Goal: Task Accomplishment & Management: Use online tool/utility

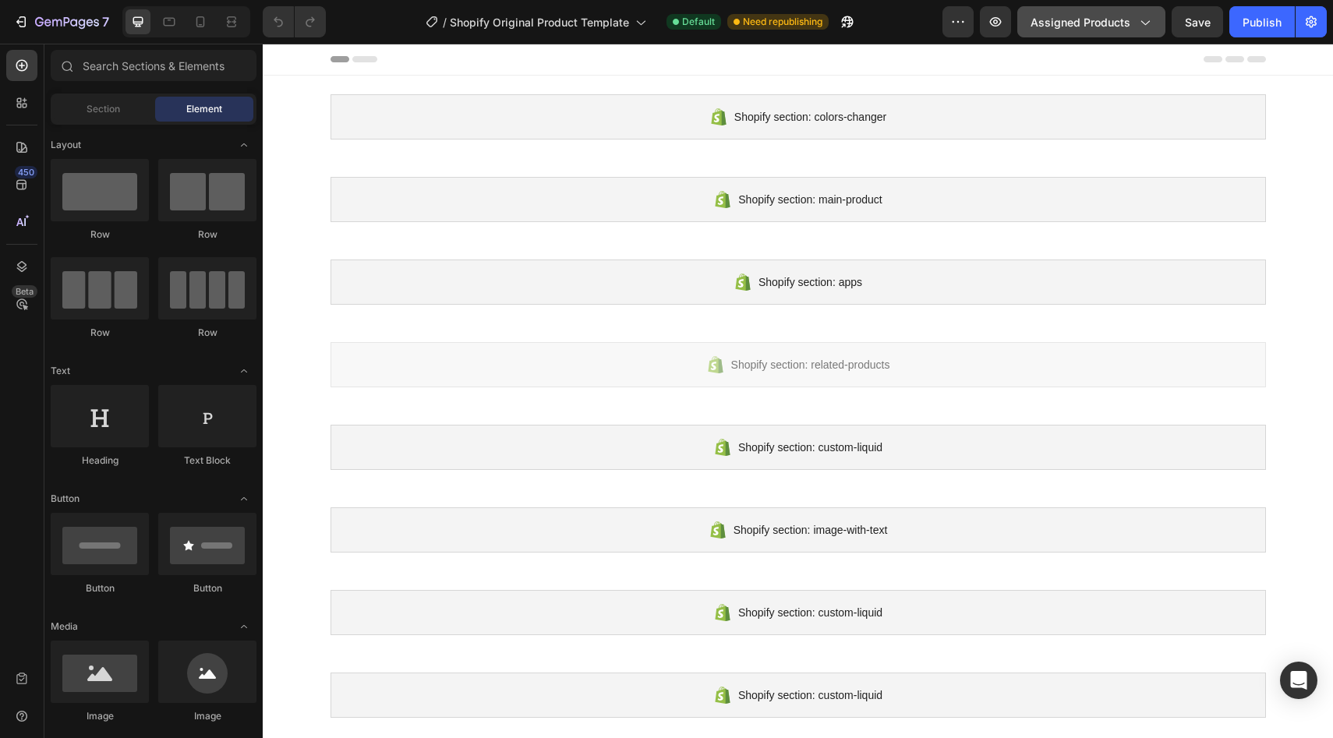
click at [1136, 16] on div "Assigned Products" at bounding box center [1091, 22] width 122 height 16
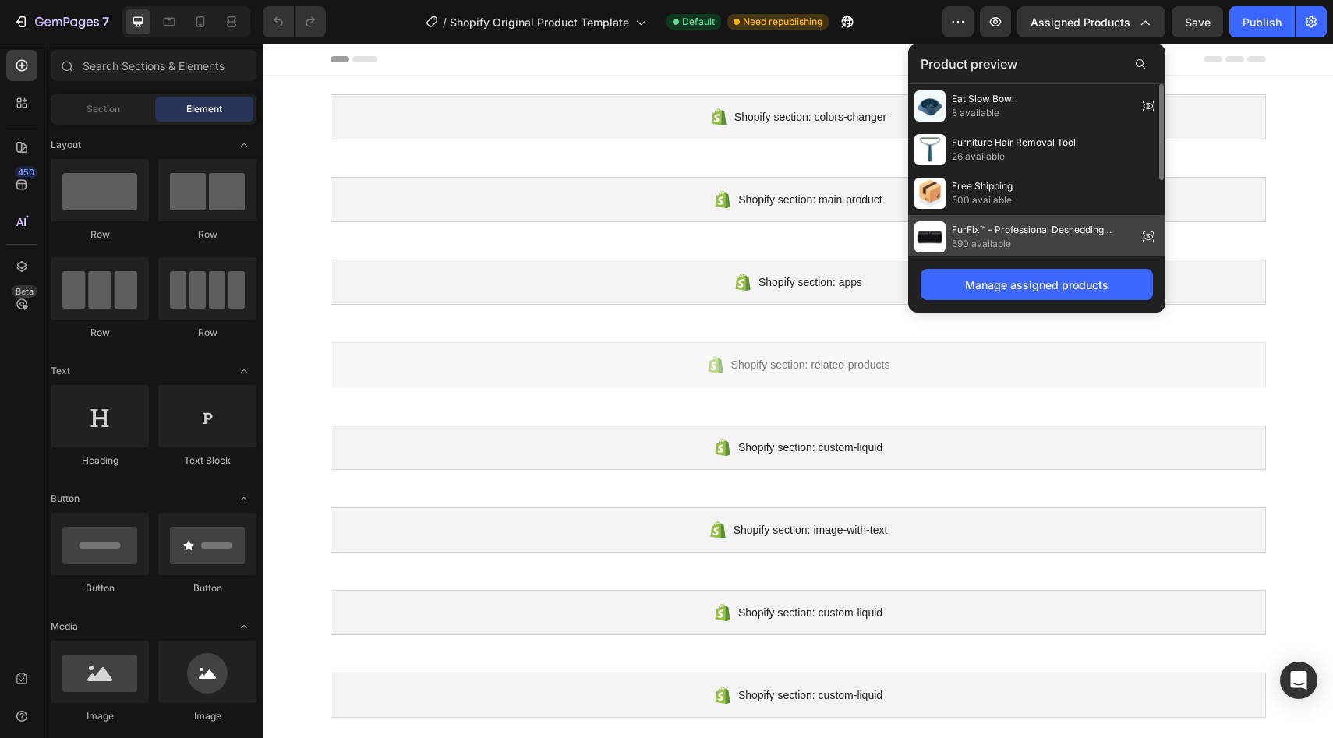
click at [1030, 238] on span "590 available" at bounding box center [1041, 244] width 179 height 14
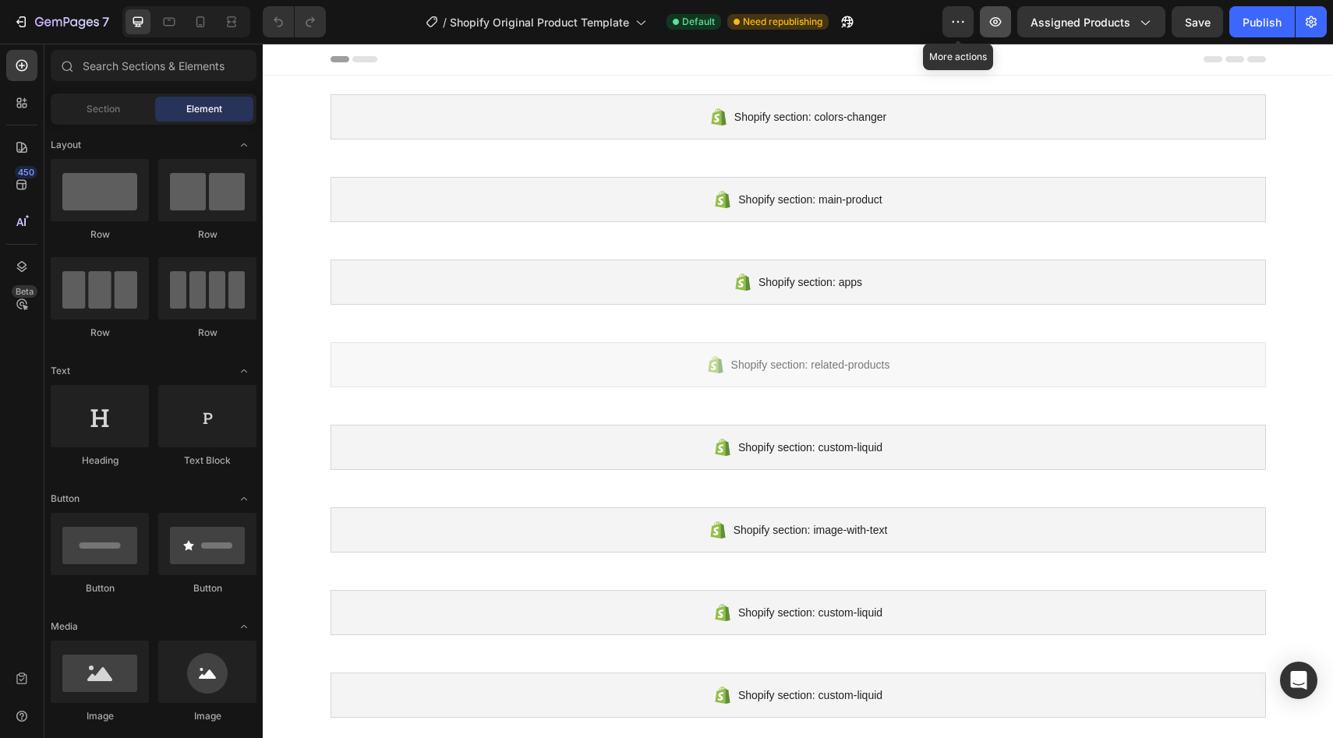
click at [992, 19] on icon "button" at bounding box center [996, 22] width 16 height 16
click at [850, 23] on icon "button" at bounding box center [848, 22] width 12 height 12
click at [1155, 28] on button "Assigned Products" at bounding box center [1091, 21] width 148 height 31
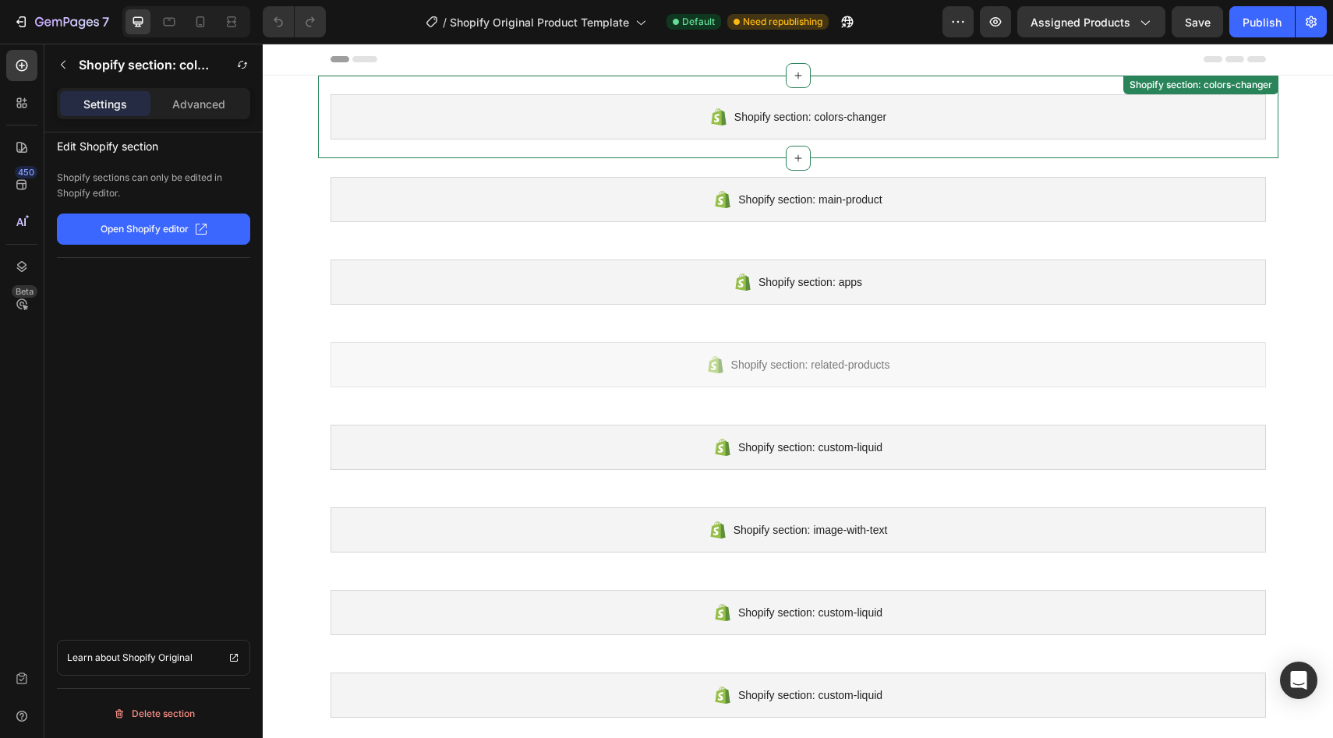
click at [1268, 131] on div "Shopify section: colors-changer Shopify section: colors-changer" at bounding box center [798, 117] width 960 height 83
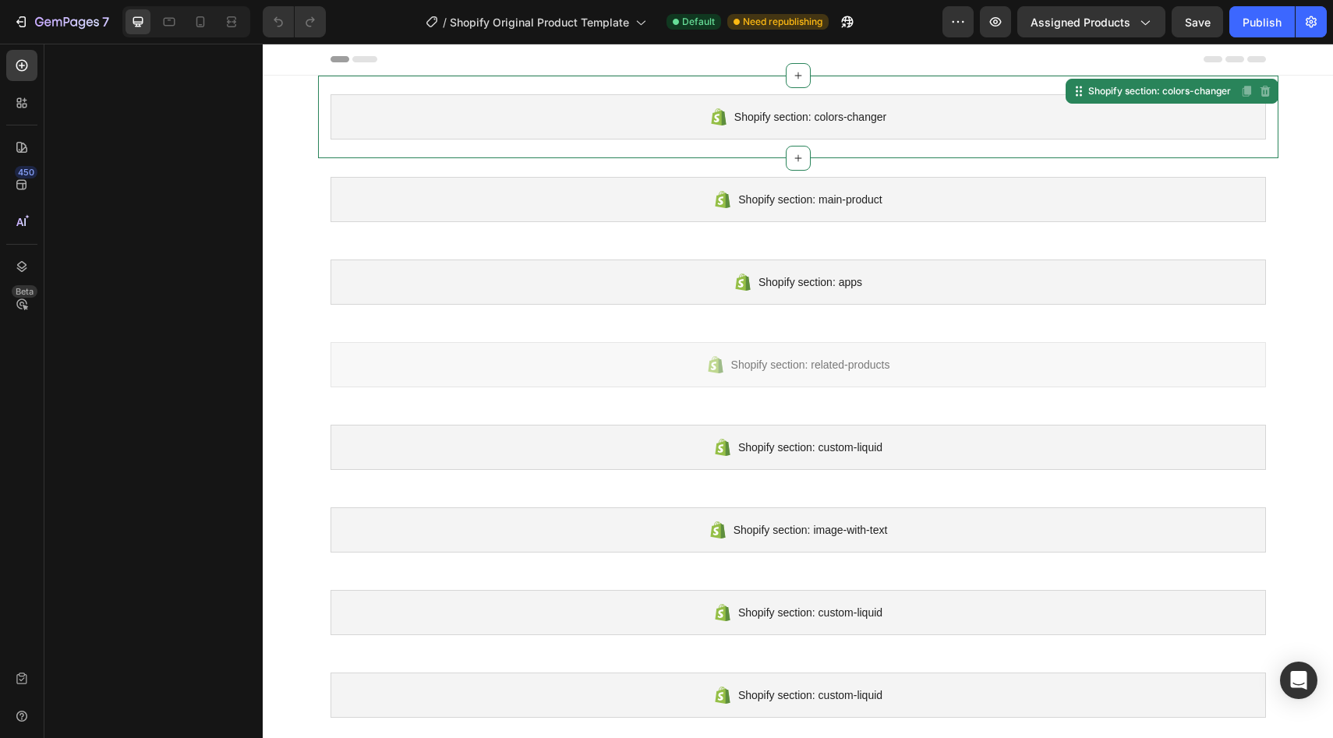
click at [620, 116] on div "Shopify section: colors-changer" at bounding box center [798, 116] width 935 height 45
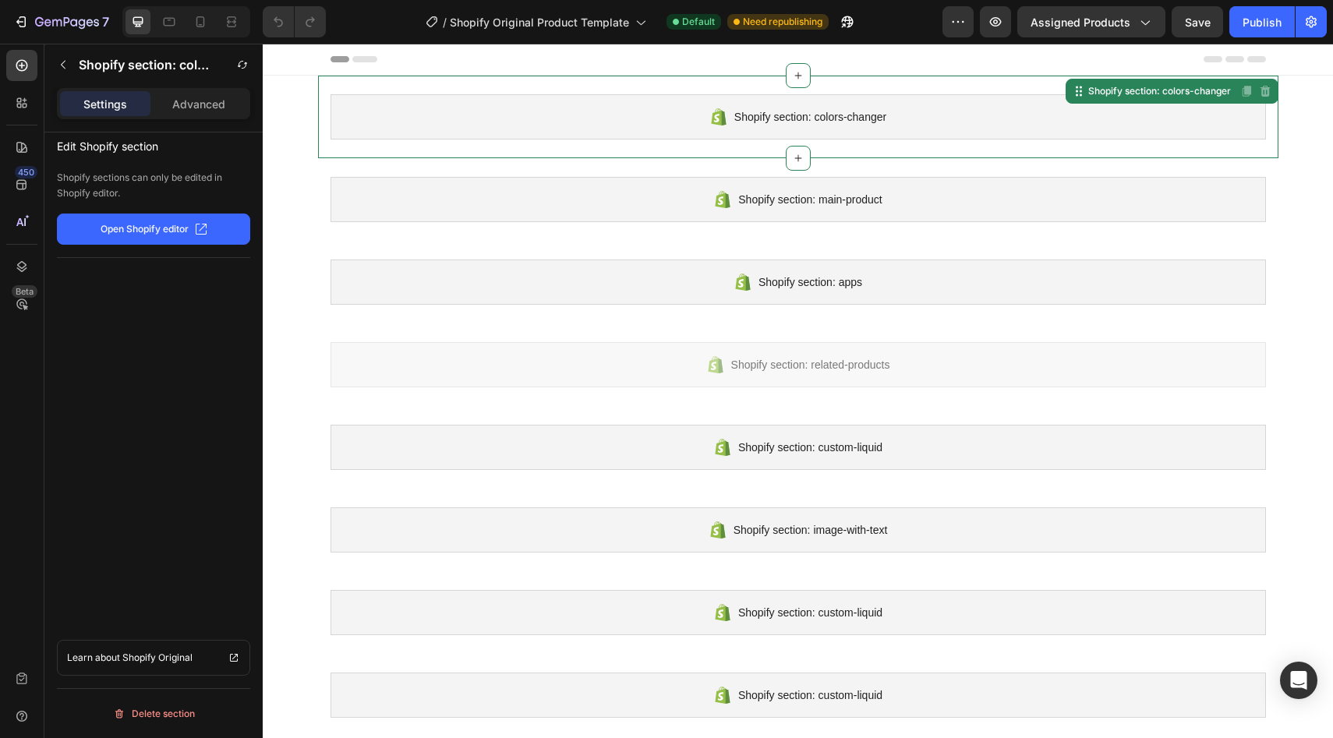
click at [620, 116] on div "Shopify section: colors-changer" at bounding box center [798, 116] width 935 height 45
click at [212, 74] on div "Shopify section: colors-changer" at bounding box center [133, 64] width 165 height 25
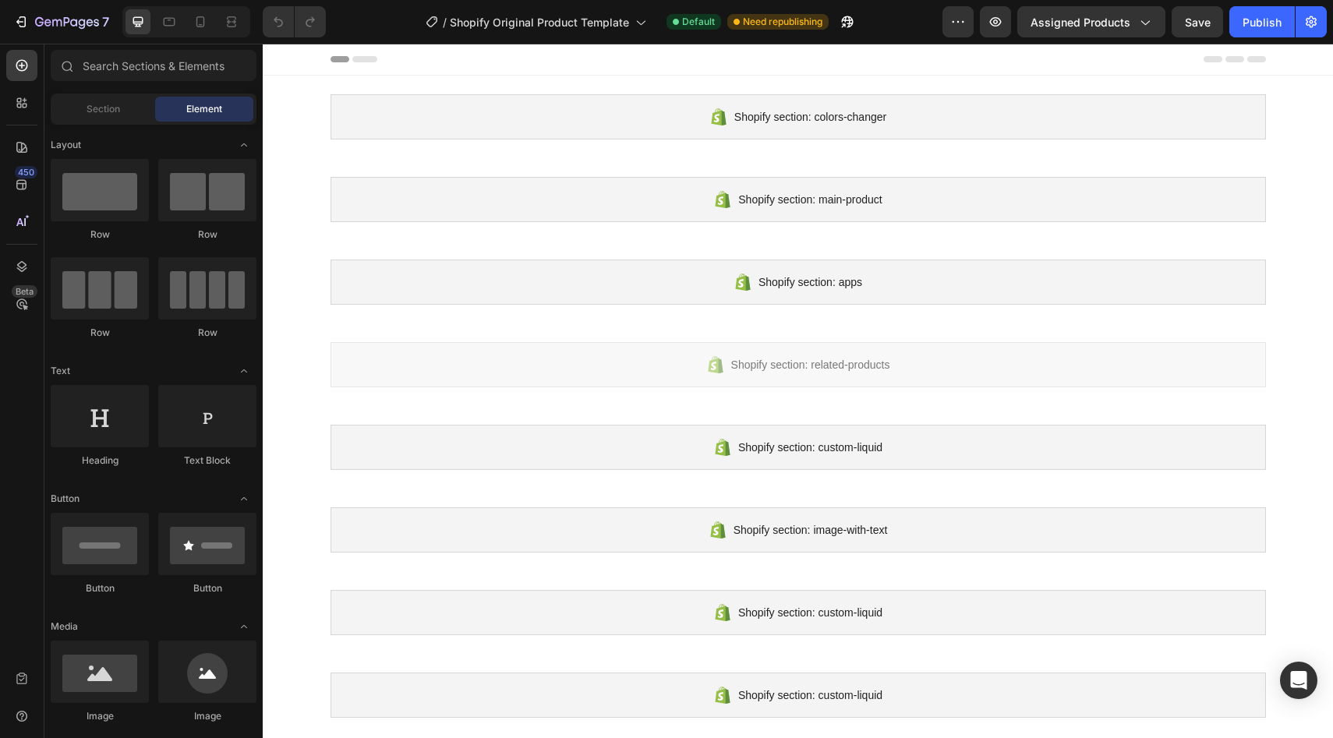
click at [203, 99] on div "Element" at bounding box center [204, 109] width 98 height 25
click at [126, 110] on div "Section" at bounding box center [103, 109] width 98 height 25
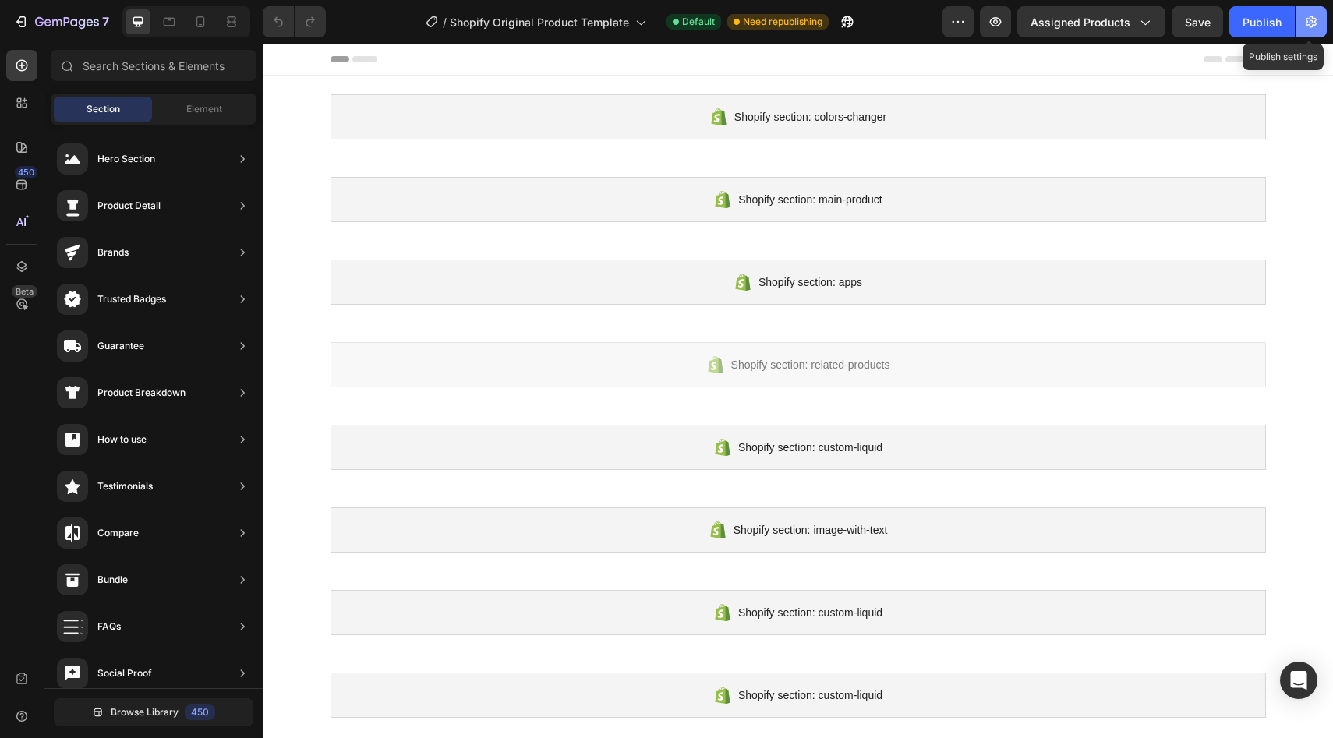
click at [1316, 25] on icon "button" at bounding box center [1311, 22] width 16 height 16
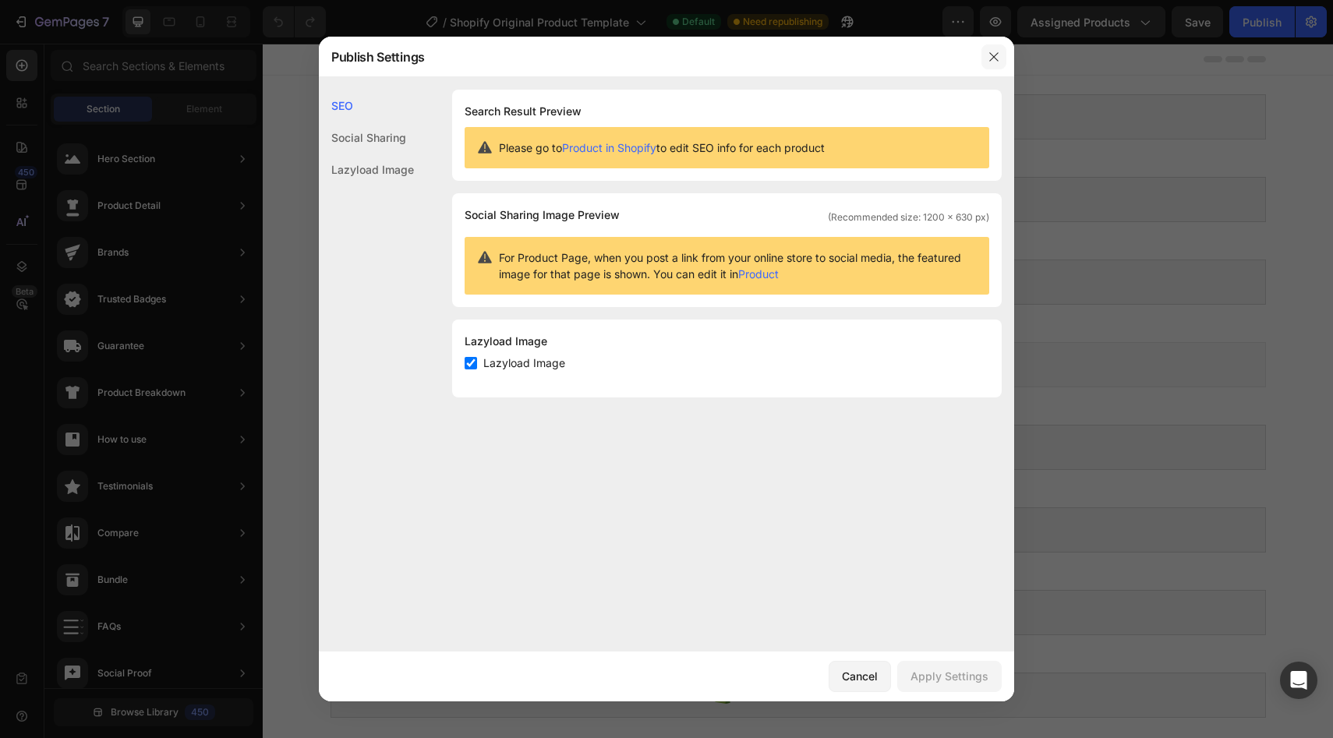
click at [997, 54] on icon "button" at bounding box center [994, 57] width 12 height 12
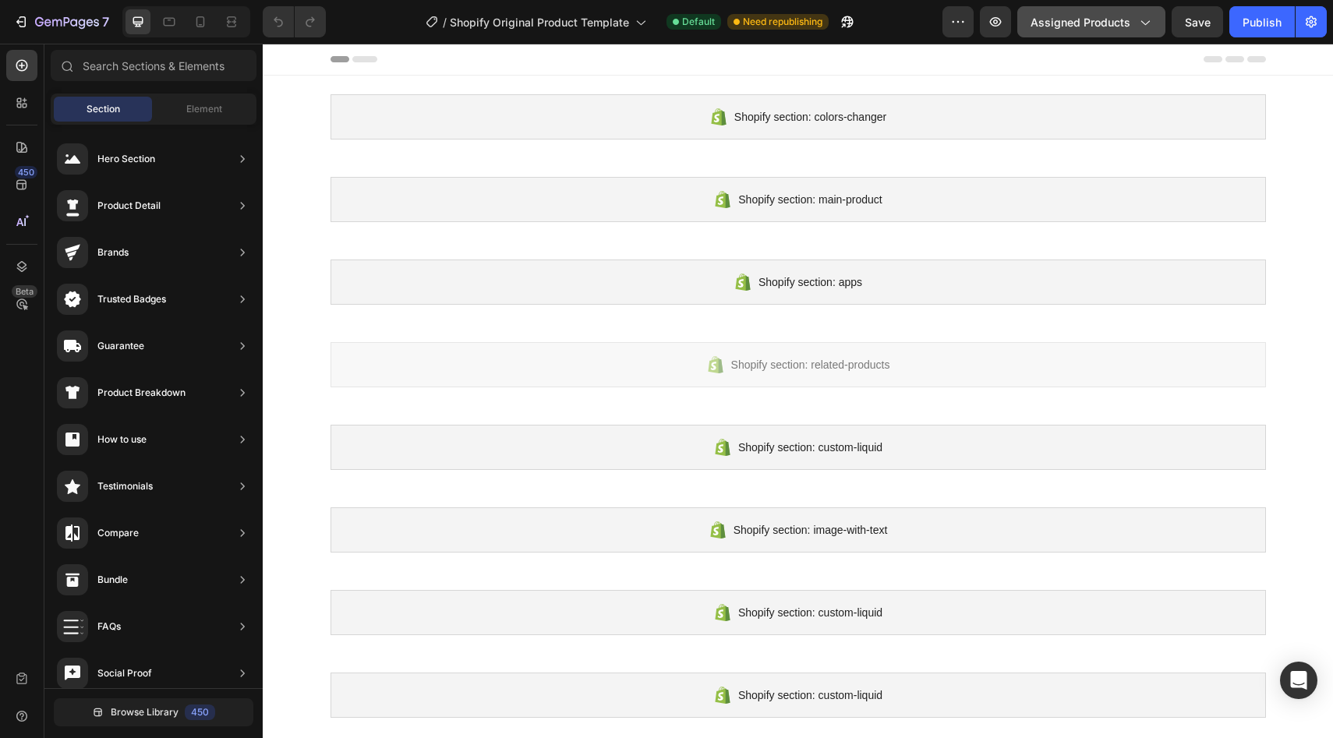
click at [1140, 25] on icon "button" at bounding box center [1145, 22] width 16 height 16
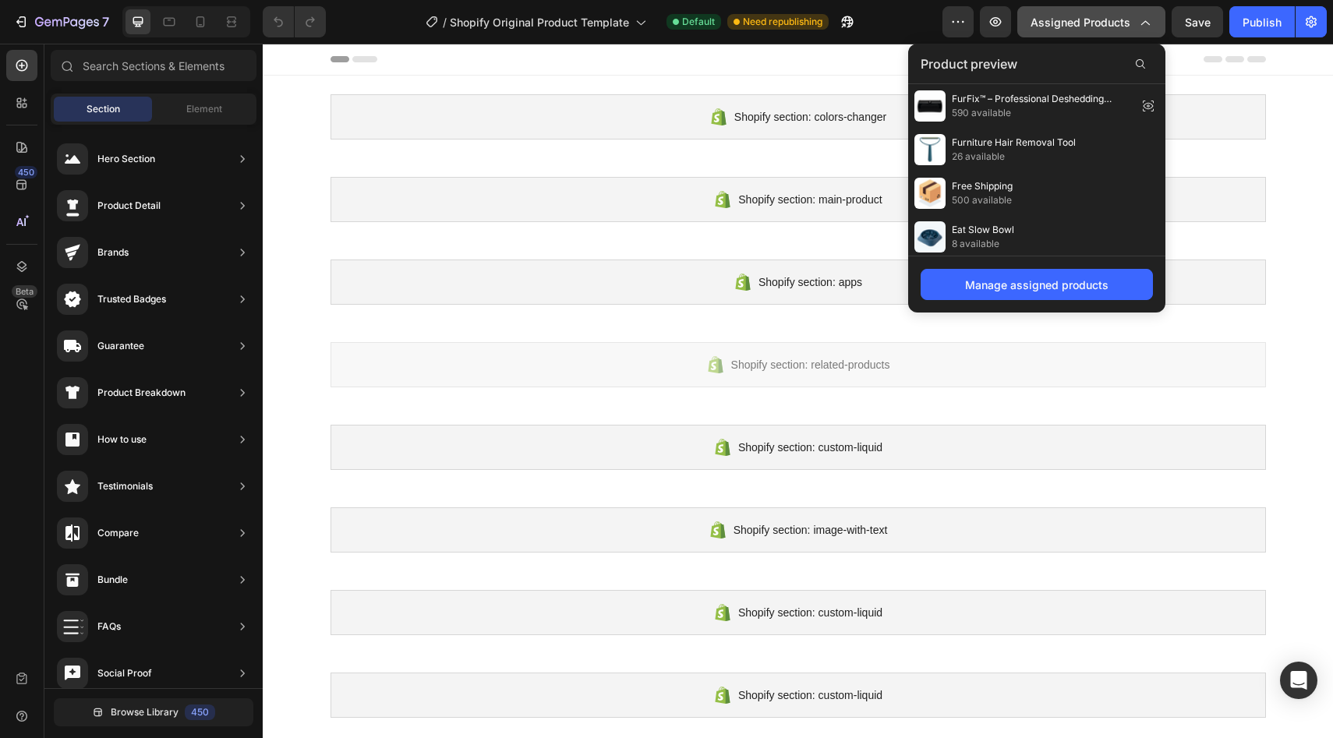
click at [1144, 16] on icon "button" at bounding box center [1145, 22] width 16 height 16
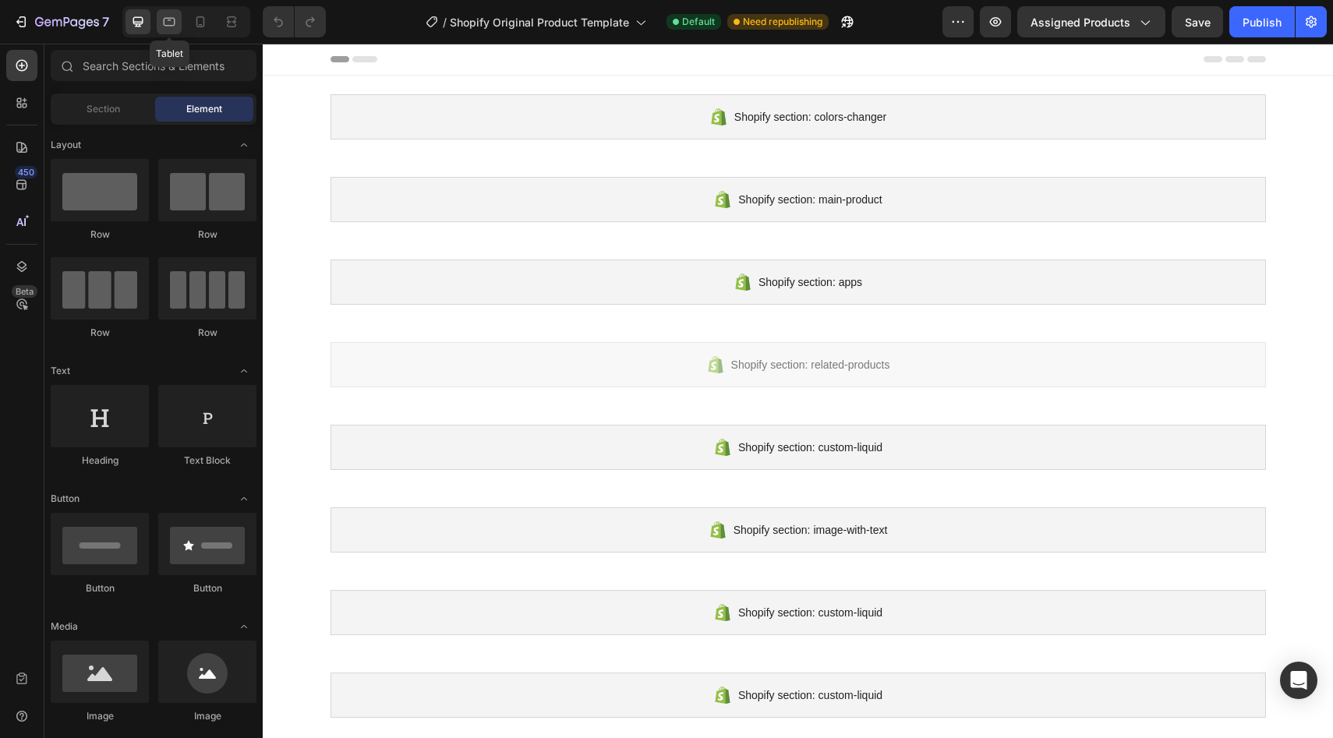
click at [169, 27] on icon at bounding box center [169, 22] width 16 height 16
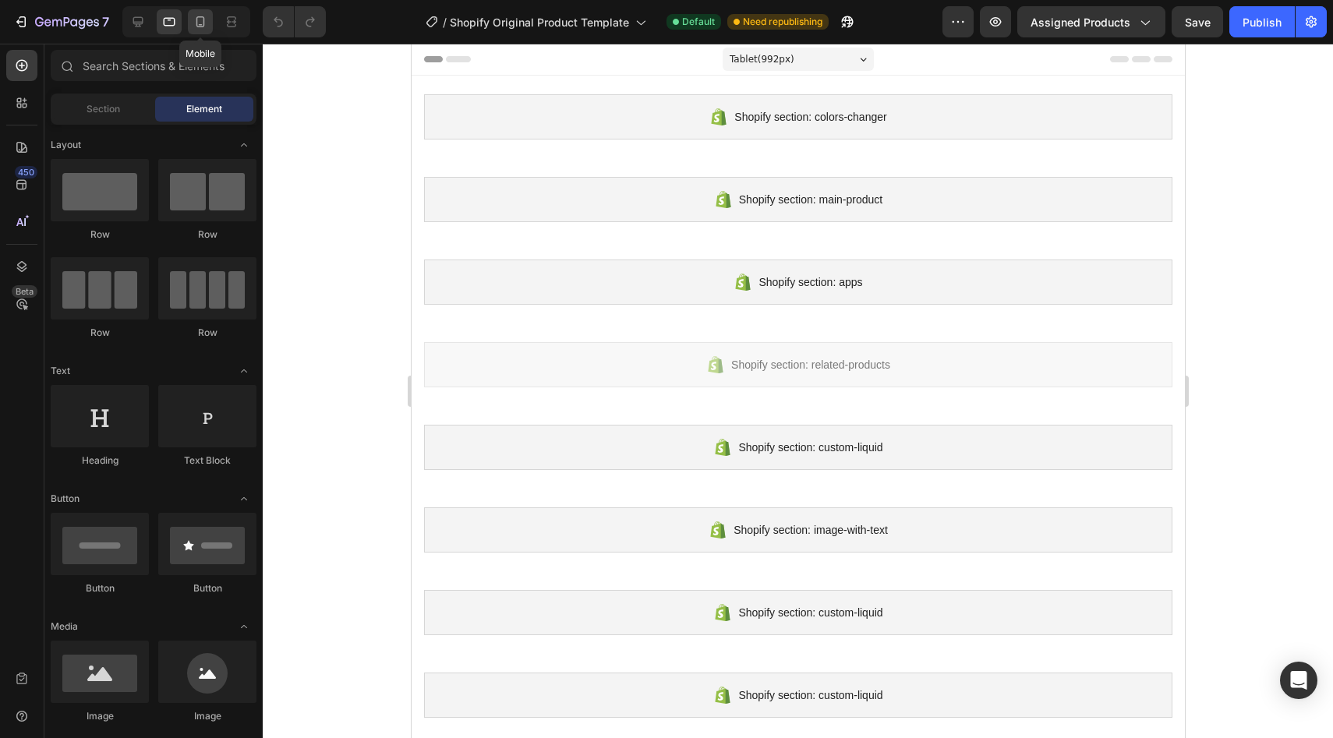
click at [205, 21] on icon at bounding box center [201, 22] width 16 height 16
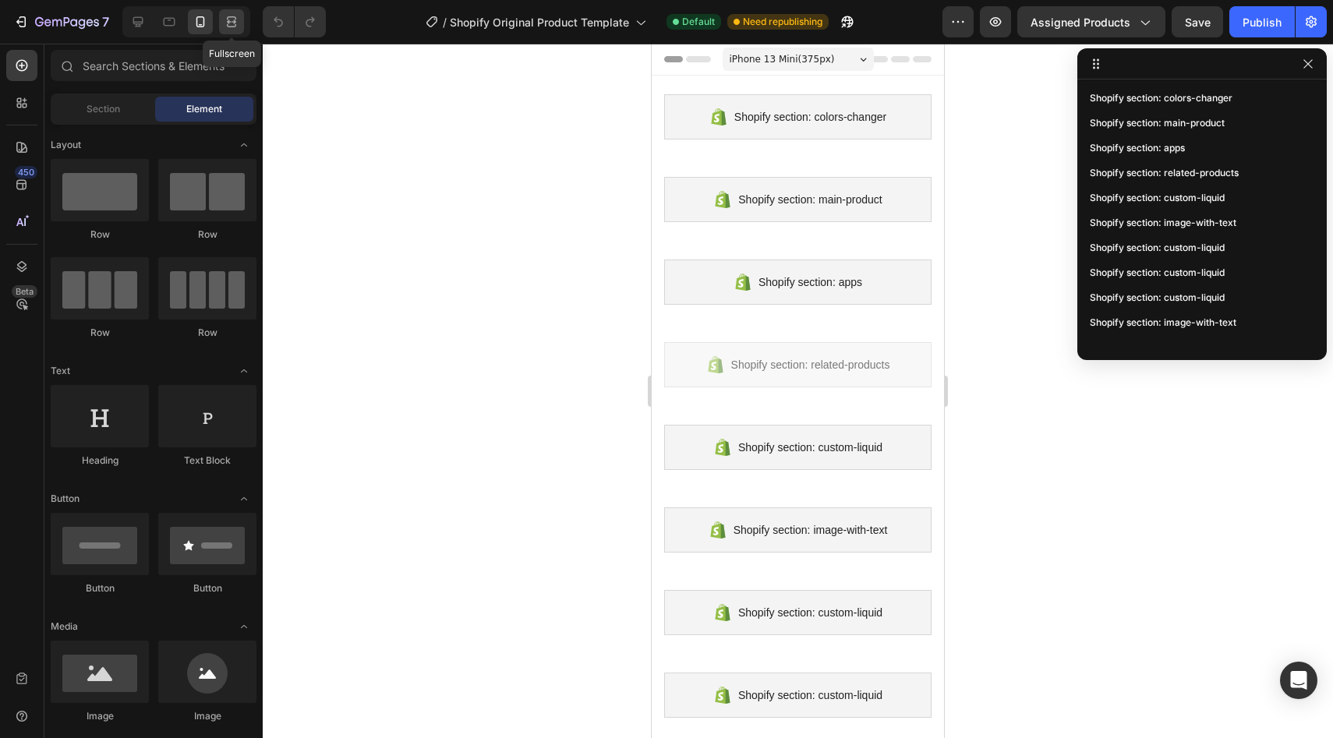
click at [231, 21] on icon at bounding box center [229, 21] width 5 height 4
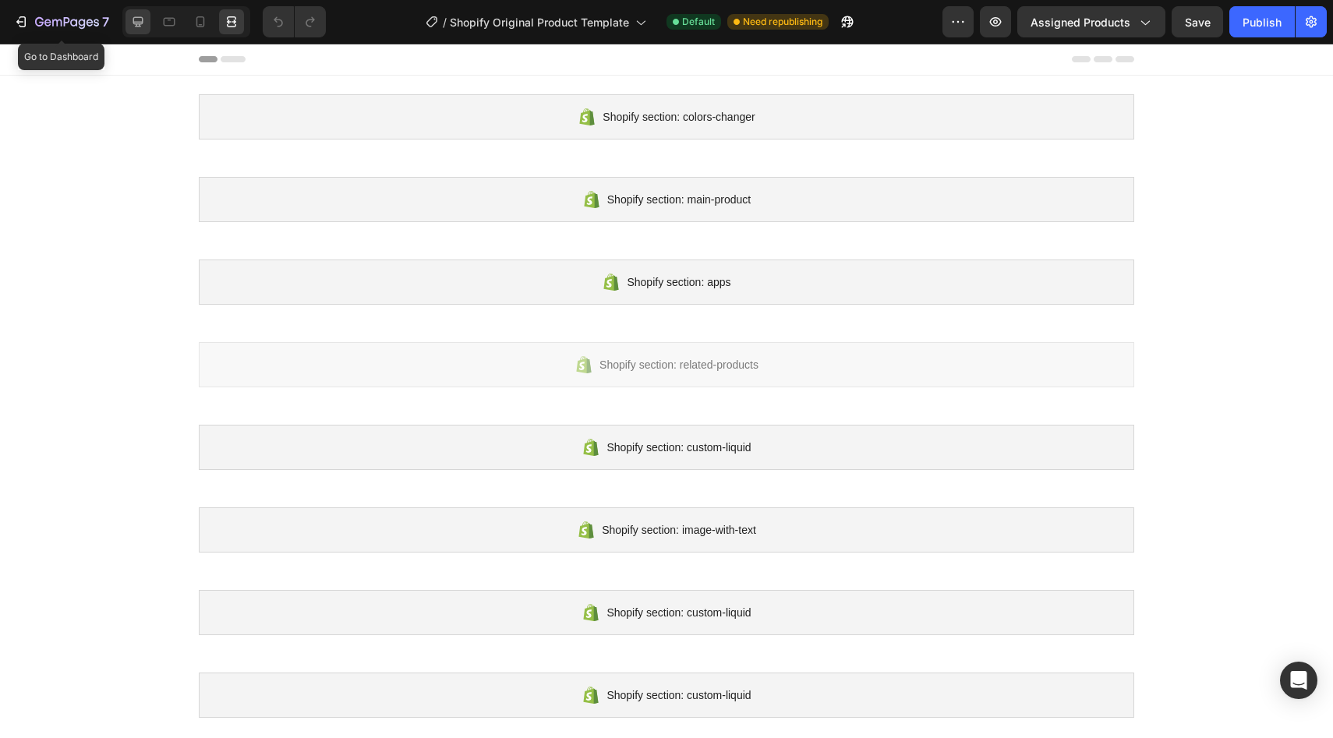
click at [136, 25] on icon at bounding box center [138, 22] width 16 height 16
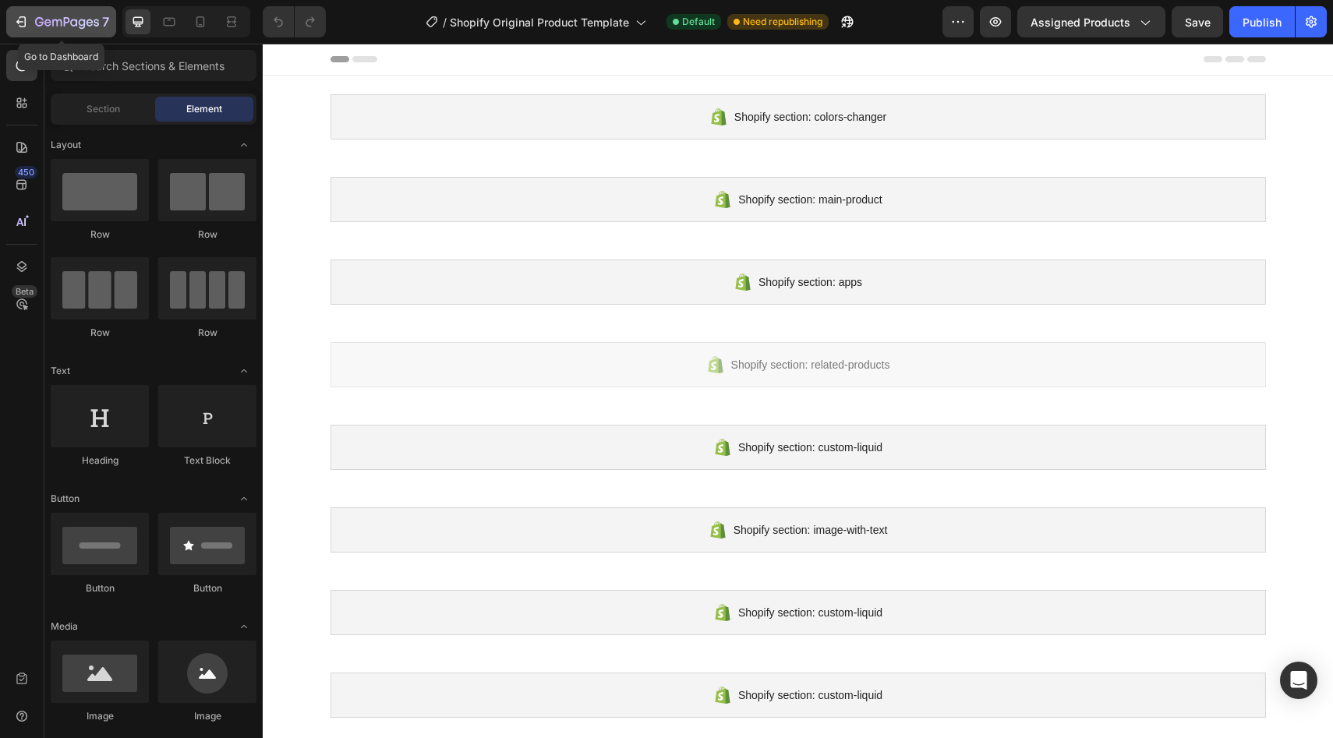
click at [43, 21] on icon "button" at bounding box center [39, 21] width 9 height 9
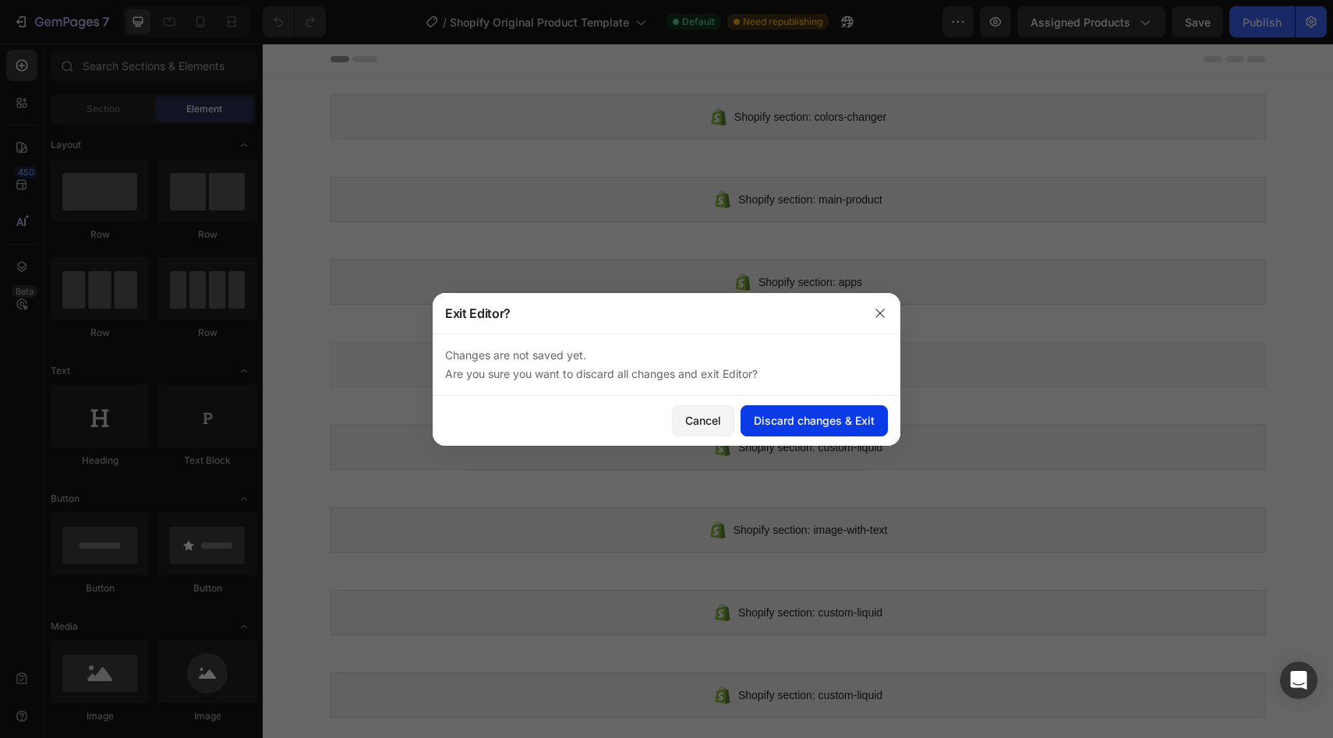
click at [827, 419] on div "Discard changes & Exit" at bounding box center [814, 420] width 121 height 16
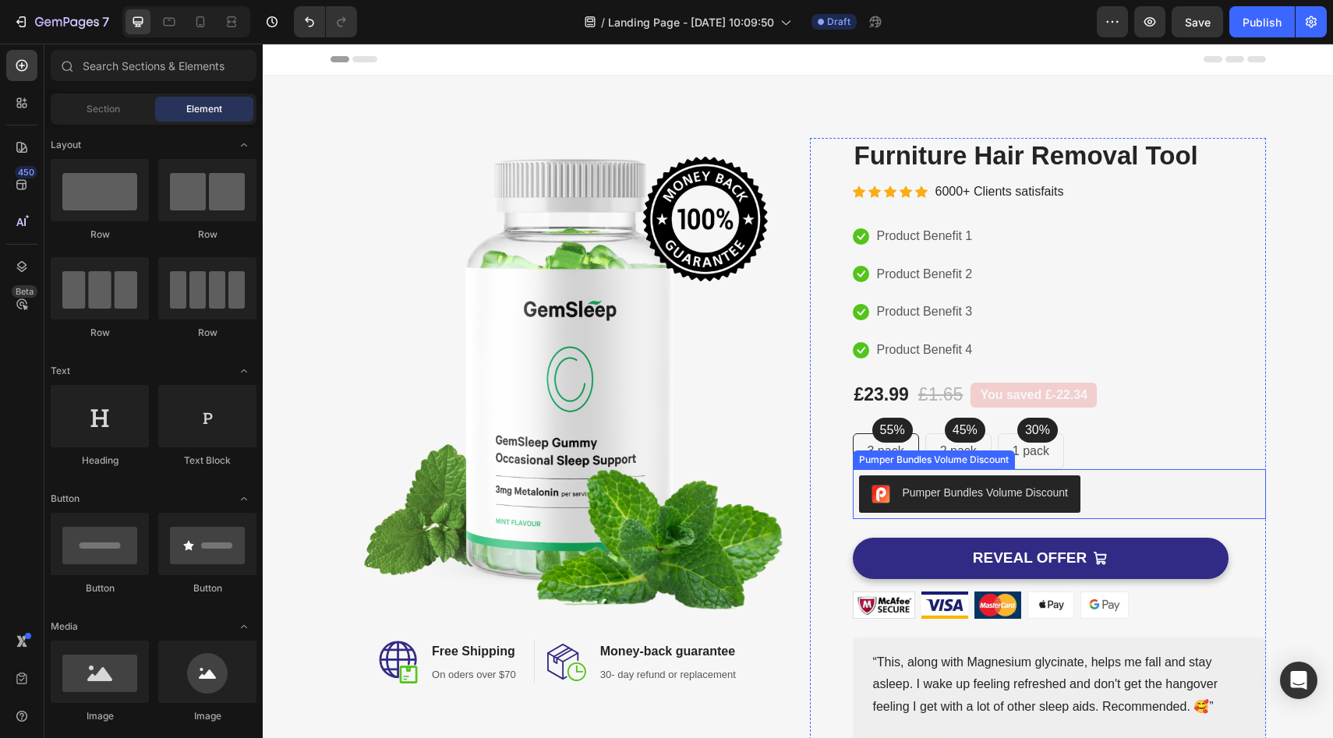
click at [924, 504] on button "Pumper Bundles Volume Discount" at bounding box center [969, 493] width 221 height 37
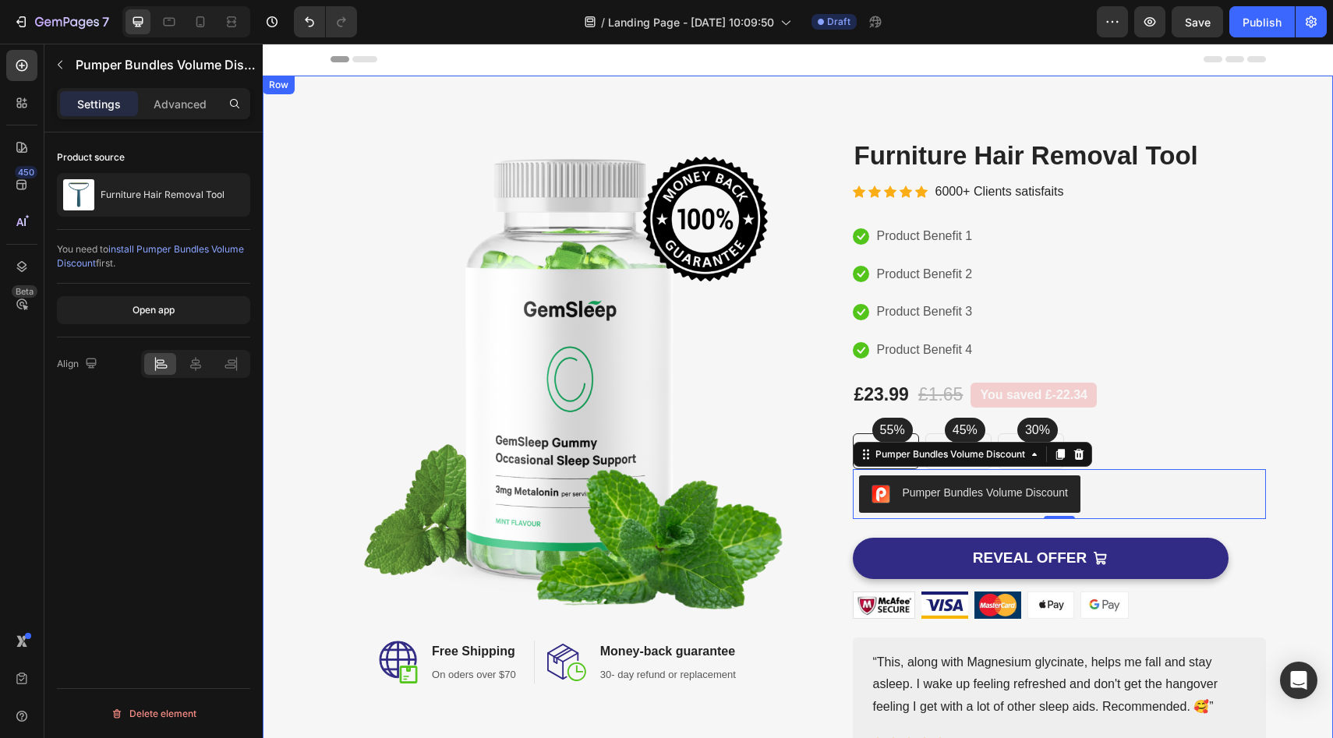
click at [598, 104] on div "Image Image Free Shipping Heading On oders over $70 Text block Row Image Money-…" at bounding box center [798, 453] width 1070 height 754
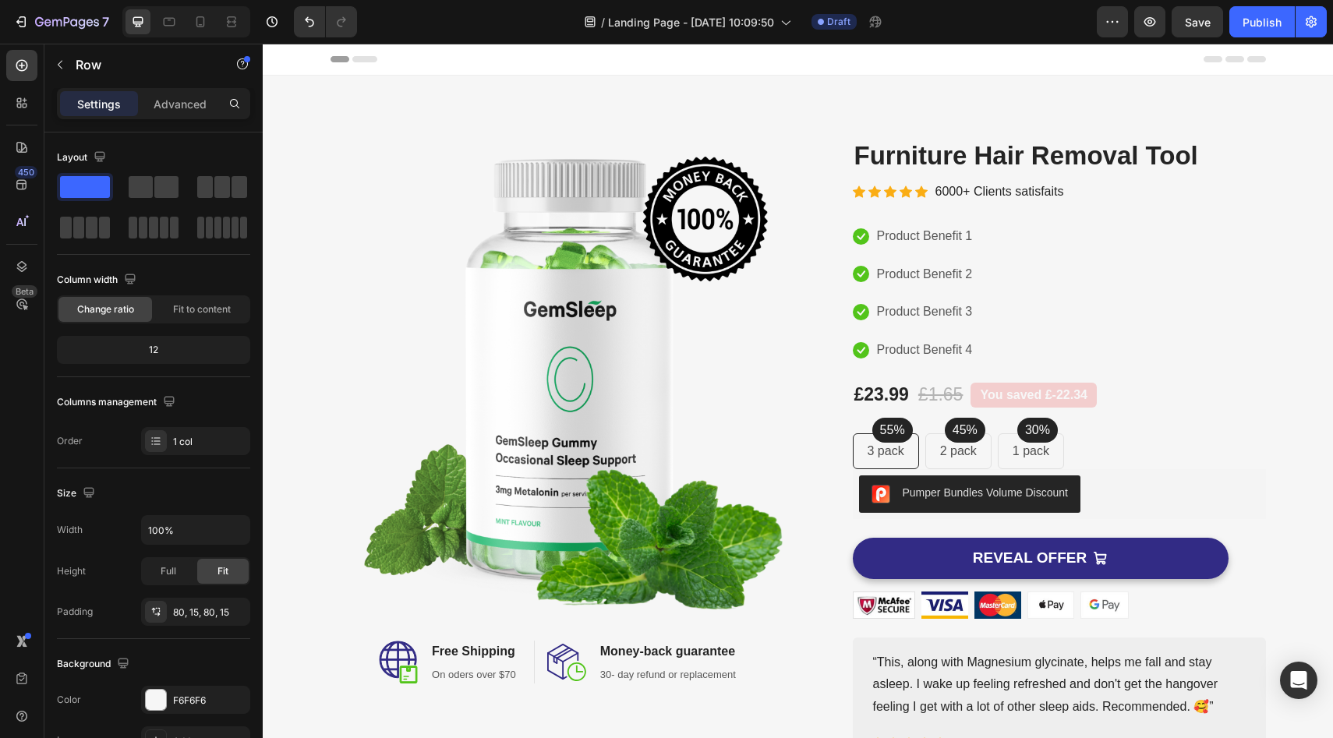
click at [724, 58] on div "Header" at bounding box center [798, 59] width 935 height 31
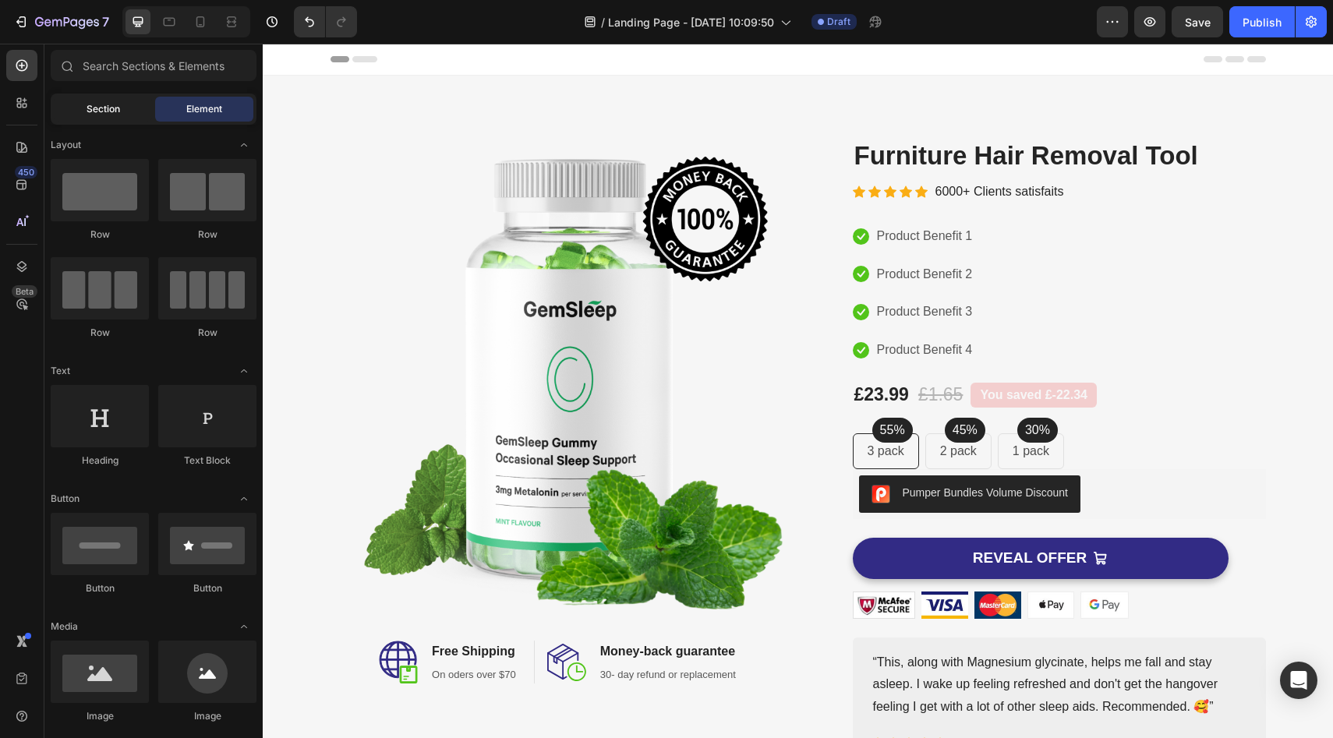
click at [103, 113] on span "Section" at bounding box center [104, 109] width 34 height 14
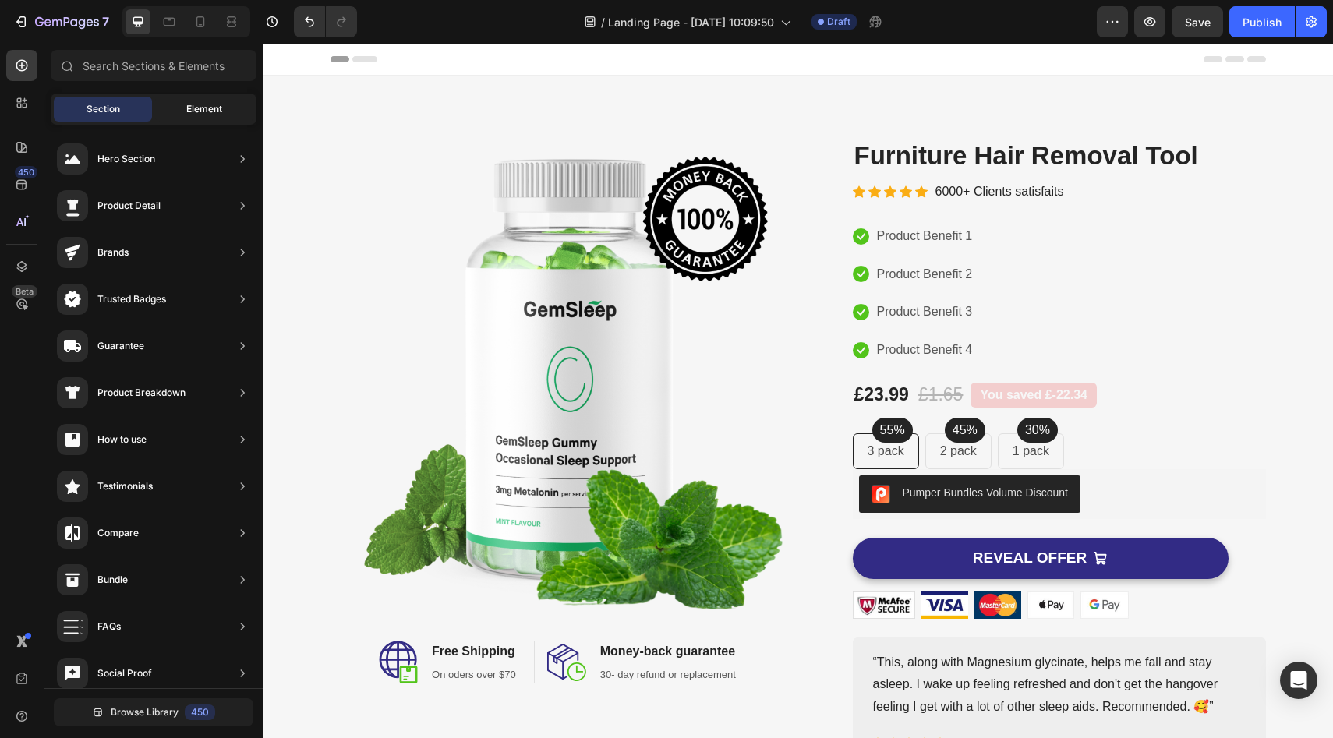
click at [187, 111] on span "Element" at bounding box center [204, 109] width 36 height 14
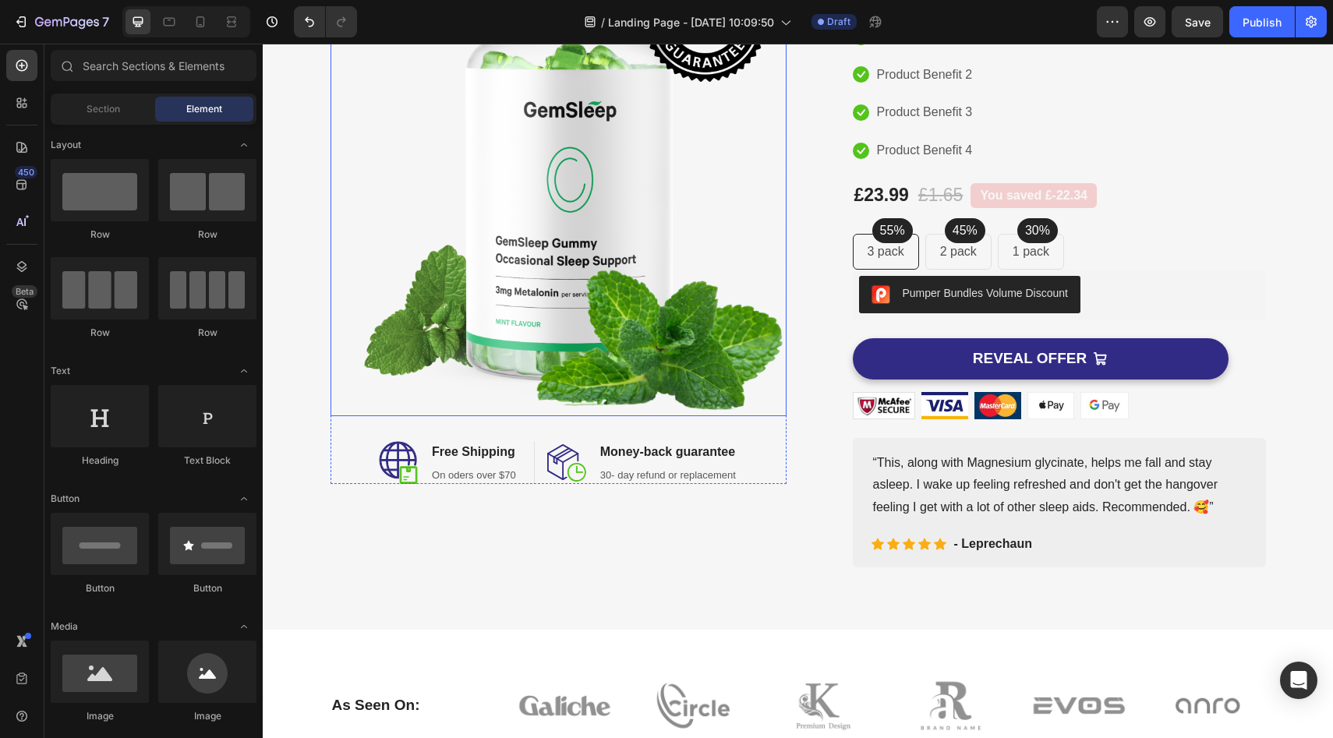
scroll to position [399, 0]
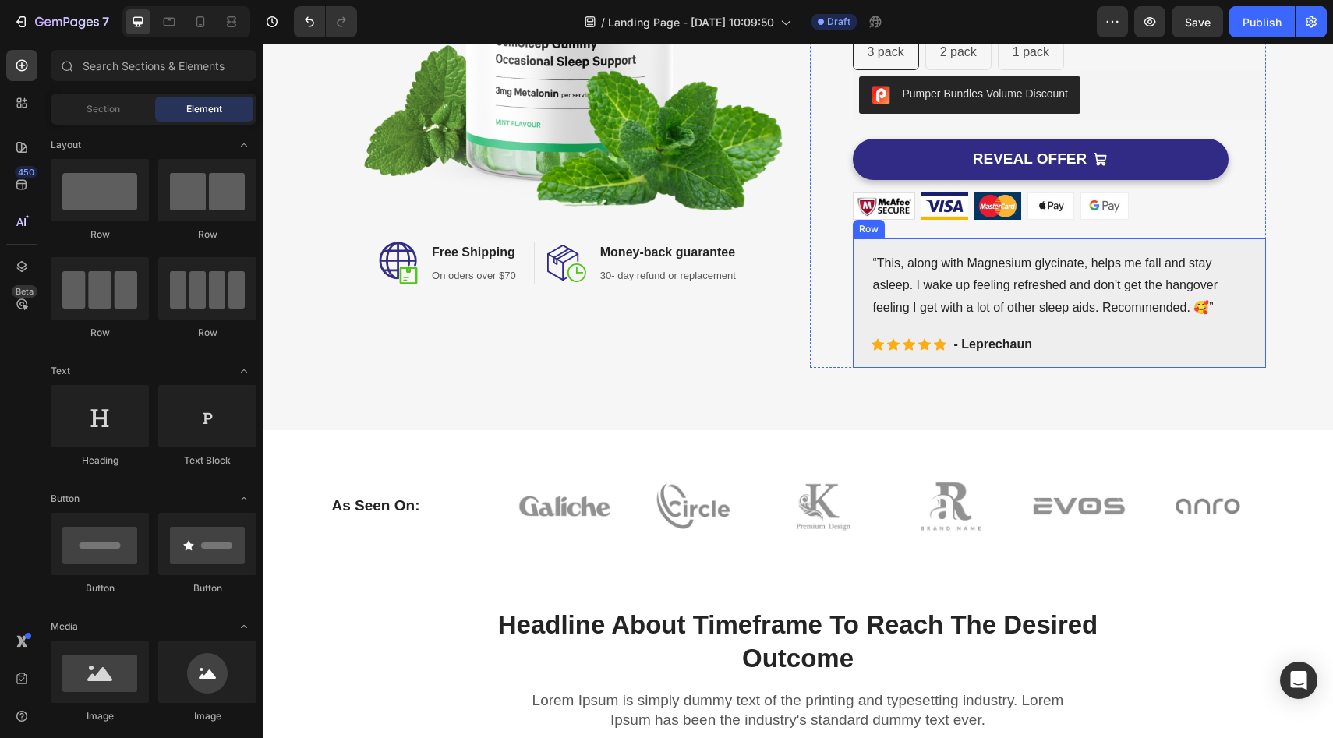
click at [854, 306] on div "“This, along with Magnesium glycinate, helps me fall and stay asleep. I wake up…" at bounding box center [1059, 303] width 413 height 129
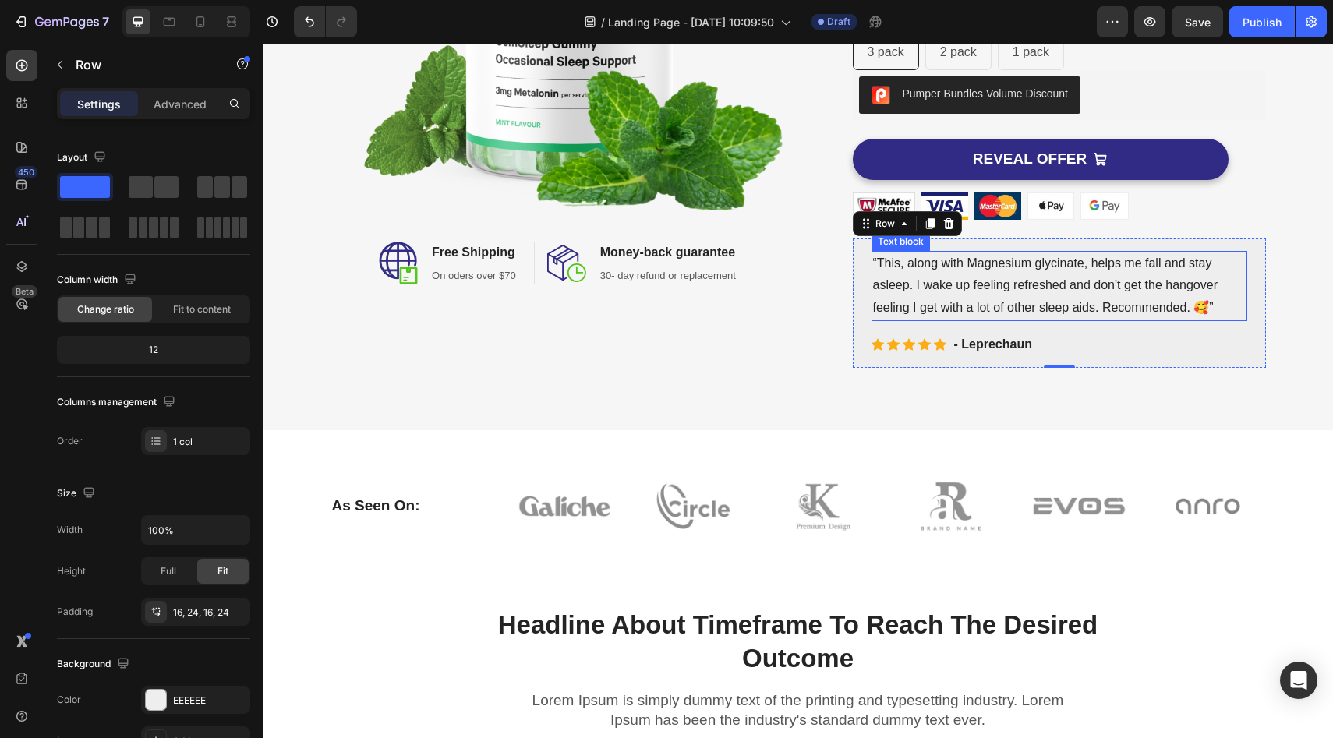
click at [957, 295] on p "“This, along with Magnesium glycinate, helps me fall and stay asleep. I wake up…" at bounding box center [1059, 286] width 373 height 67
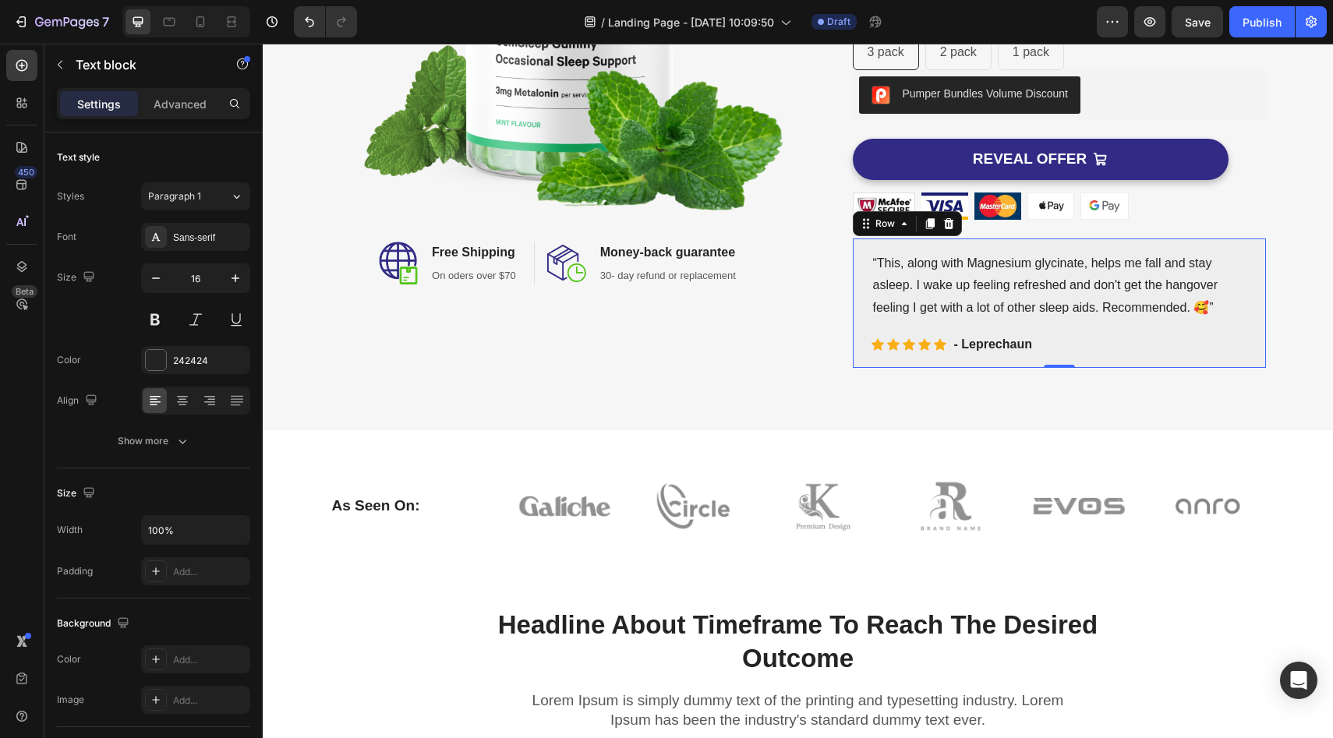
click at [853, 286] on div "“This, along with Magnesium glycinate, helps me fall and stay asleep. I wake up…" at bounding box center [1059, 303] width 413 height 129
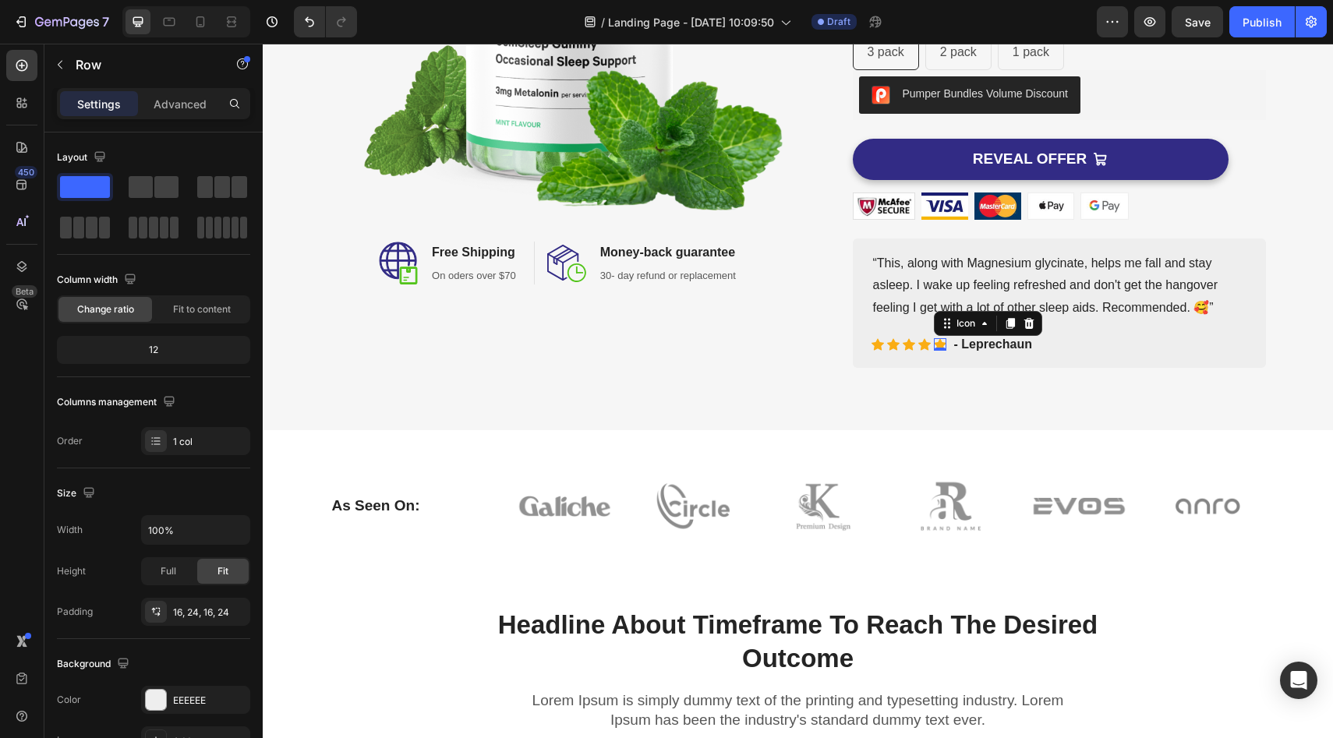
click at [934, 342] on icon at bounding box center [940, 344] width 12 height 12
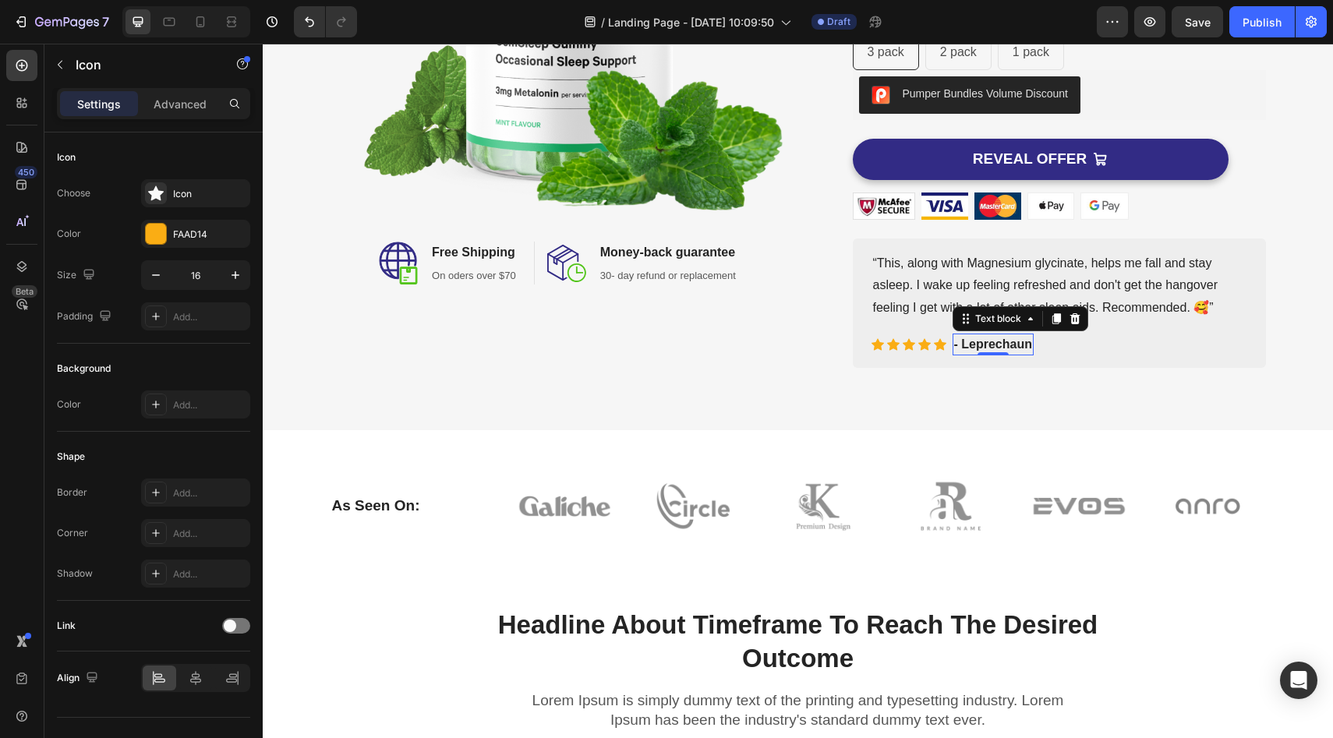
click at [981, 348] on p "- Leprechaun" at bounding box center [993, 344] width 78 height 19
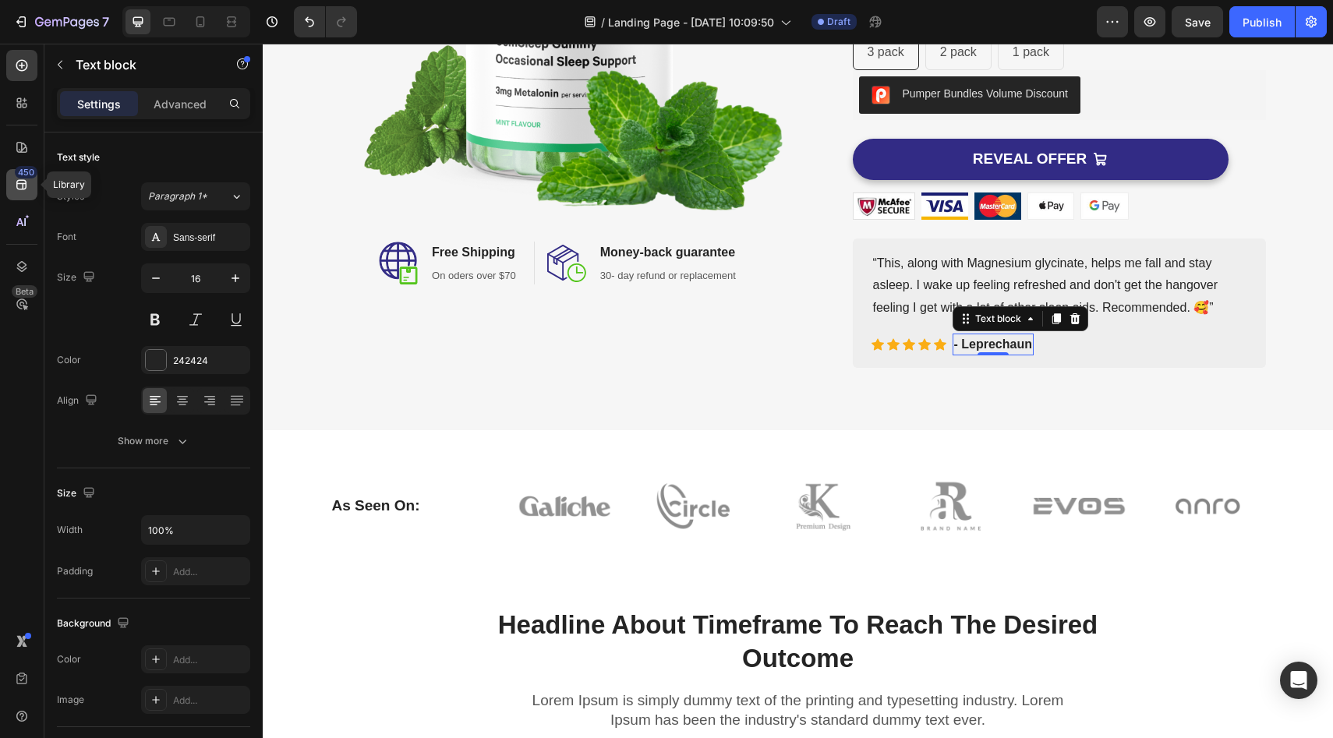
click at [21, 182] on icon at bounding box center [21, 185] width 10 height 10
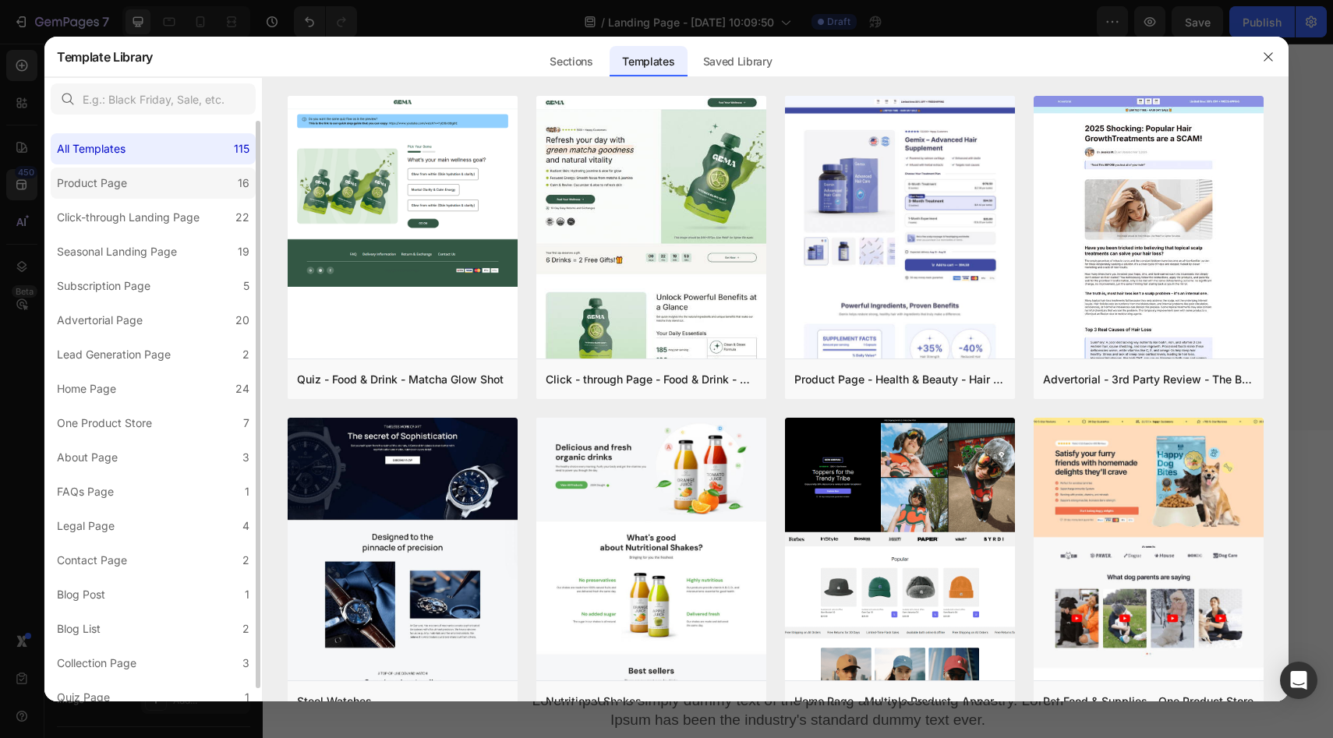
click at [130, 184] on div "Product Page" at bounding box center [95, 183] width 76 height 19
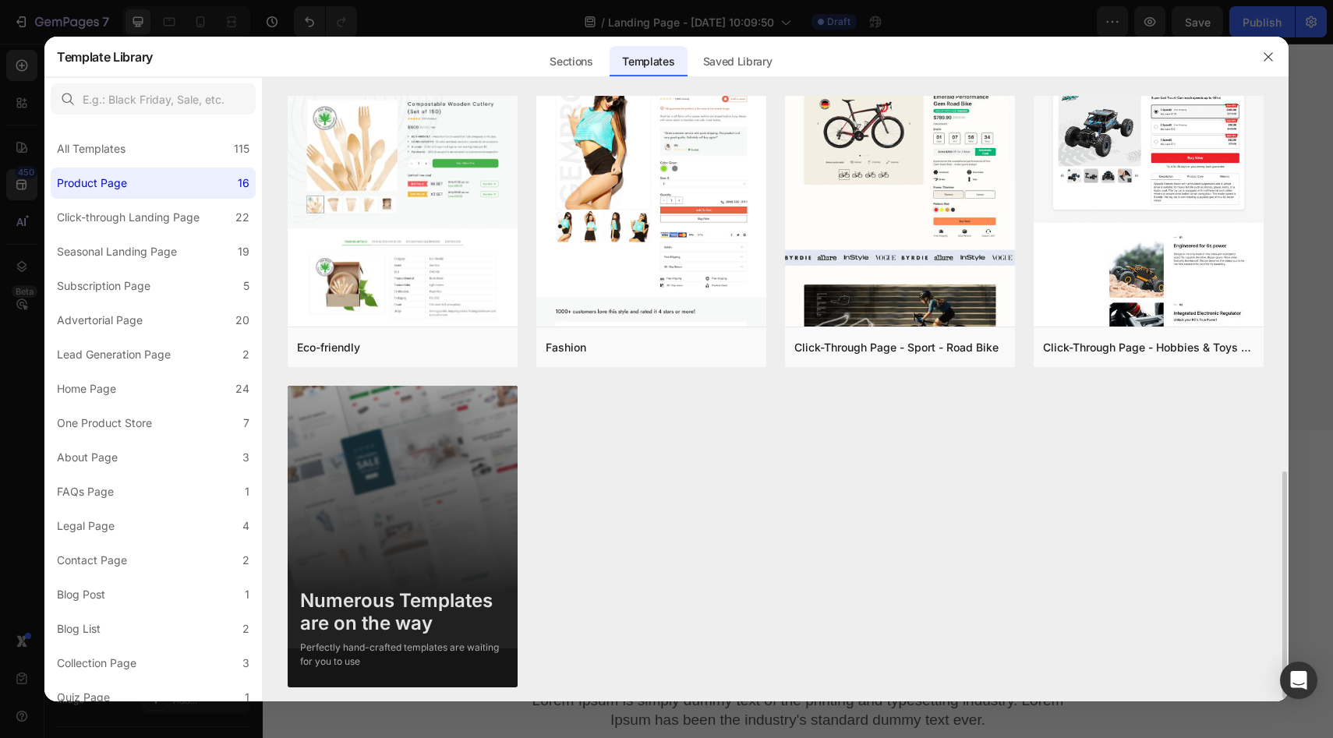
scroll to position [1002, 0]
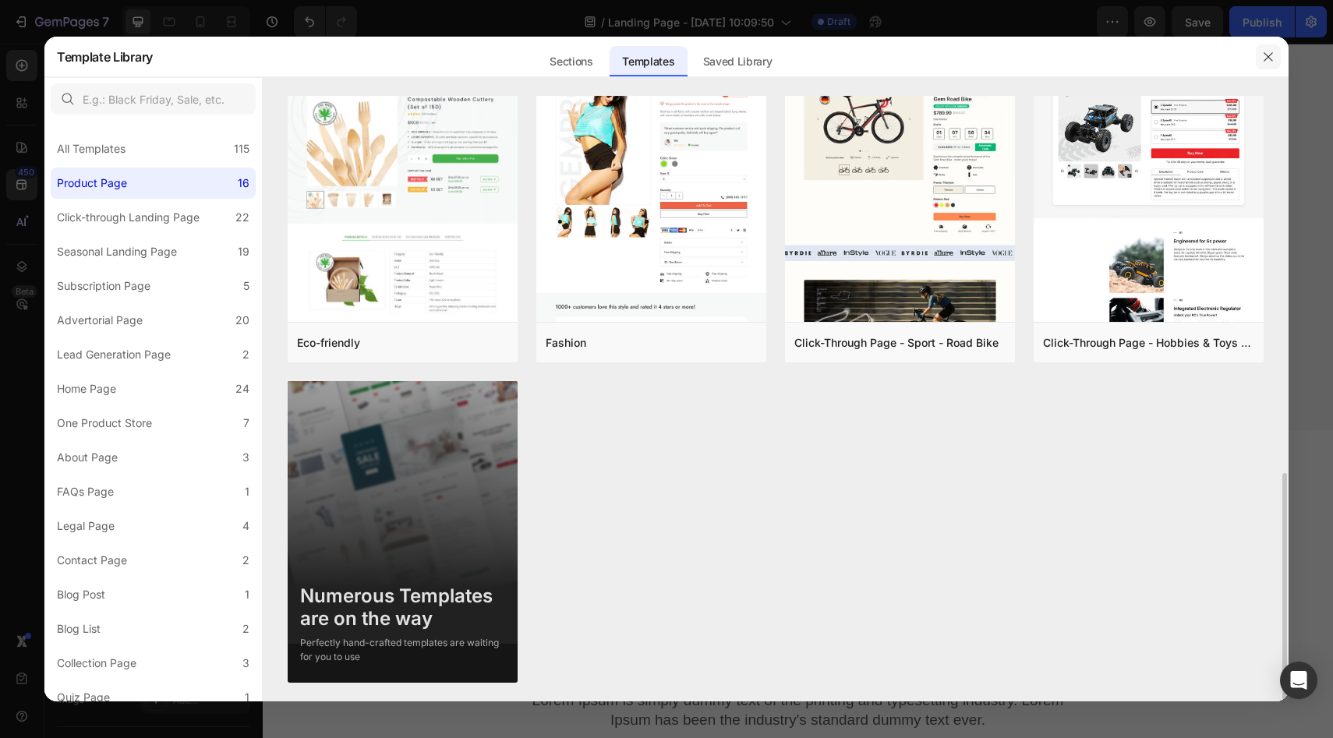
click at [1264, 57] on icon "button" at bounding box center [1268, 57] width 12 height 12
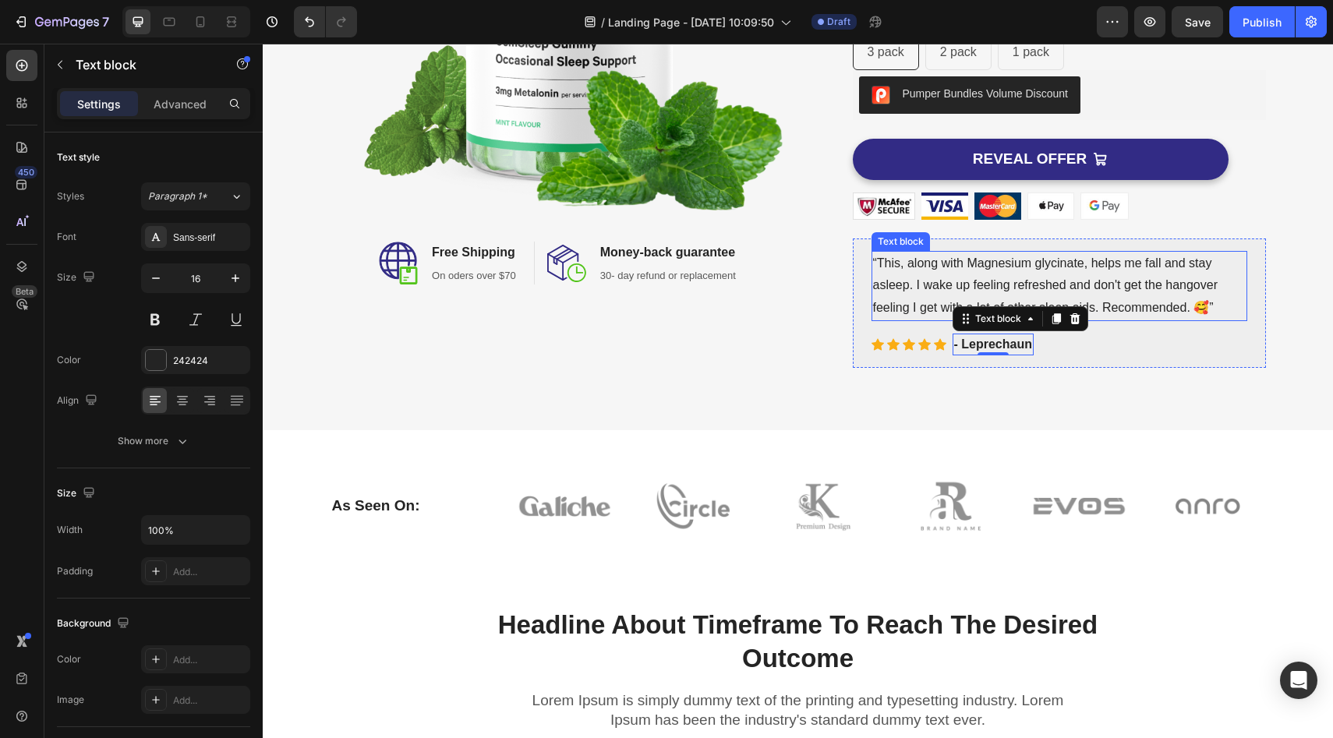
scroll to position [0, 0]
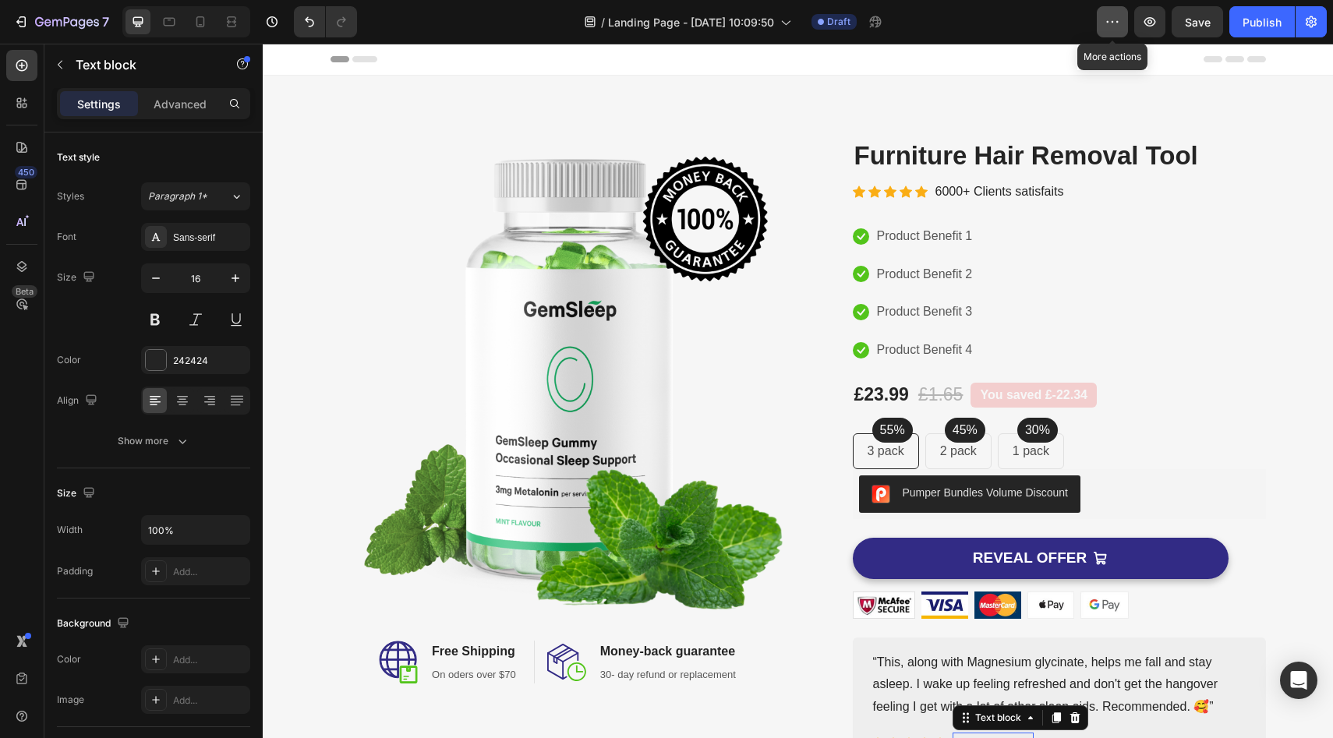
click at [1117, 23] on icon "button" at bounding box center [1113, 22] width 16 height 16
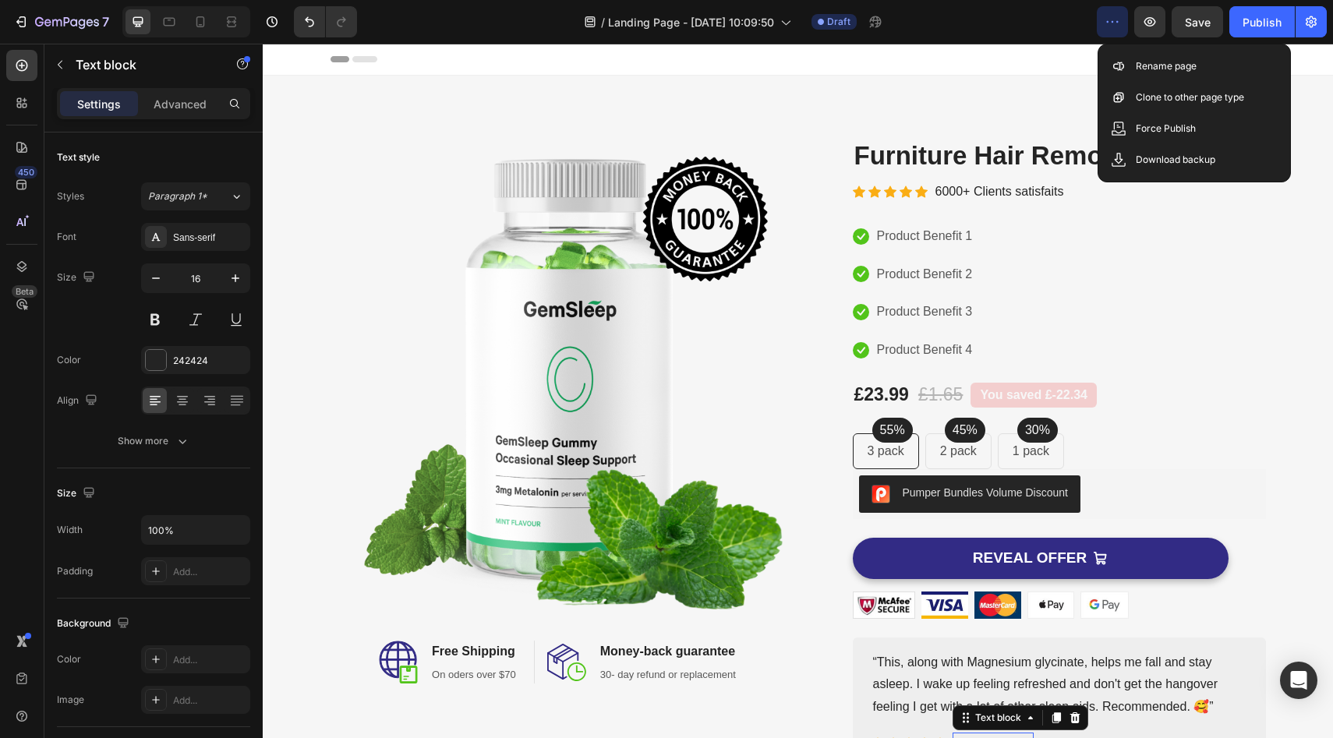
click at [1117, 23] on icon "button" at bounding box center [1113, 22] width 16 height 16
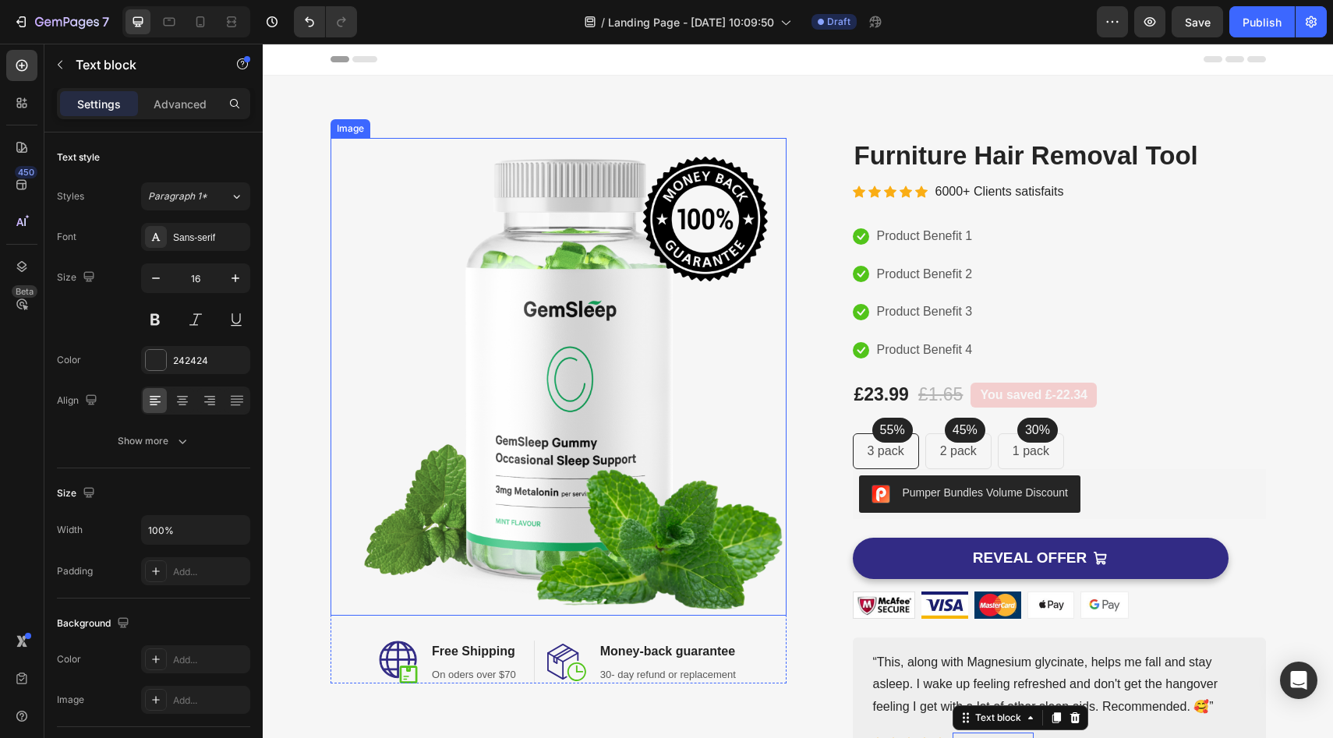
click at [560, 268] on img at bounding box center [559, 377] width 456 height 478
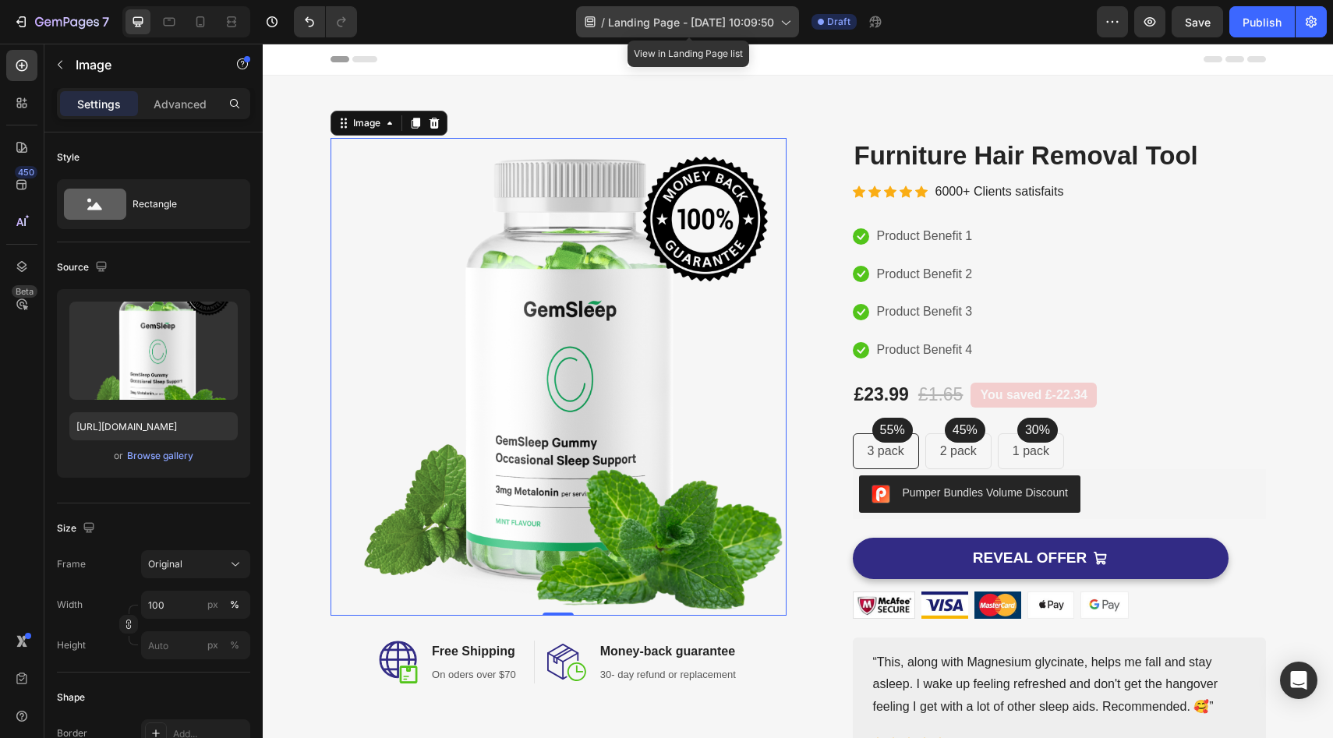
click at [792, 23] on icon at bounding box center [785, 22] width 16 height 16
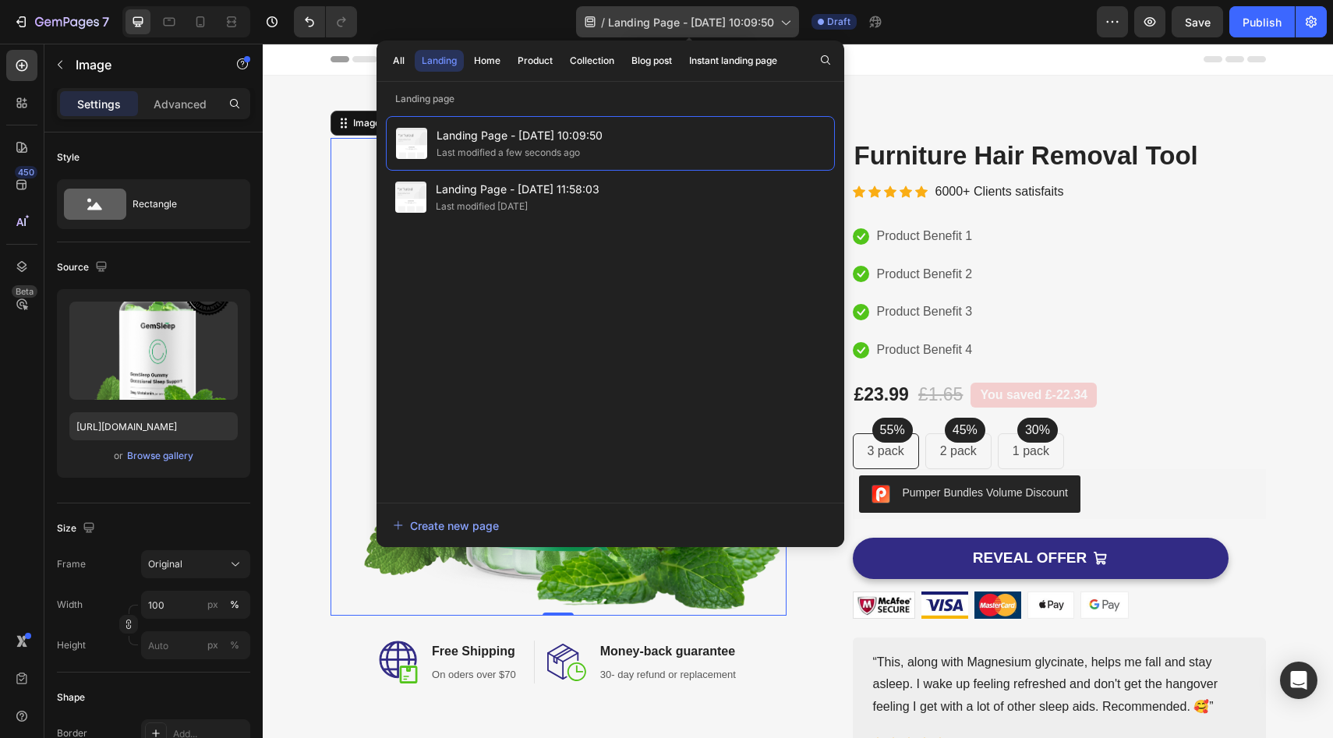
click at [792, 23] on icon at bounding box center [785, 22] width 16 height 16
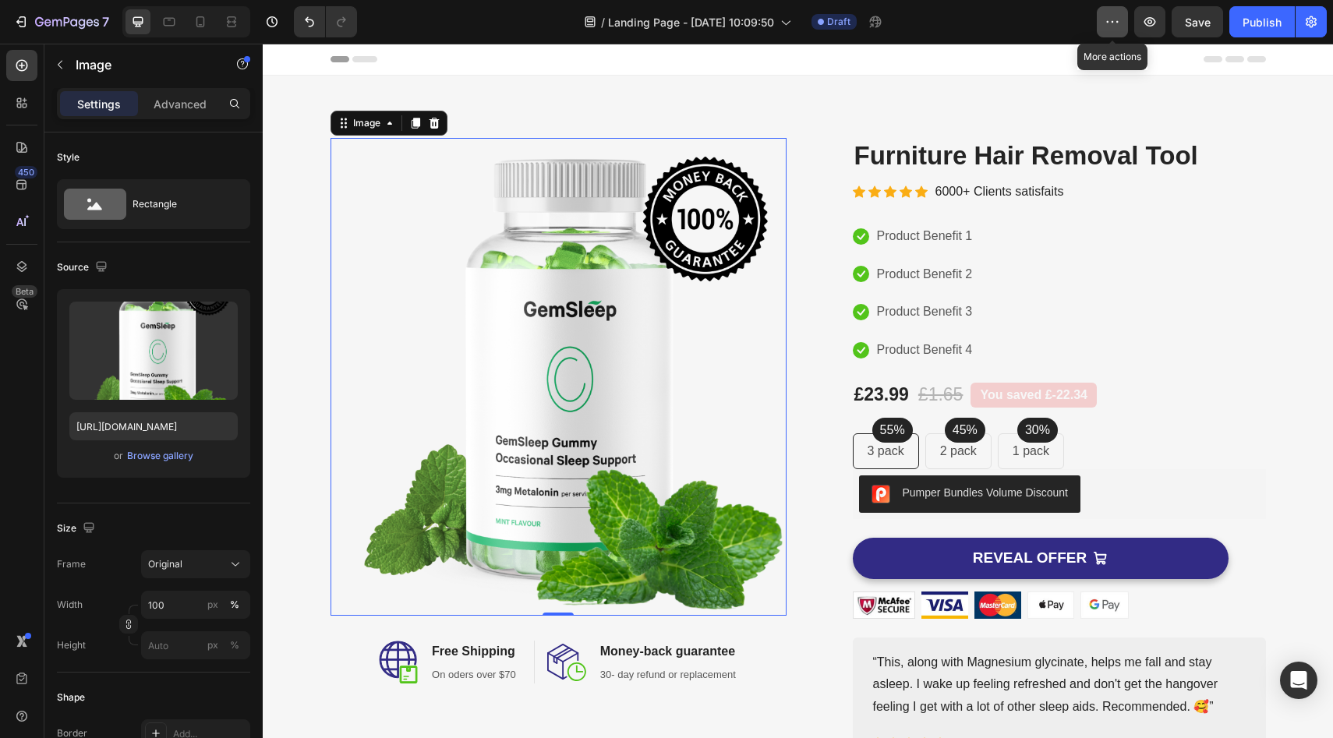
click at [1122, 24] on button "button" at bounding box center [1112, 21] width 31 height 31
click at [1118, 23] on icon "button" at bounding box center [1113, 22] width 16 height 16
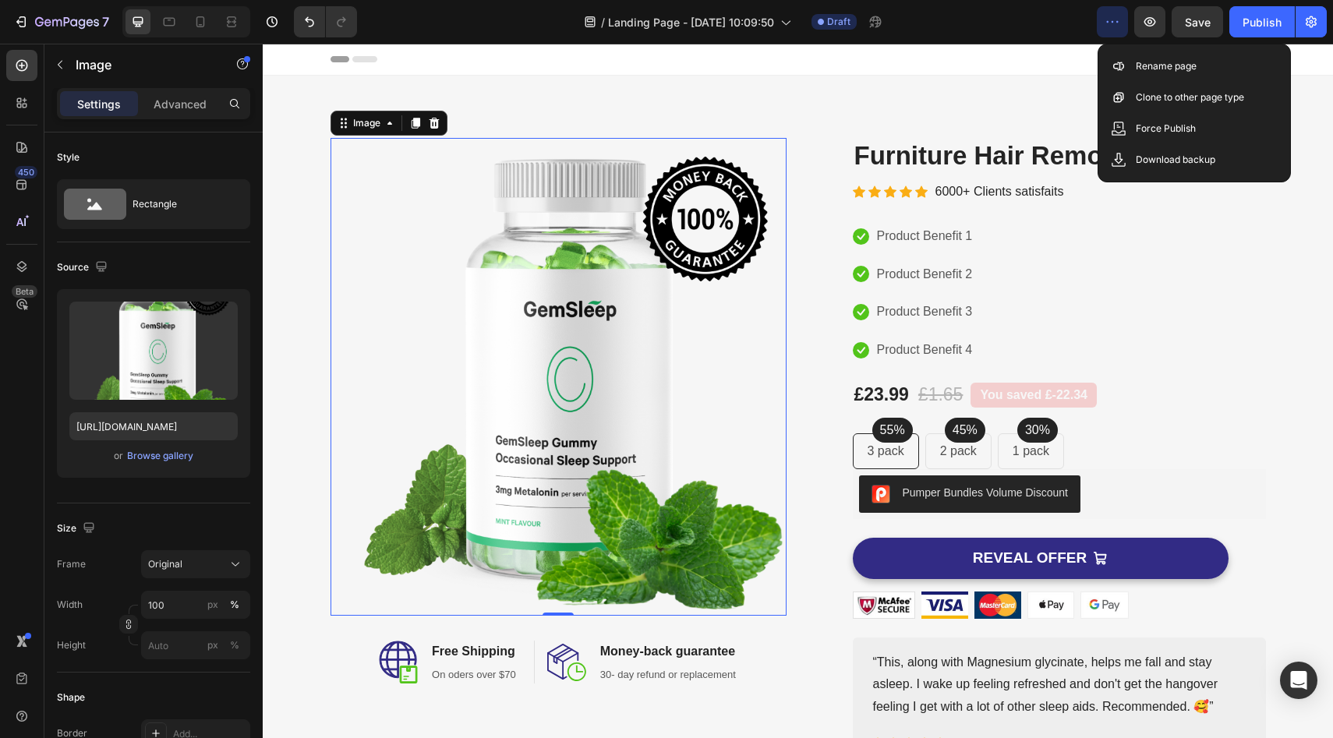
click at [1118, 23] on icon "button" at bounding box center [1113, 22] width 16 height 16
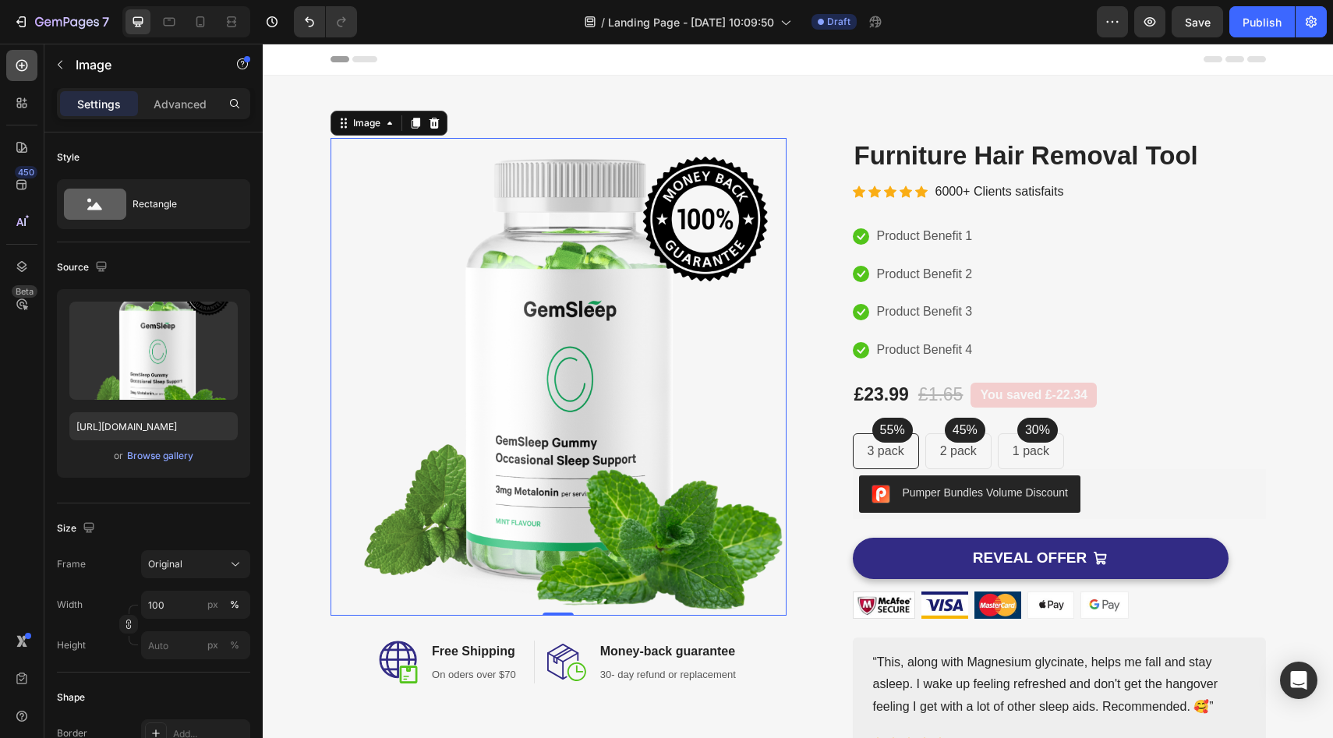
click at [20, 62] on icon at bounding box center [22, 66] width 16 height 16
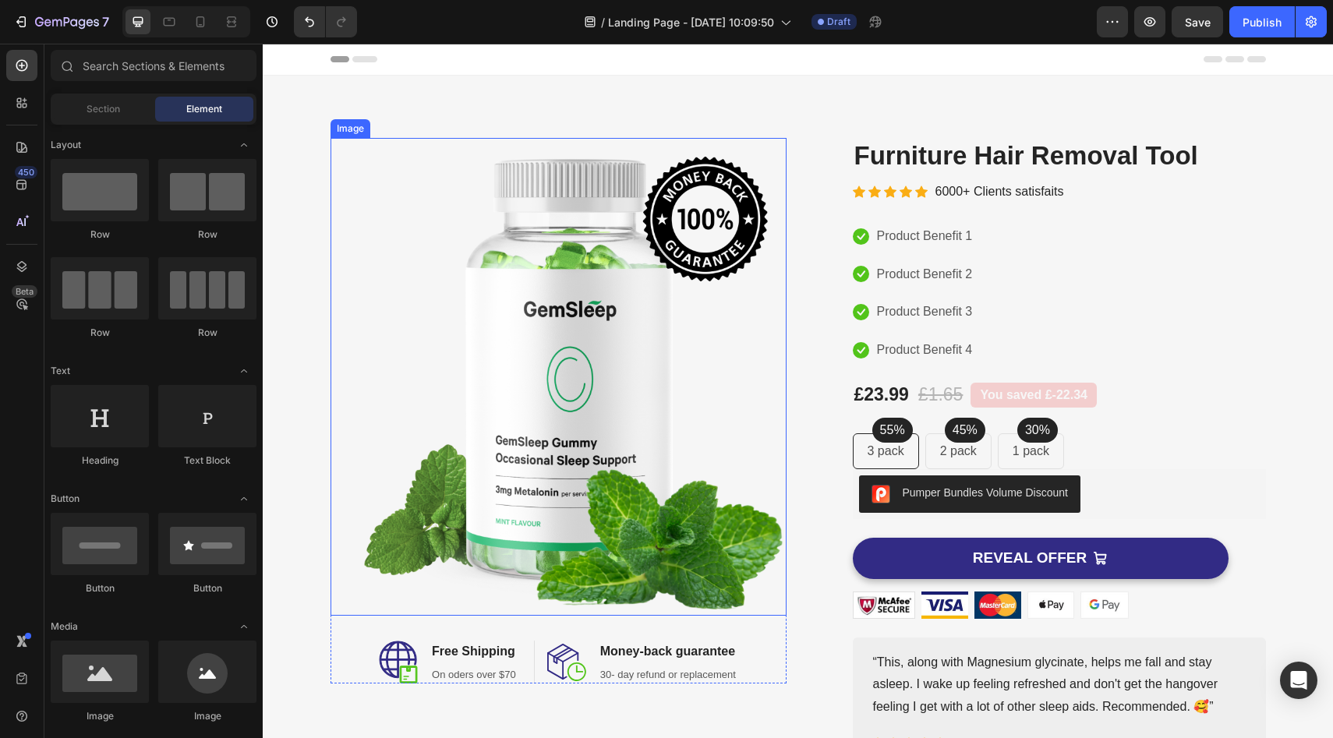
click at [567, 311] on img at bounding box center [559, 377] width 456 height 478
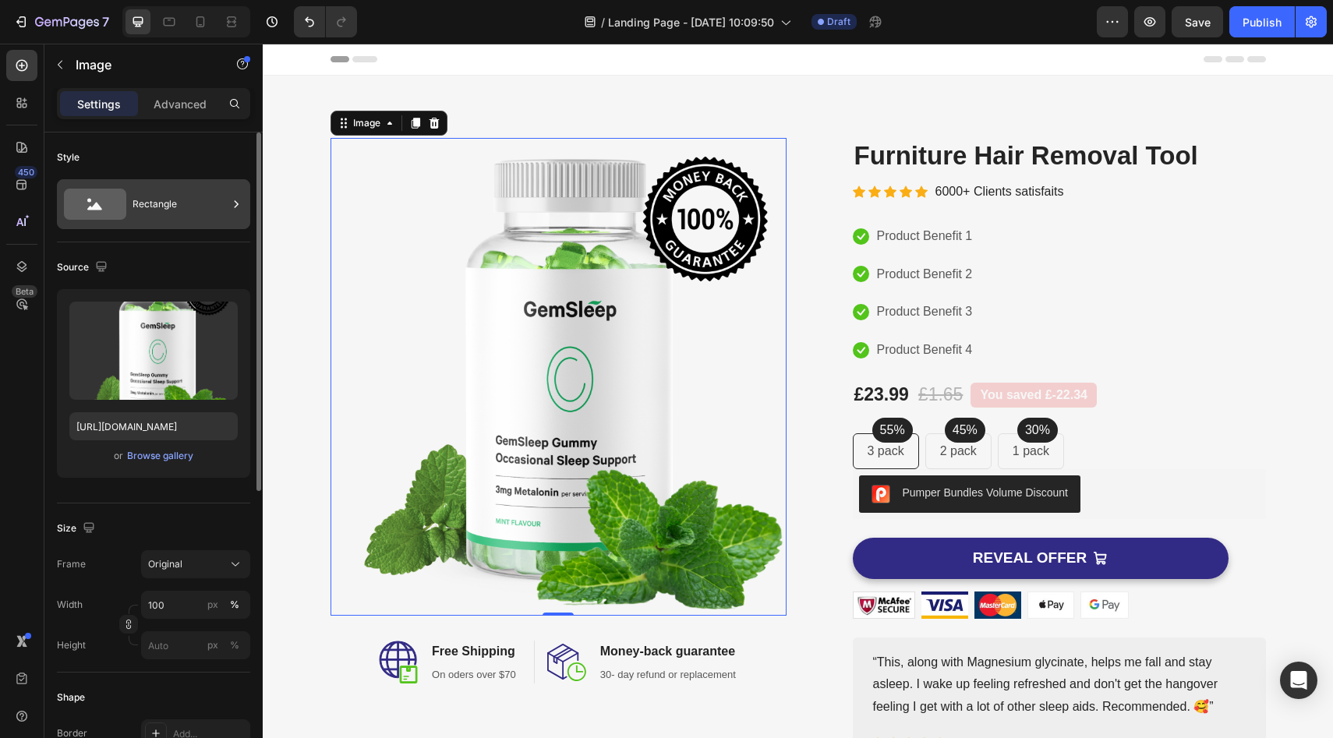
click at [232, 205] on icon at bounding box center [236, 204] width 16 height 16
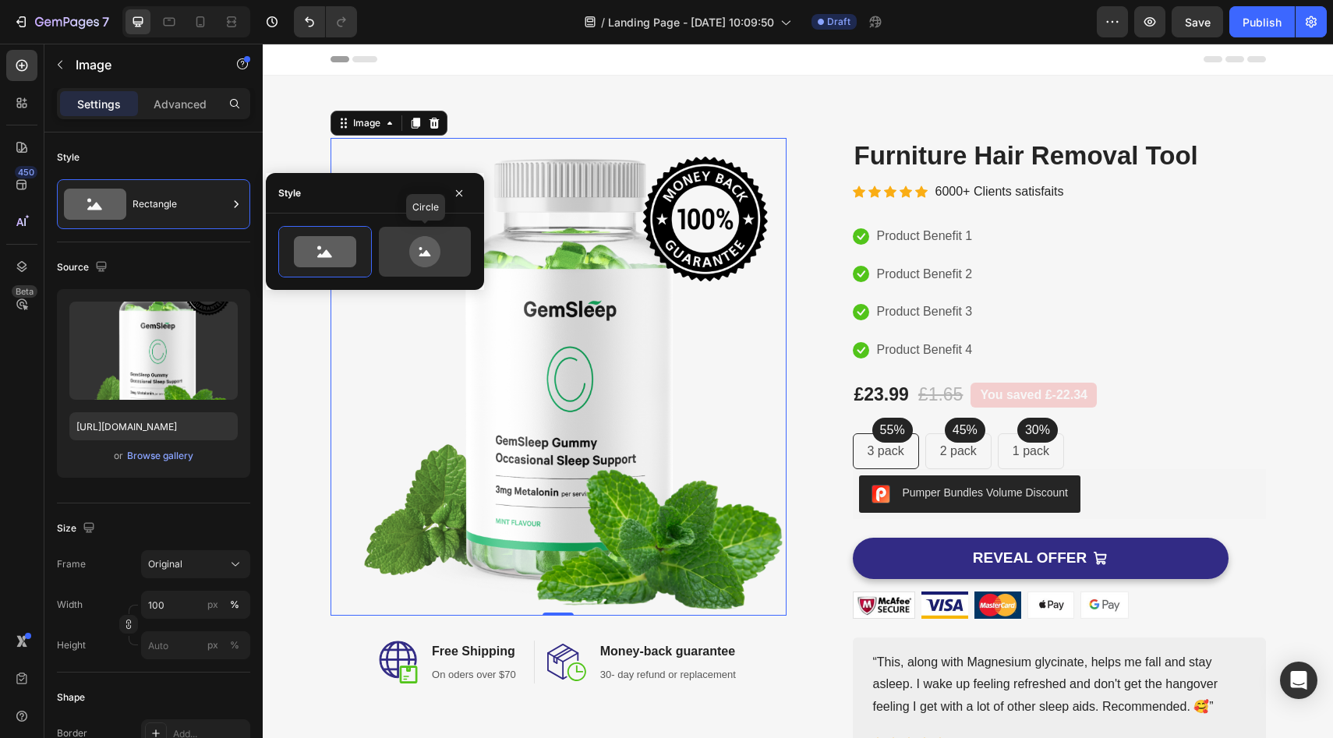
click at [439, 259] on icon at bounding box center [424, 251] width 73 height 31
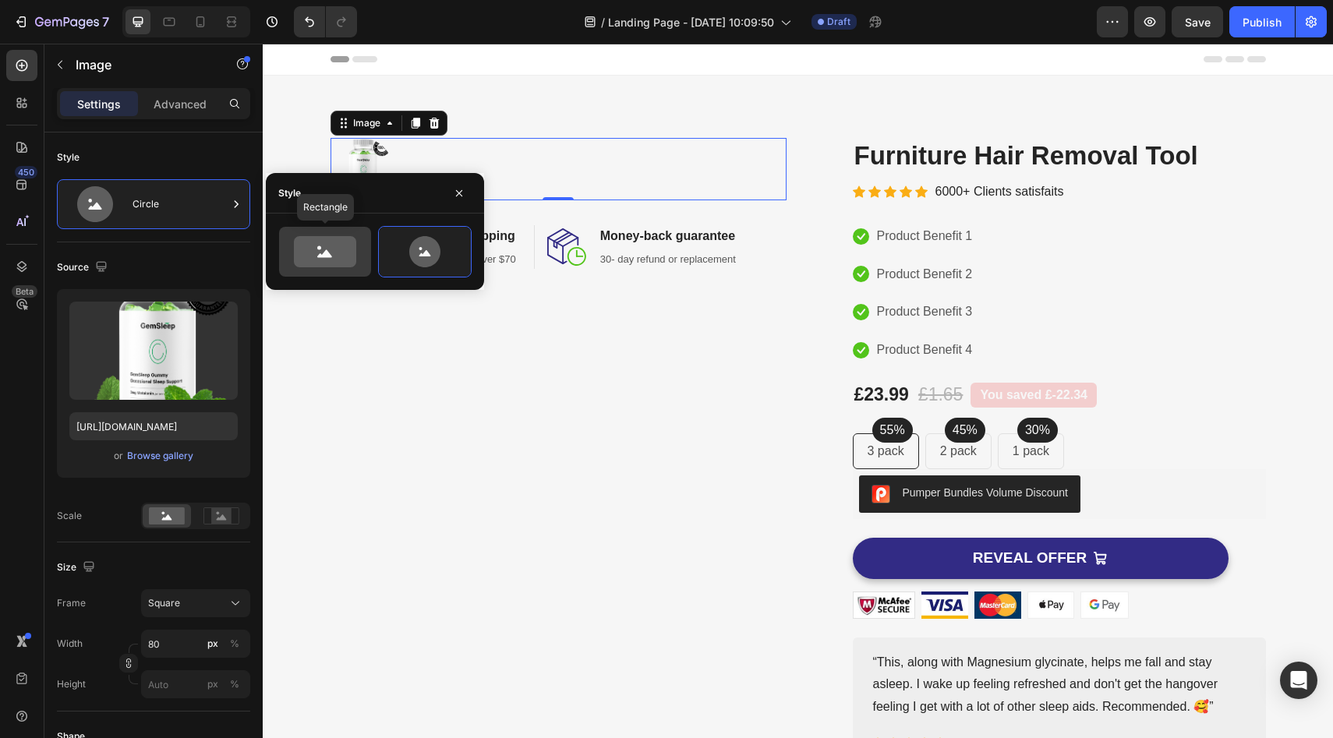
click at [335, 256] on icon at bounding box center [325, 251] width 62 height 31
type input "100"
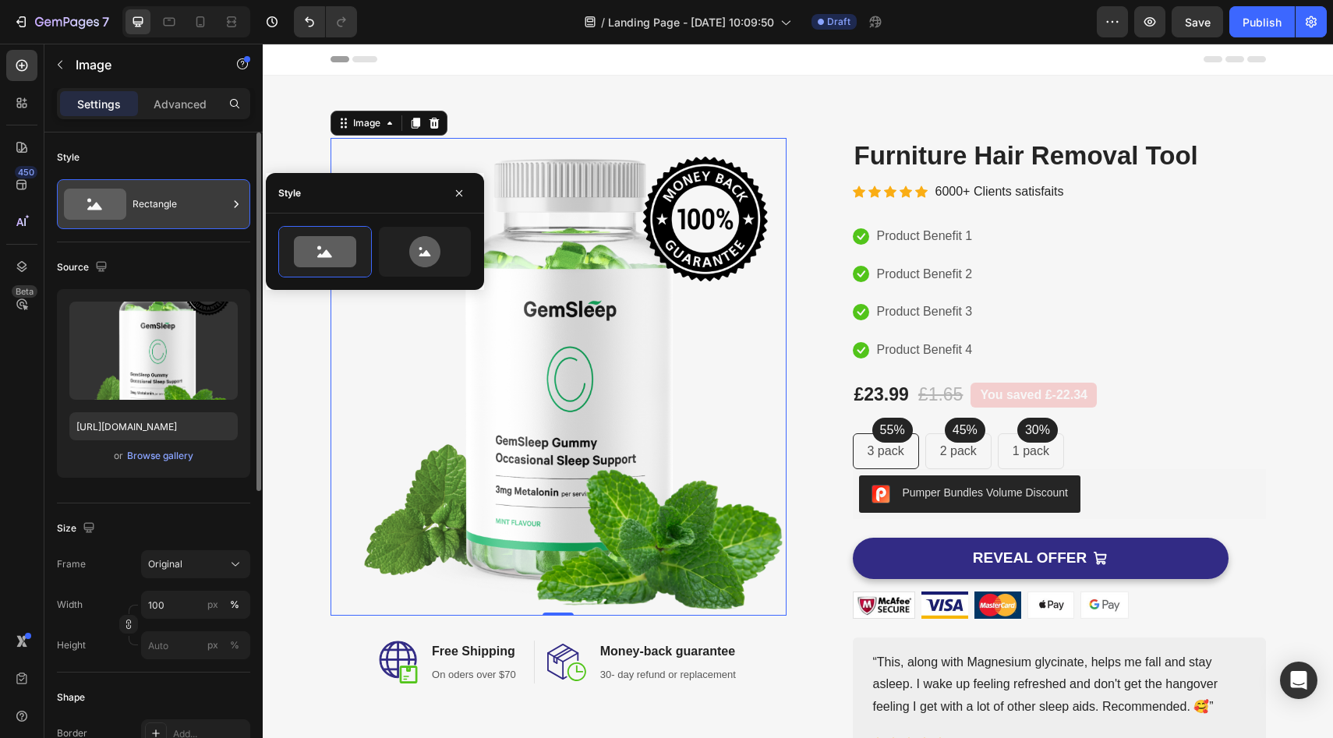
click at [220, 202] on div "Rectangle" at bounding box center [180, 204] width 95 height 36
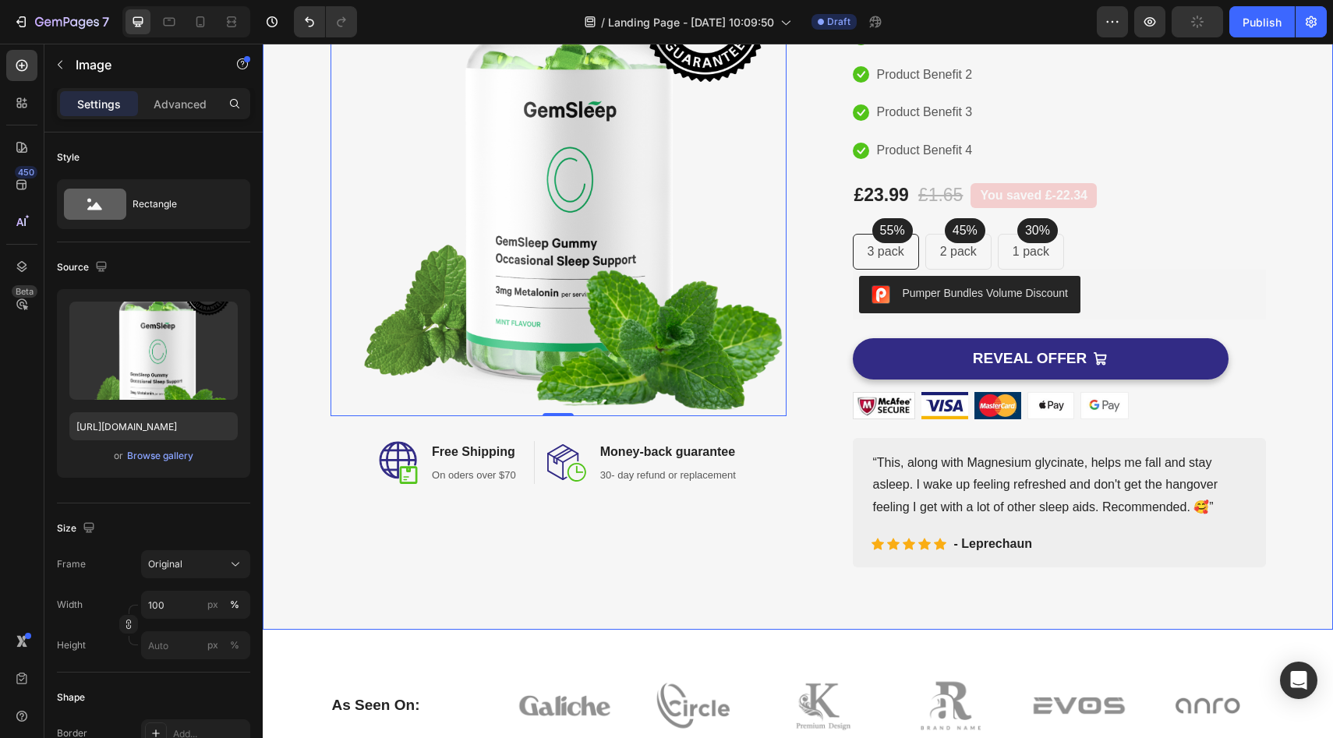
scroll to position [499, 0]
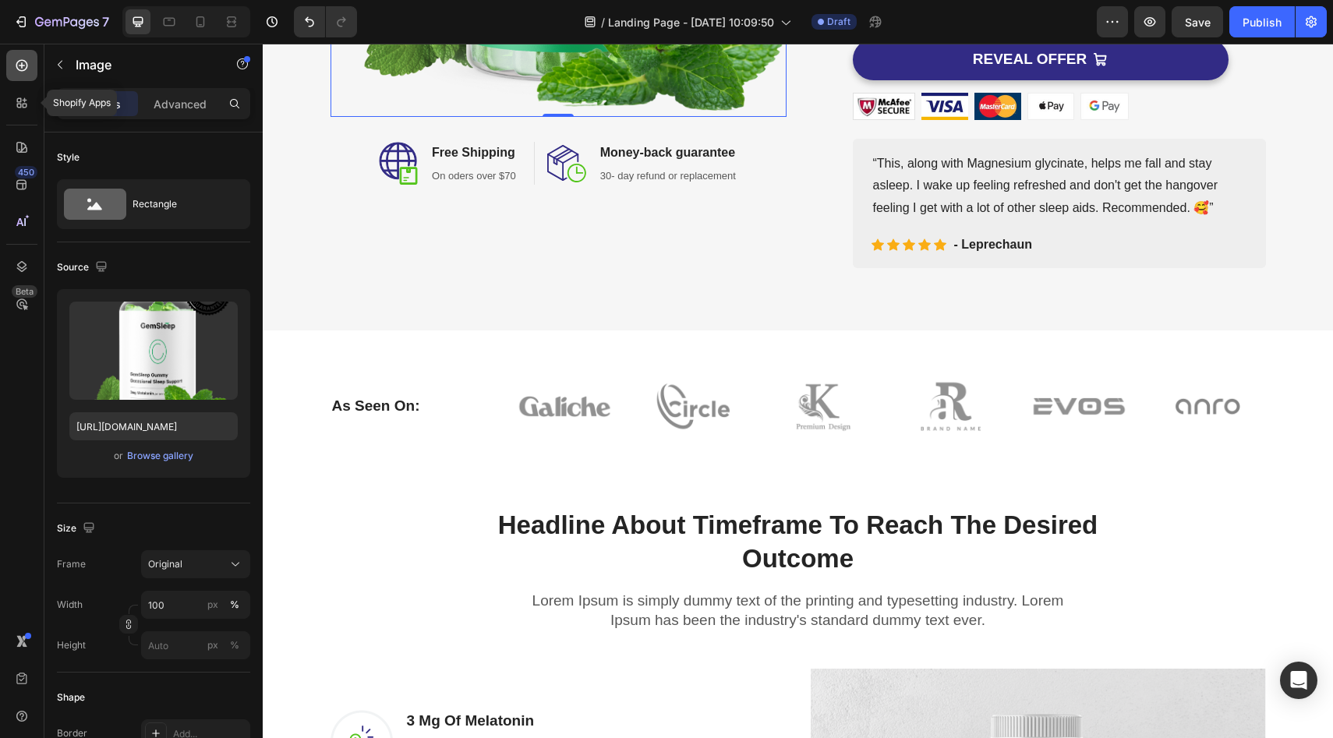
click at [30, 58] on div at bounding box center [21, 65] width 31 height 31
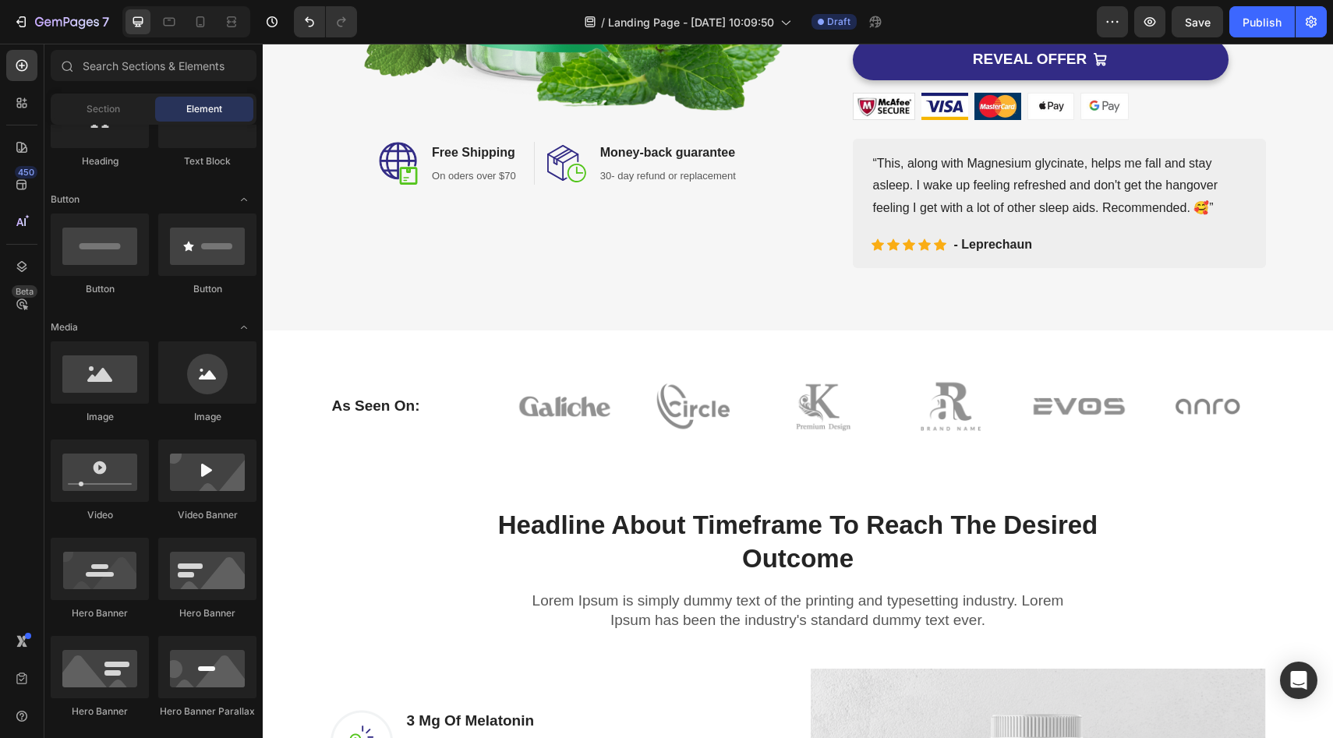
scroll to position [0, 0]
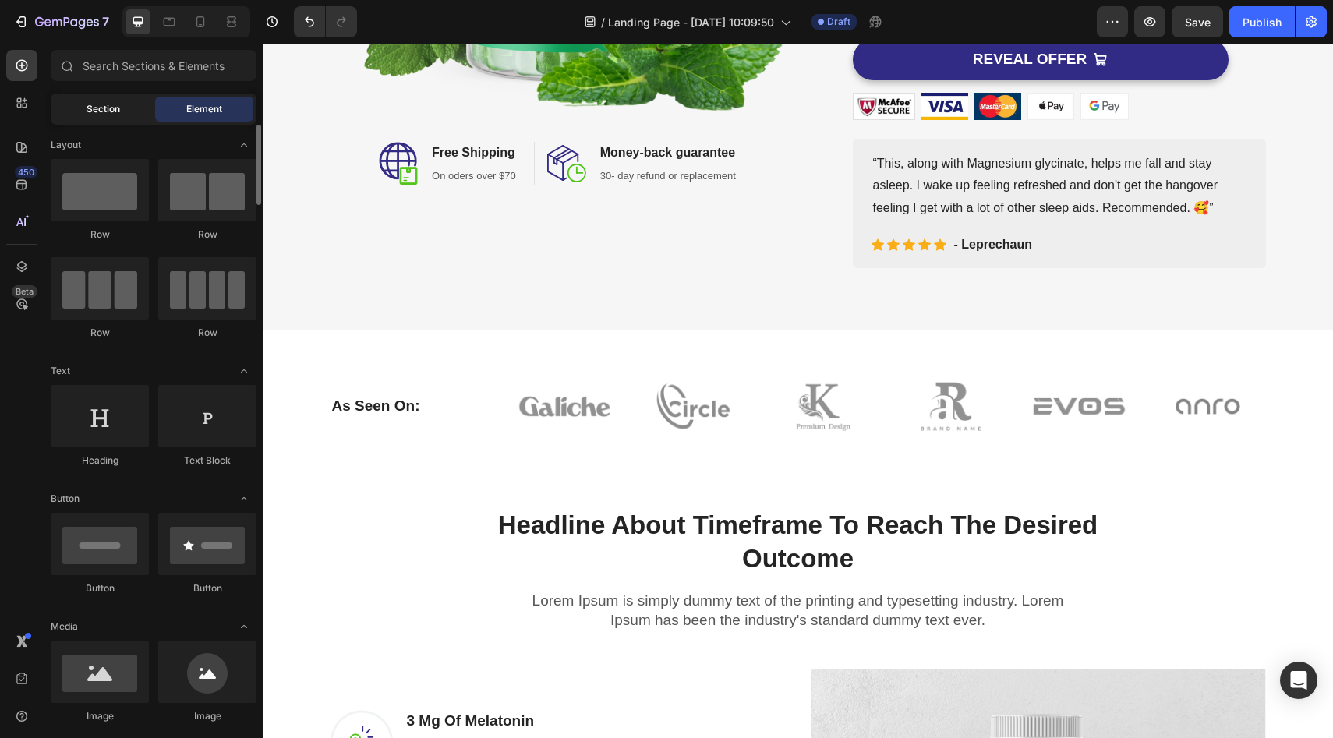
click at [109, 117] on div "Section" at bounding box center [103, 109] width 98 height 25
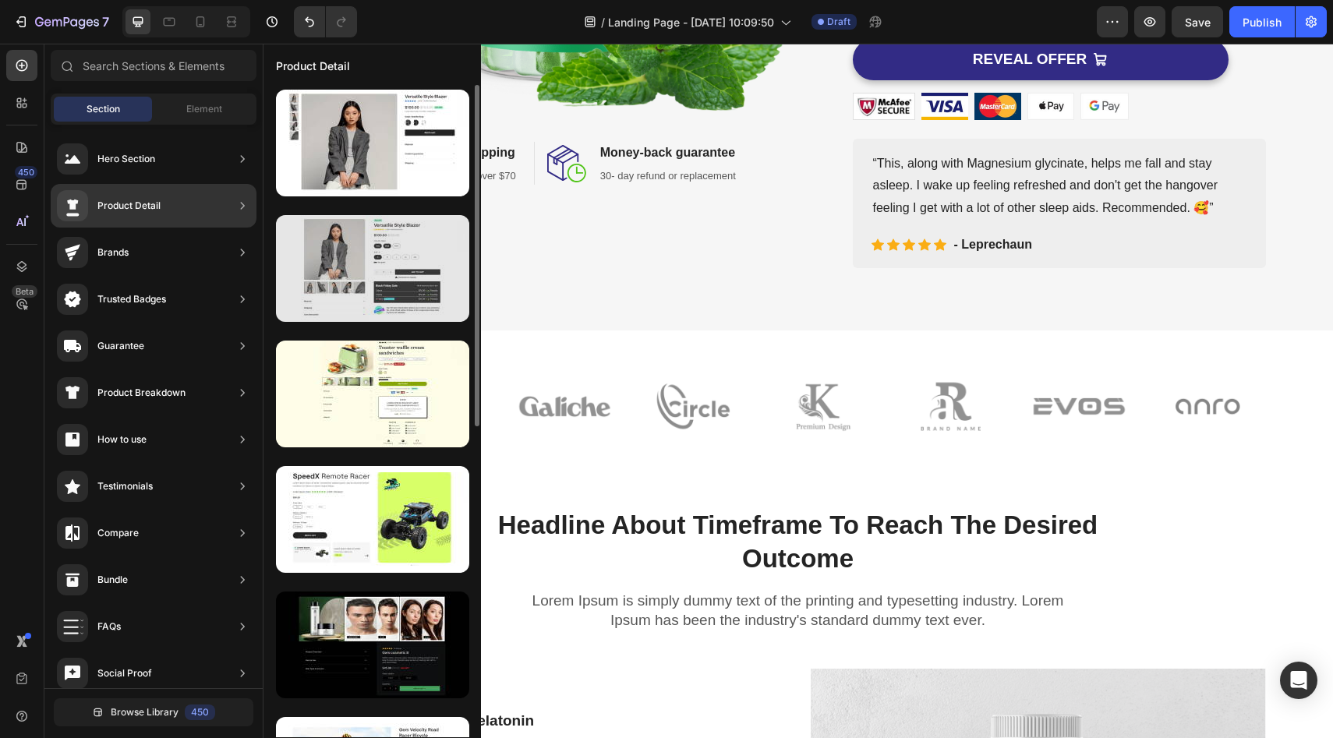
click at [362, 235] on div at bounding box center [372, 268] width 193 height 107
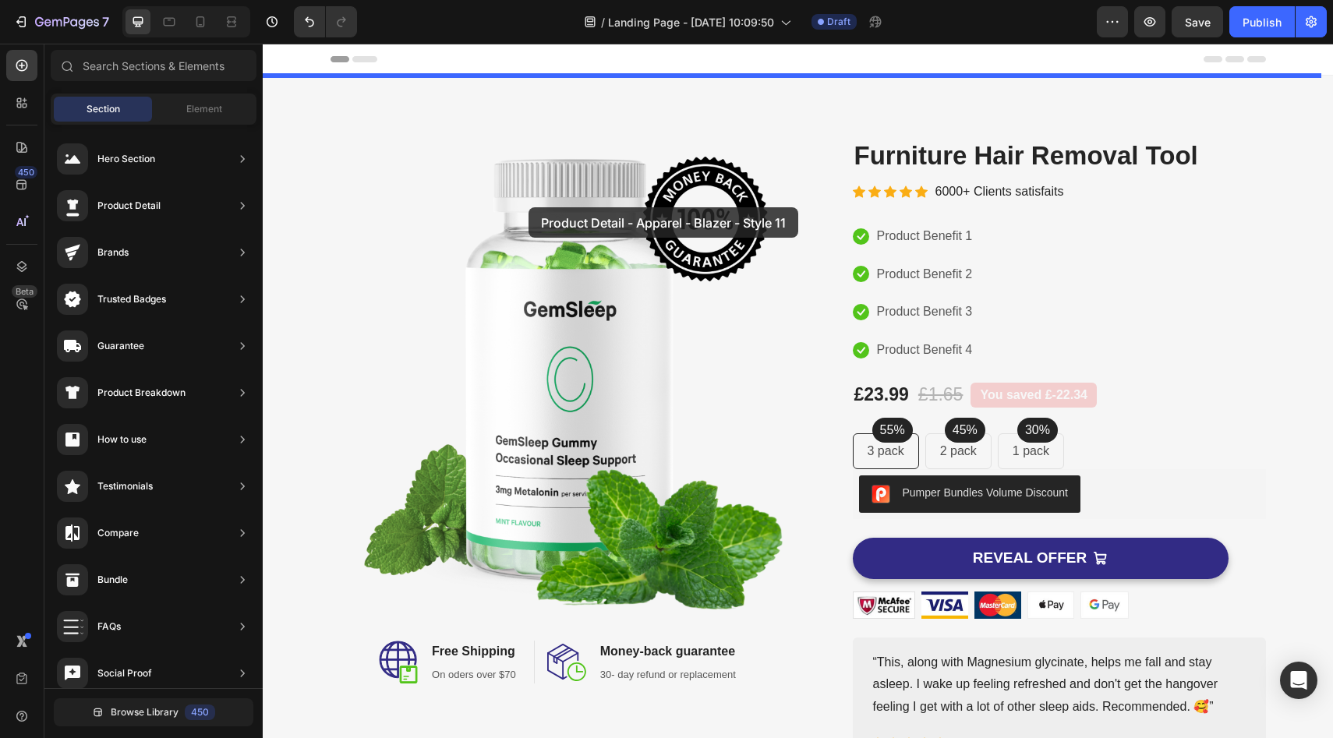
drag, startPoint x: 629, startPoint y: 286, endPoint x: 520, endPoint y: 300, distance: 110.0
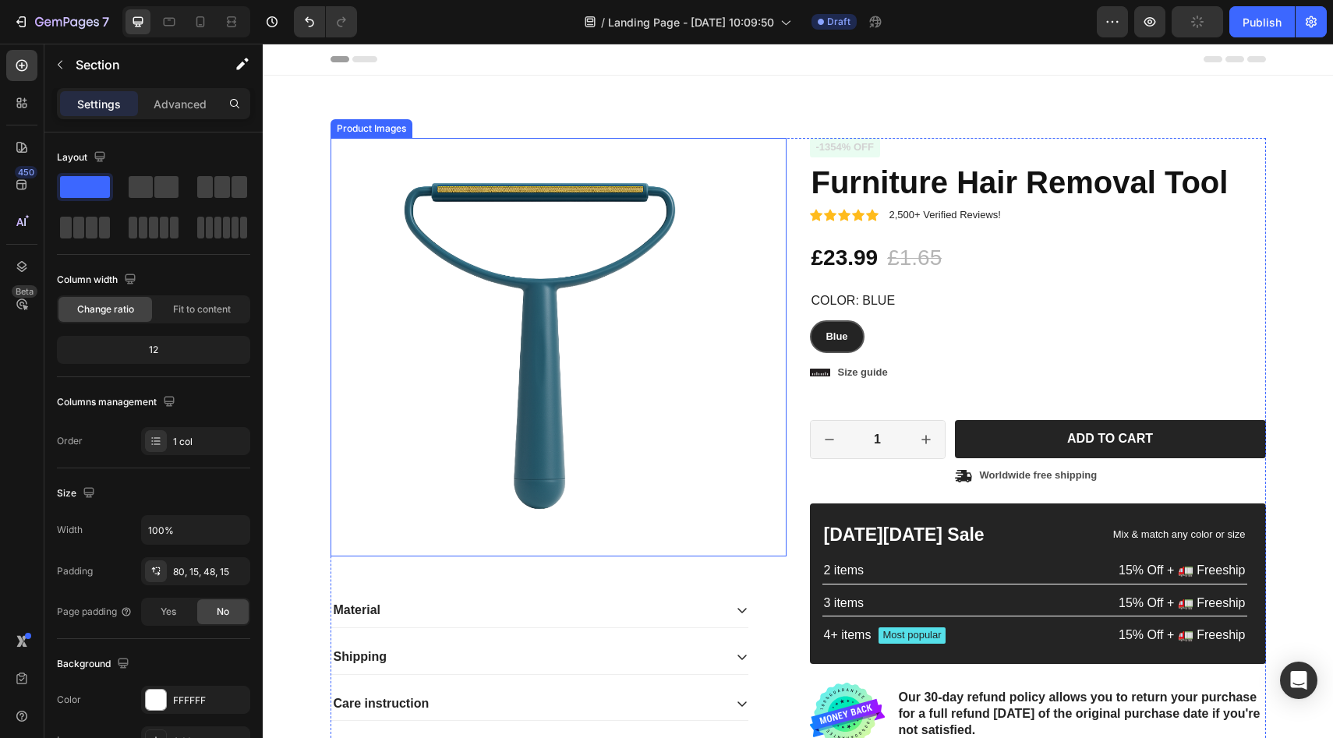
click at [519, 298] on img at bounding box center [540, 347] width 419 height 419
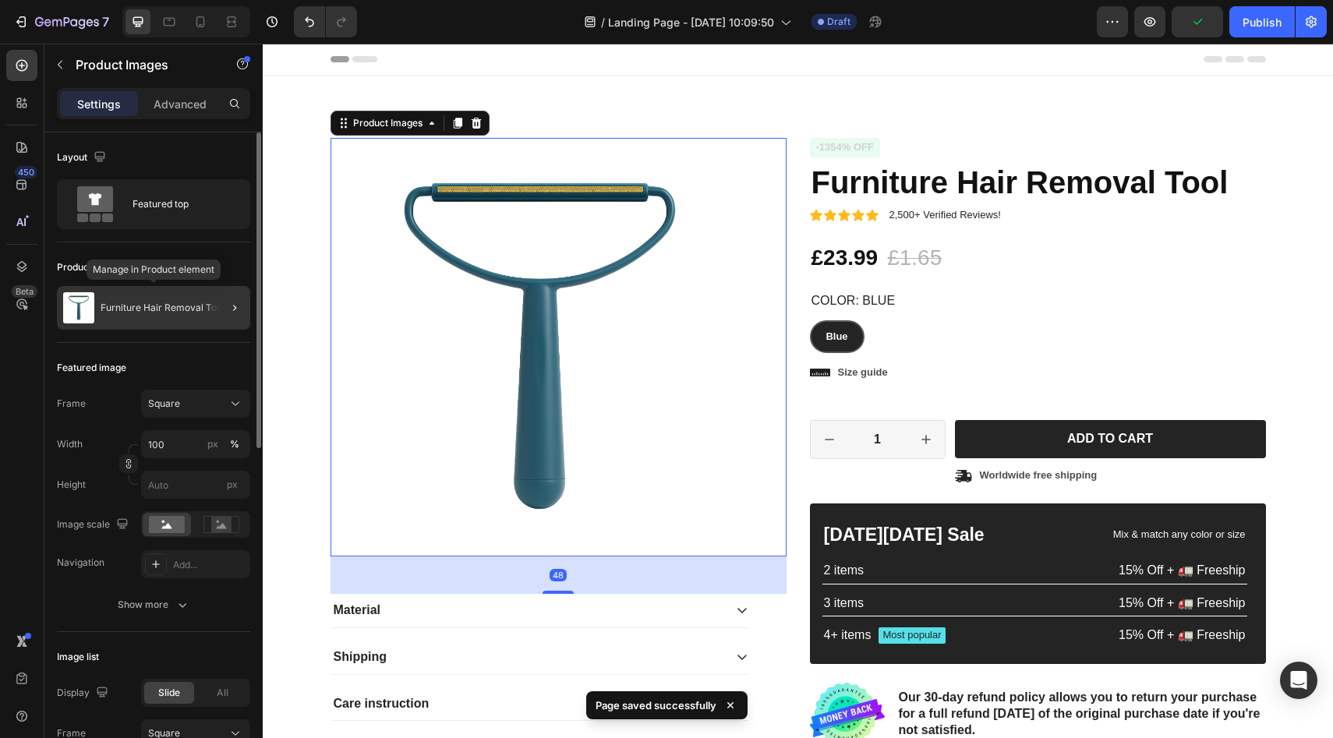
click at [182, 308] on p "Furniture Hair Removal Tool" at bounding box center [163, 307] width 124 height 11
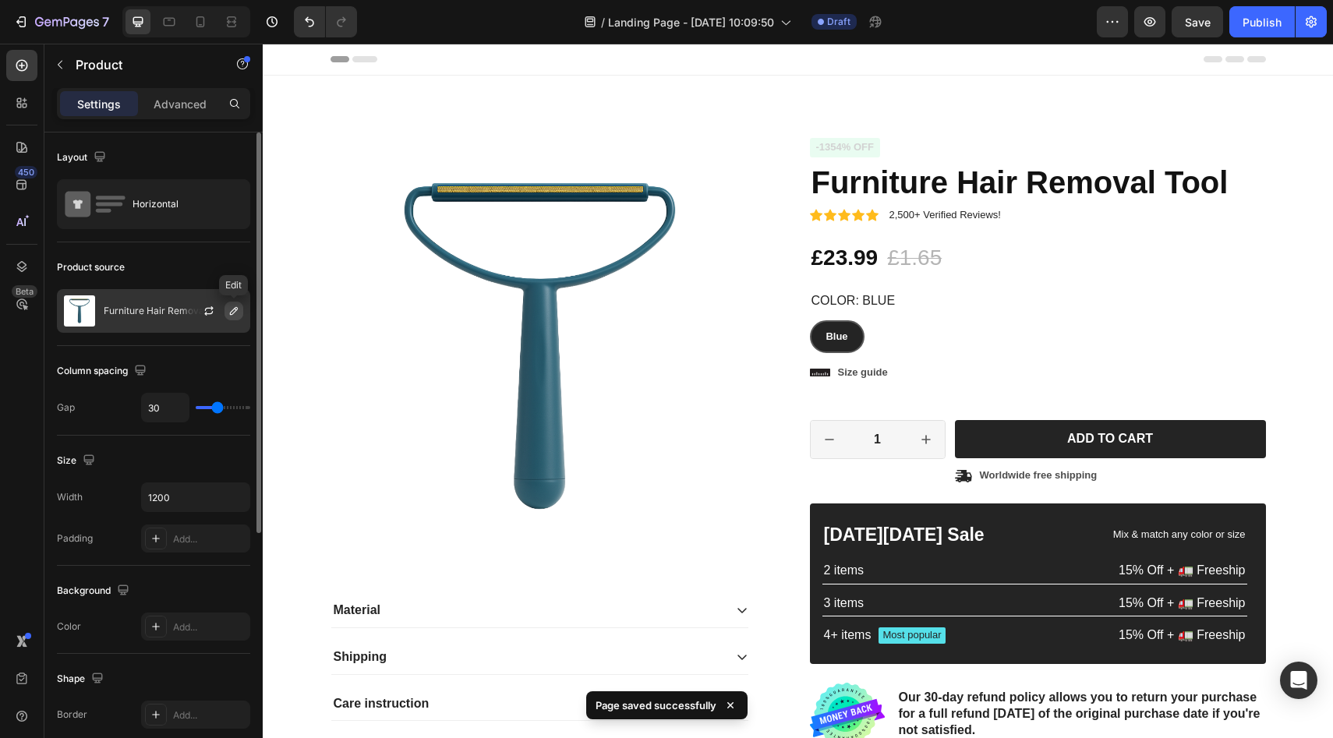
click at [238, 313] on icon "button" at bounding box center [234, 311] width 12 height 12
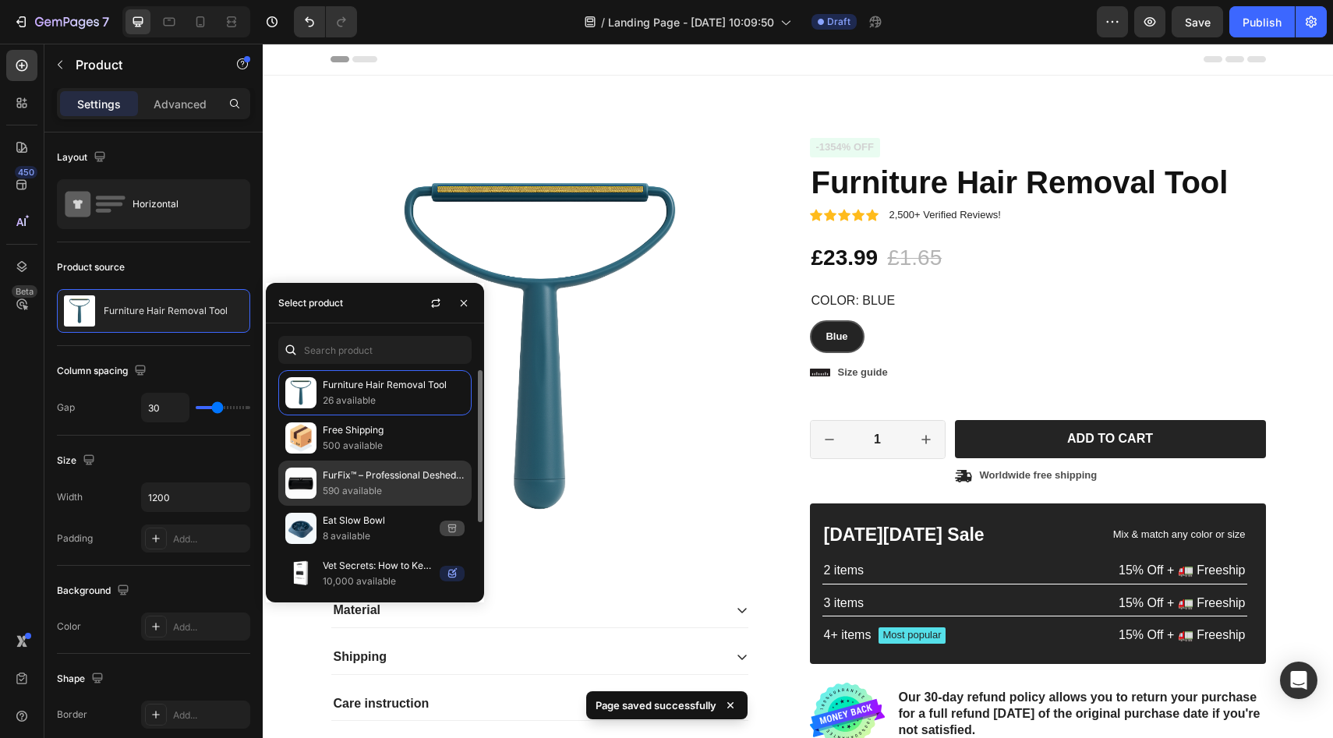
click at [379, 469] on p "FurFix™ – Professional Deshedding Brush for Dogs & Cats" at bounding box center [394, 476] width 142 height 16
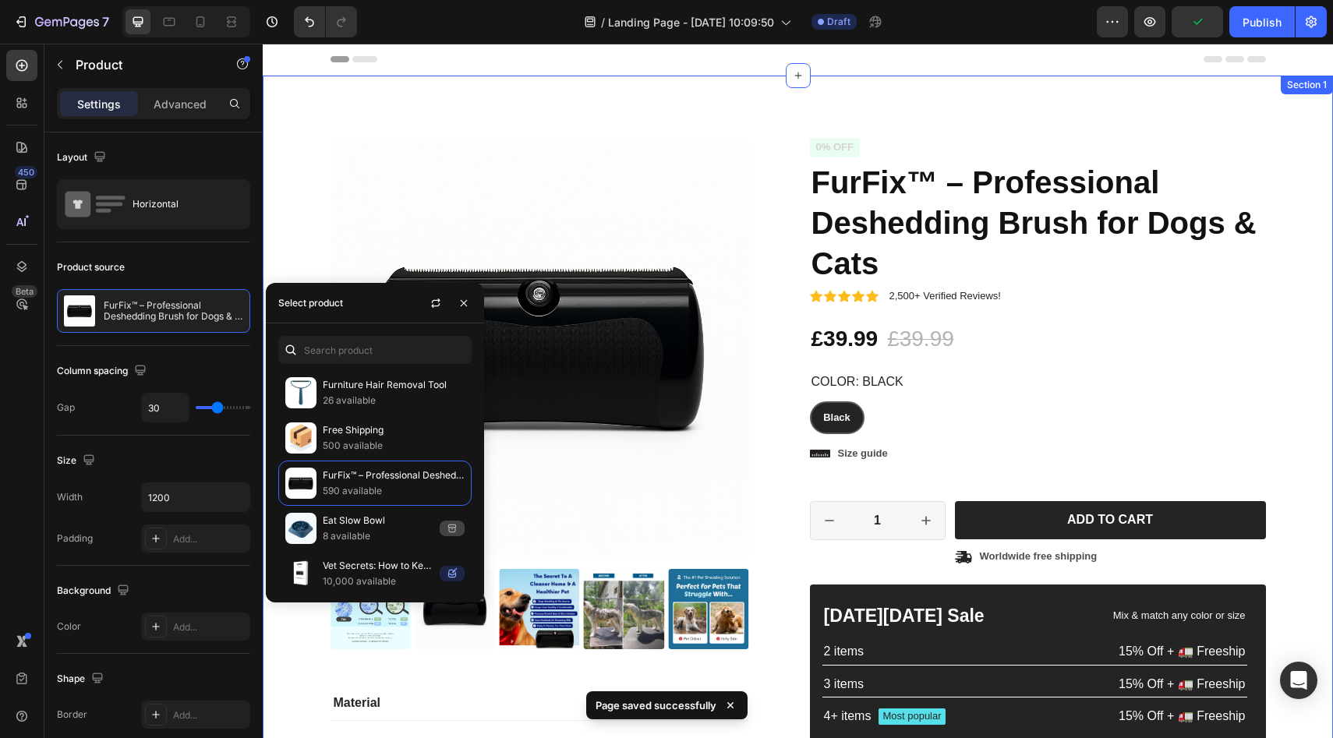
click at [294, 200] on div "Product Images Material Shipping Care instruction Accordion Icon Icon Icon Icon…" at bounding box center [797, 489] width 1047 height 702
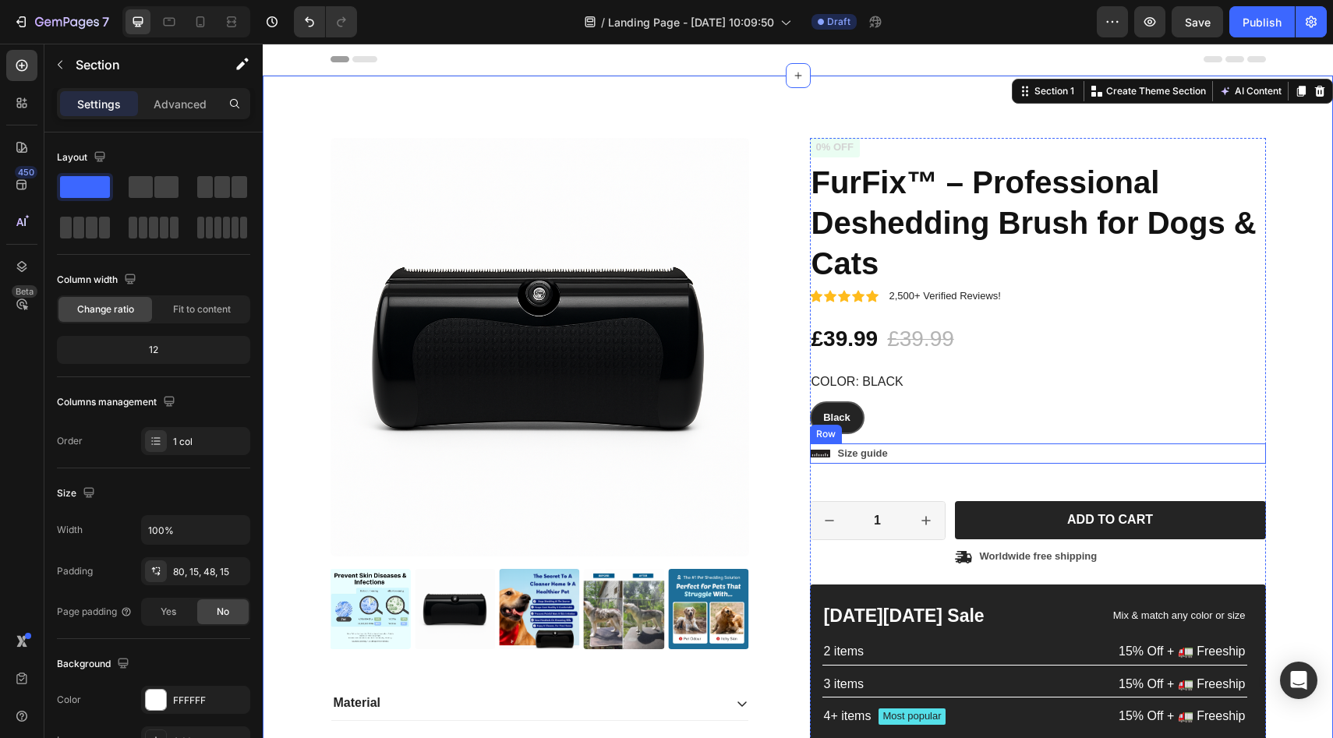
click at [829, 454] on div "Icon Size guide Text Block Row" at bounding box center [1038, 454] width 456 height 20
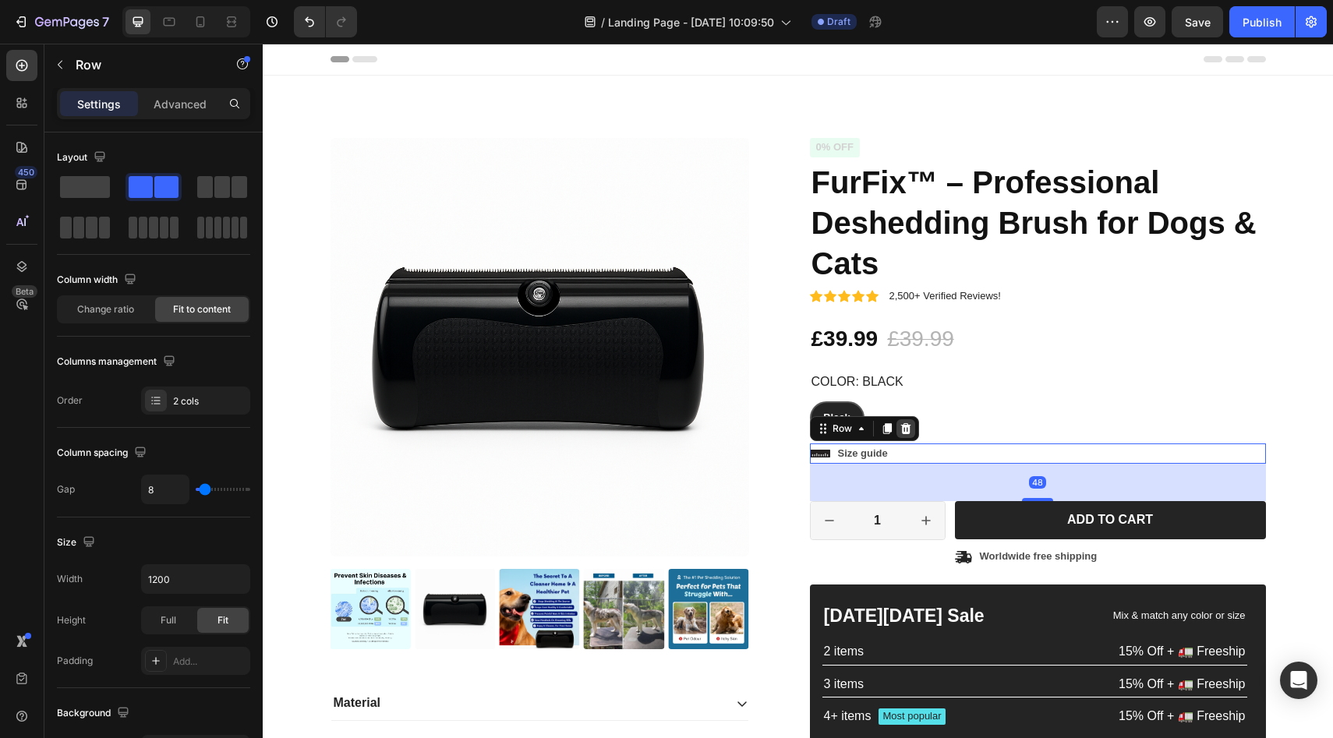
click at [900, 431] on icon at bounding box center [906, 428] width 12 height 12
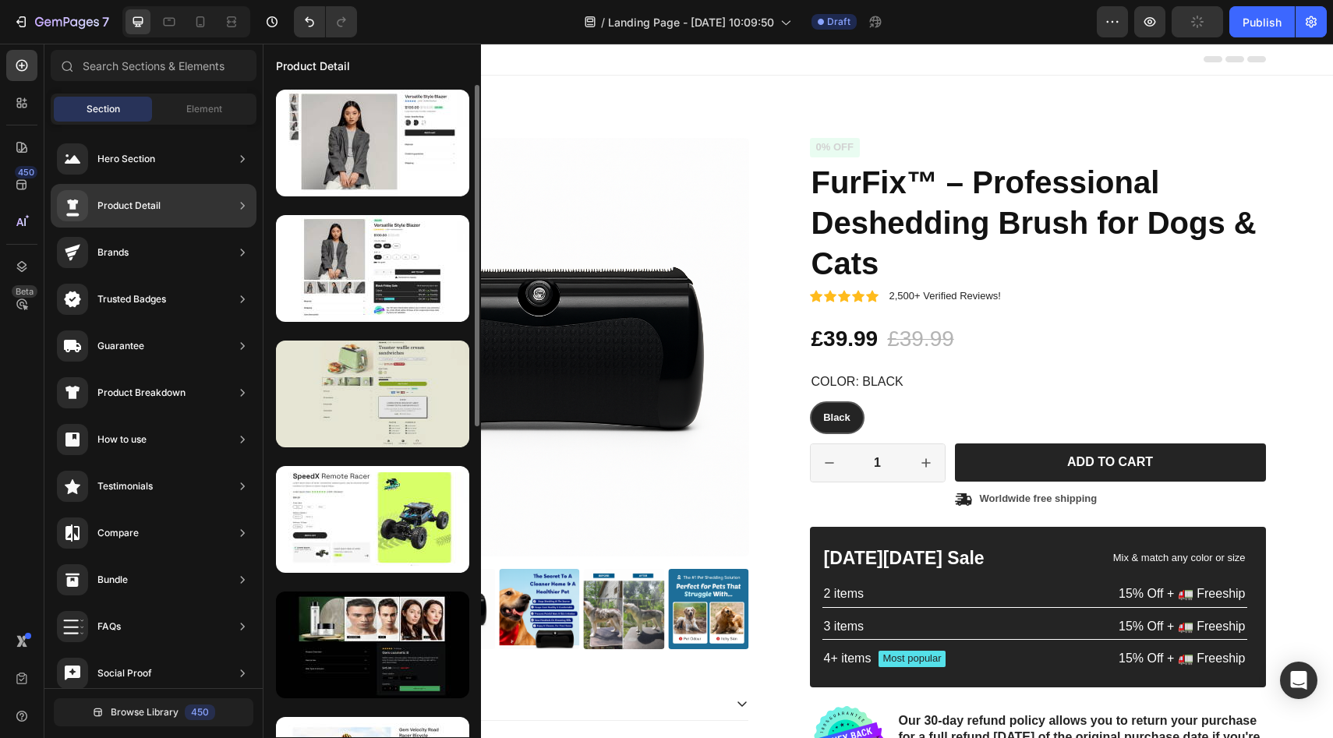
click at [377, 421] on div at bounding box center [372, 394] width 193 height 107
click at [372, 388] on div at bounding box center [372, 394] width 193 height 107
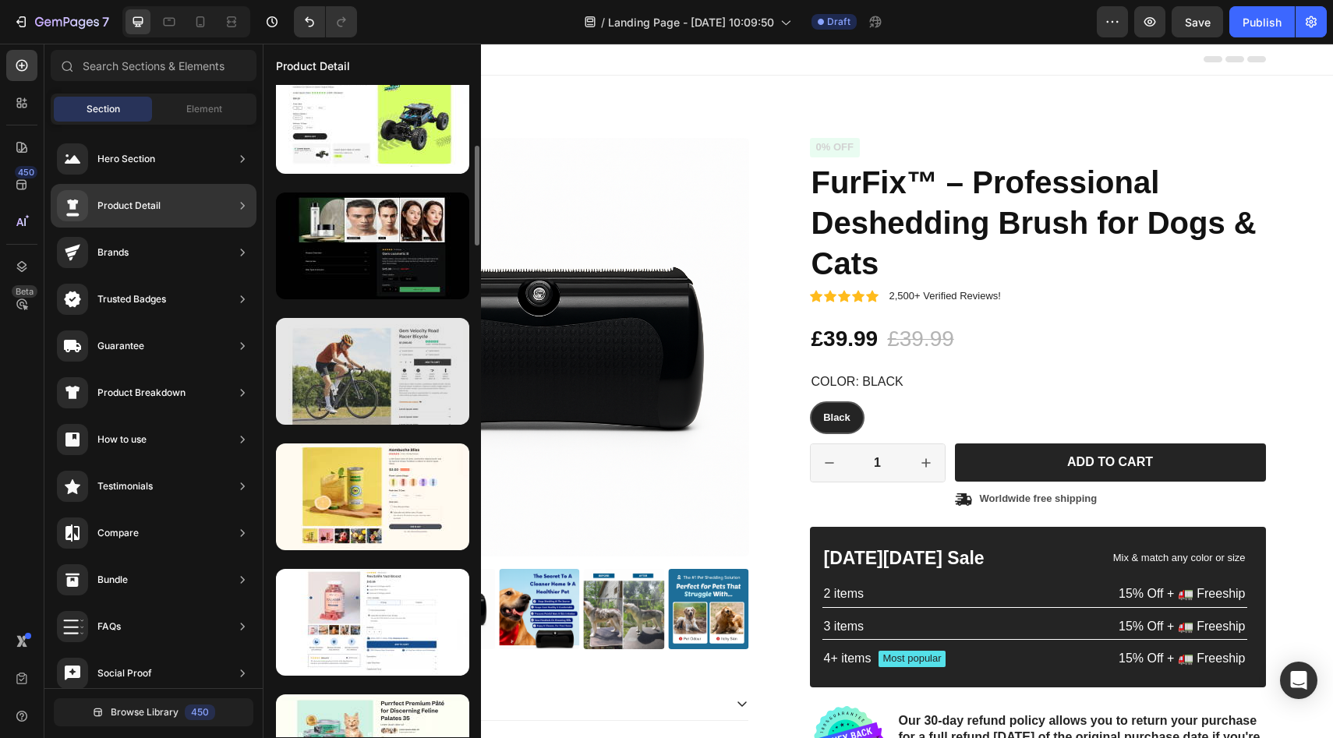
scroll to position [499, 0]
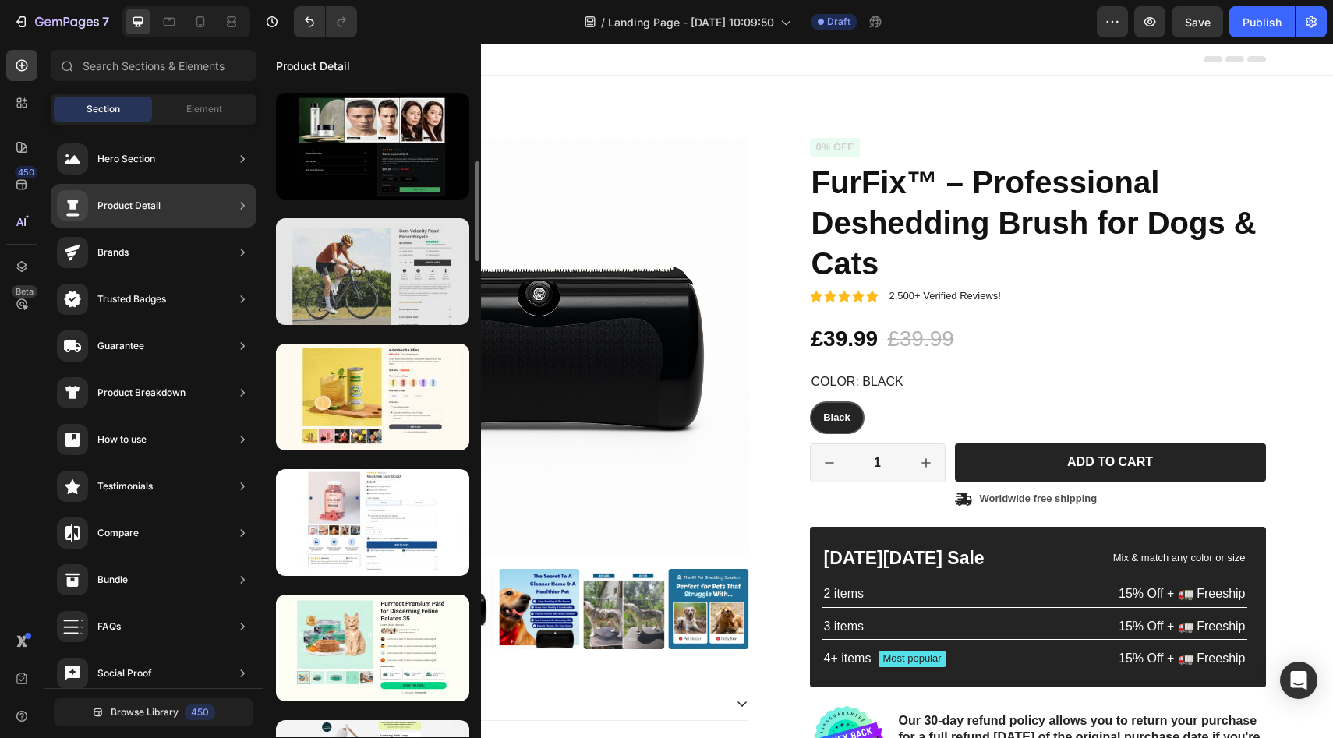
click at [391, 261] on div at bounding box center [372, 271] width 193 height 107
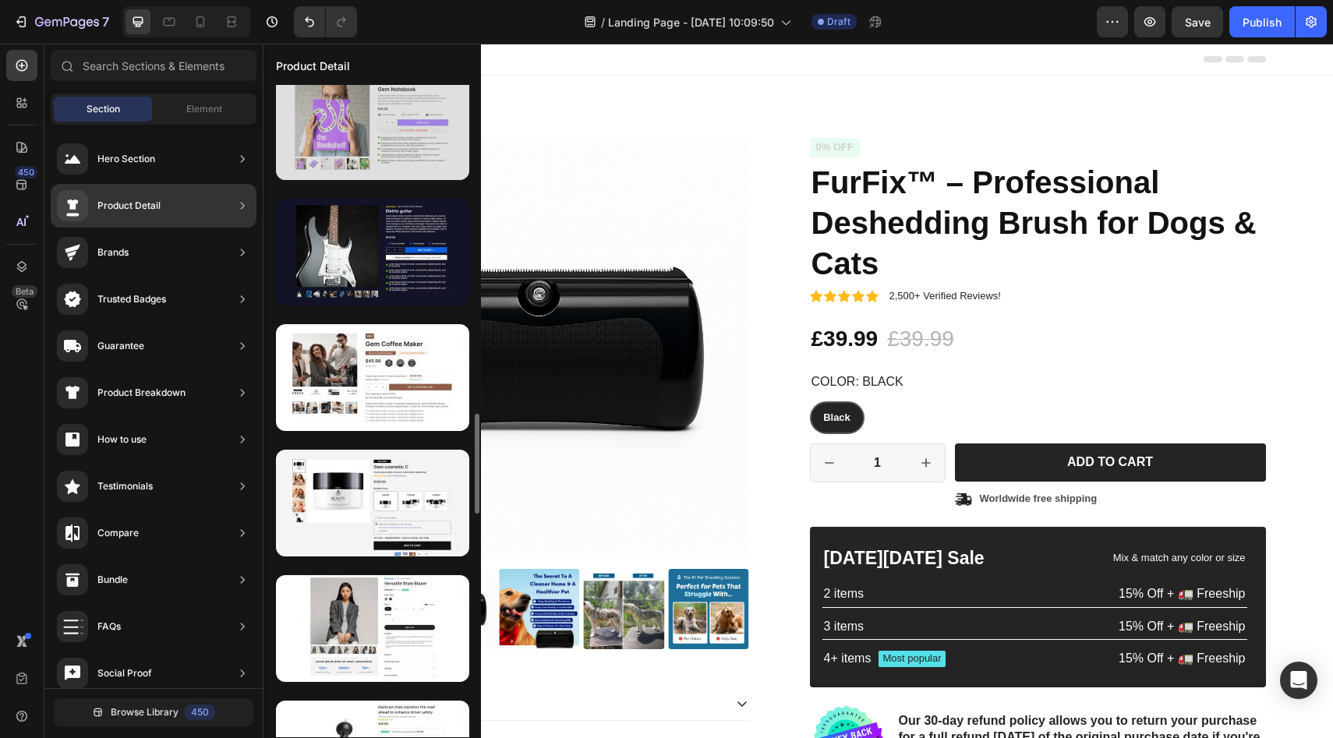
scroll to position [1497, 0]
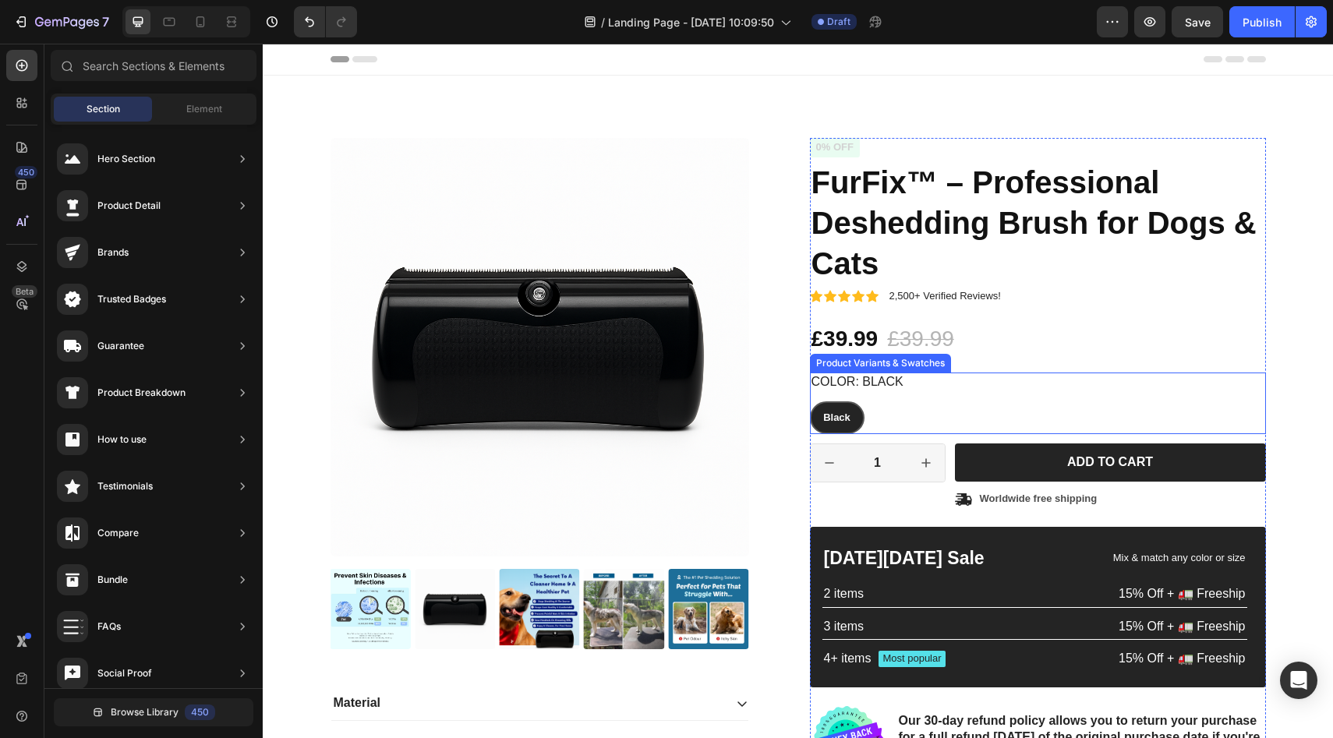
click at [933, 399] on div "Color: Black Black Black Black" at bounding box center [1038, 404] width 456 height 62
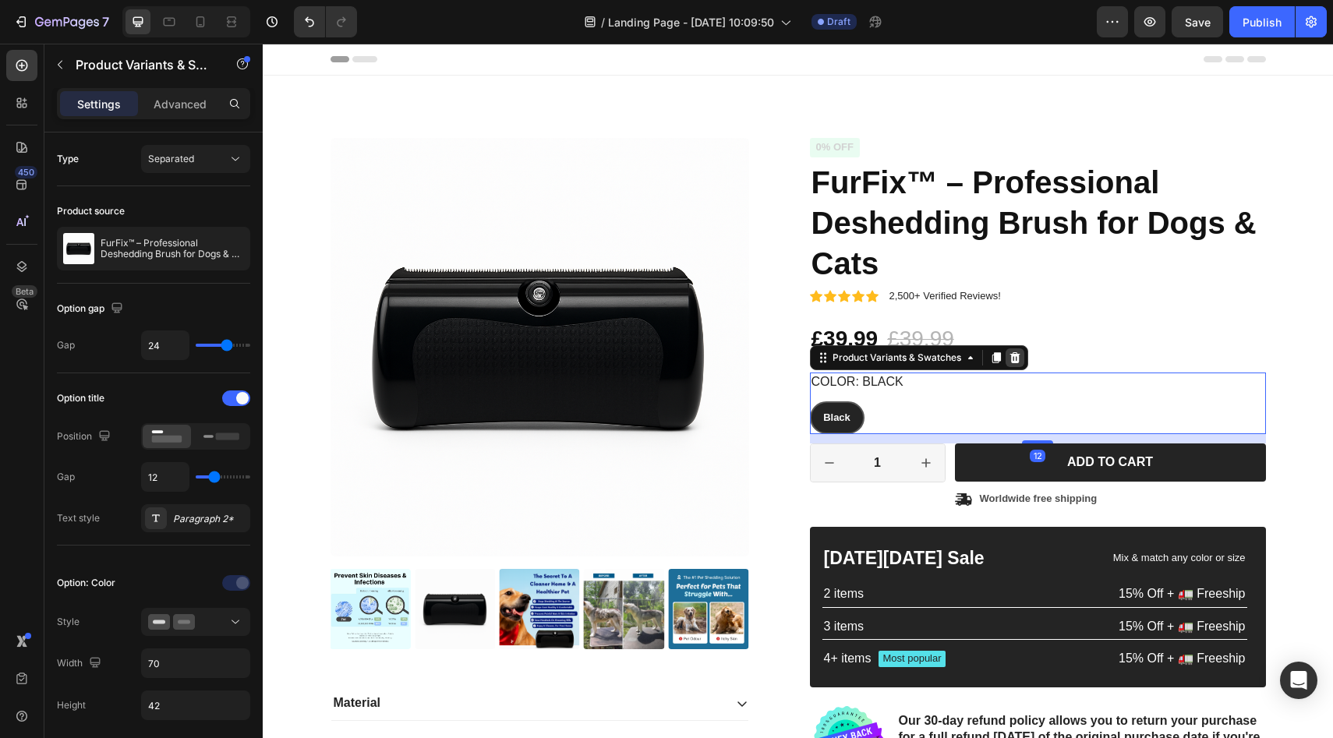
click at [1011, 361] on icon at bounding box center [1014, 357] width 10 height 11
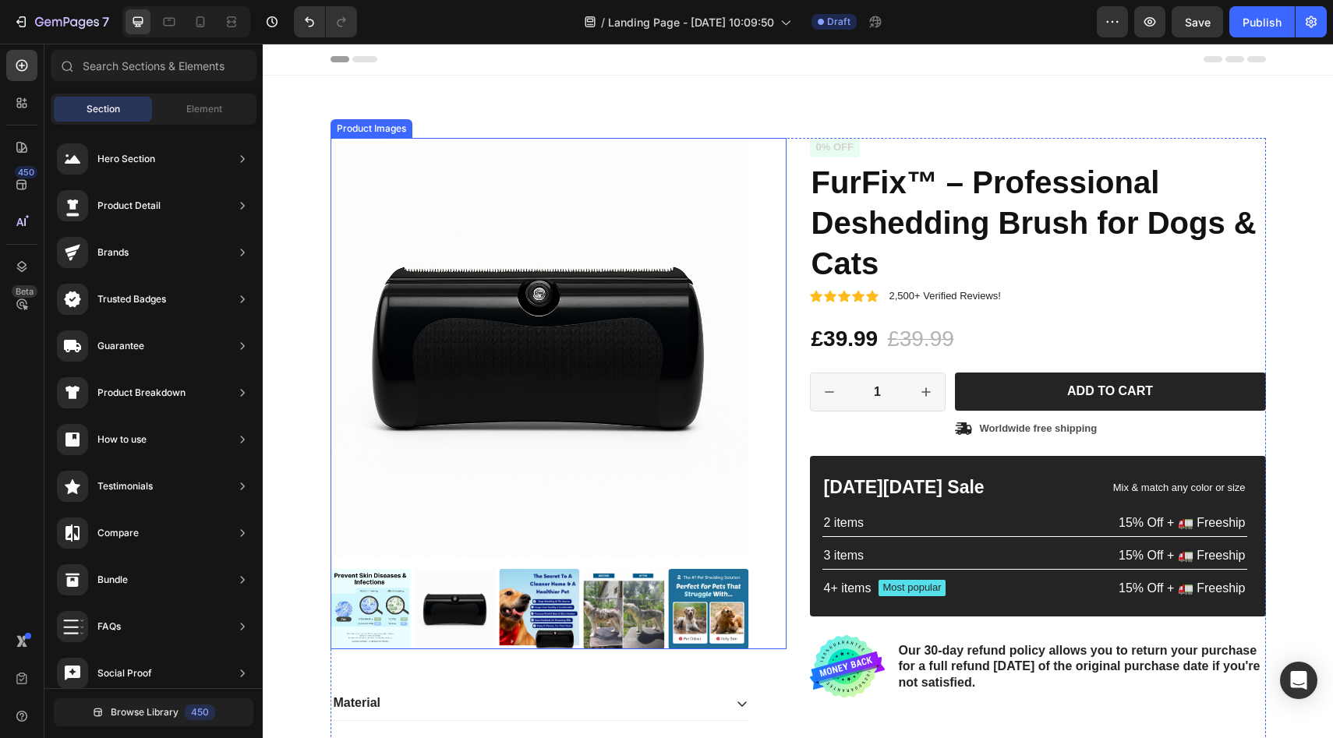
scroll to position [0, 0]
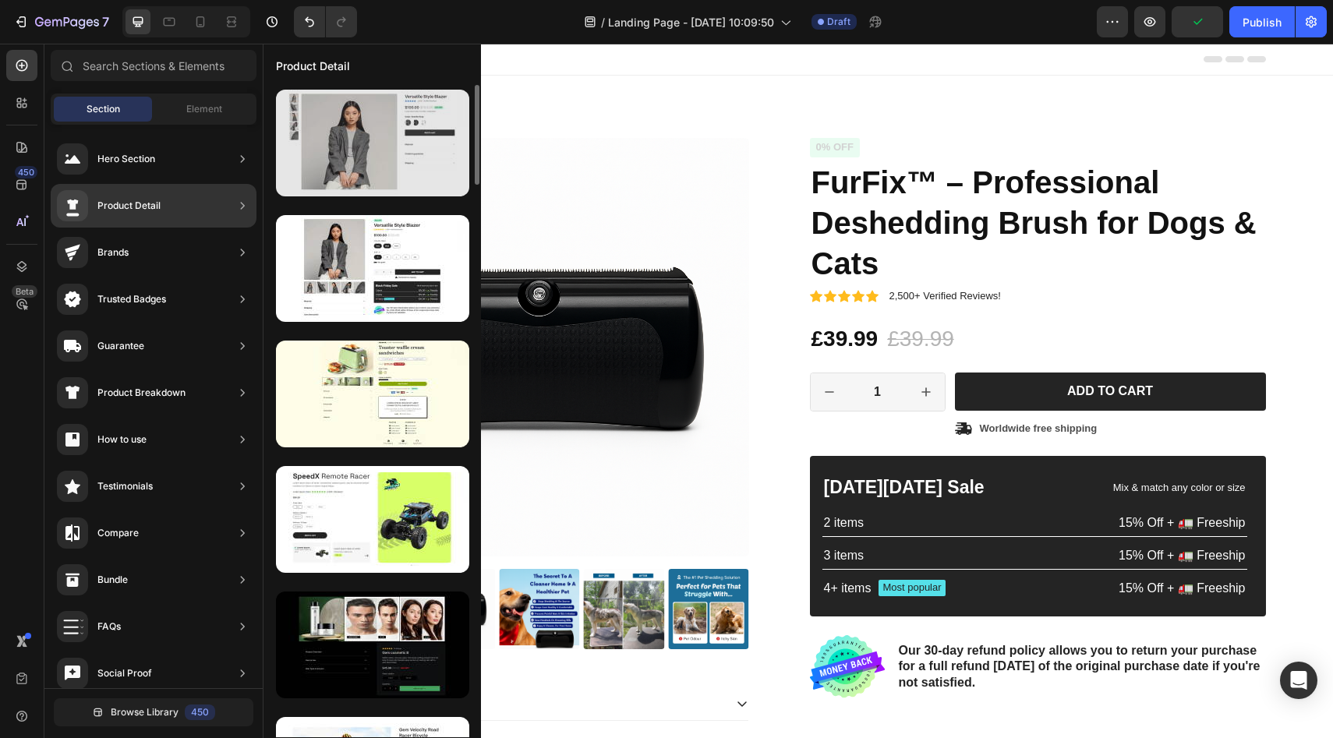
click at [388, 155] on div at bounding box center [372, 143] width 193 height 107
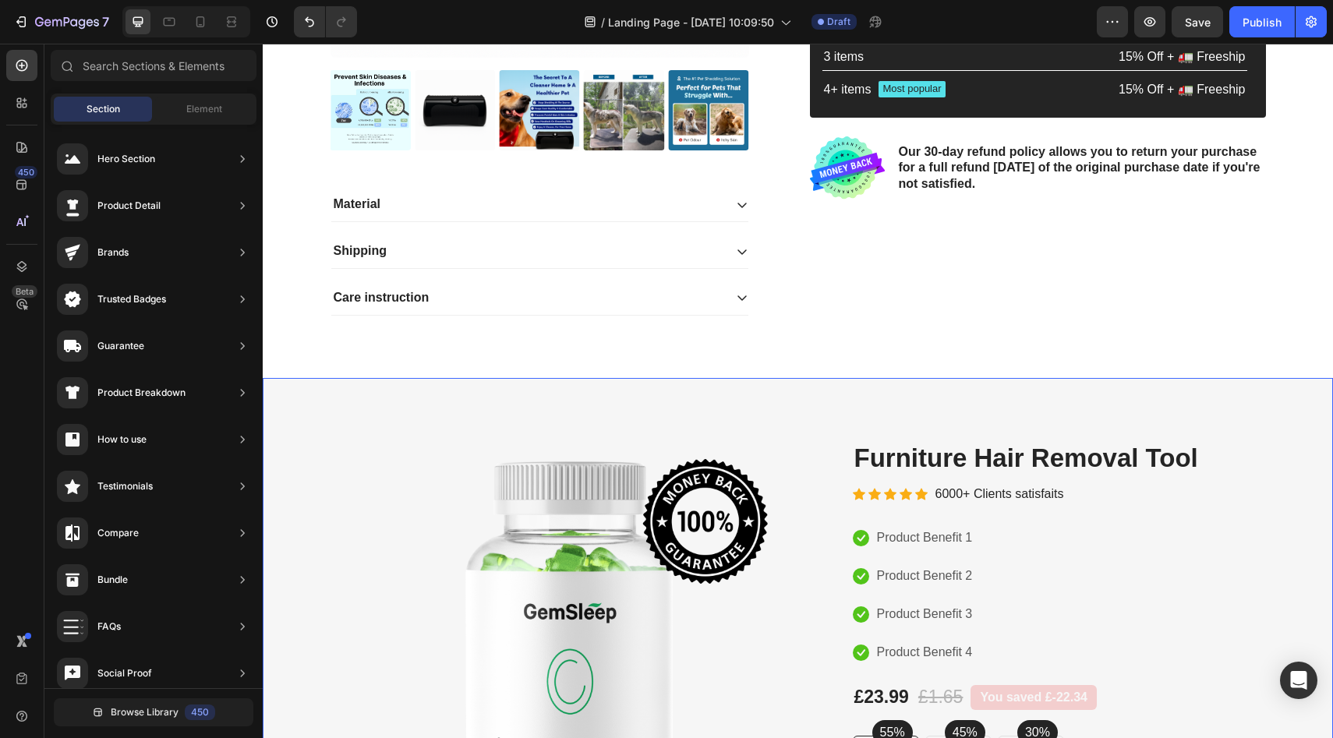
scroll to position [798, 0]
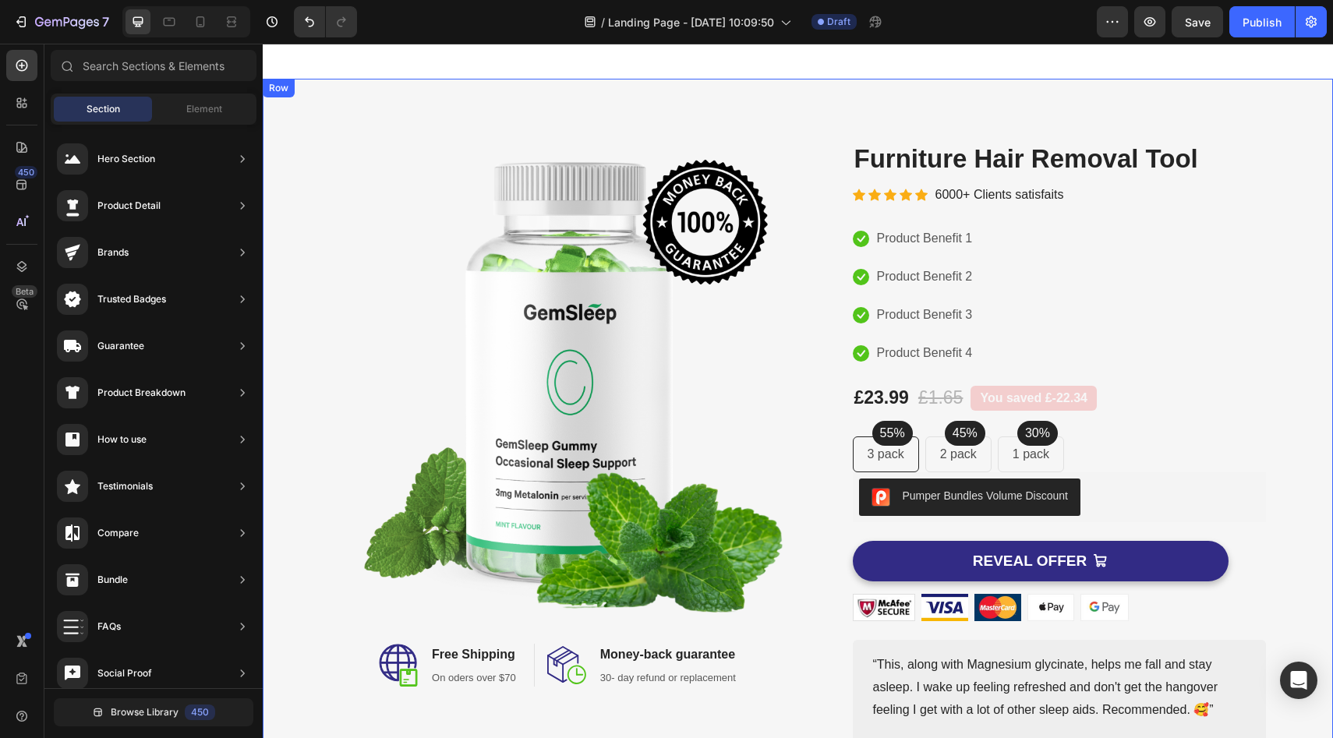
click at [306, 150] on div "Image Image Free Shipping Heading On oders over $70 Text block Row Image Money-…" at bounding box center [797, 455] width 1047 height 629
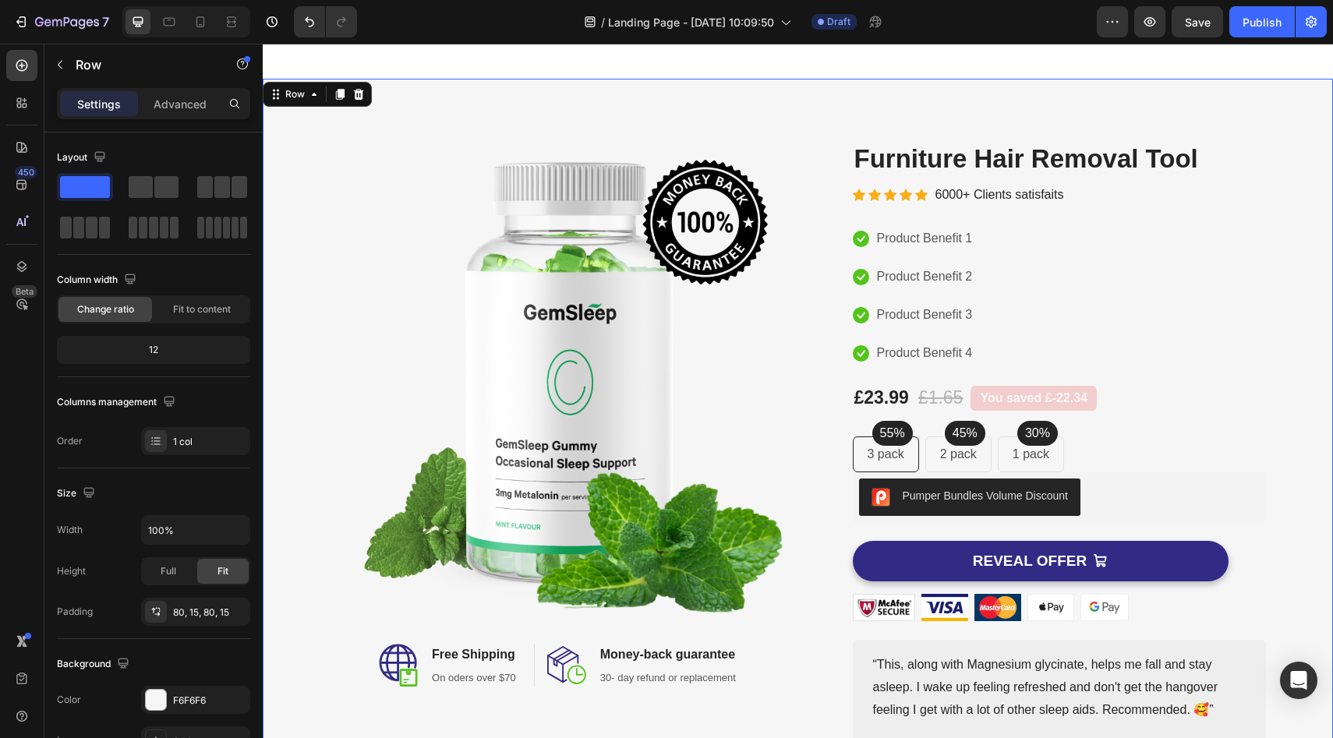
click at [356, 97] on icon at bounding box center [359, 94] width 10 height 11
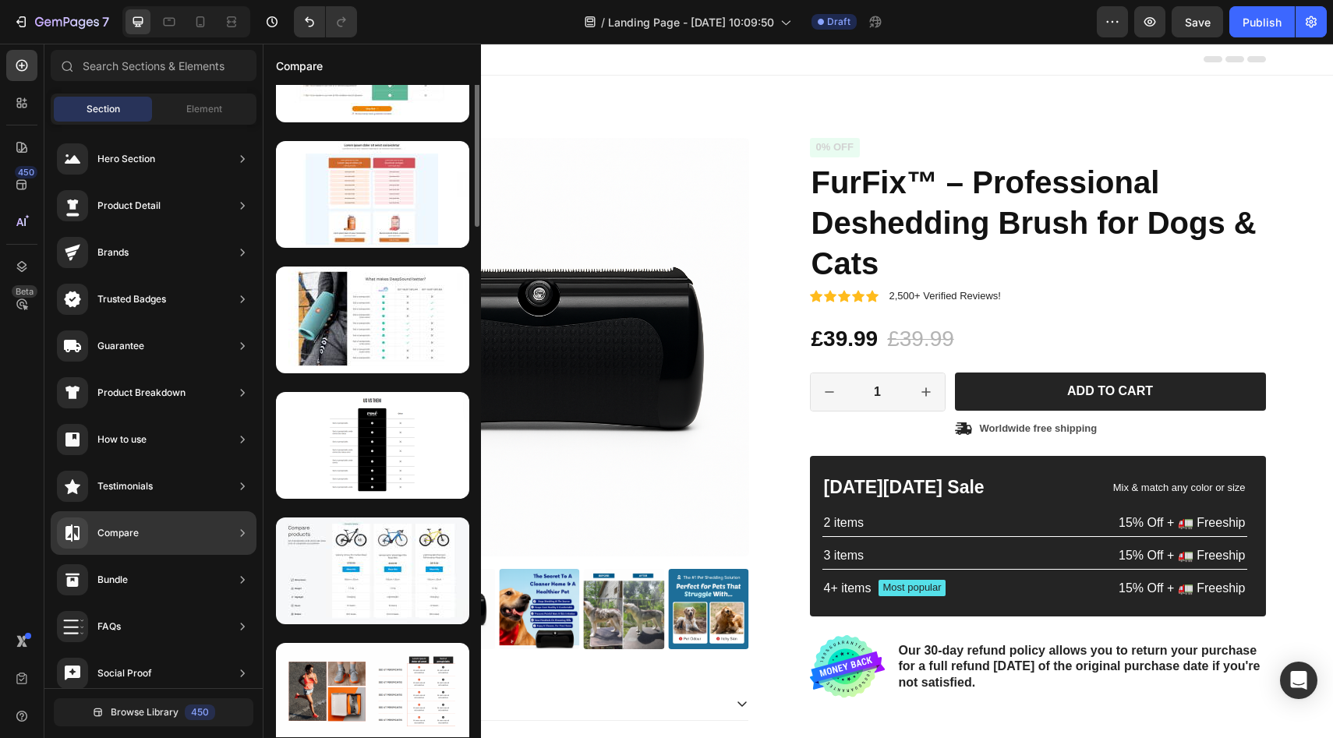
scroll to position [0, 0]
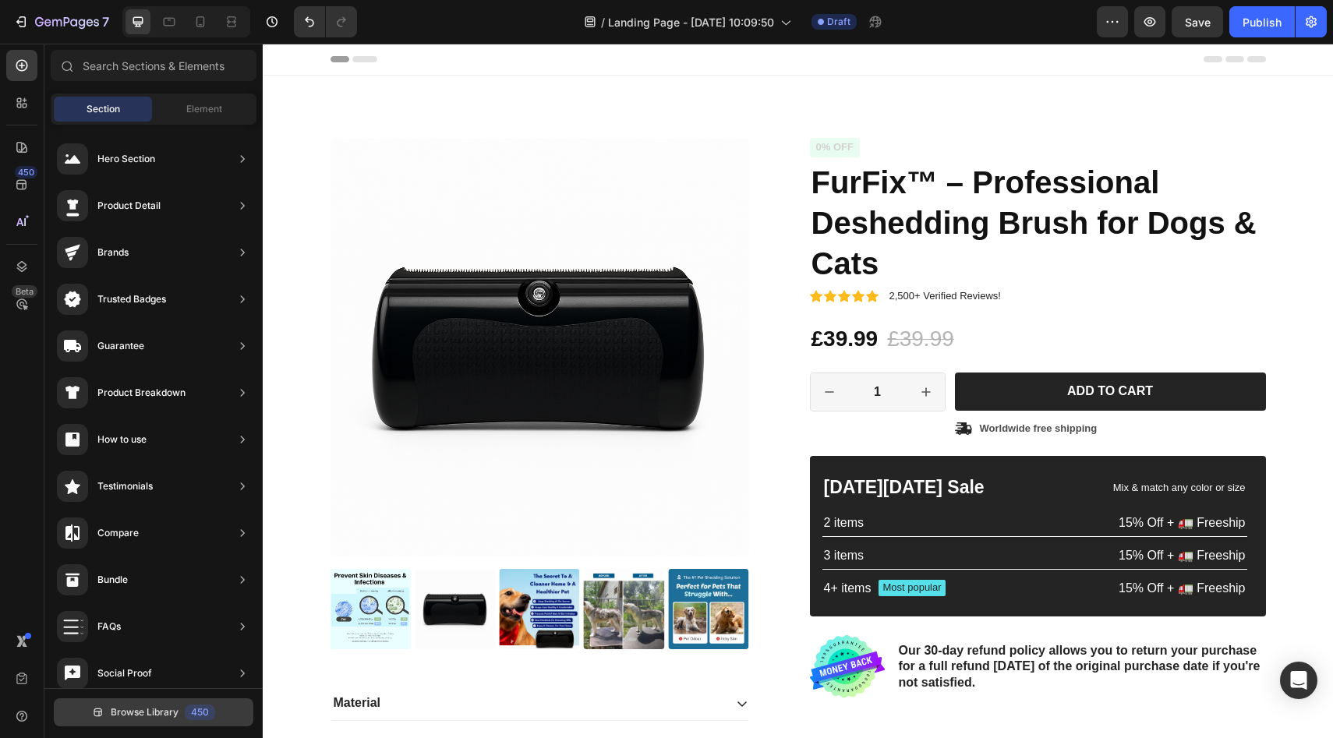
click at [132, 715] on span "Browse Library" at bounding box center [145, 712] width 68 height 14
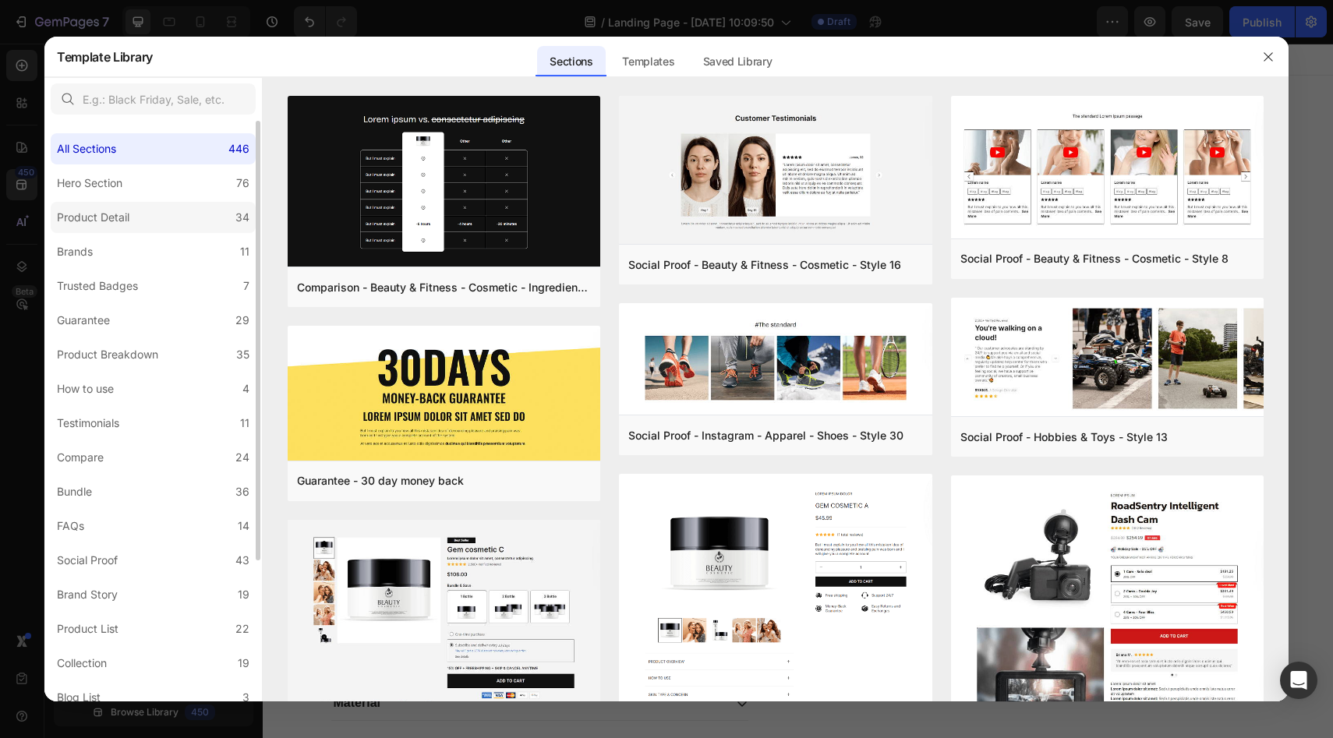
click at [116, 217] on div "Product Detail" at bounding box center [93, 217] width 72 height 19
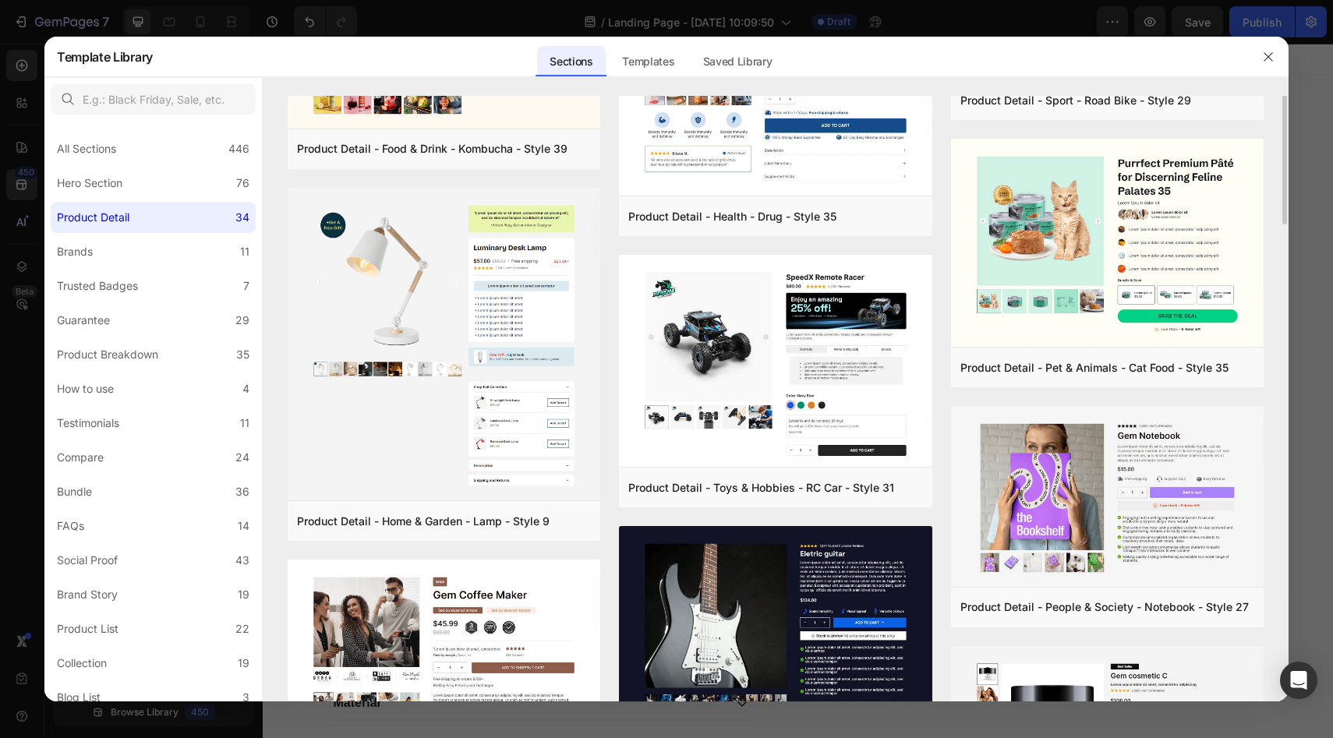
scroll to position [499, 0]
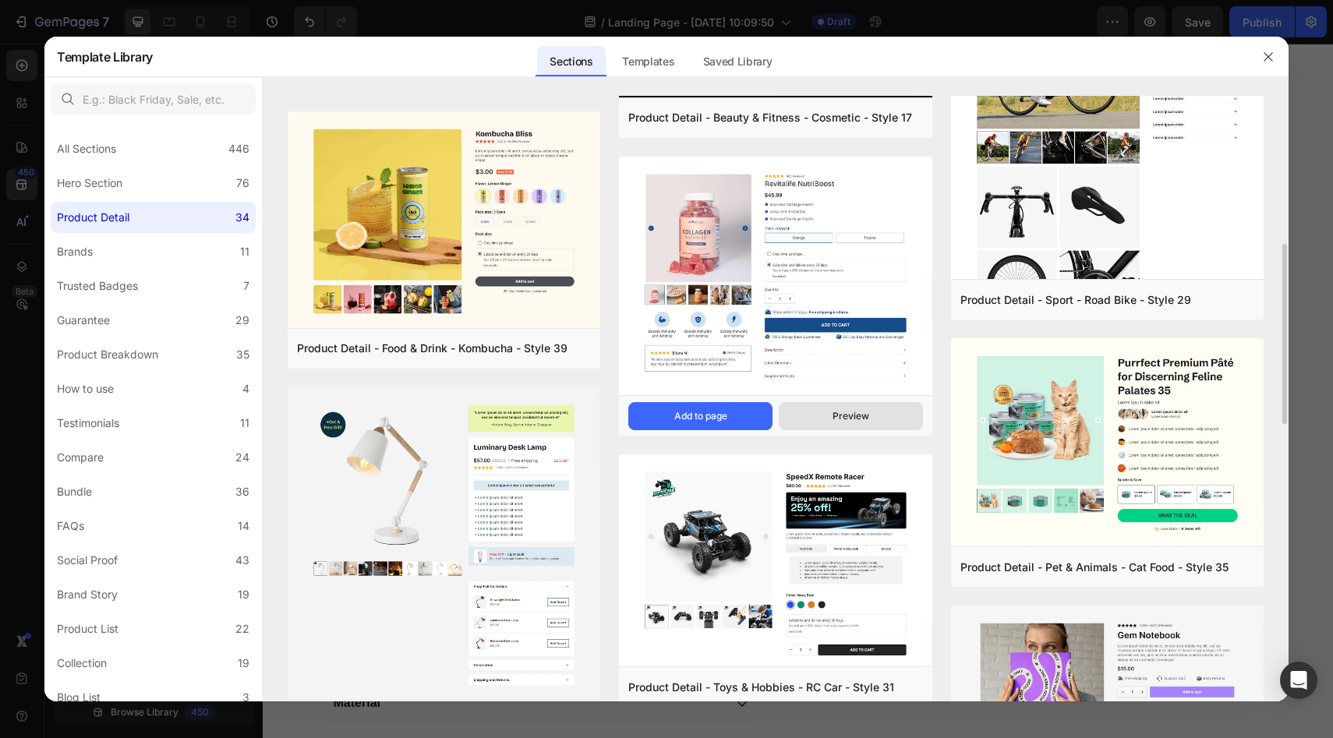
click at [874, 408] on button "Preview" at bounding box center [851, 416] width 144 height 28
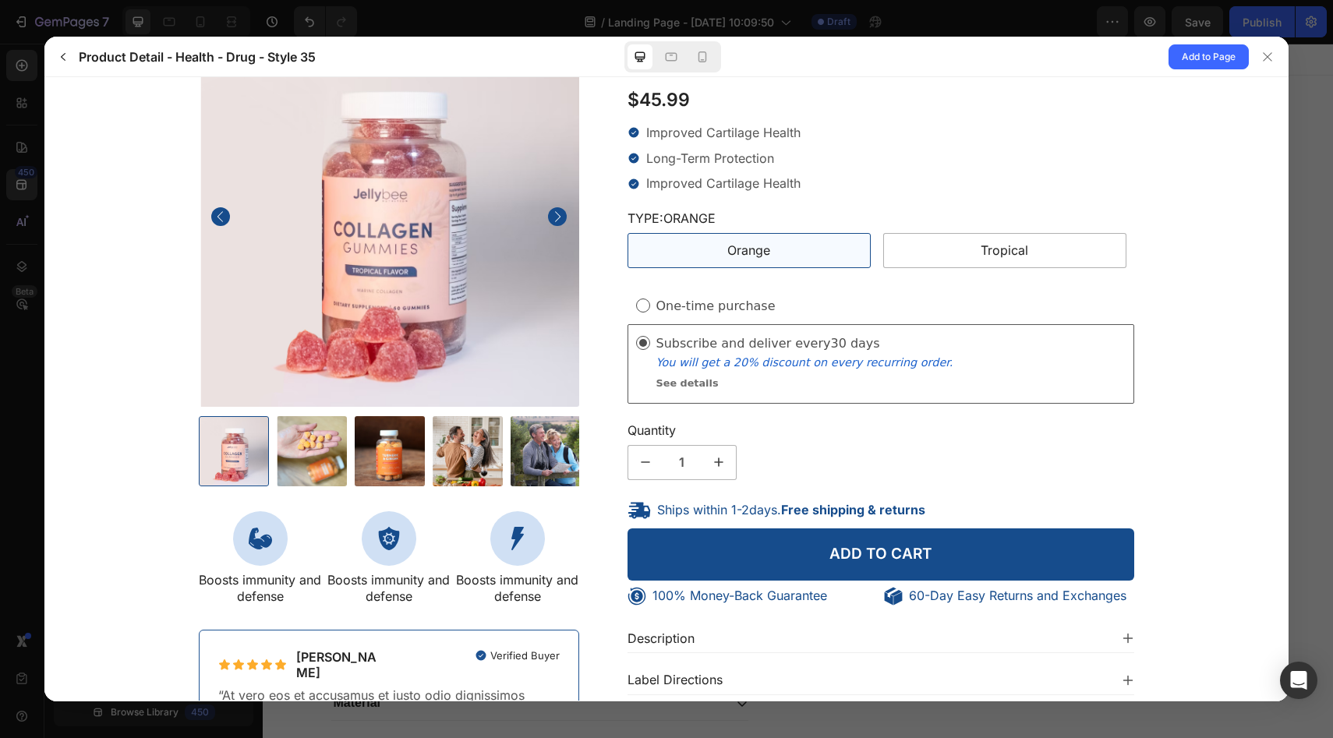
scroll to position [0, 0]
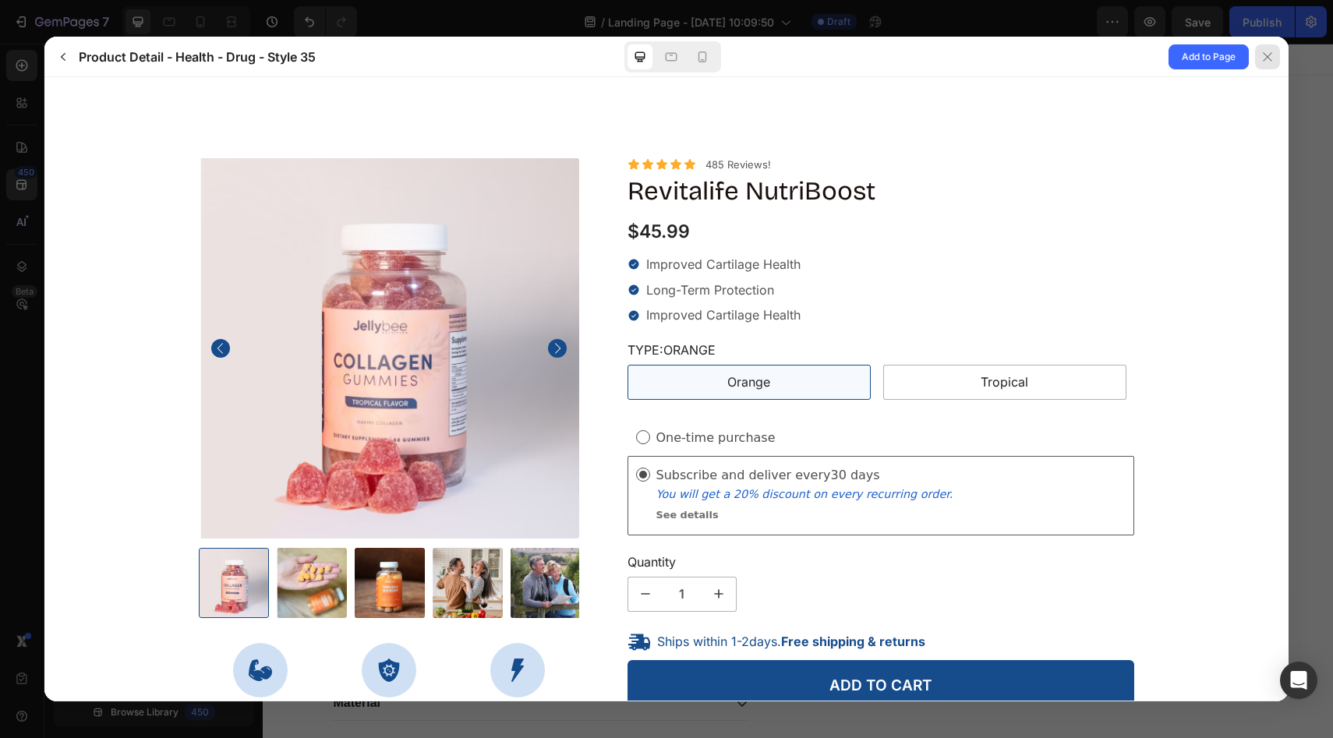
click at [1274, 55] on div at bounding box center [1267, 56] width 25 height 25
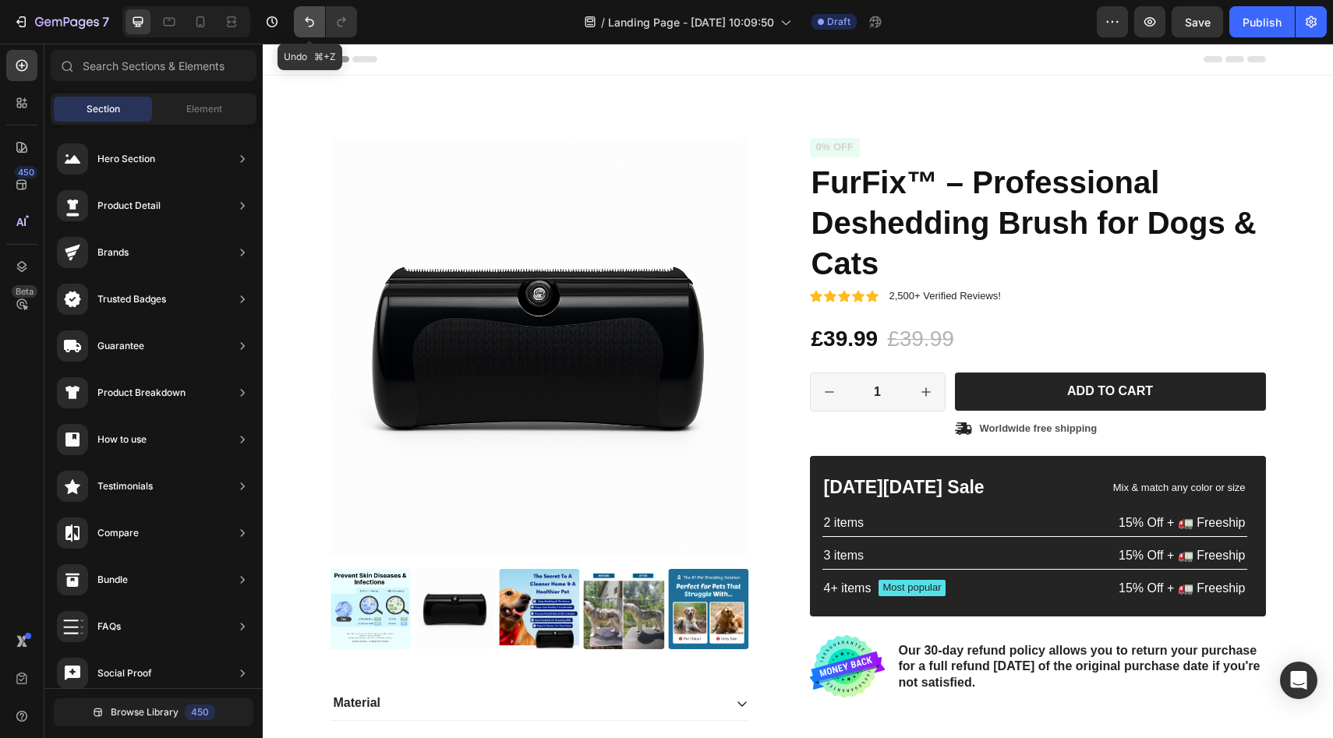
click at [312, 17] on icon "Undo/Redo" at bounding box center [310, 22] width 16 height 16
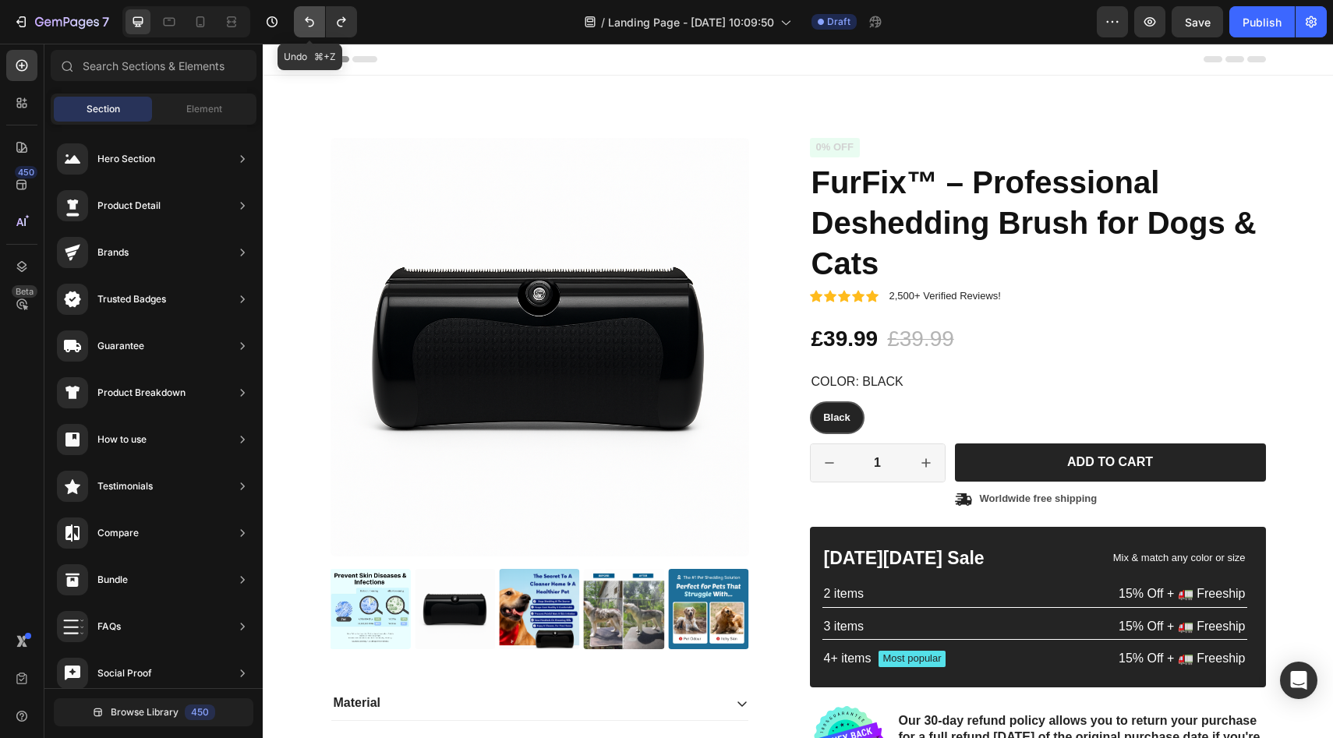
click at [312, 17] on icon "Undo/Redo" at bounding box center [310, 22] width 16 height 16
click at [311, 17] on icon "Undo/Redo" at bounding box center [310, 22] width 16 height 16
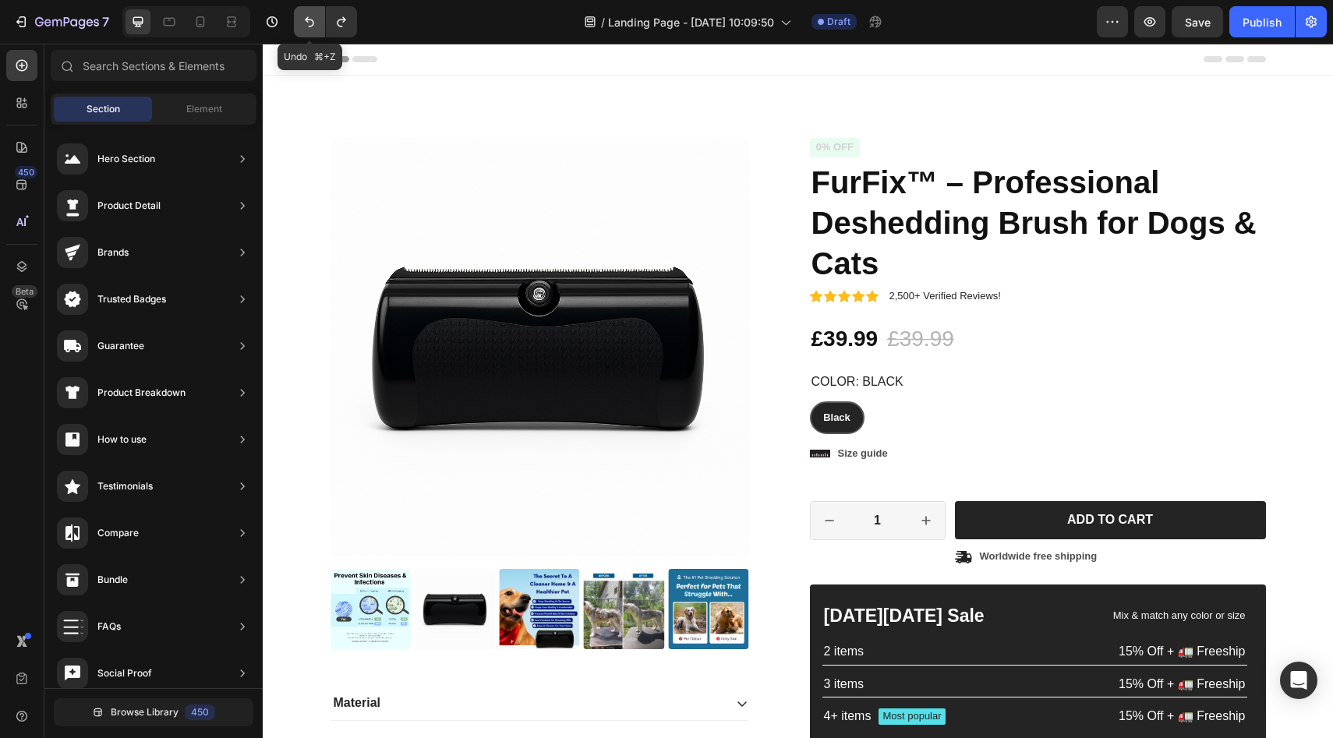
click at [310, 17] on icon "Undo/Redo" at bounding box center [310, 22] width 16 height 16
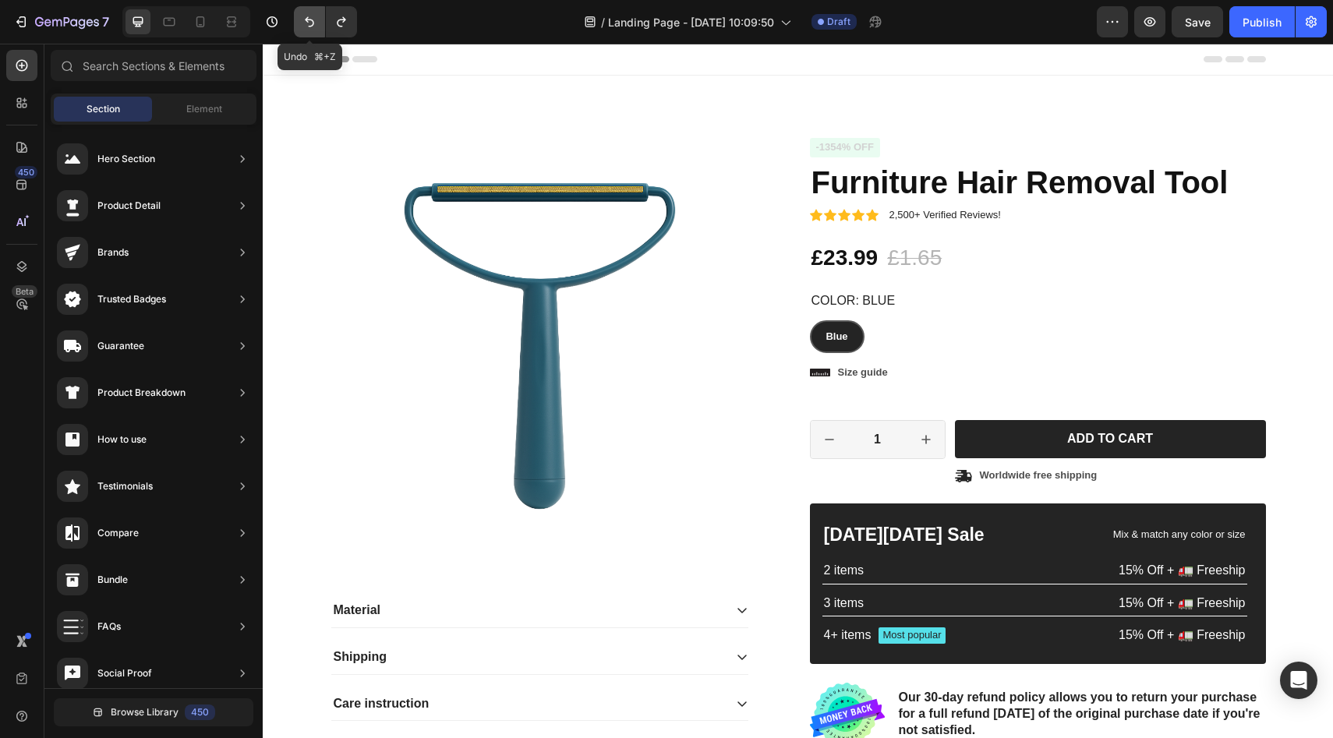
click at [310, 17] on icon "Undo/Redo" at bounding box center [310, 22] width 16 height 16
click at [309, 22] on icon "Undo/Redo" at bounding box center [310, 22] width 16 height 16
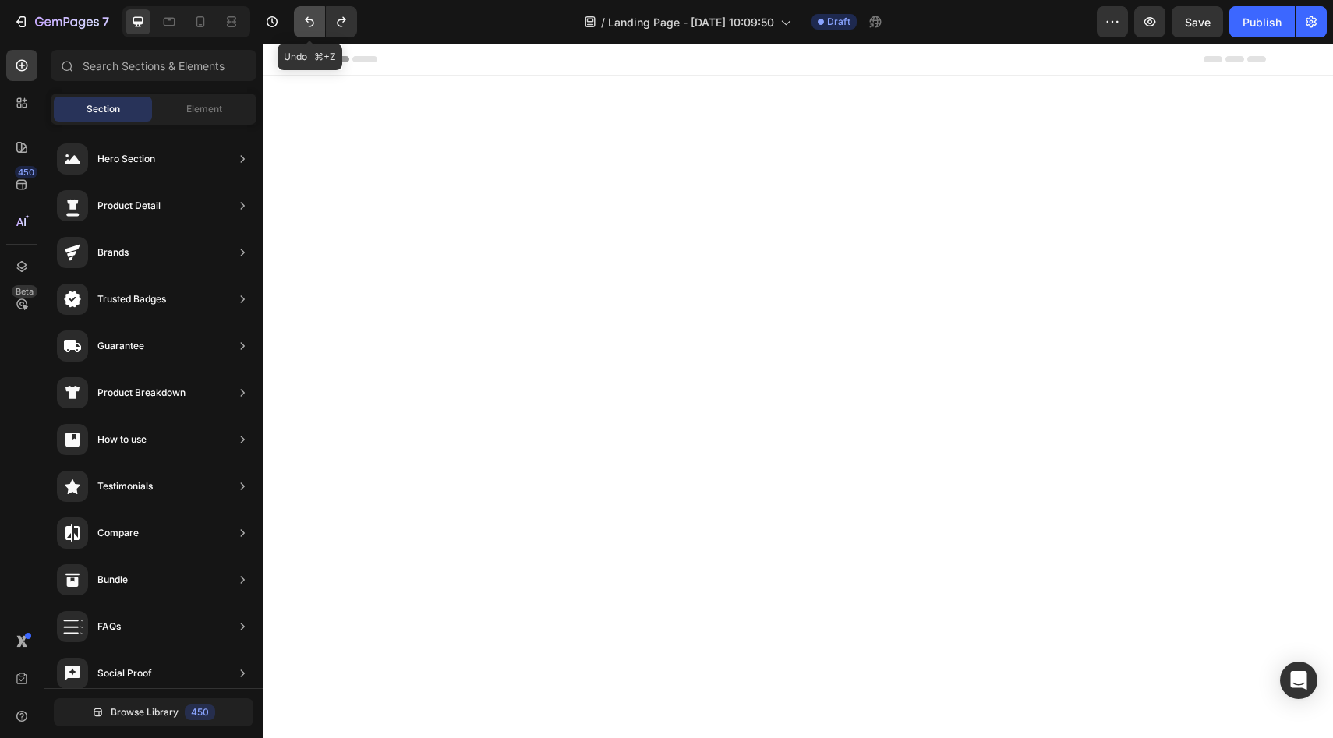
click at [309, 22] on icon "Undo/Redo" at bounding box center [310, 22] width 16 height 16
click at [348, 25] on icon "Undo/Redo" at bounding box center [342, 22] width 16 height 16
click at [348, 26] on icon "Undo/Redo" at bounding box center [342, 22] width 16 height 16
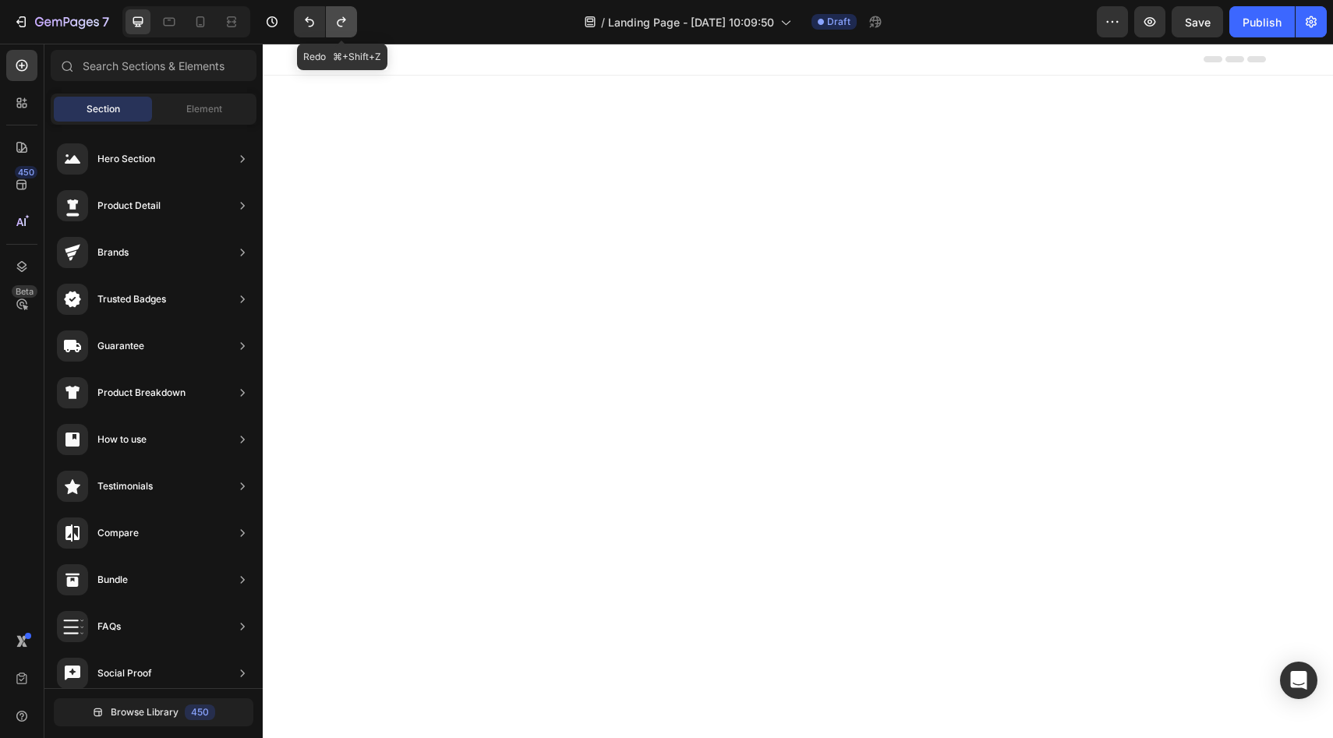
click at [348, 26] on icon "Undo/Redo" at bounding box center [342, 22] width 16 height 16
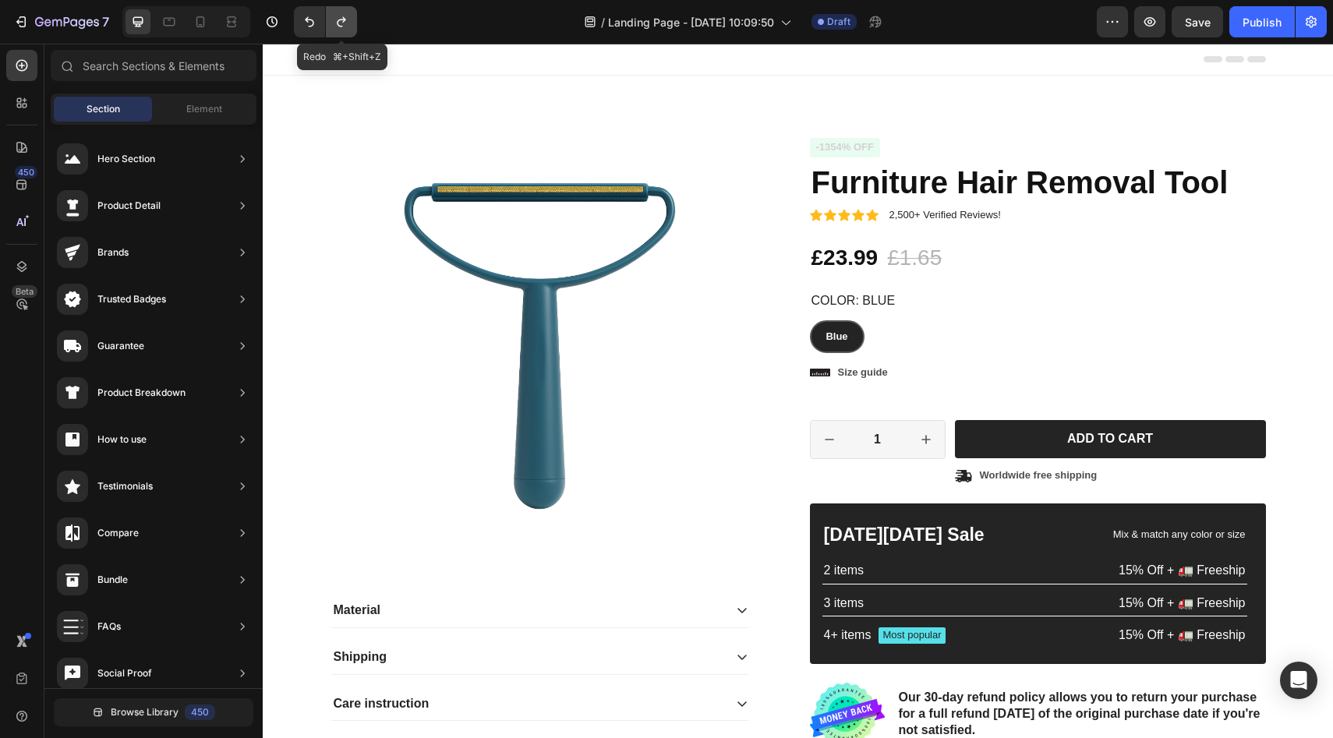
click at [348, 26] on icon "Undo/Redo" at bounding box center [342, 22] width 16 height 16
click at [345, 26] on icon "Undo/Redo" at bounding box center [342, 22] width 16 height 16
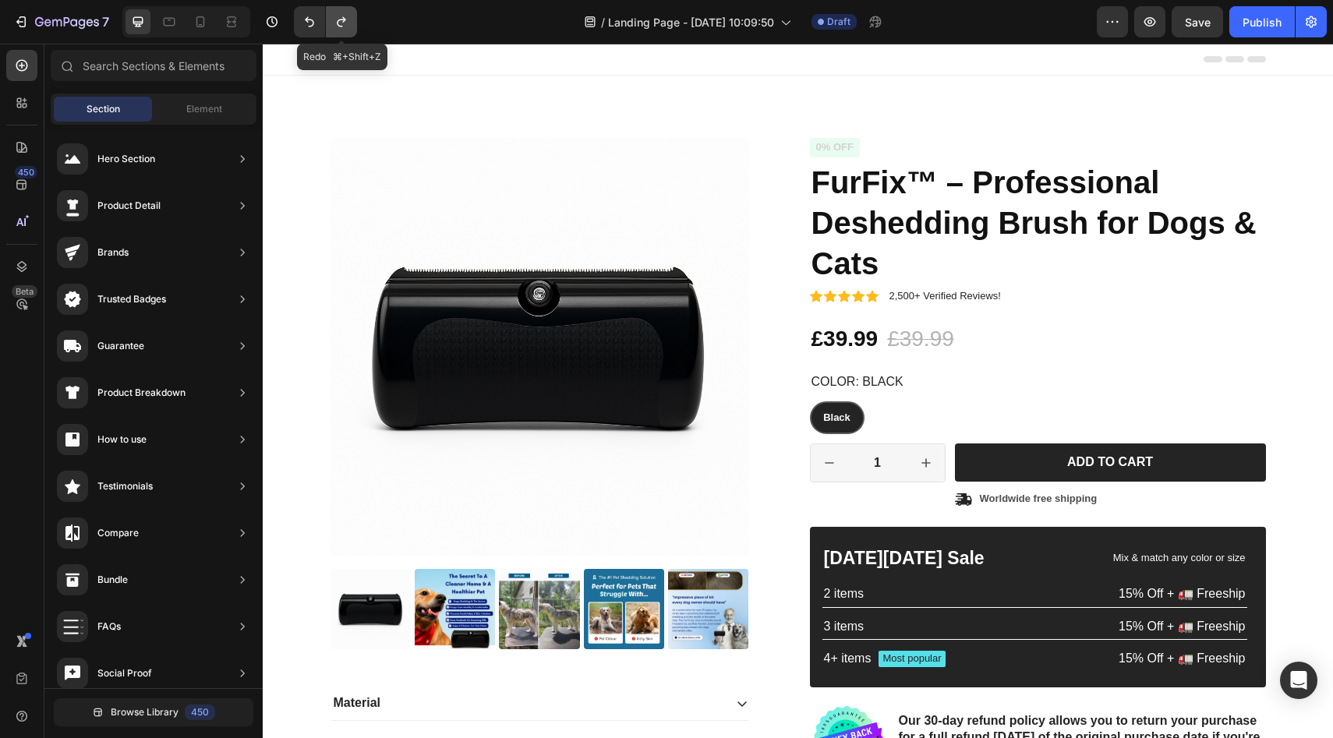
click at [345, 26] on icon "Undo/Redo" at bounding box center [342, 22] width 16 height 16
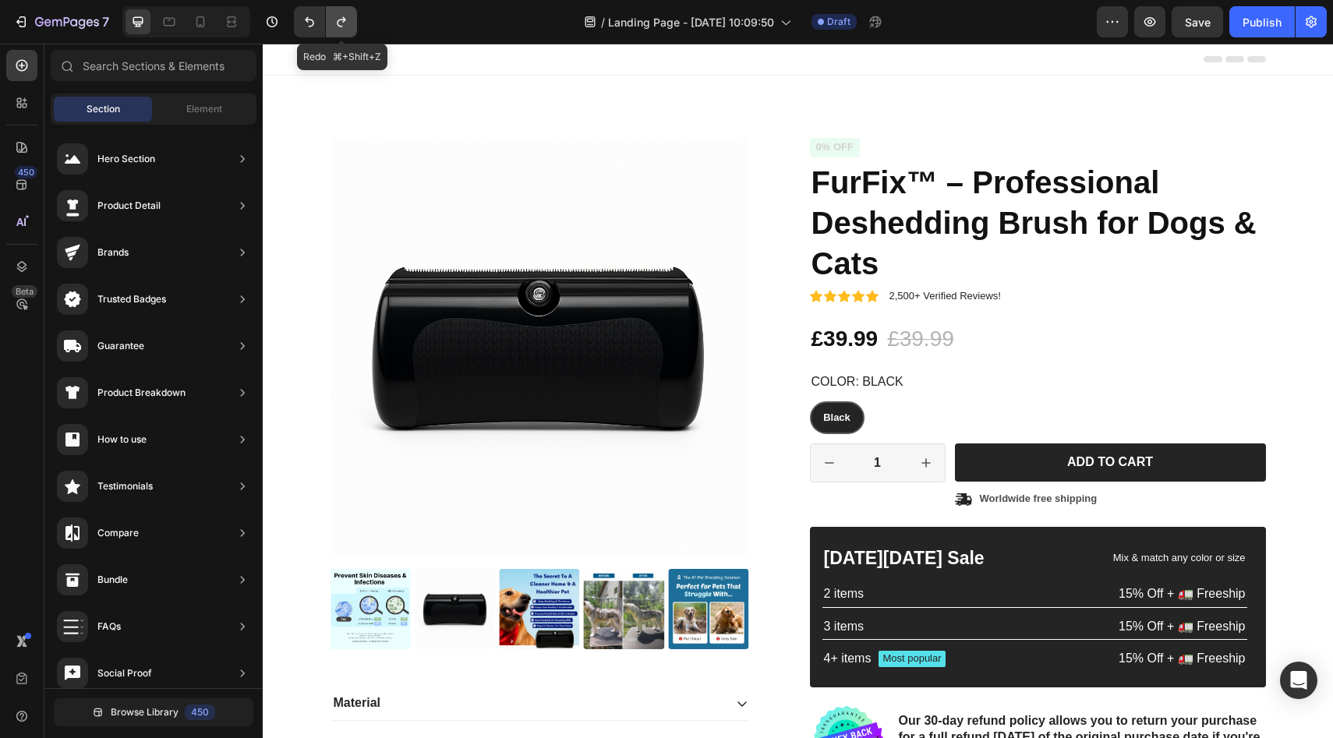
click at [345, 26] on icon "Undo/Redo" at bounding box center [342, 22] width 16 height 16
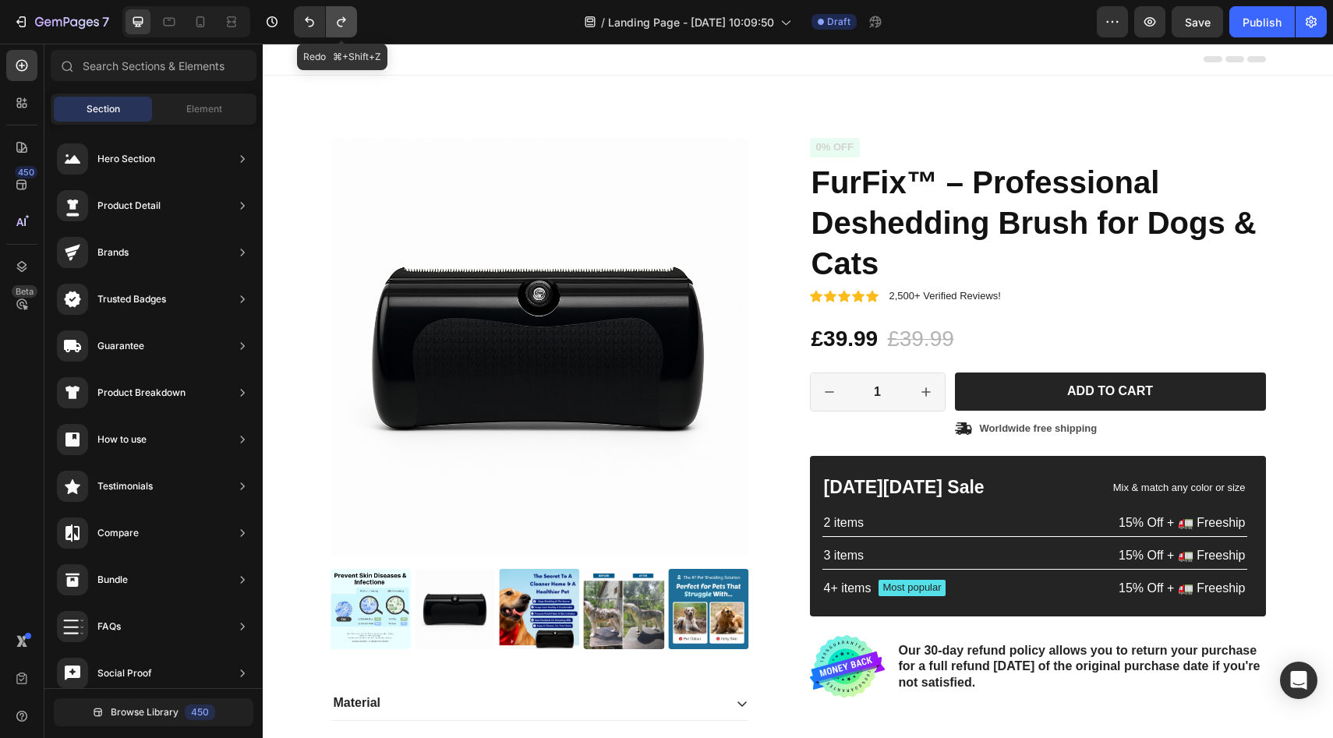
click at [345, 26] on icon "Undo/Redo" at bounding box center [342, 22] width 16 height 16
click at [200, 115] on span "Element" at bounding box center [204, 109] width 36 height 14
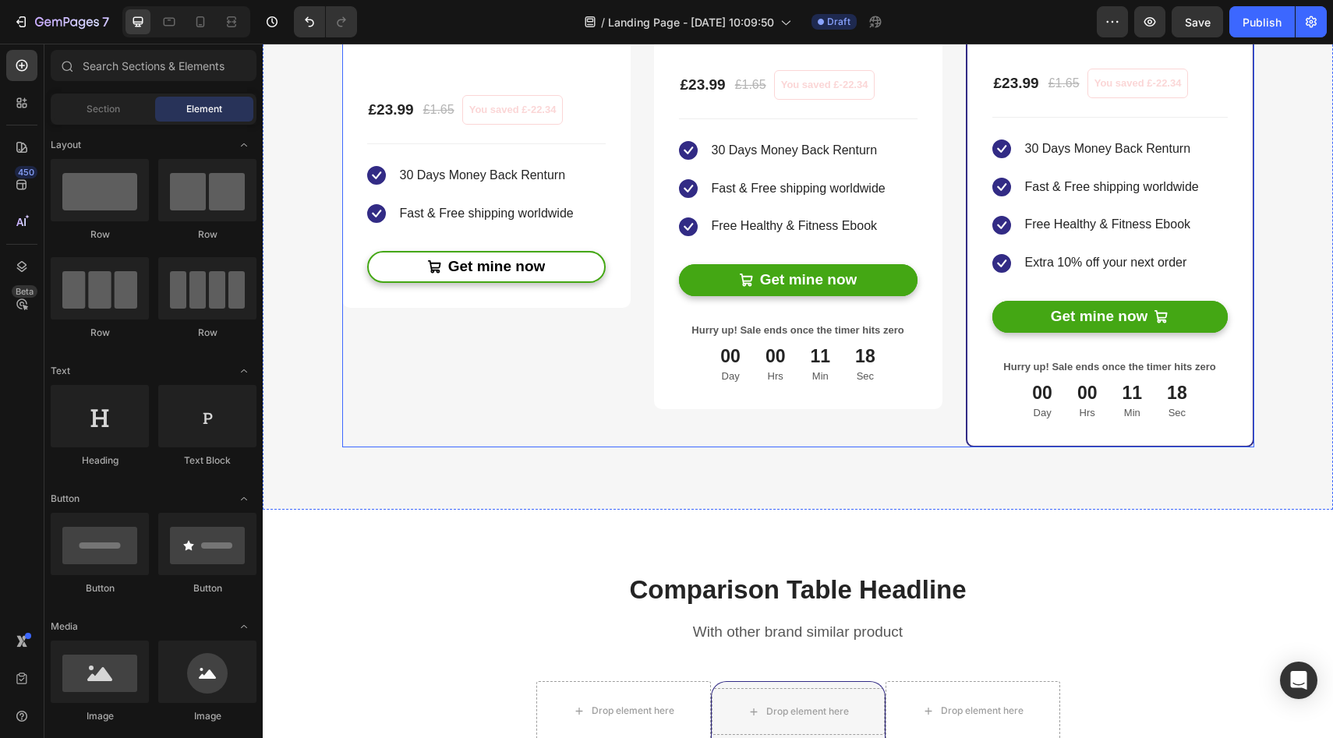
scroll to position [4979, 0]
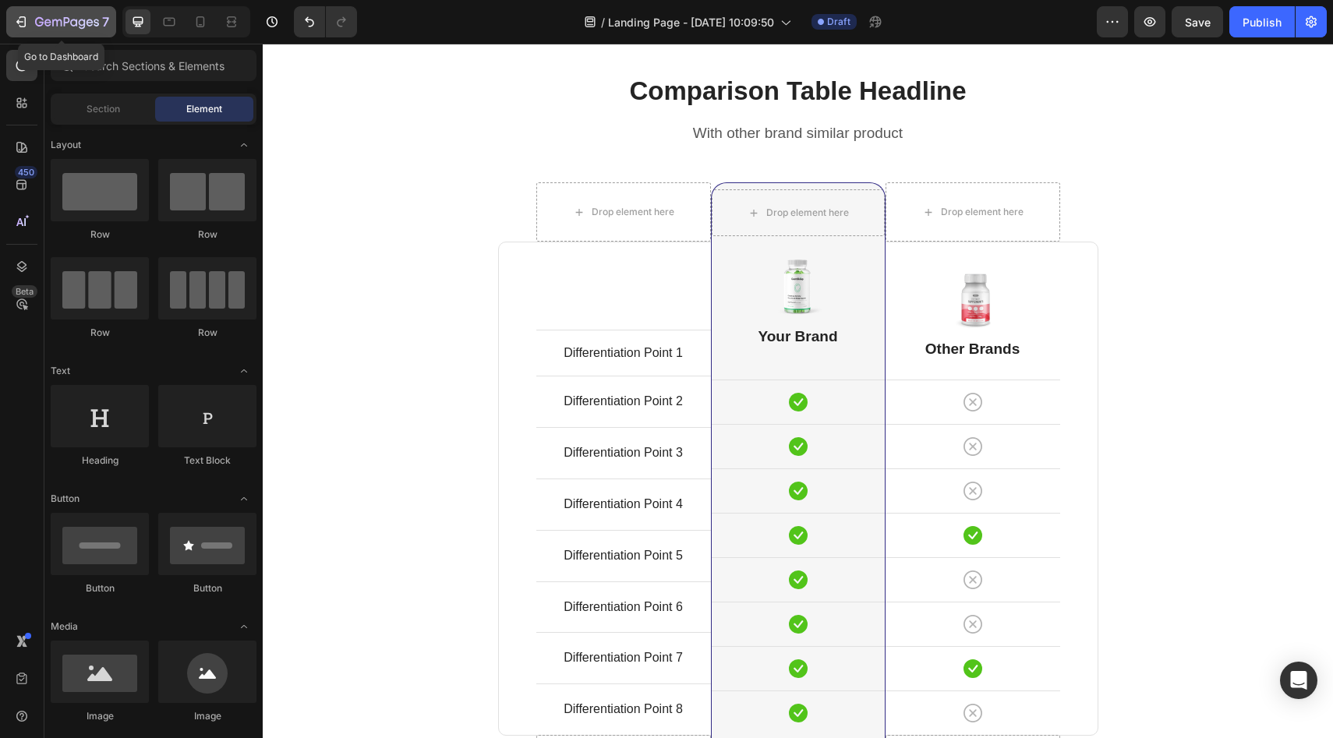
click at [32, 23] on div "7" at bounding box center [61, 21] width 96 height 19
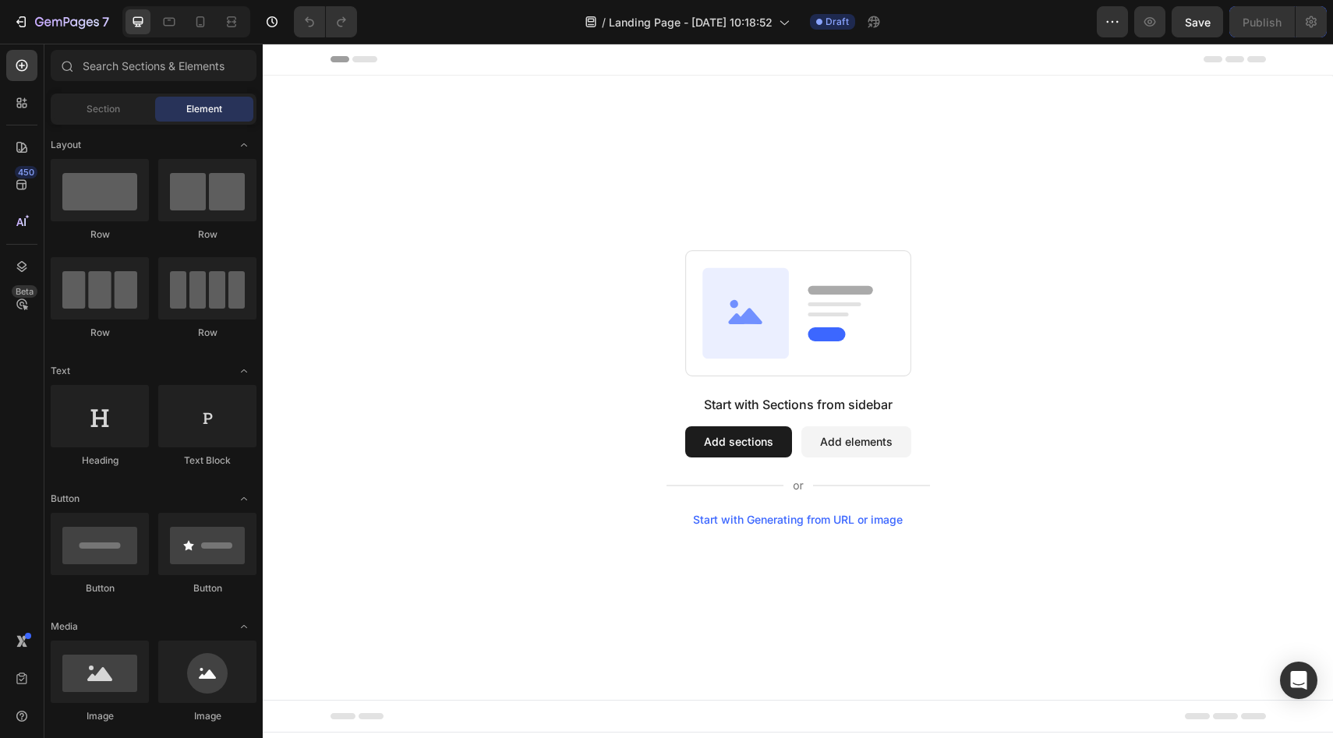
click at [812, 315] on rect at bounding box center [828, 314] width 41 height 4
click at [101, 115] on span "Section" at bounding box center [104, 109] width 34 height 14
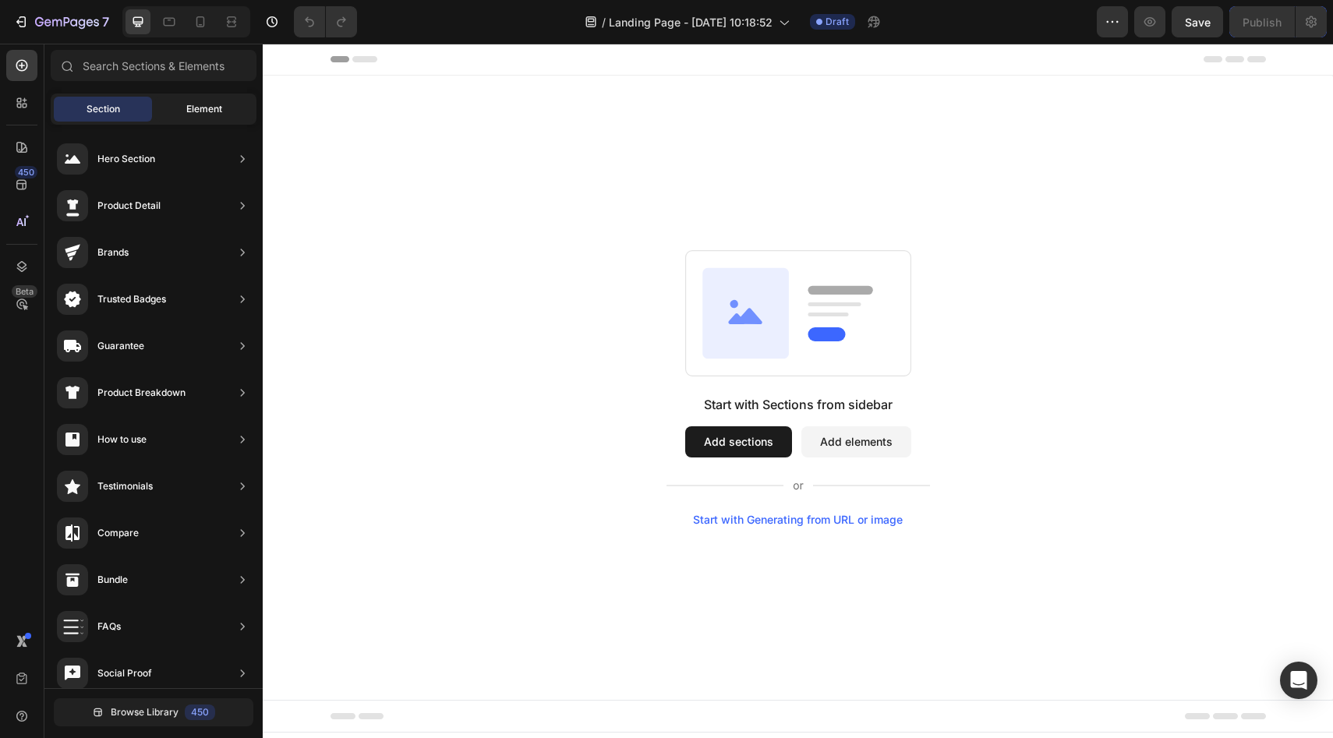
click at [184, 112] on div "Element" at bounding box center [204, 109] width 98 height 25
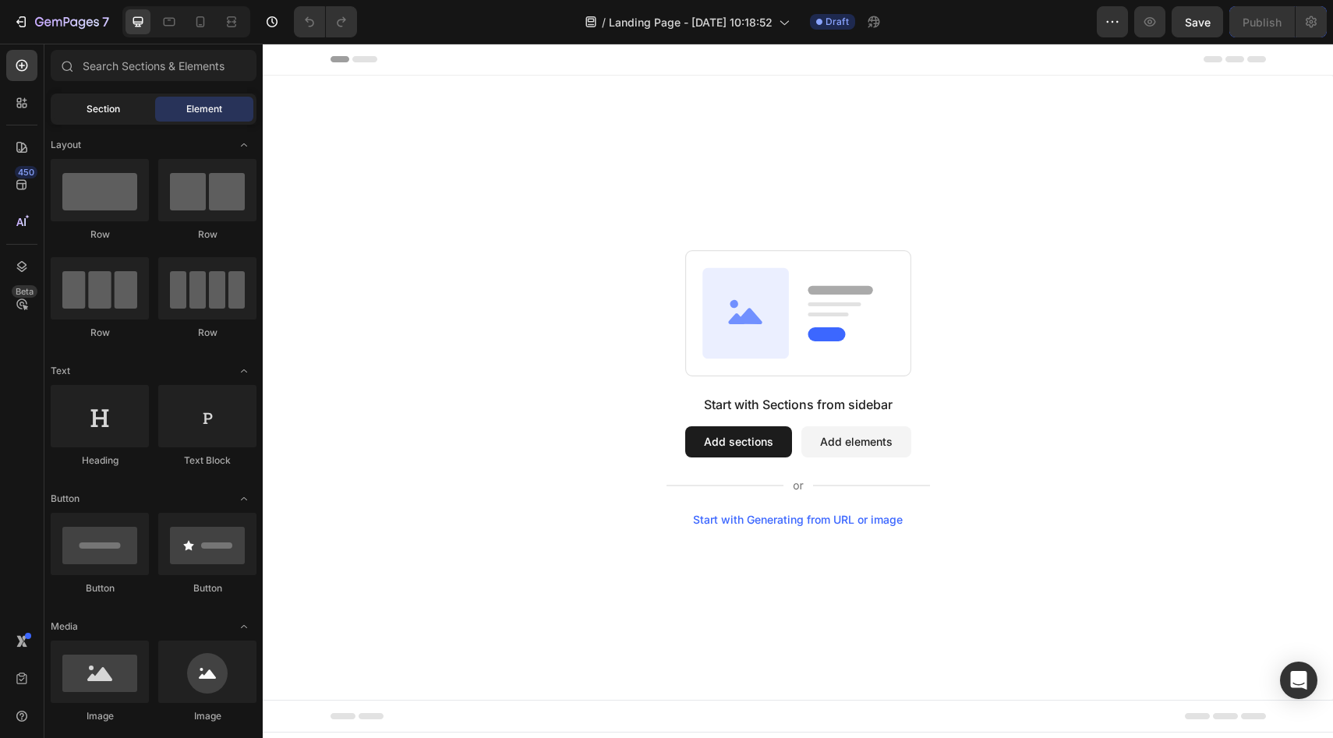
click at [113, 116] on div "Section" at bounding box center [103, 109] width 98 height 25
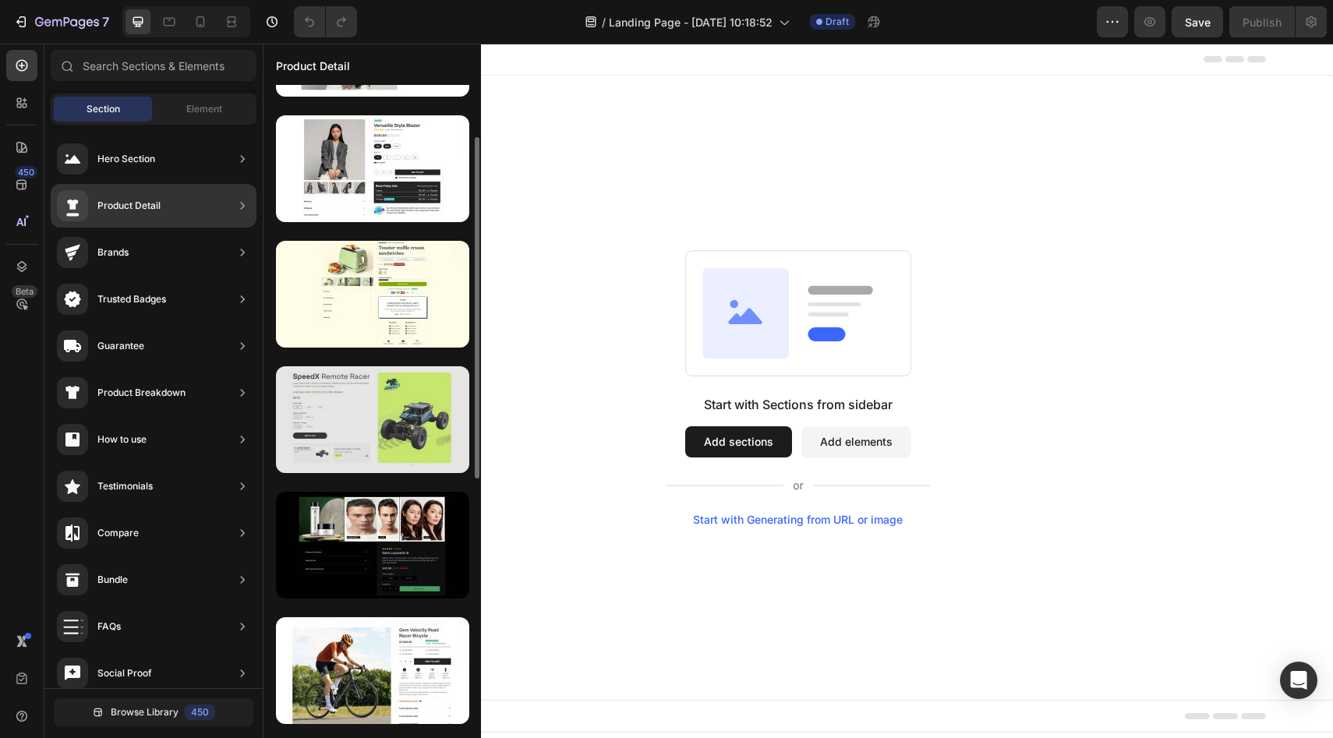
scroll to position [200, 0]
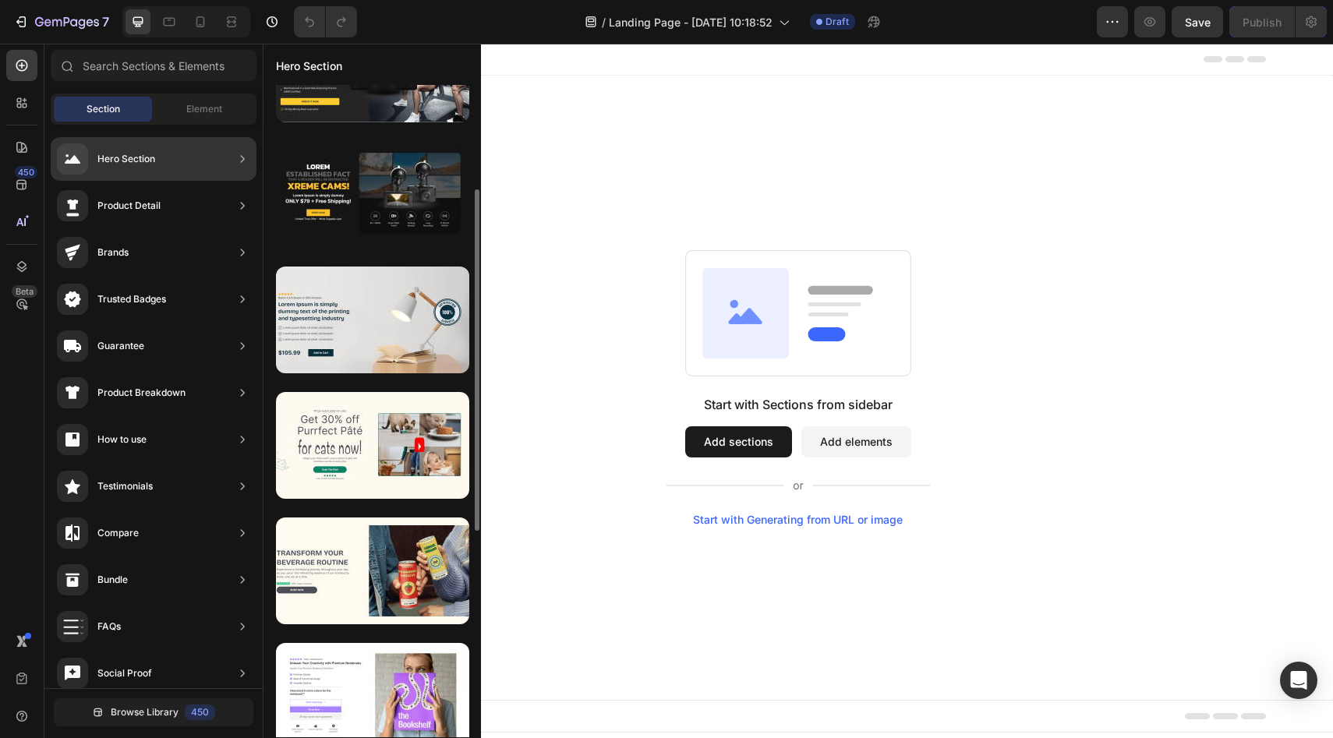
click at [165, 157] on div "Hero Section" at bounding box center [154, 159] width 206 height 44
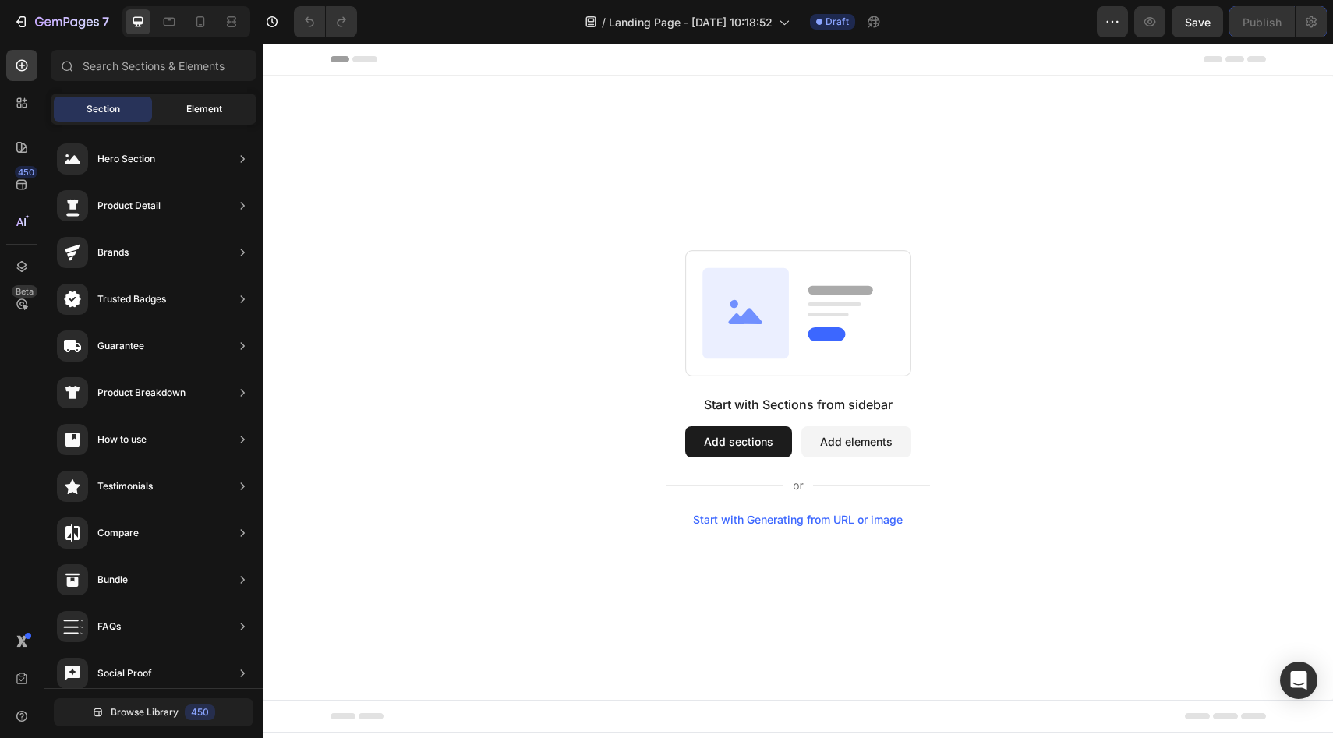
click at [206, 115] on span "Element" at bounding box center [204, 109] width 36 height 14
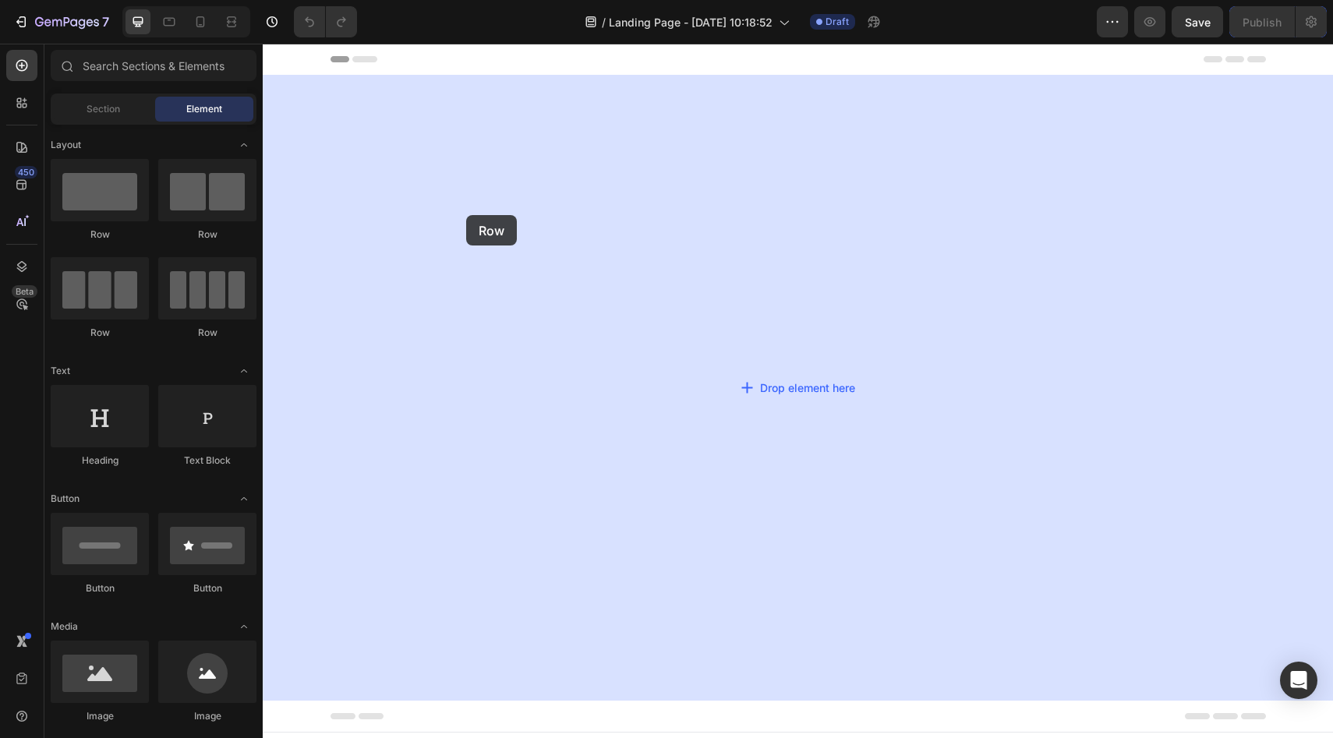
drag, startPoint x: 396, startPoint y: 239, endPoint x: 269, endPoint y: 203, distance: 132.0
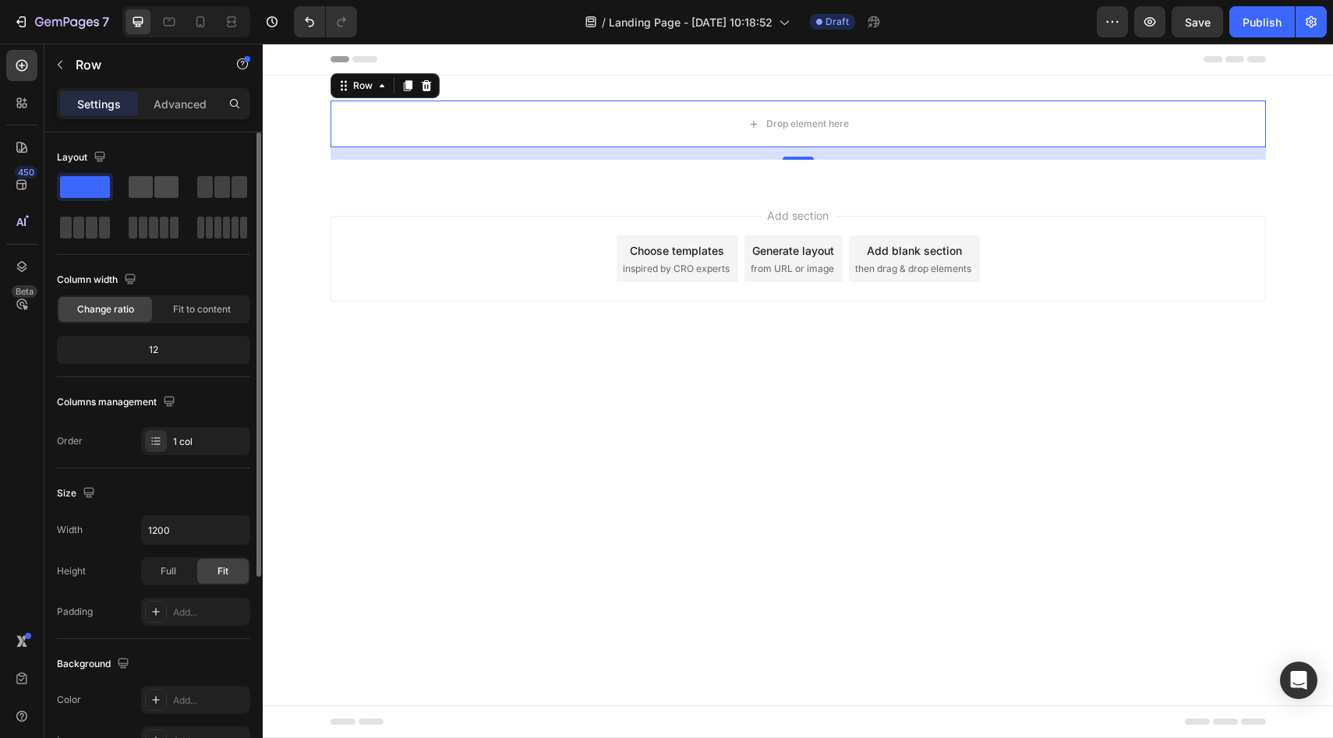
click at [143, 190] on span at bounding box center [141, 187] width 24 height 22
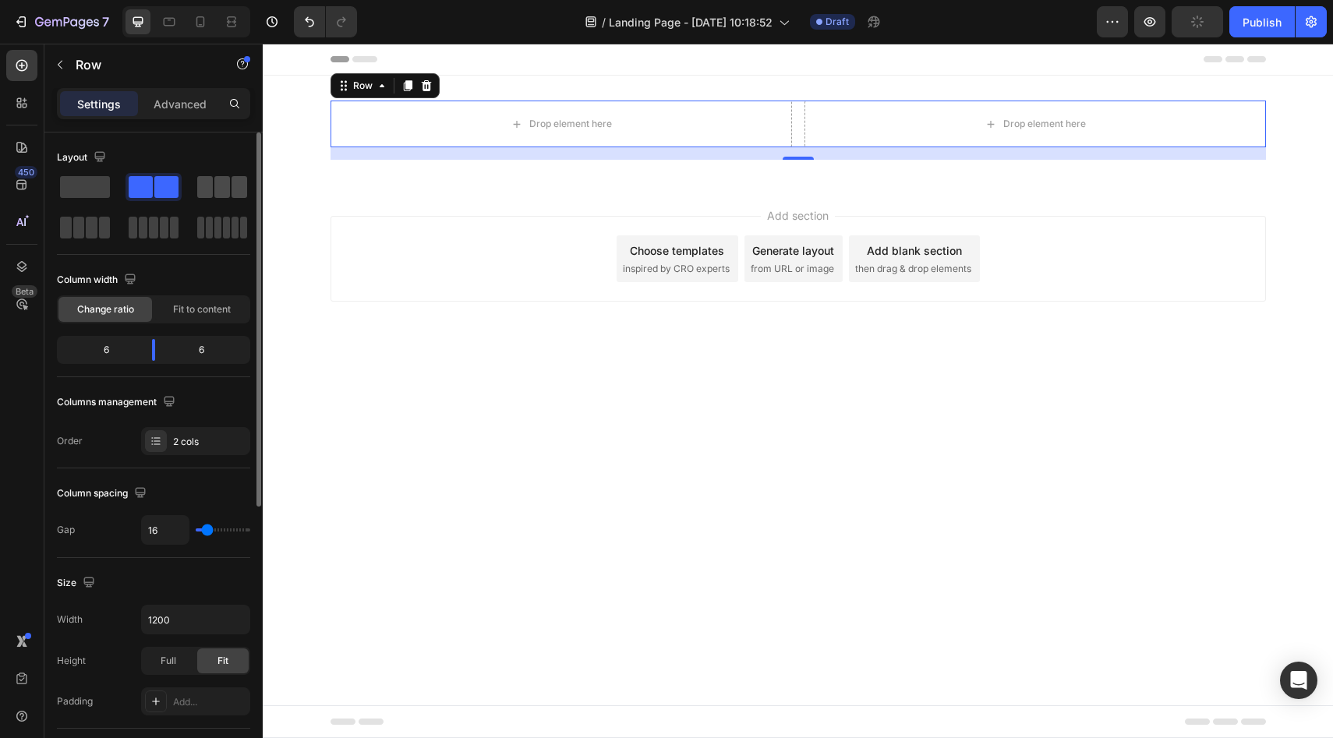
click at [220, 186] on span at bounding box center [222, 187] width 16 height 22
click at [72, 183] on span at bounding box center [85, 187] width 50 height 22
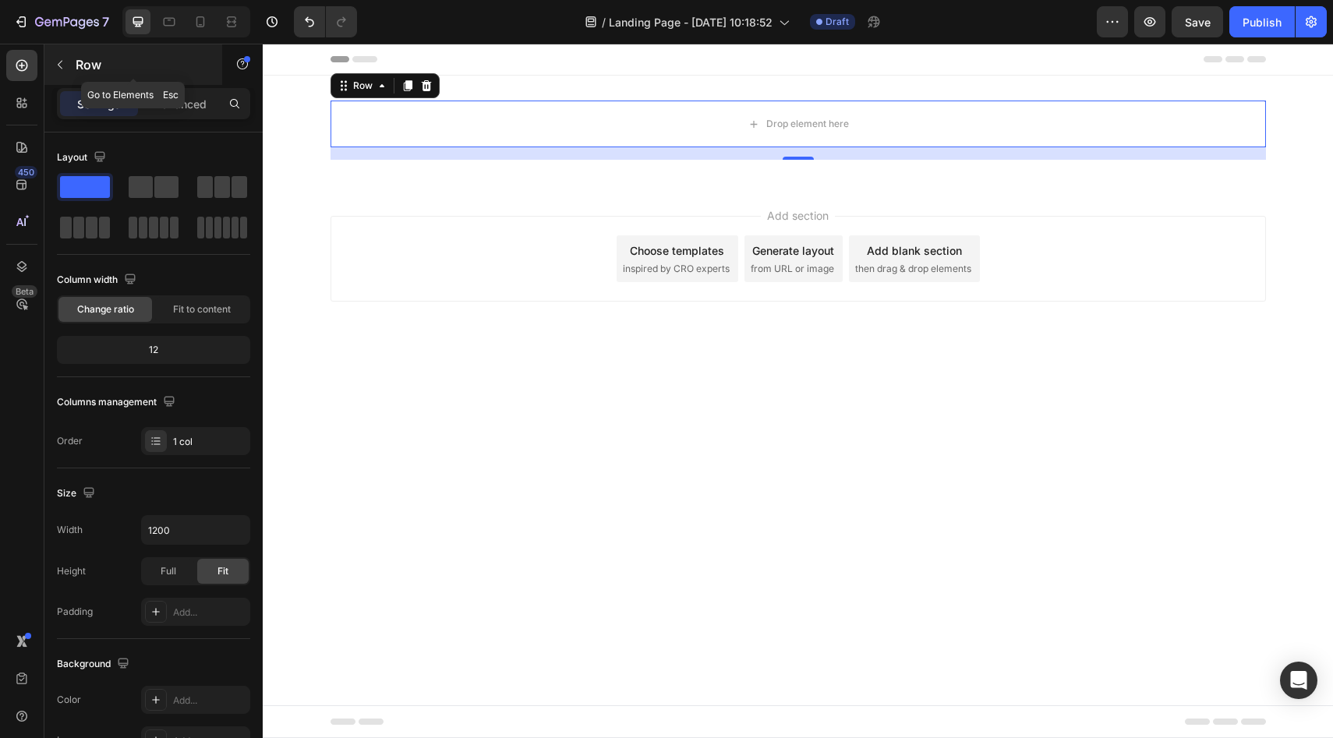
click at [56, 66] on icon "button" at bounding box center [60, 64] width 12 height 12
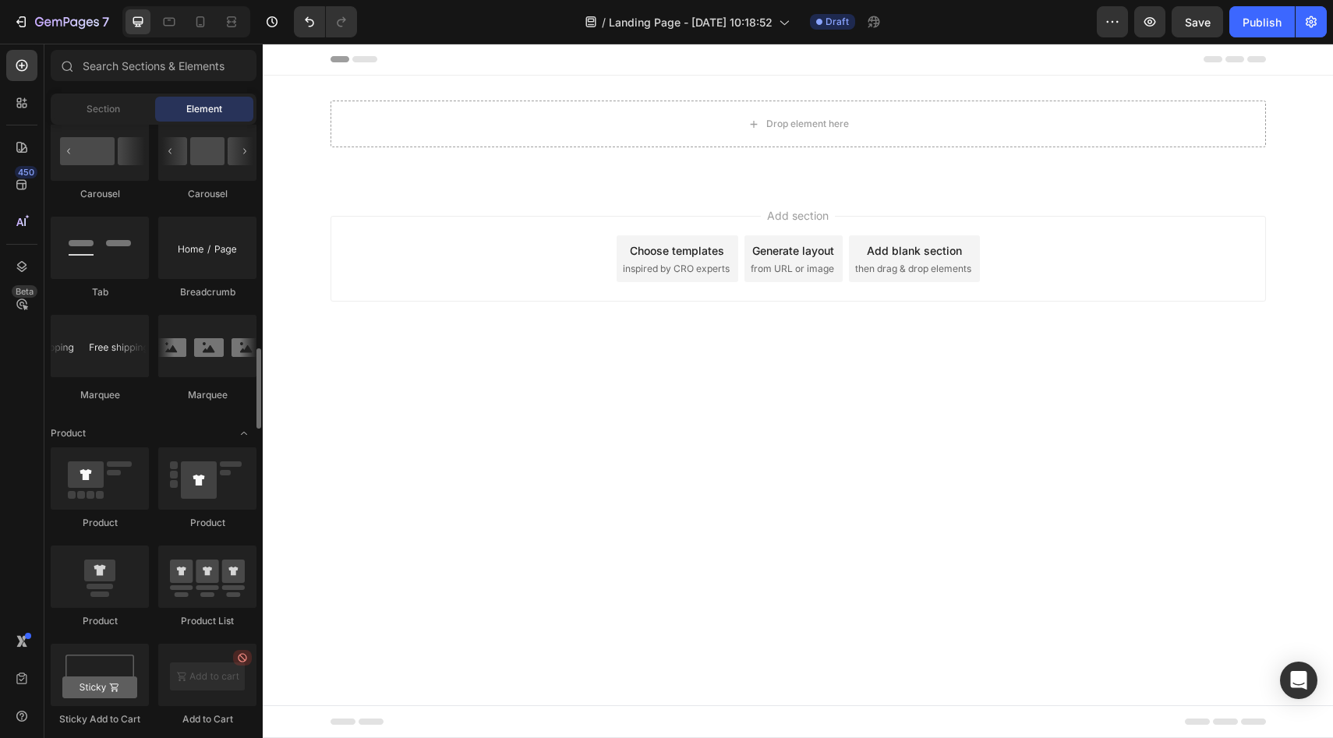
scroll to position [1796, 0]
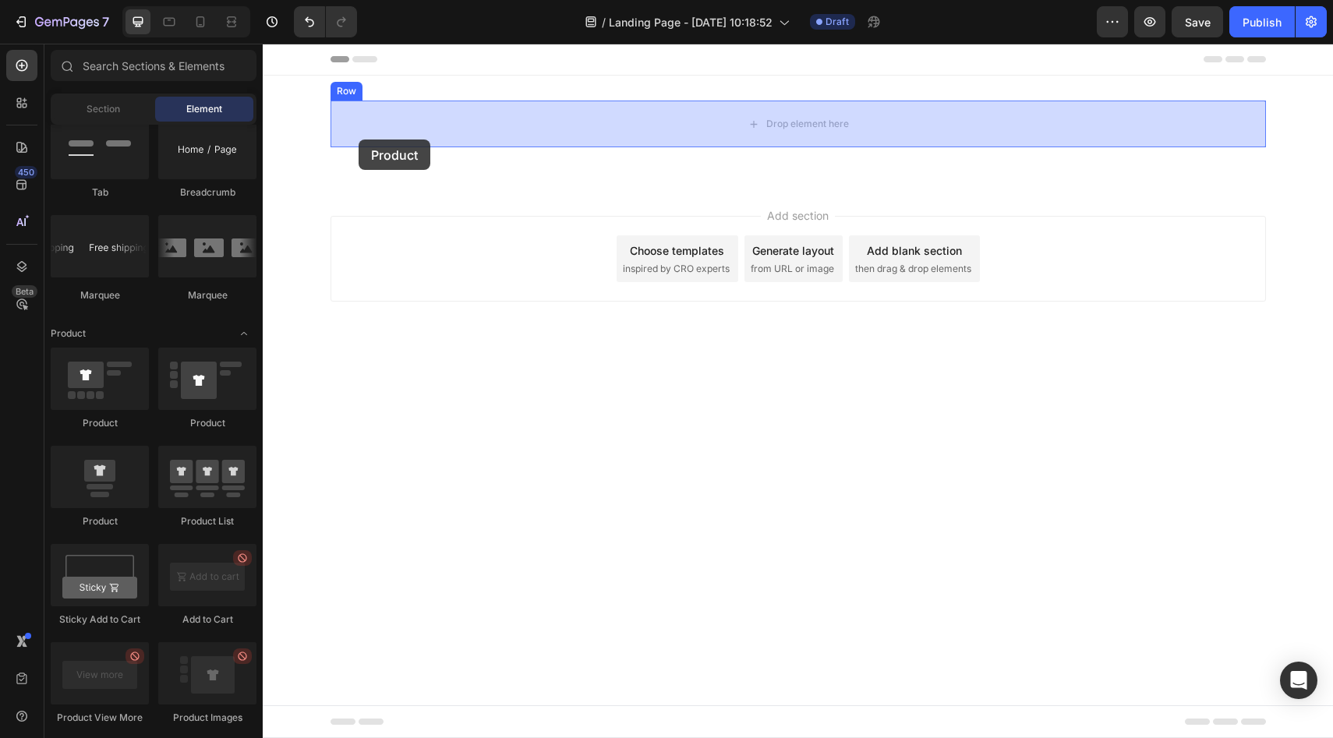
drag, startPoint x: 362, startPoint y: 427, endPoint x: 359, endPoint y: 140, distance: 287.7
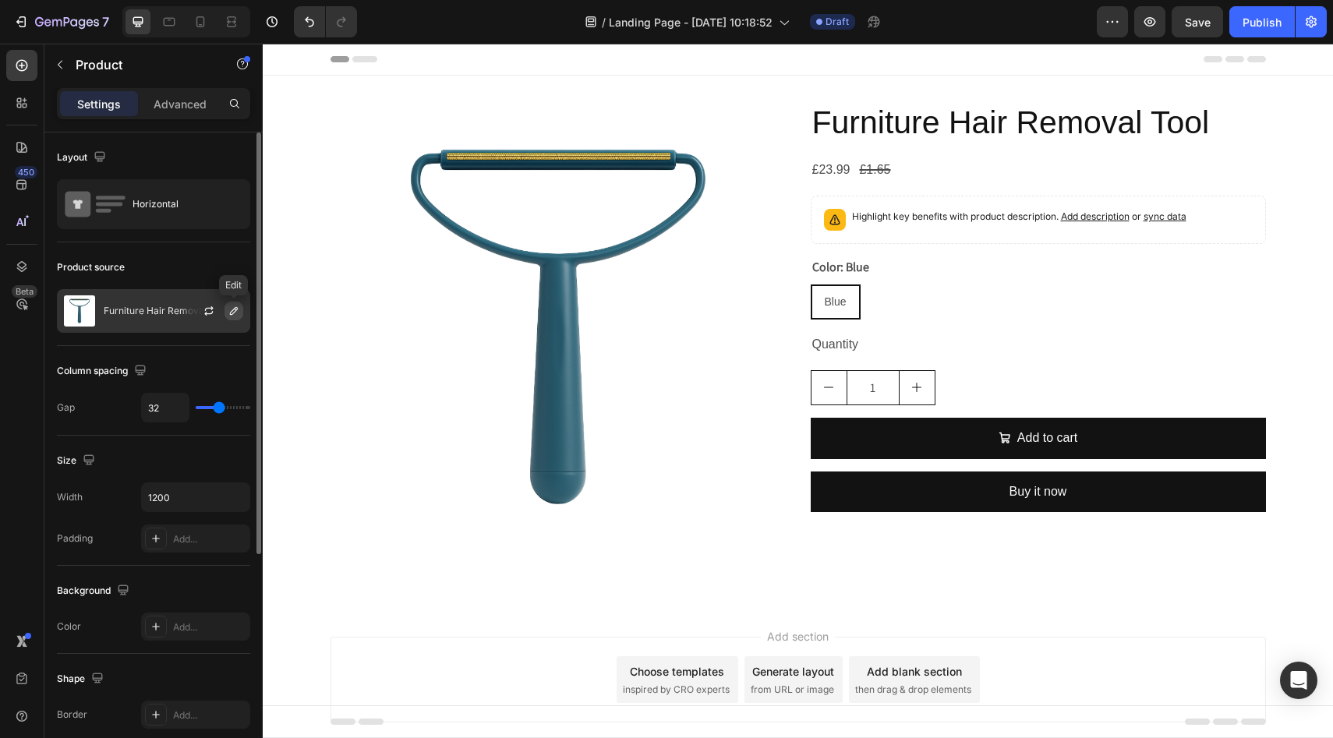
click at [235, 309] on icon "button" at bounding box center [234, 311] width 8 height 8
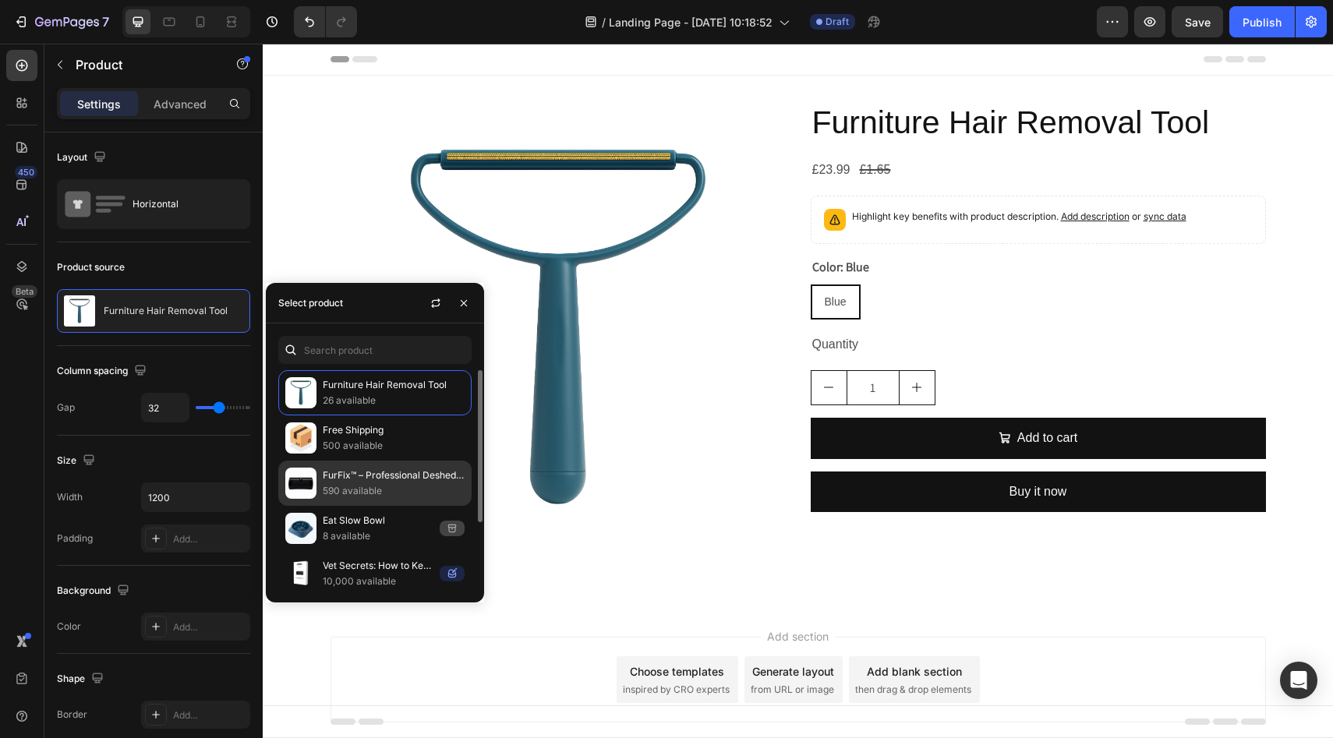
click at [381, 493] on p "590 available" at bounding box center [394, 491] width 142 height 16
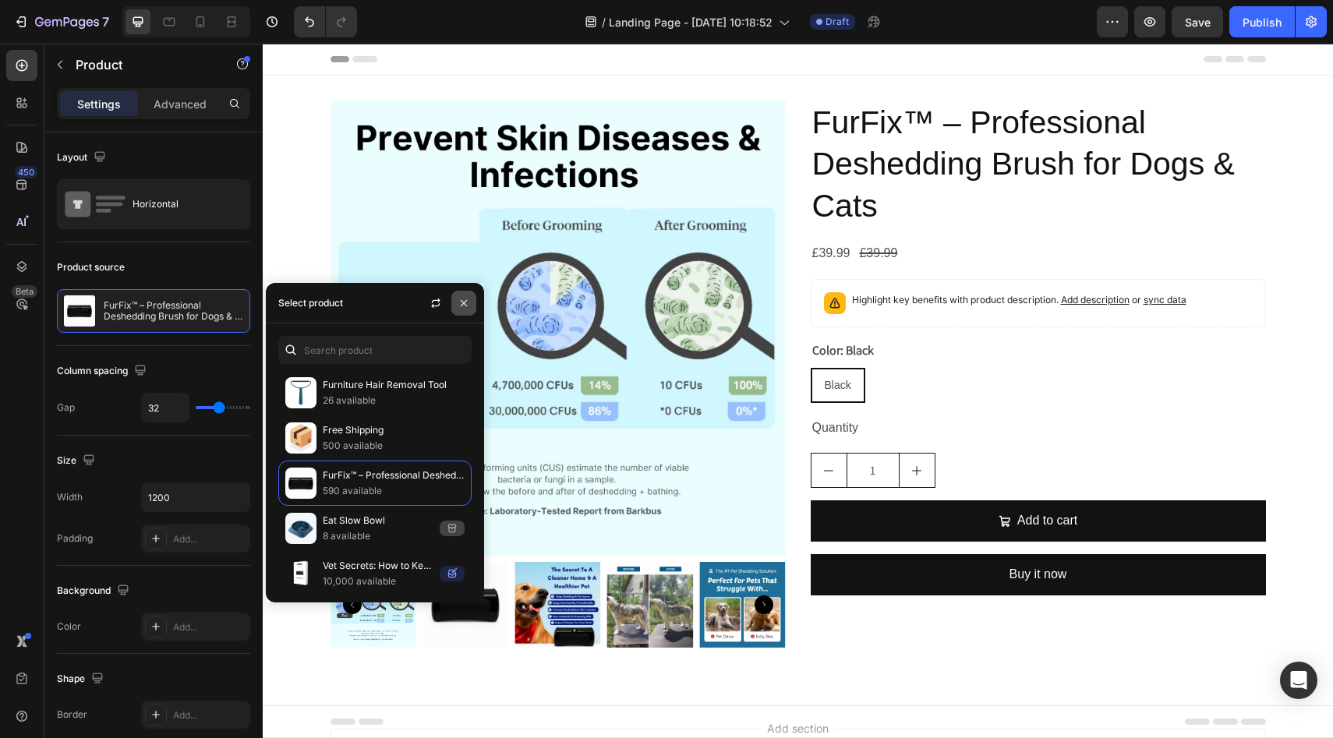
click at [467, 304] on icon "button" at bounding box center [464, 303] width 12 height 12
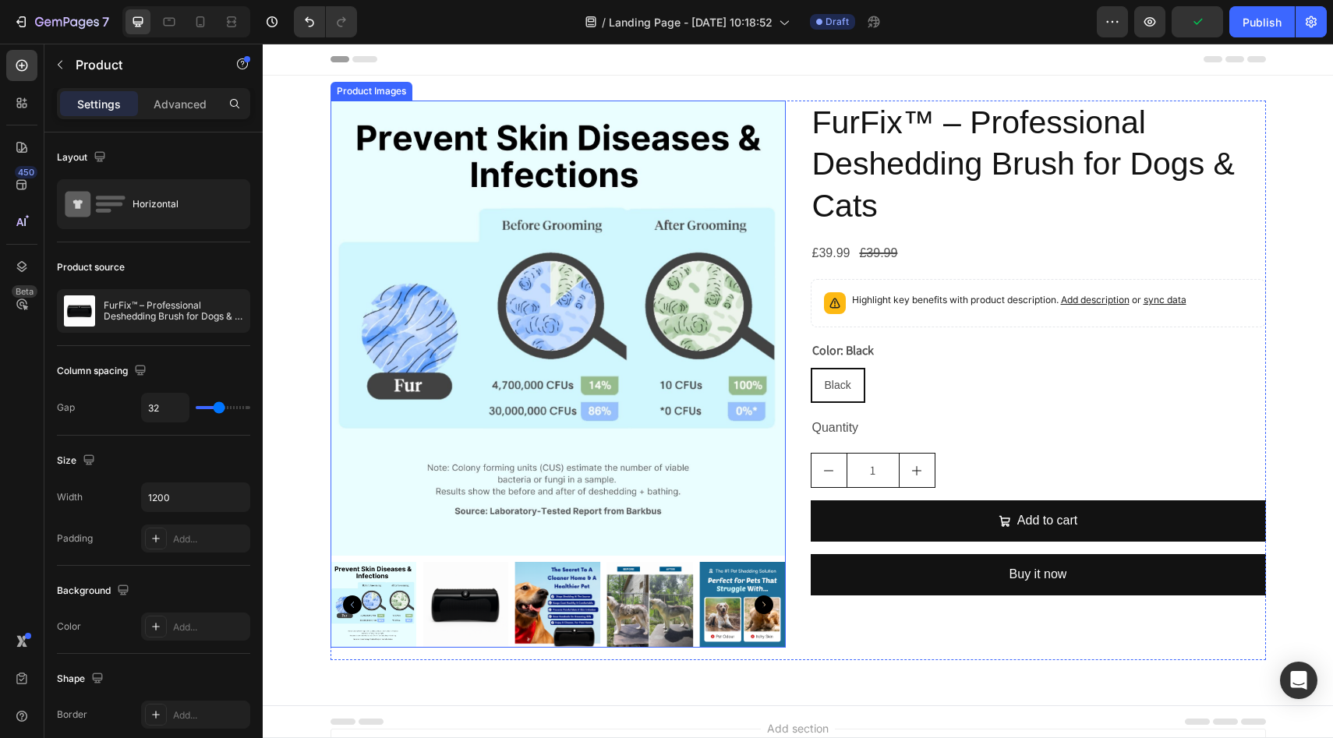
click at [759, 602] on icon "Carousel Next Arrow" at bounding box center [764, 605] width 19 height 19
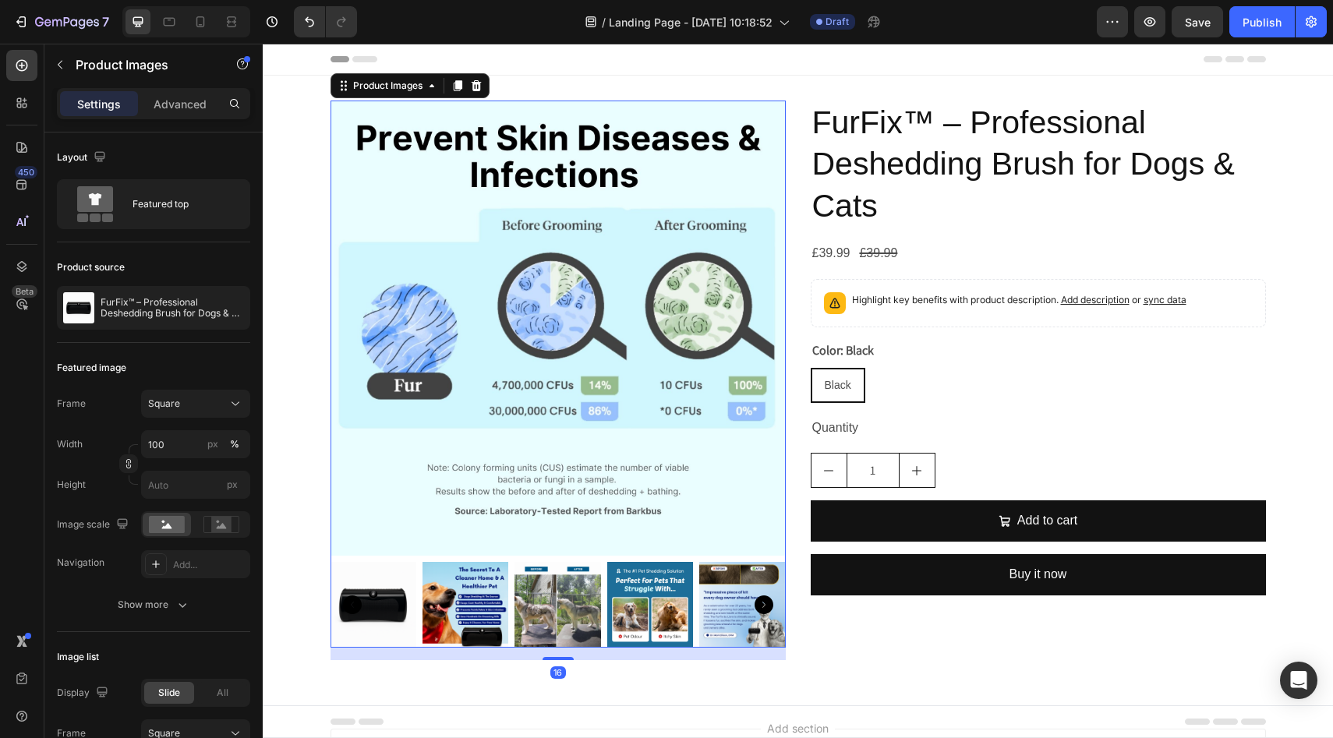
click at [759, 602] on icon "Carousel Next Arrow" at bounding box center [764, 605] width 19 height 19
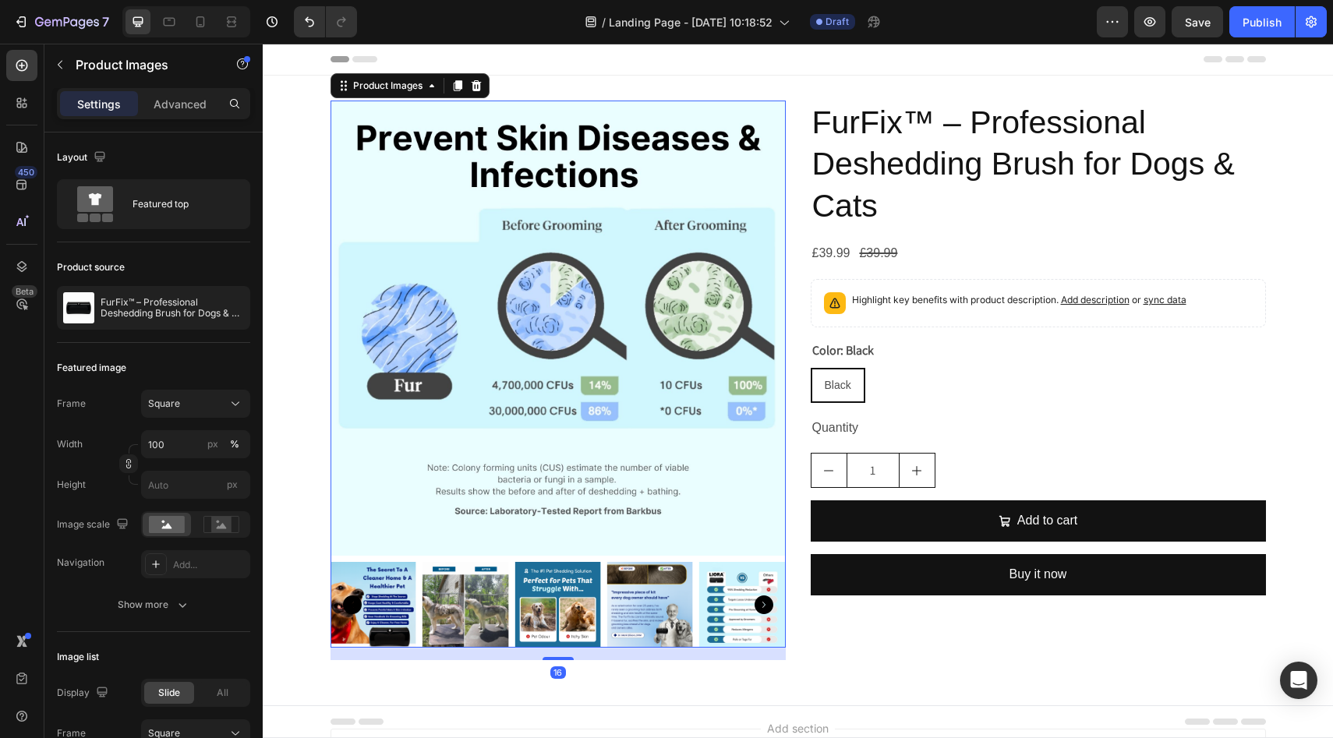
click at [759, 602] on icon "Carousel Next Arrow" at bounding box center [764, 605] width 19 height 19
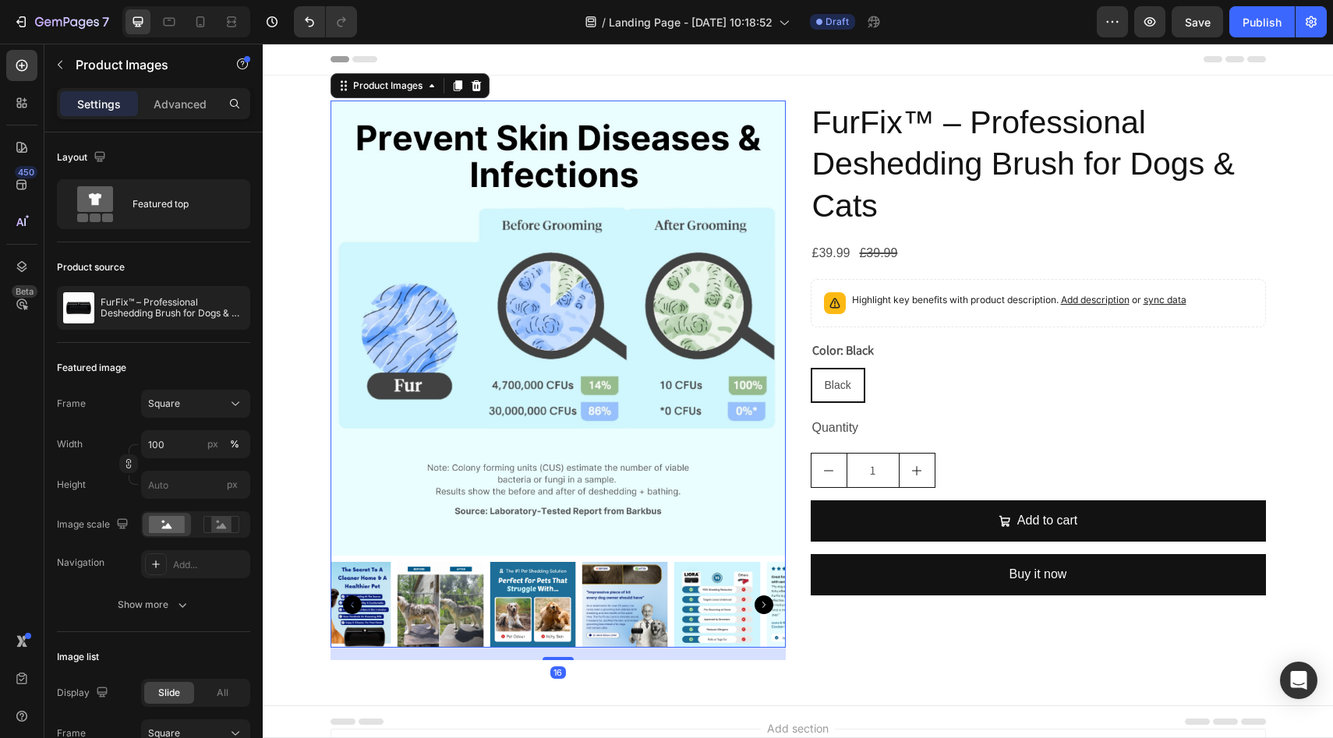
click at [759, 602] on icon "Carousel Next Arrow" at bounding box center [764, 605] width 19 height 19
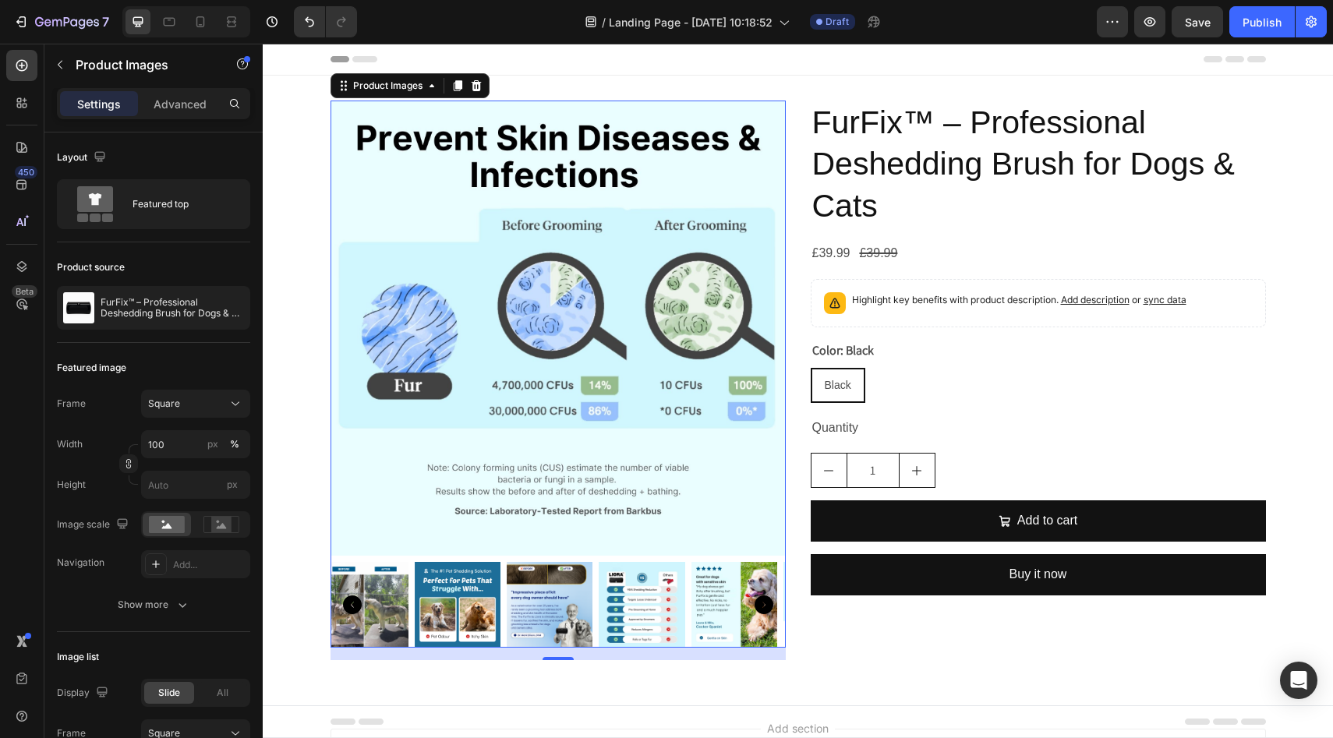
click at [759, 602] on icon "Carousel Next Arrow" at bounding box center [764, 605] width 19 height 19
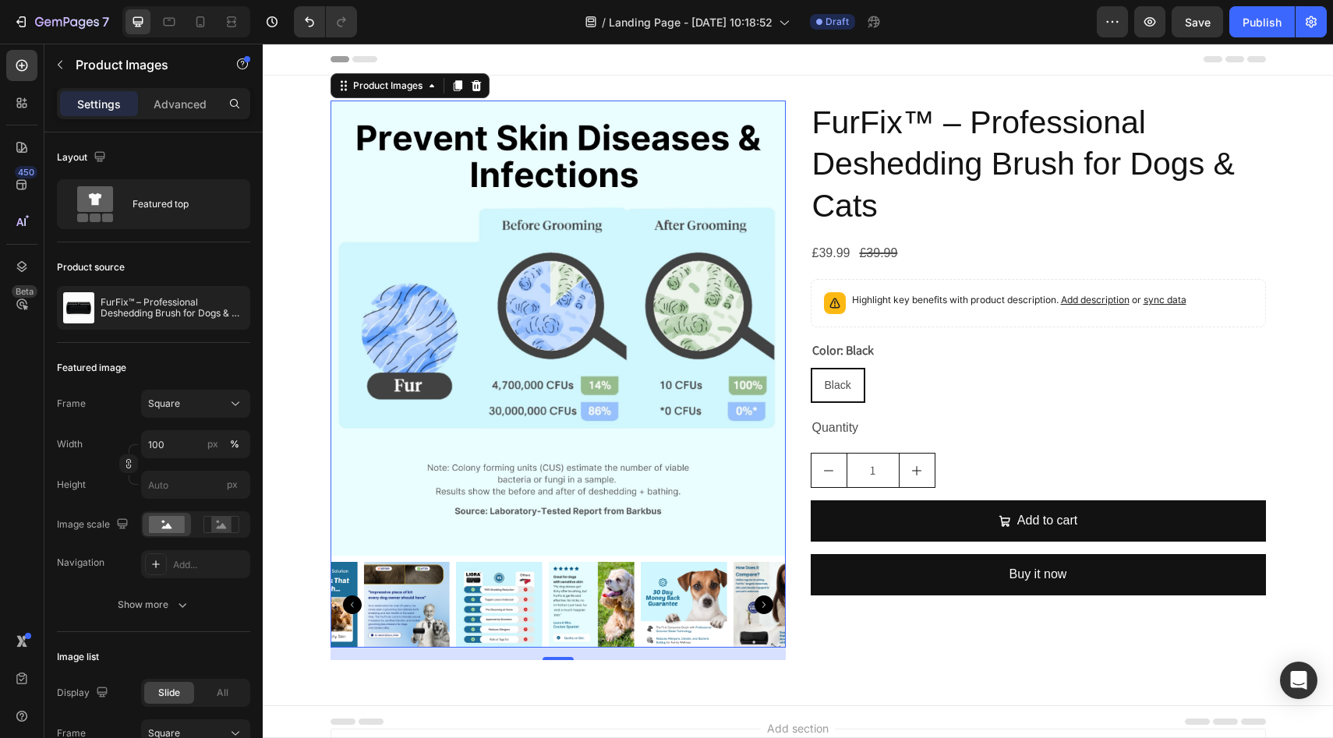
click at [759, 602] on icon "Carousel Next Arrow" at bounding box center [764, 605] width 19 height 19
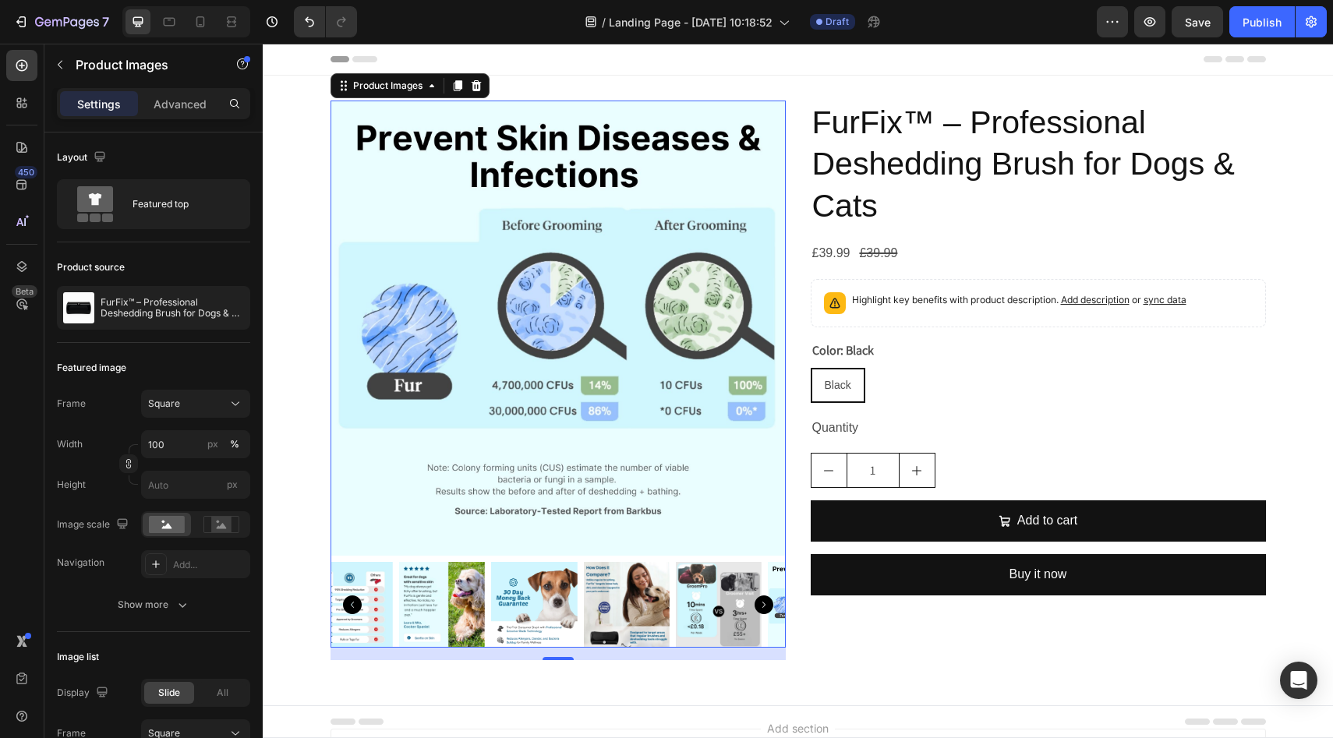
click at [759, 602] on icon "Carousel Next Arrow" at bounding box center [764, 605] width 19 height 19
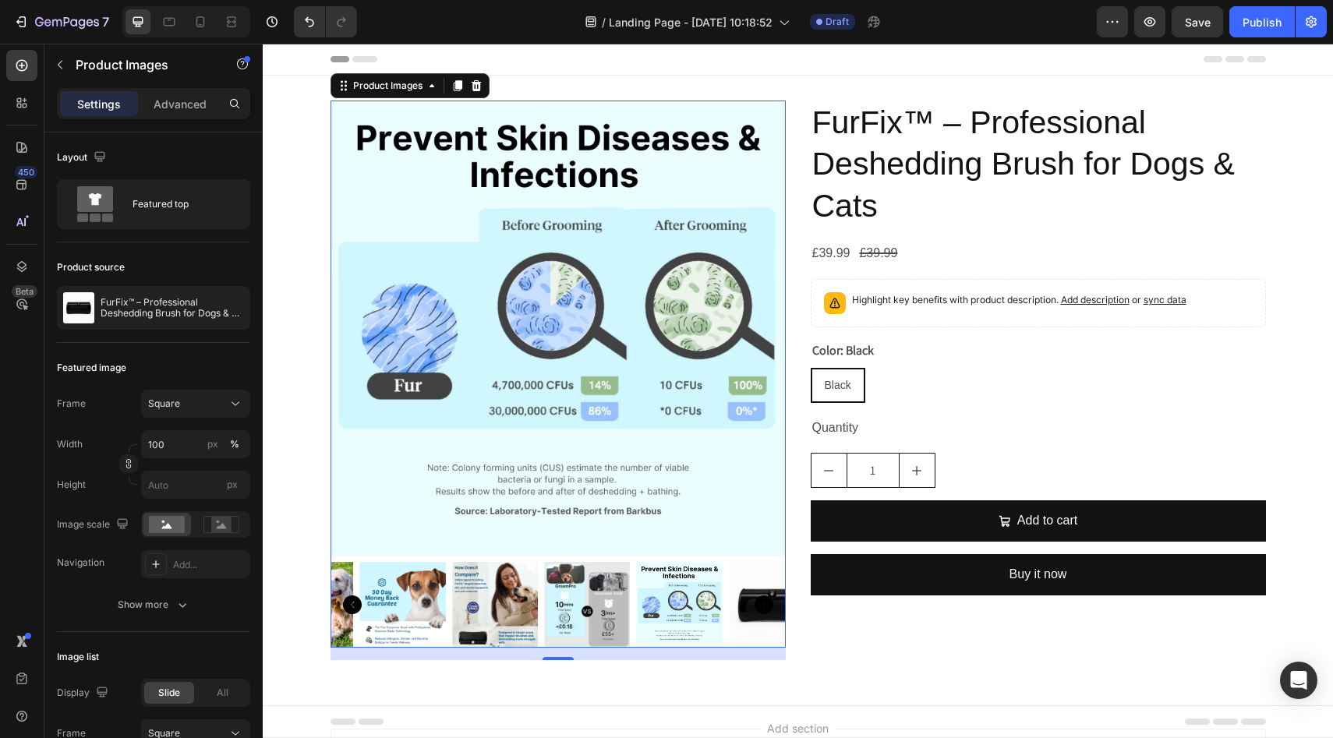
click at [759, 602] on icon "Carousel Next Arrow" at bounding box center [764, 605] width 19 height 19
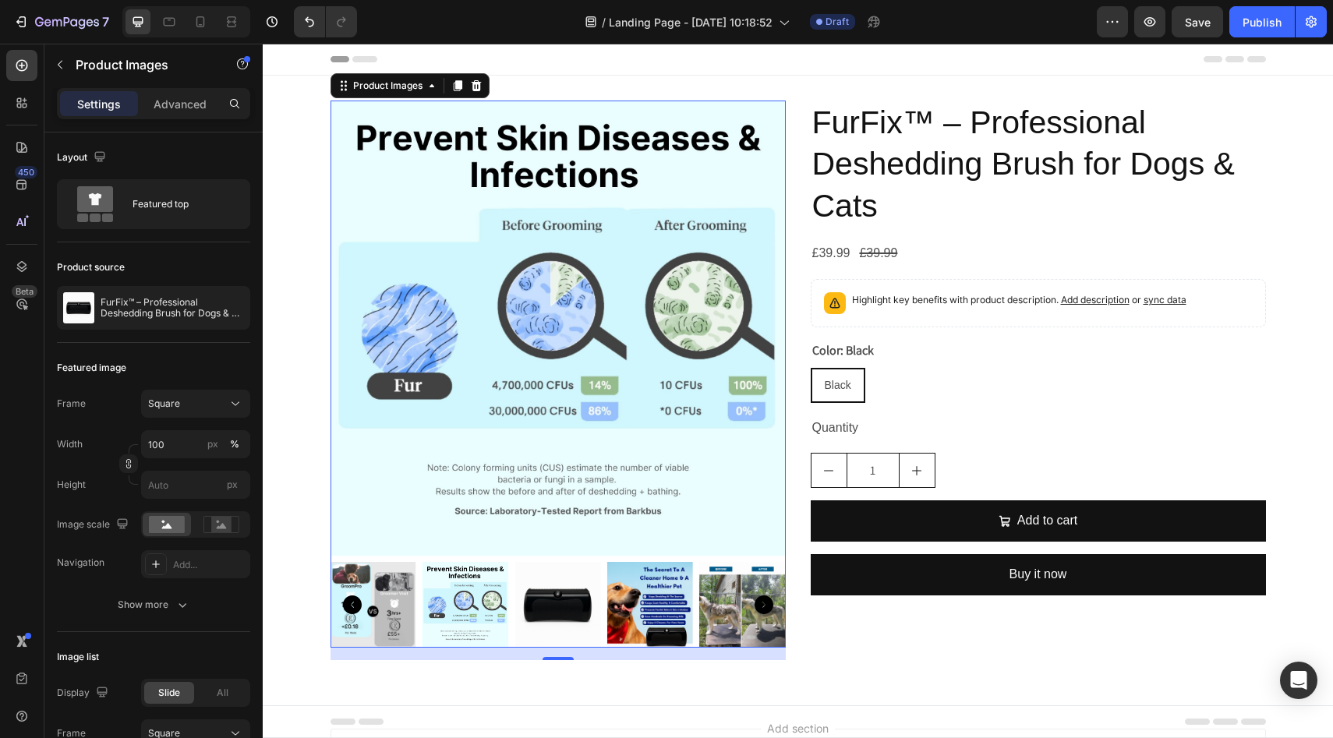
click at [548, 609] on img at bounding box center [557, 605] width 86 height 86
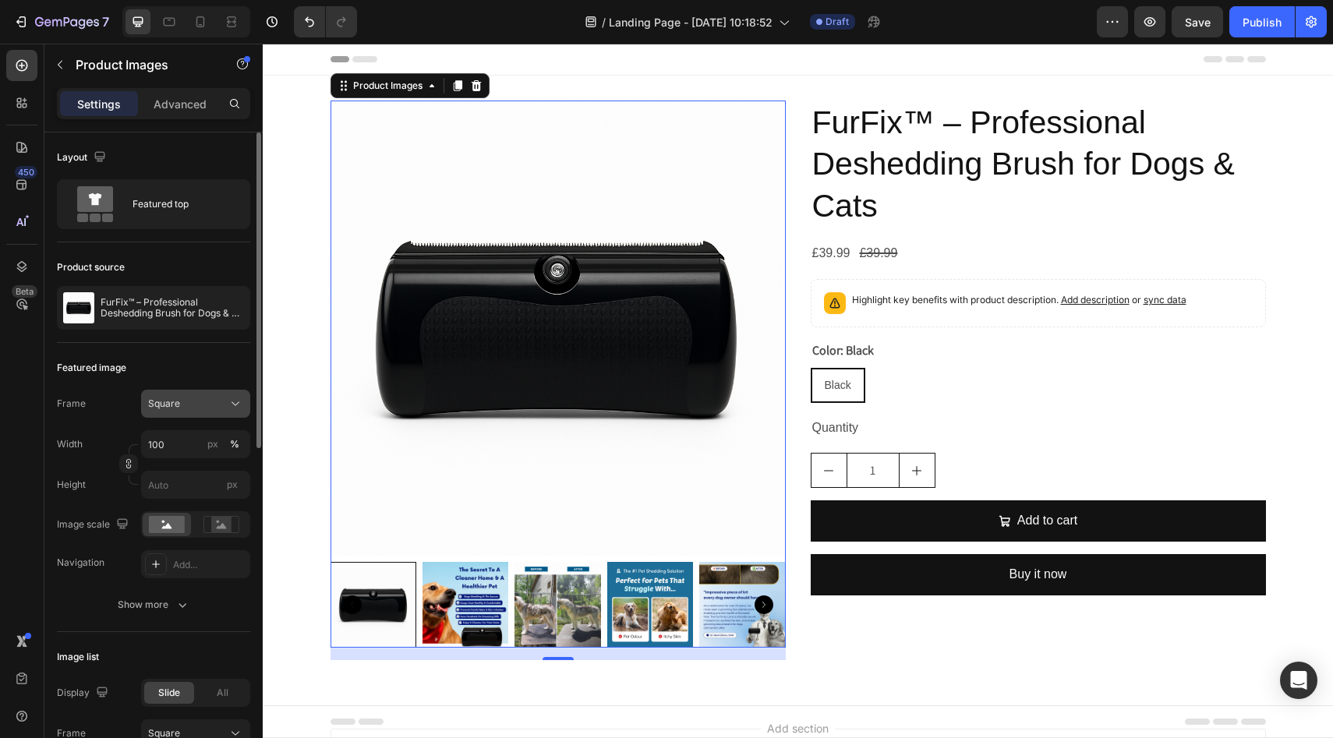
click at [240, 399] on icon at bounding box center [236, 404] width 16 height 16
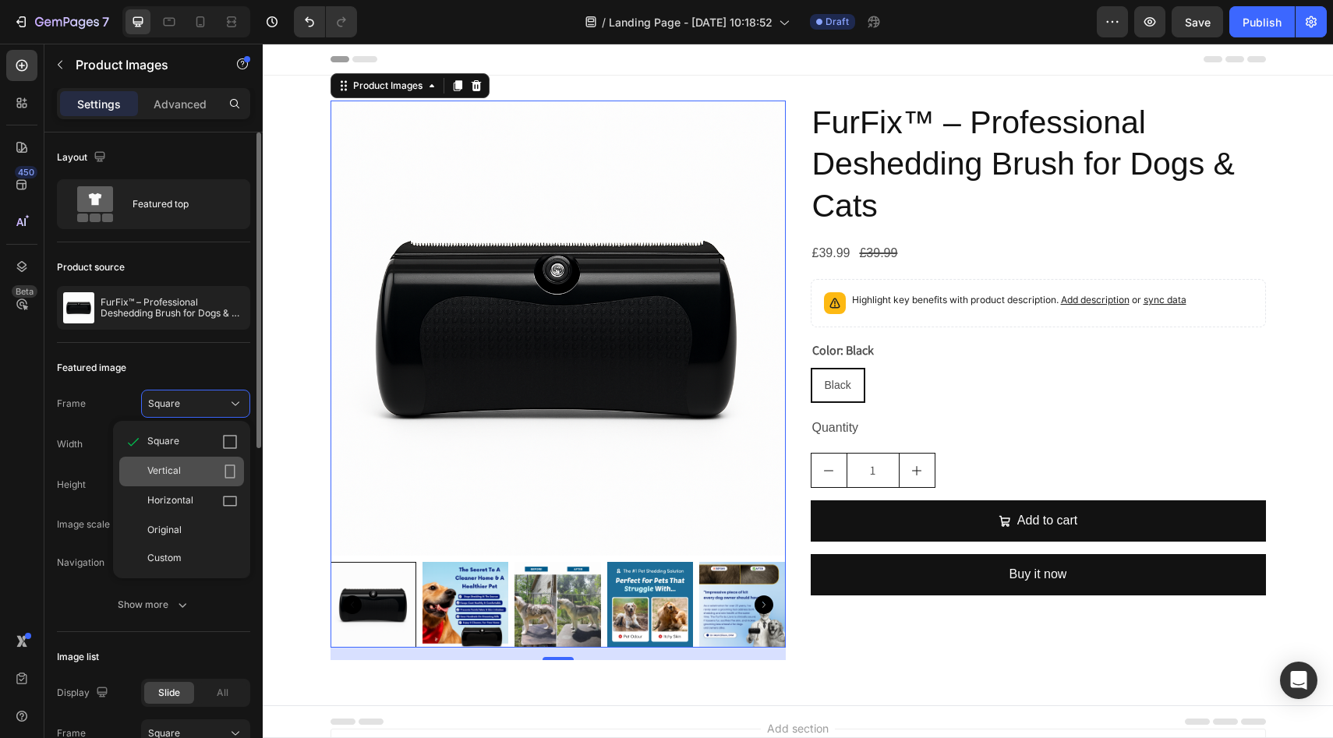
click at [209, 470] on div "Vertical" at bounding box center [192, 472] width 90 height 16
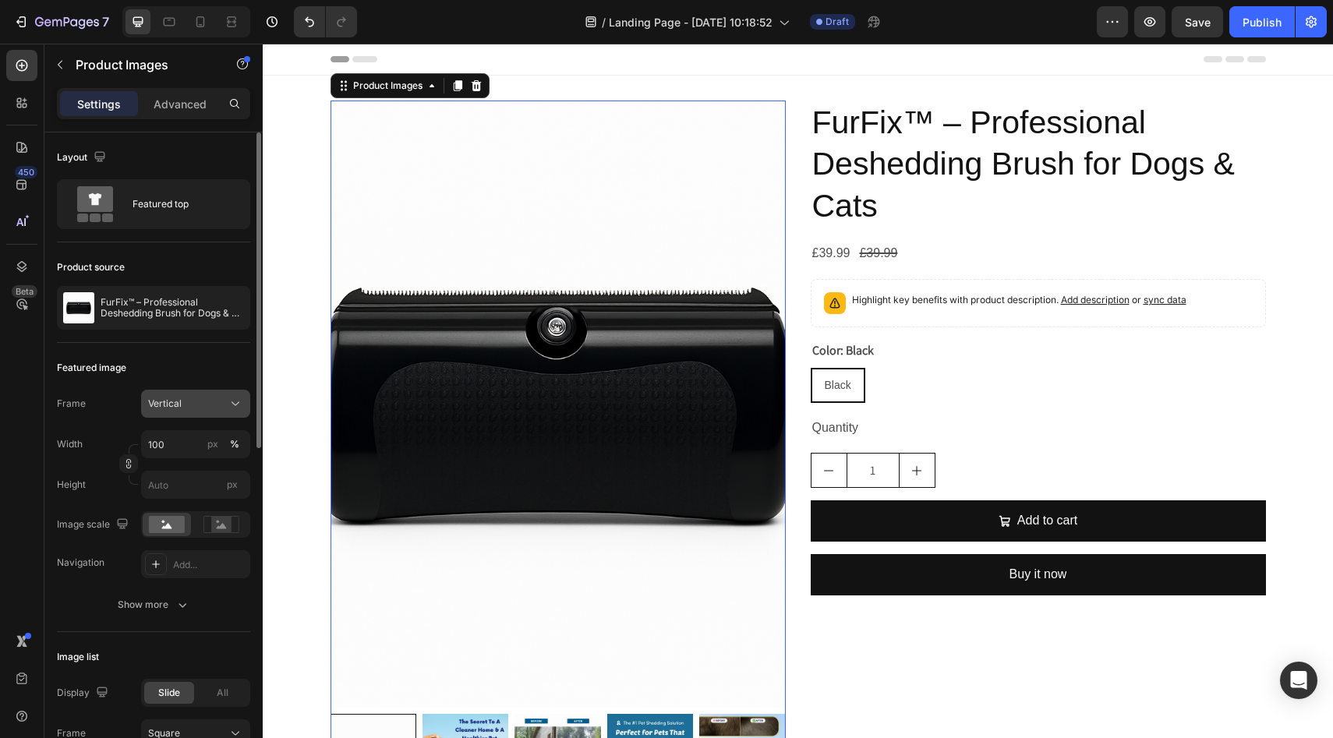
click at [238, 400] on icon at bounding box center [236, 404] width 16 height 16
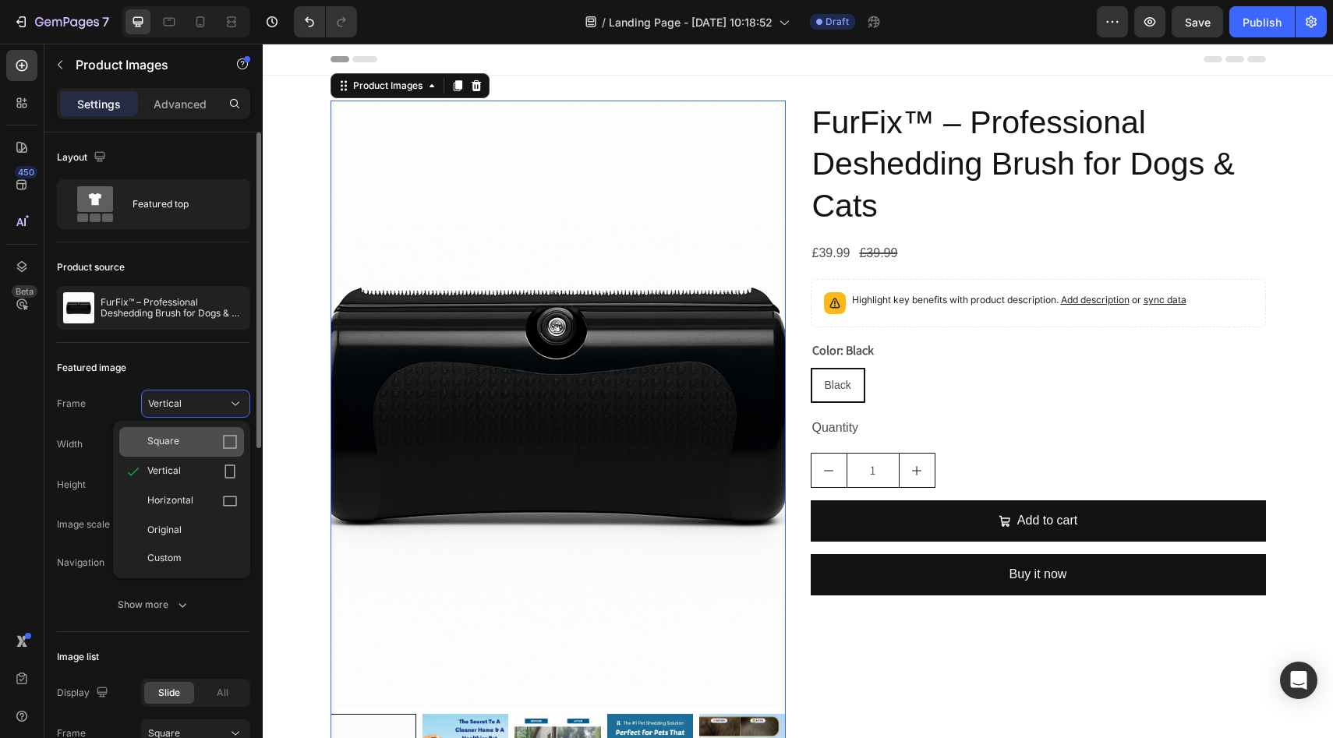
click at [200, 444] on div "Square" at bounding box center [192, 442] width 90 height 16
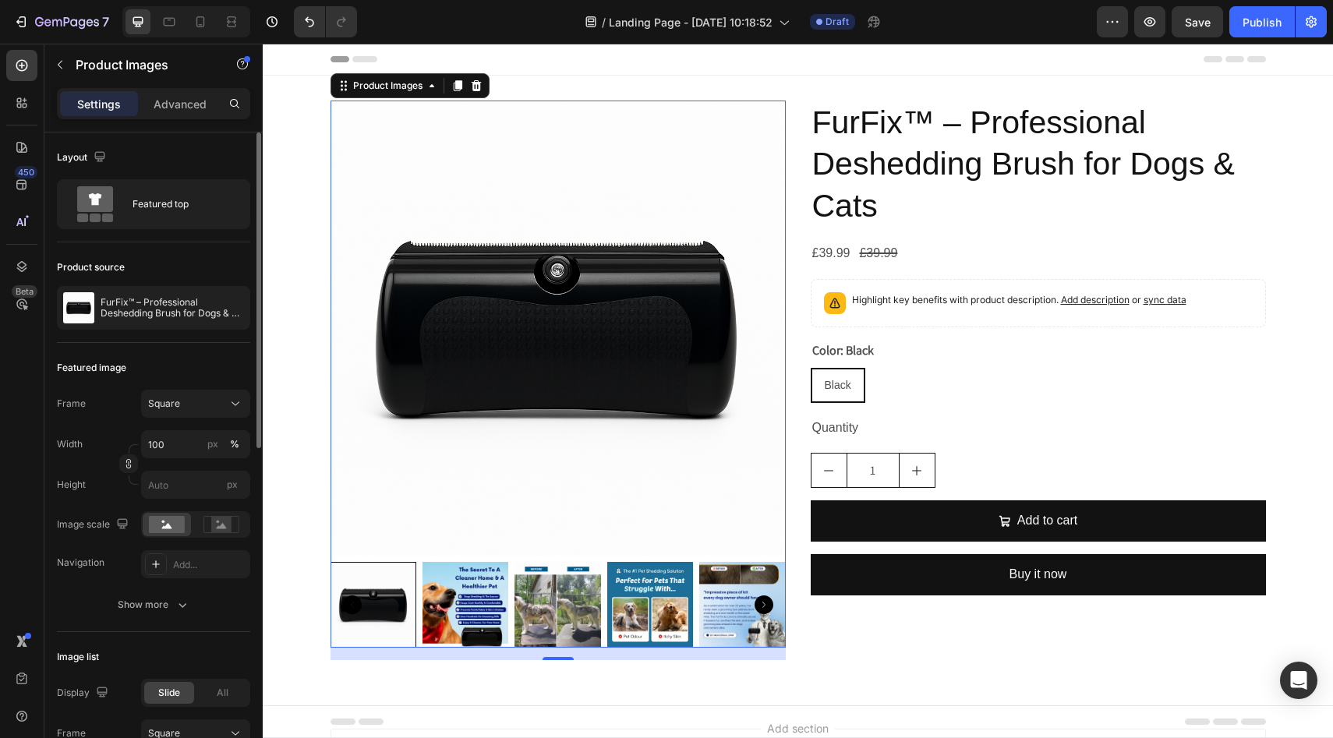
scroll to position [100, 0]
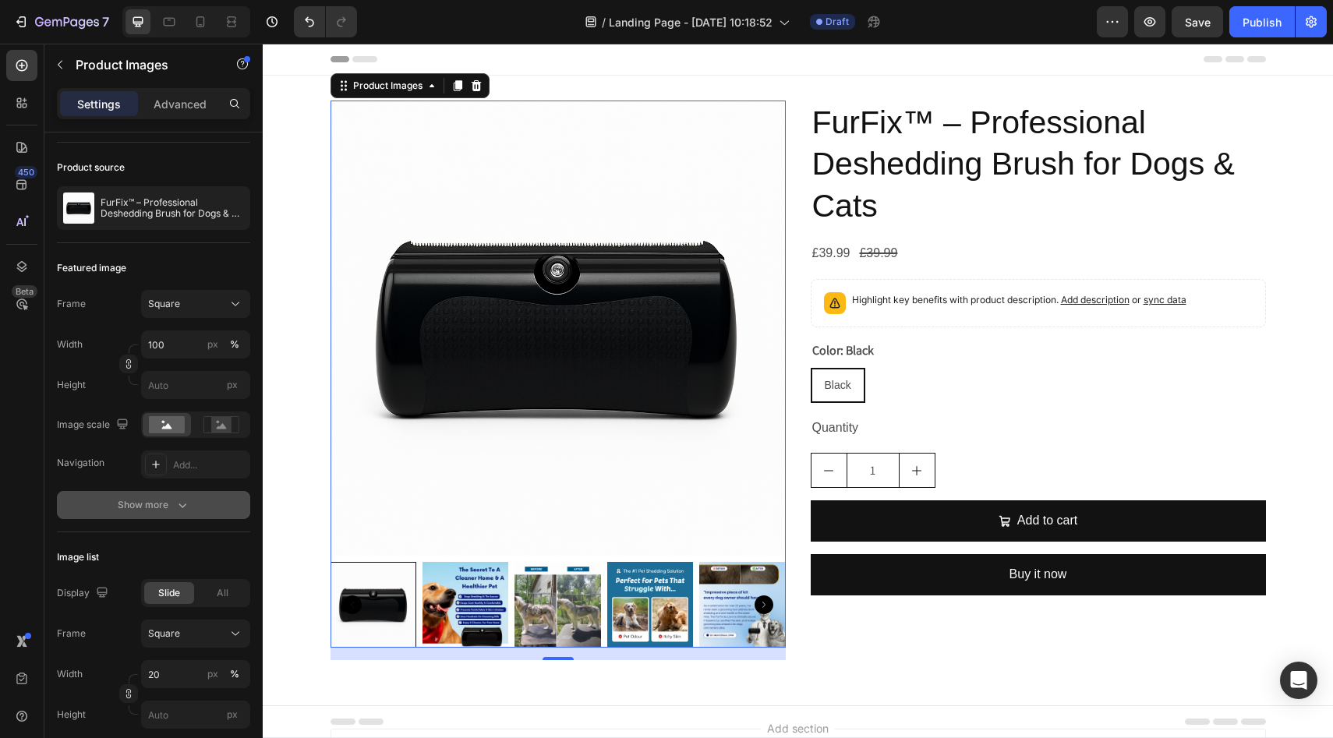
click at [184, 507] on icon "button" at bounding box center [183, 505] width 16 height 16
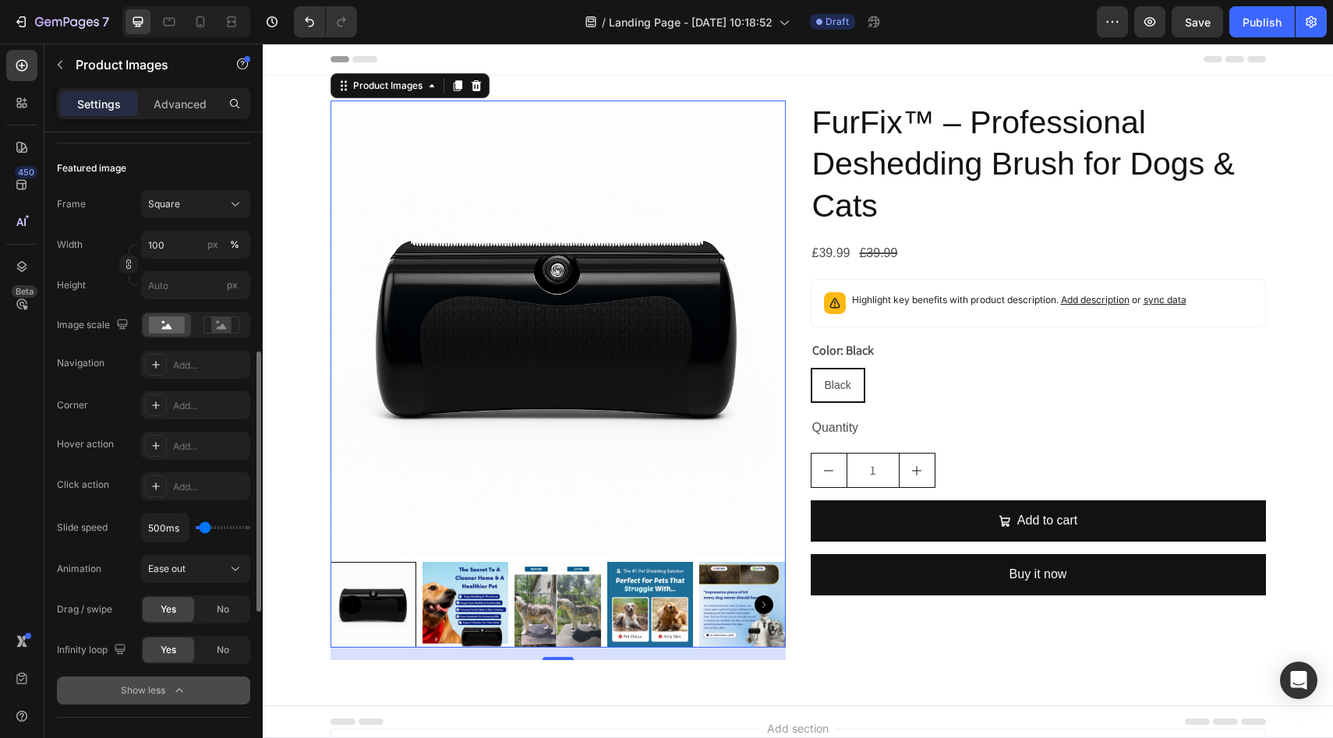
scroll to position [299, 0]
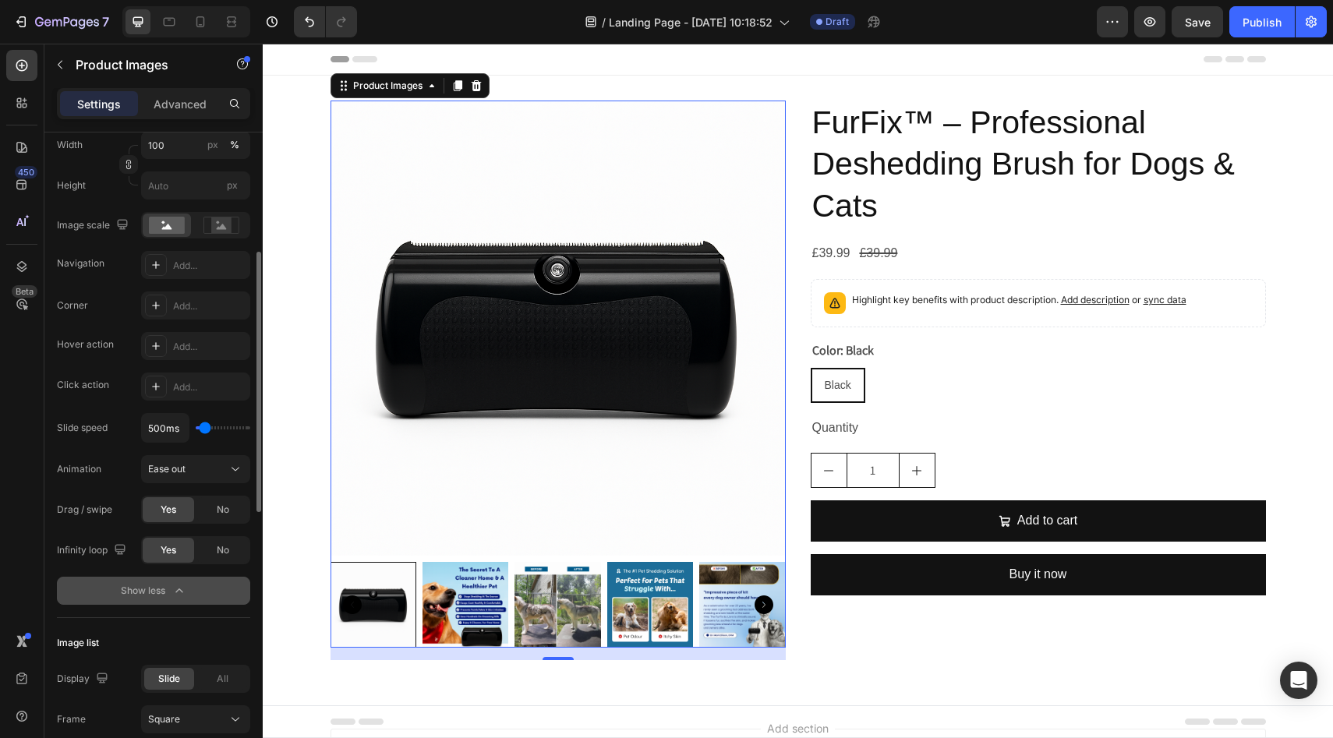
click at [183, 592] on icon "button" at bounding box center [179, 591] width 16 height 16
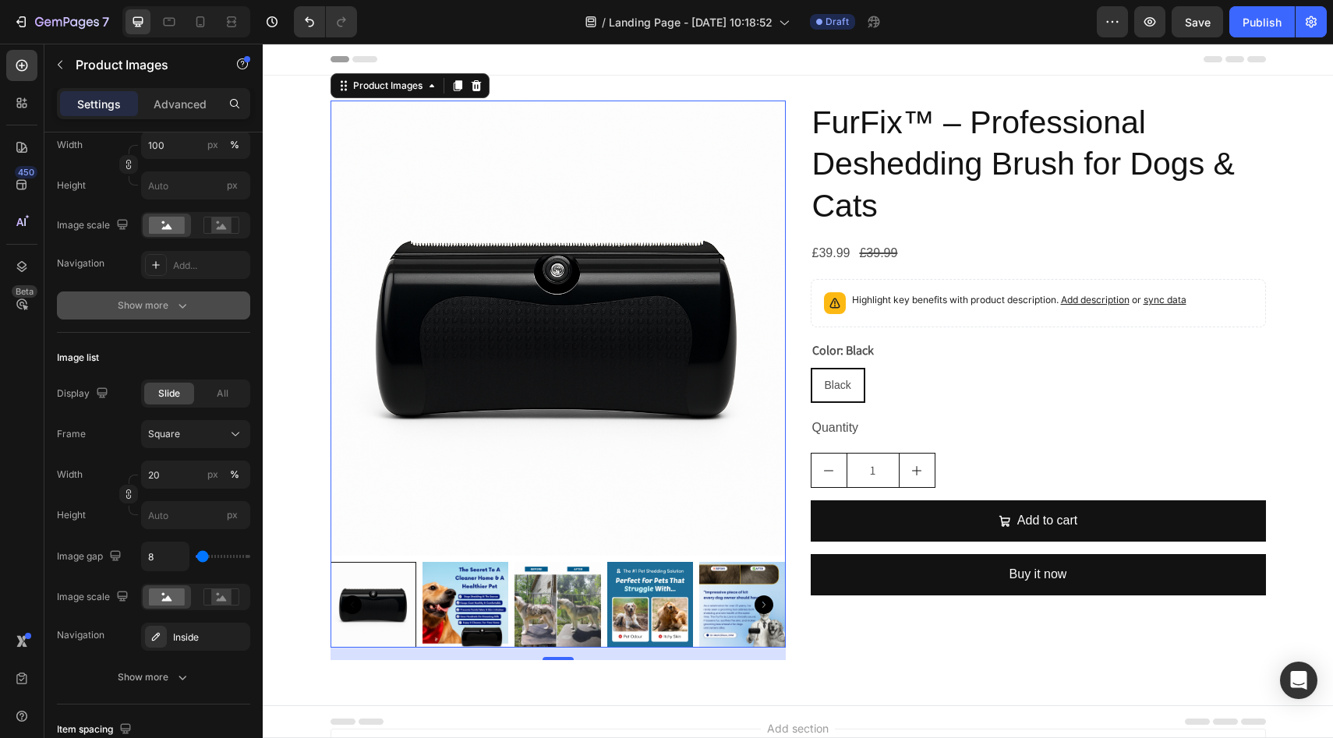
click at [182, 299] on icon "button" at bounding box center [183, 306] width 16 height 16
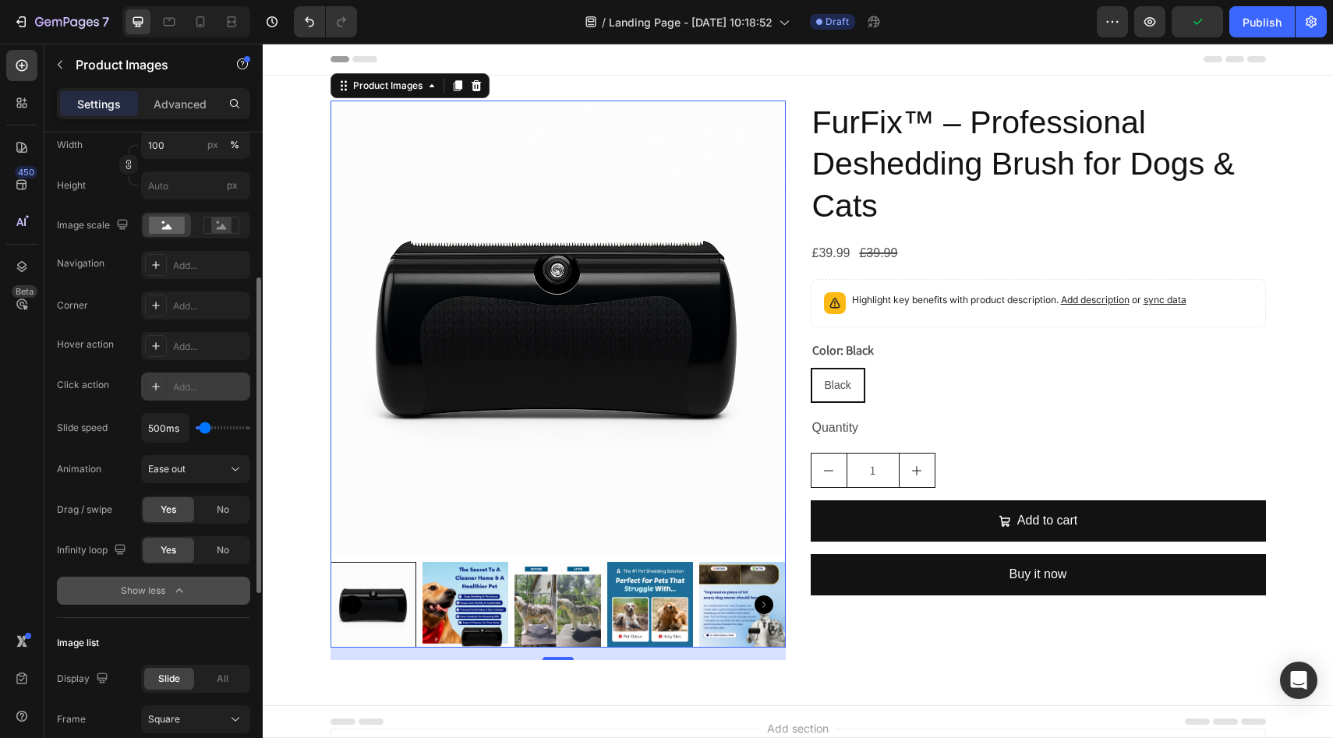
click at [187, 388] on div "Add..." at bounding box center [209, 387] width 73 height 14
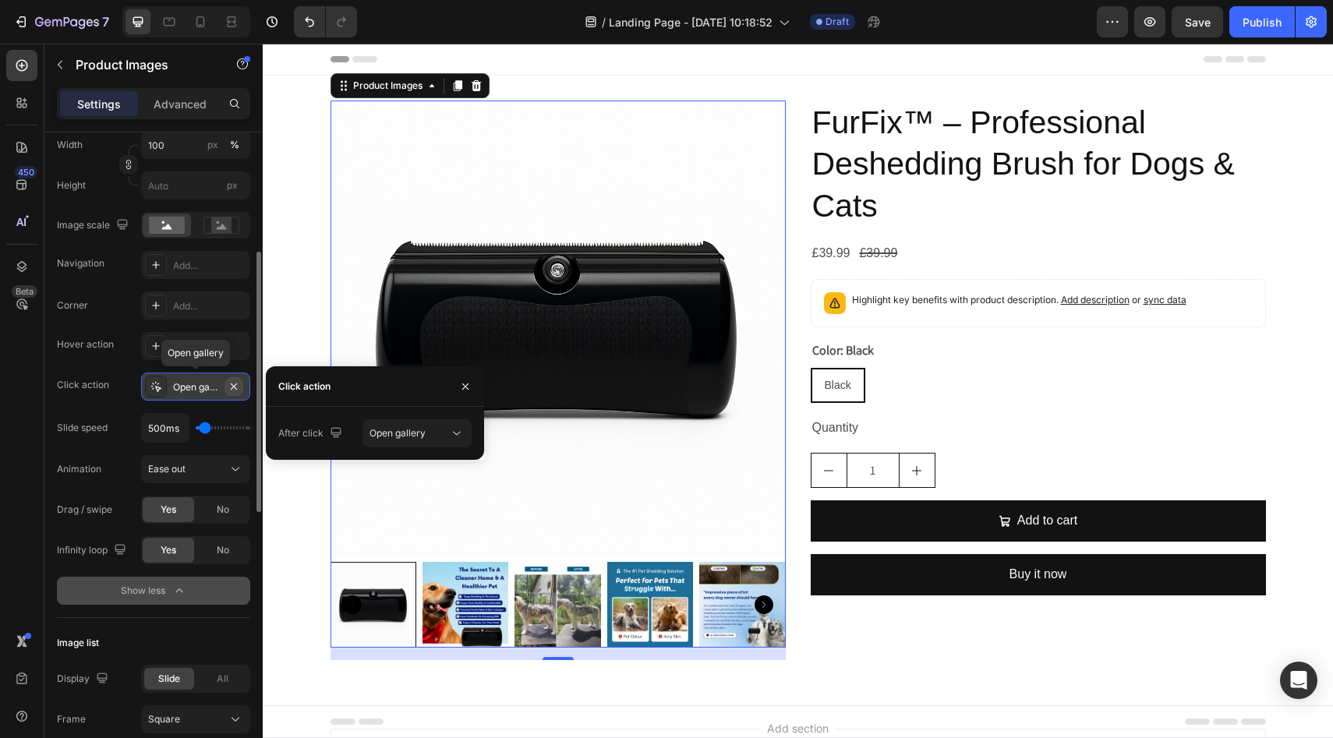
click at [233, 384] on icon "button" at bounding box center [234, 386] width 12 height 12
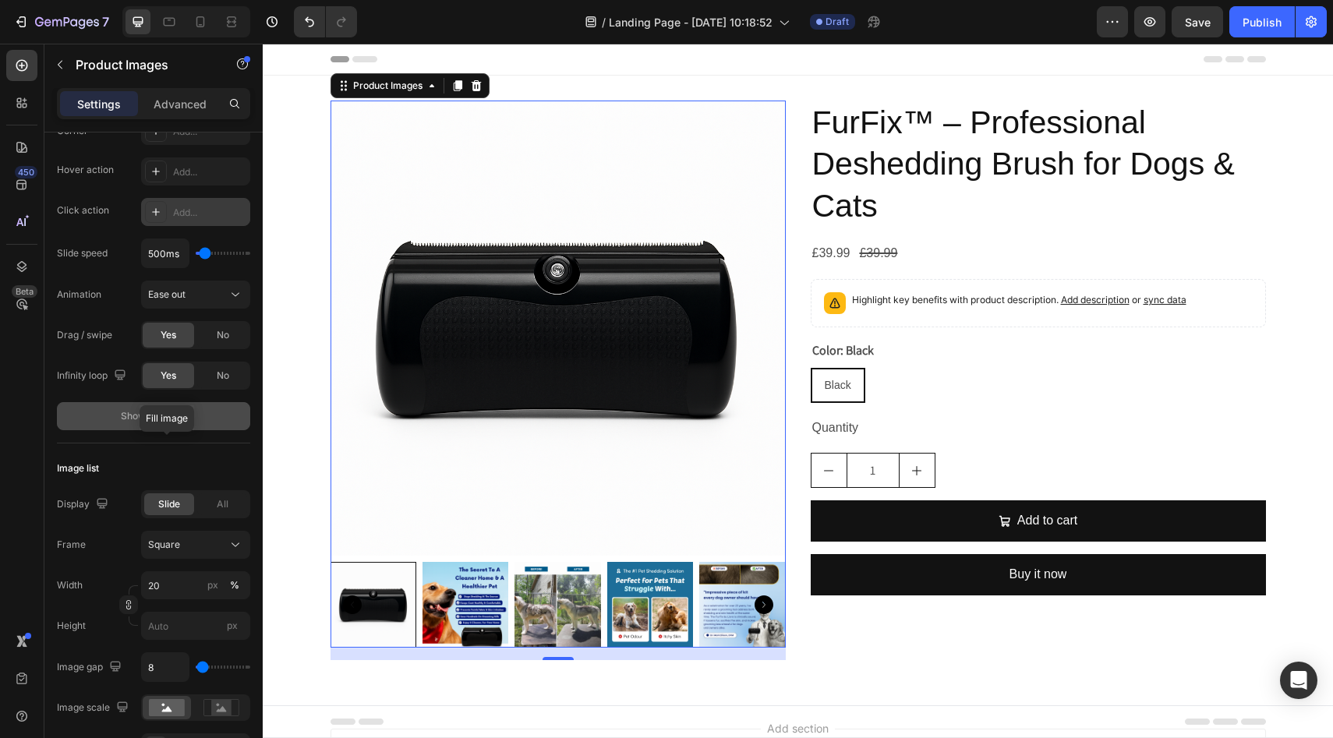
scroll to position [0, 0]
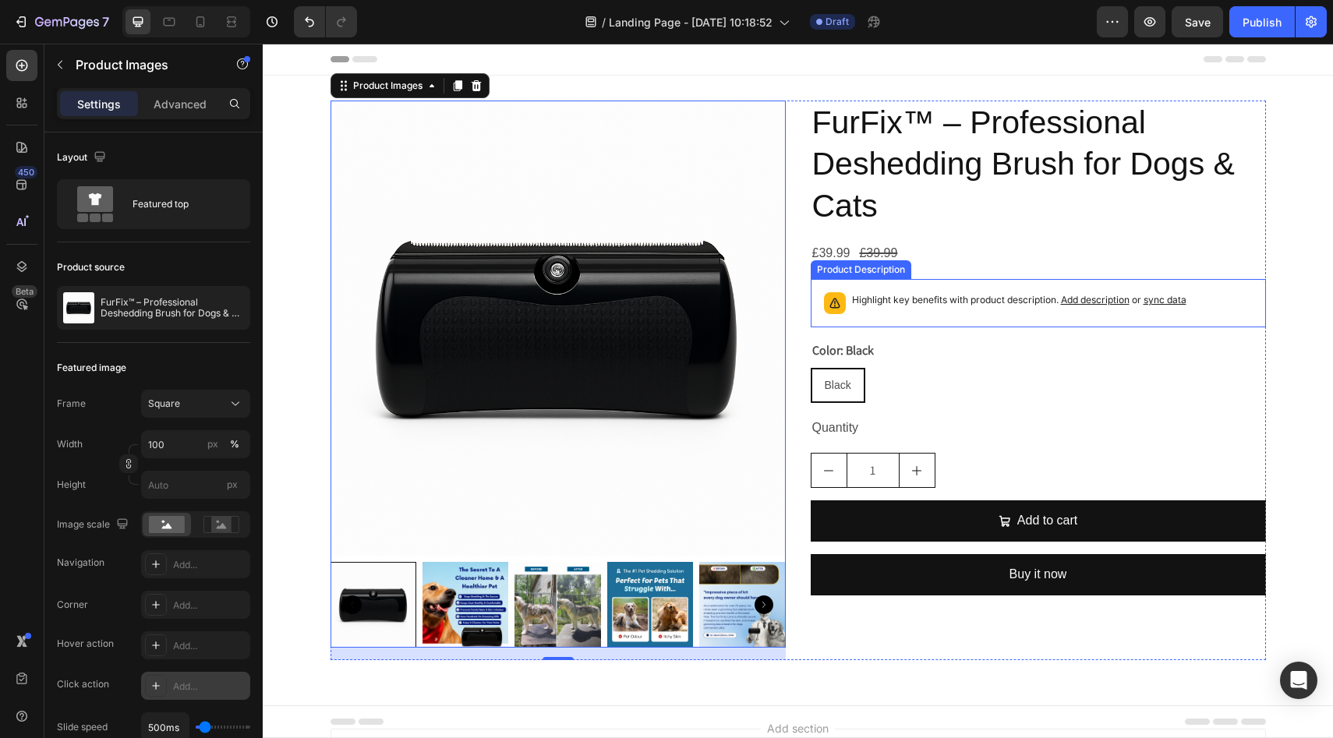
click at [1080, 299] on span "Add description" at bounding box center [1095, 300] width 69 height 12
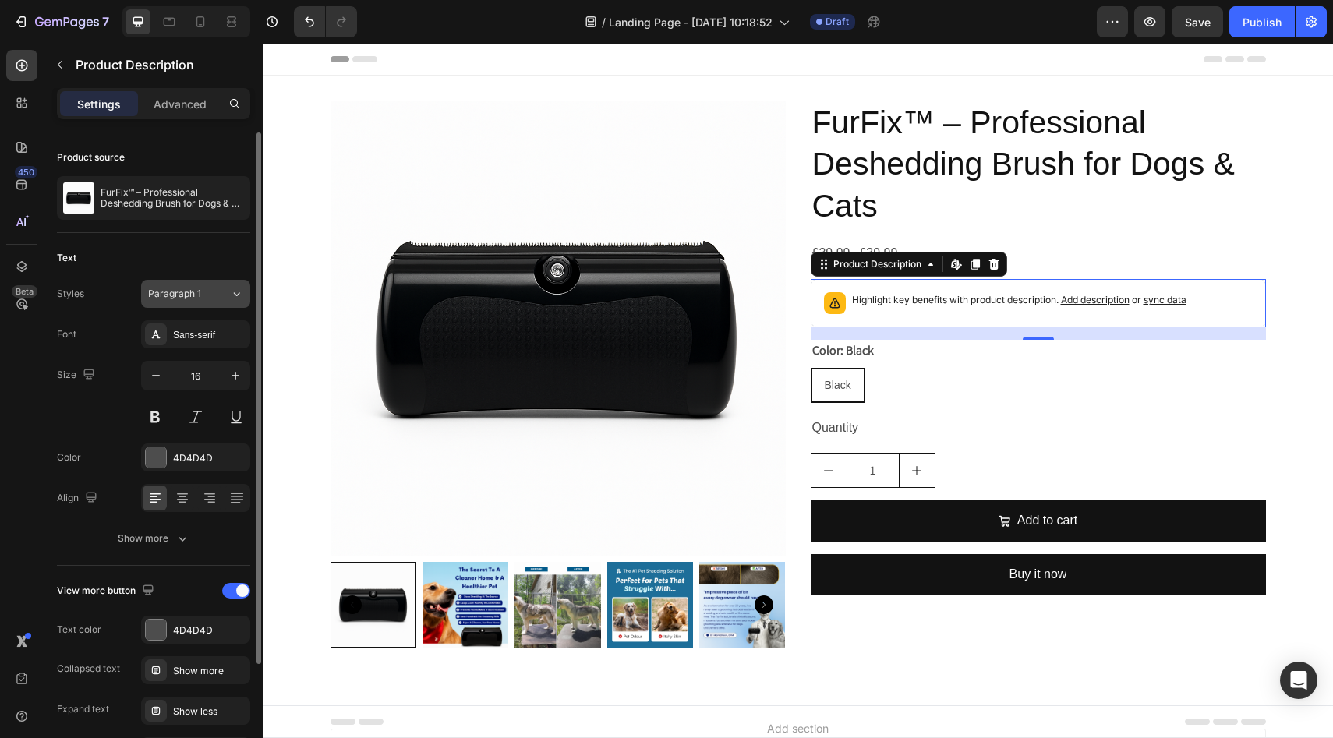
click at [237, 292] on icon at bounding box center [236, 294] width 13 height 16
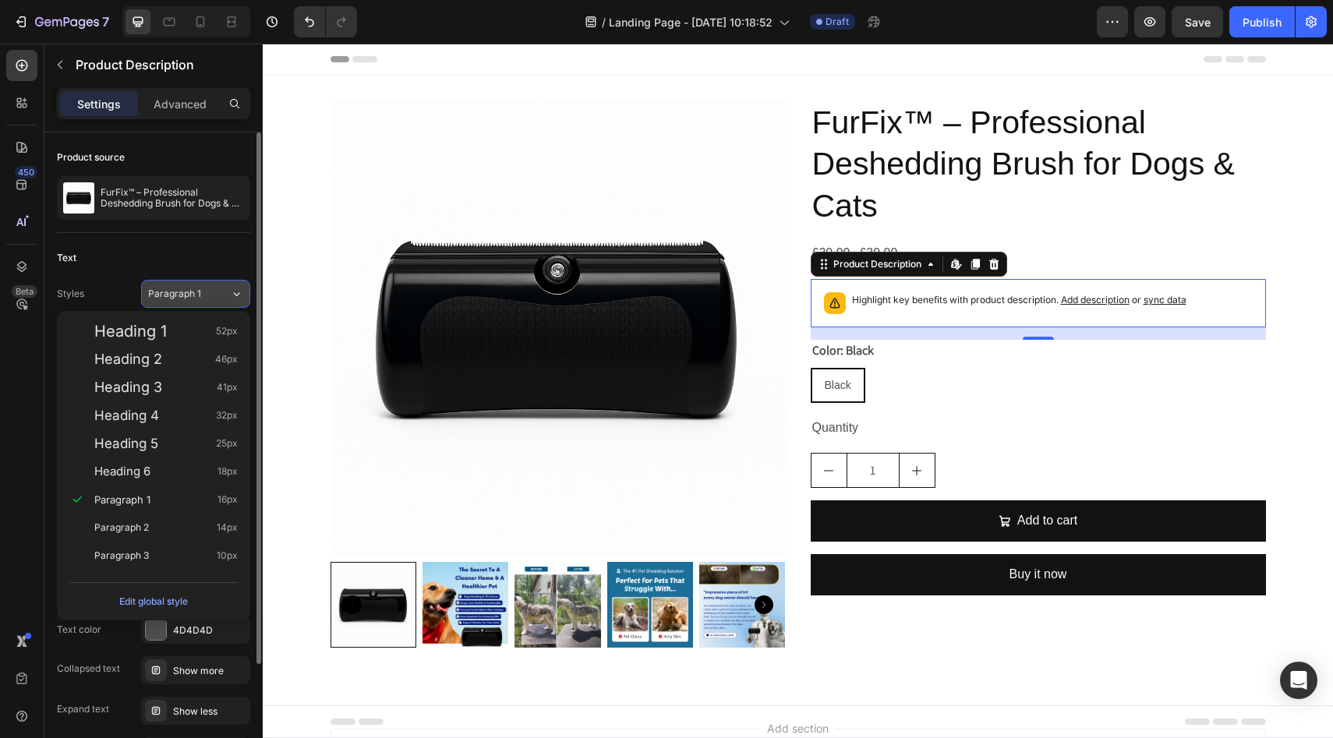
click at [235, 292] on icon at bounding box center [236, 294] width 13 height 16
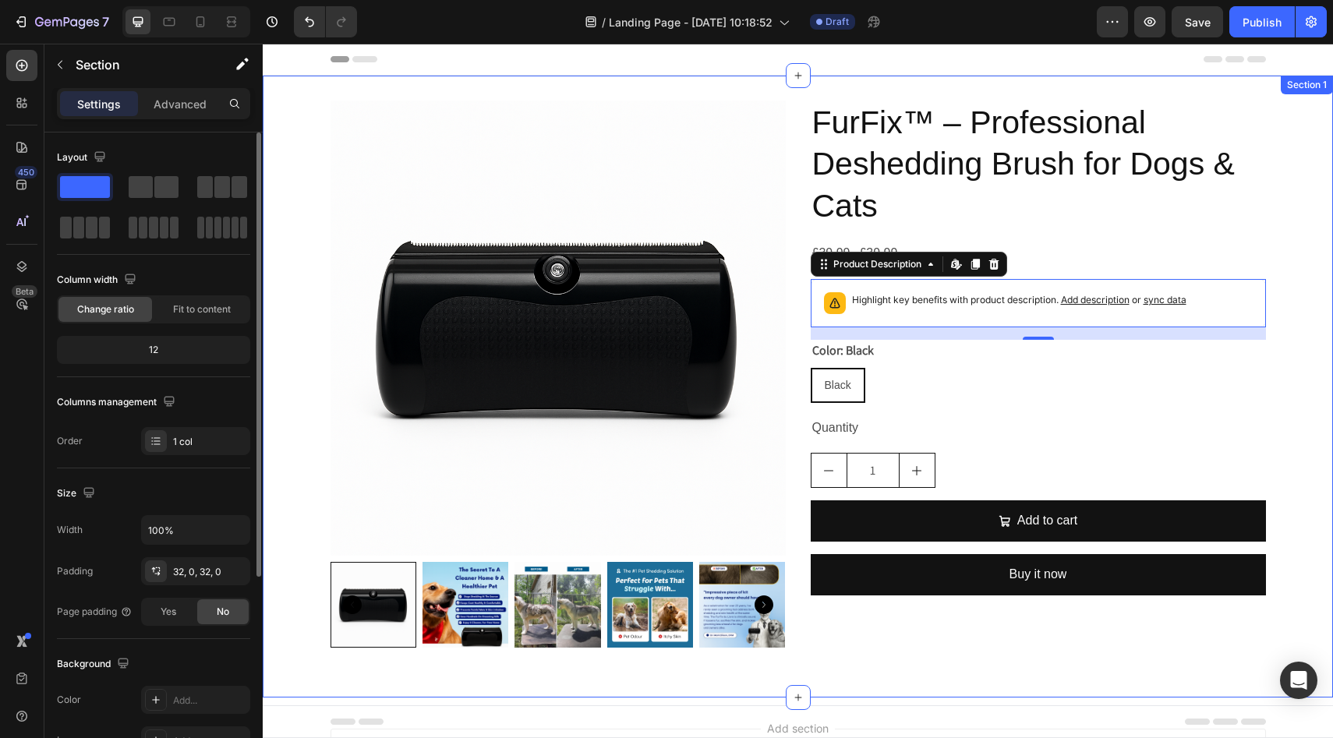
click at [1297, 186] on div "Product Images FurFix™ – Professional Deshedding Brush for Dogs & Cats Product …" at bounding box center [798, 387] width 1070 height 572
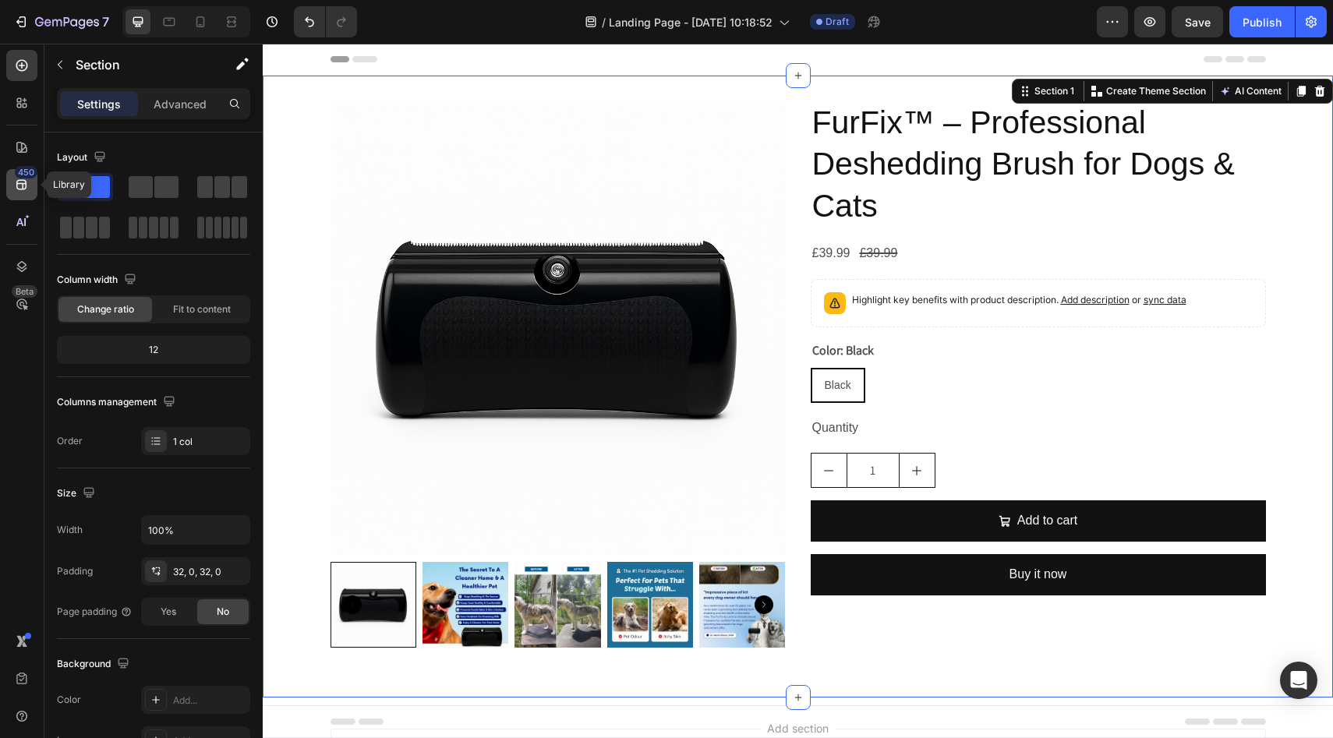
click at [23, 182] on icon at bounding box center [22, 185] width 16 height 16
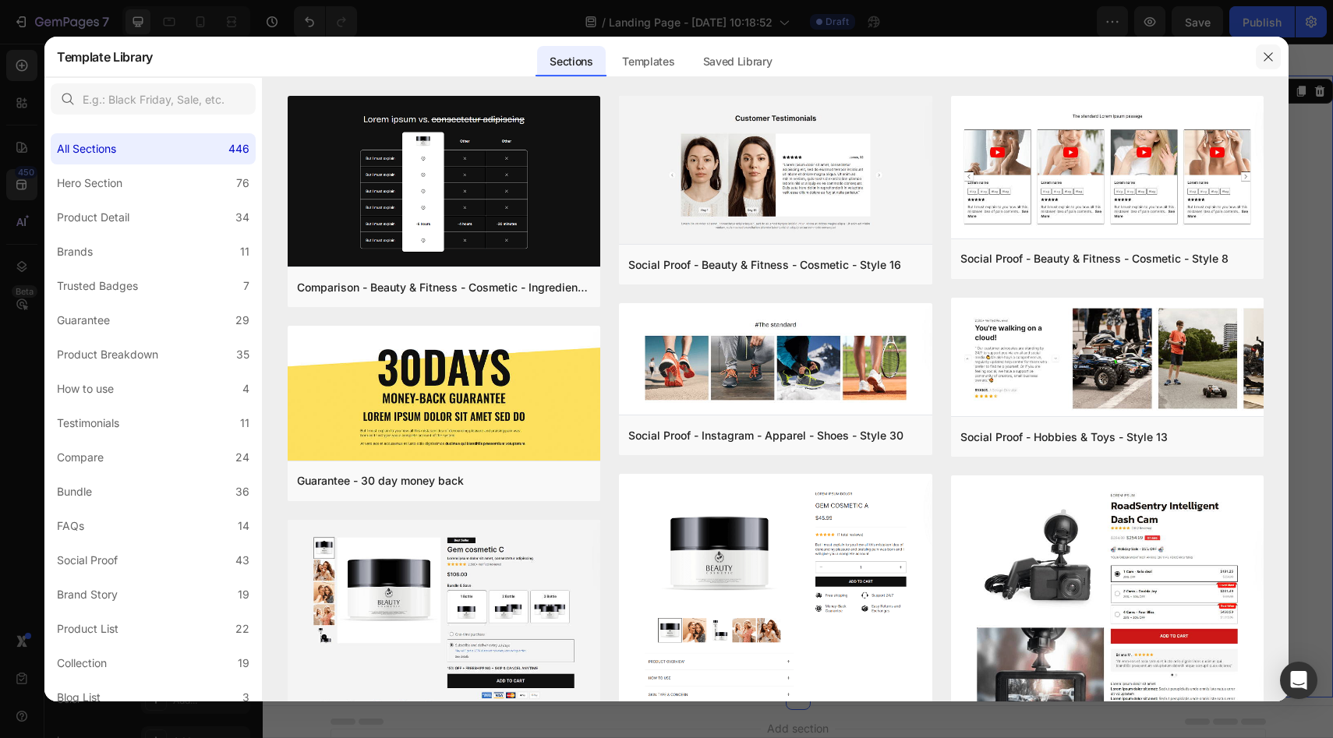
click at [1274, 54] on button "button" at bounding box center [1268, 56] width 25 height 25
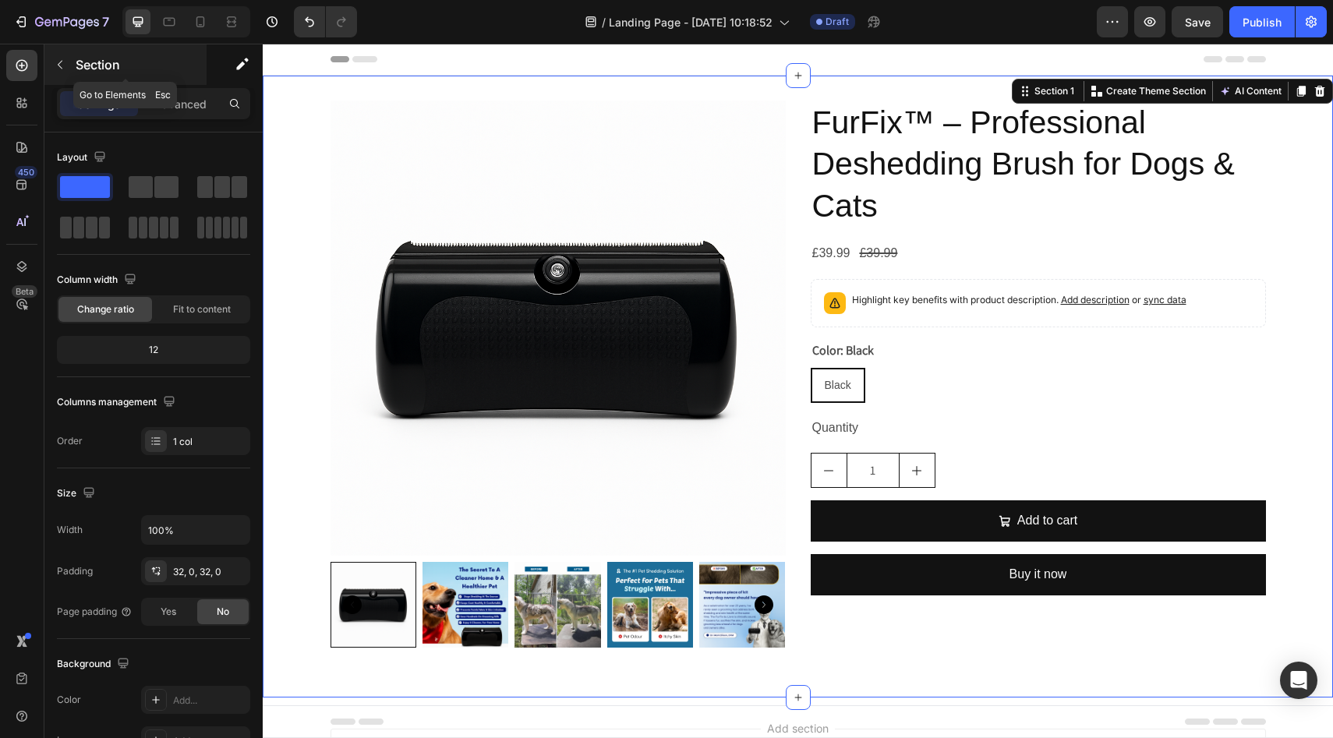
click at [61, 63] on icon "button" at bounding box center [60, 64] width 12 height 12
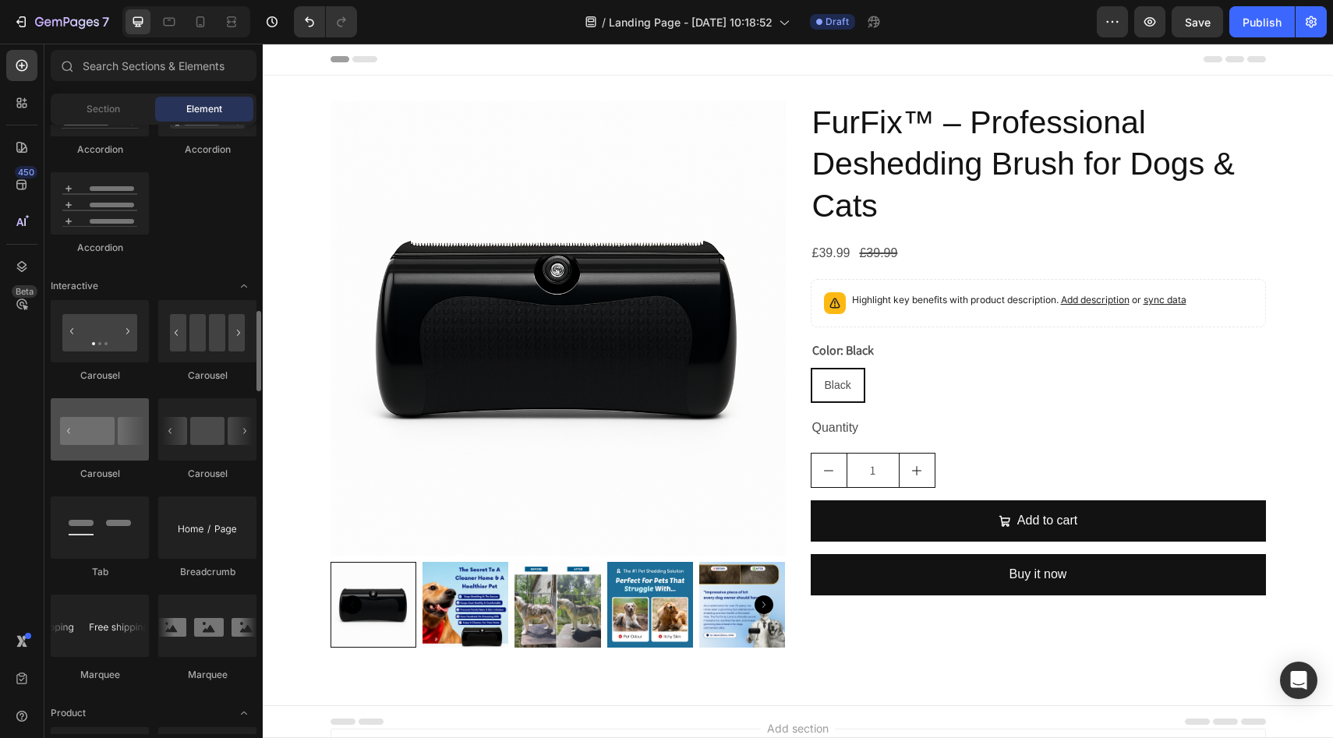
scroll to position [1117, 0]
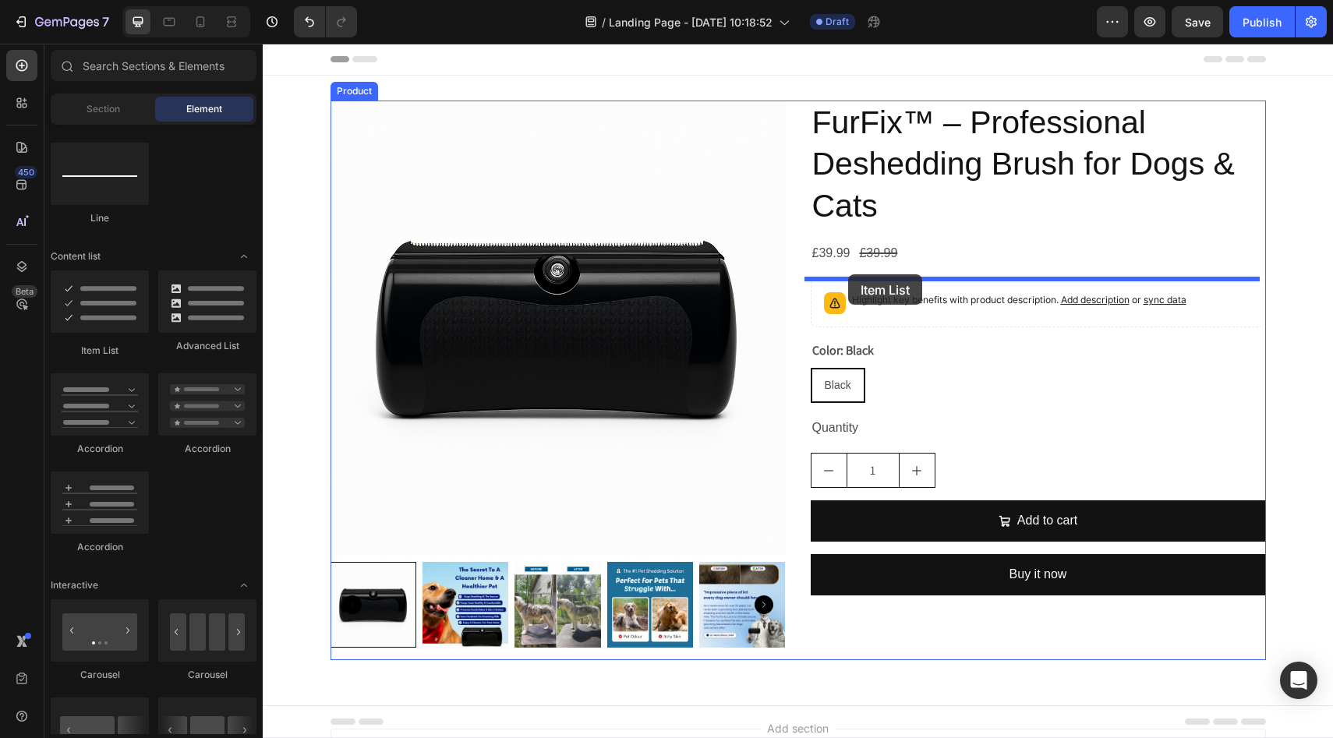
drag, startPoint x: 359, startPoint y: 354, endPoint x: 849, endPoint y: 274, distance: 495.9
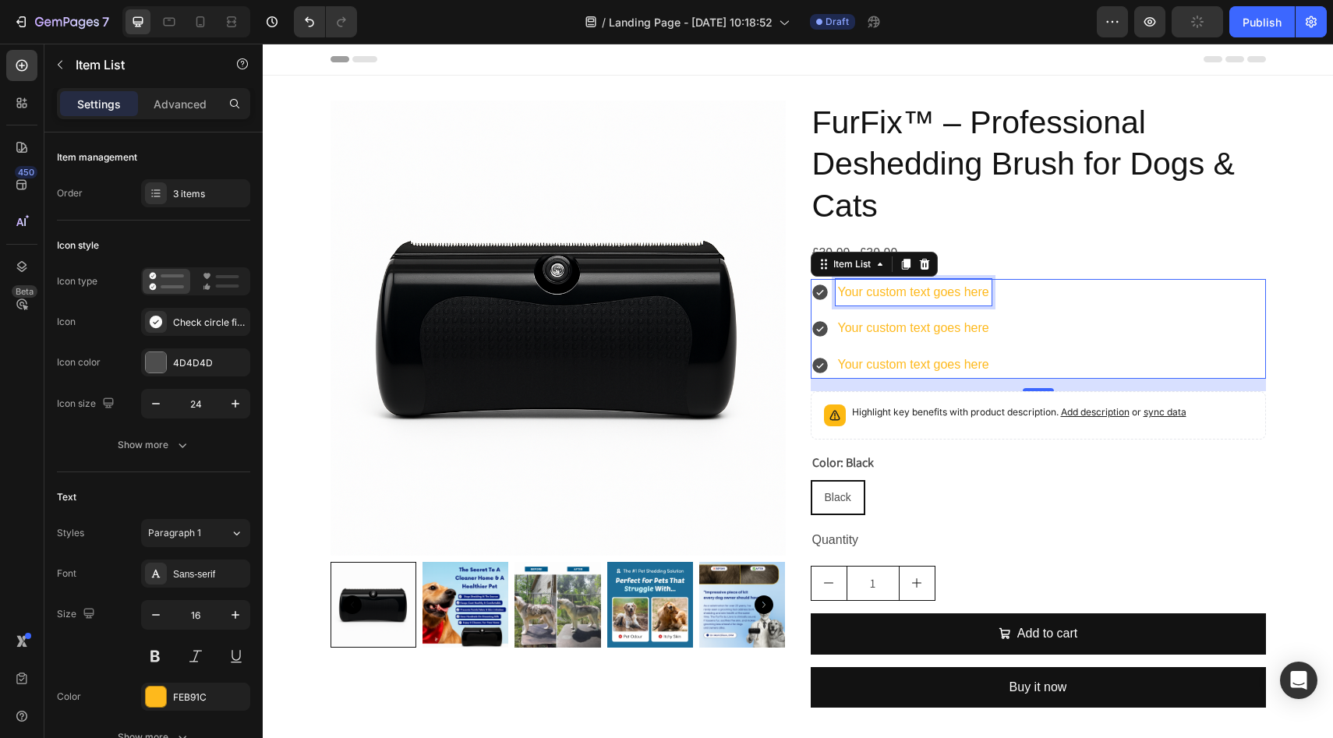
click at [927, 292] on div "Your custom text goes here" at bounding box center [914, 292] width 156 height 27
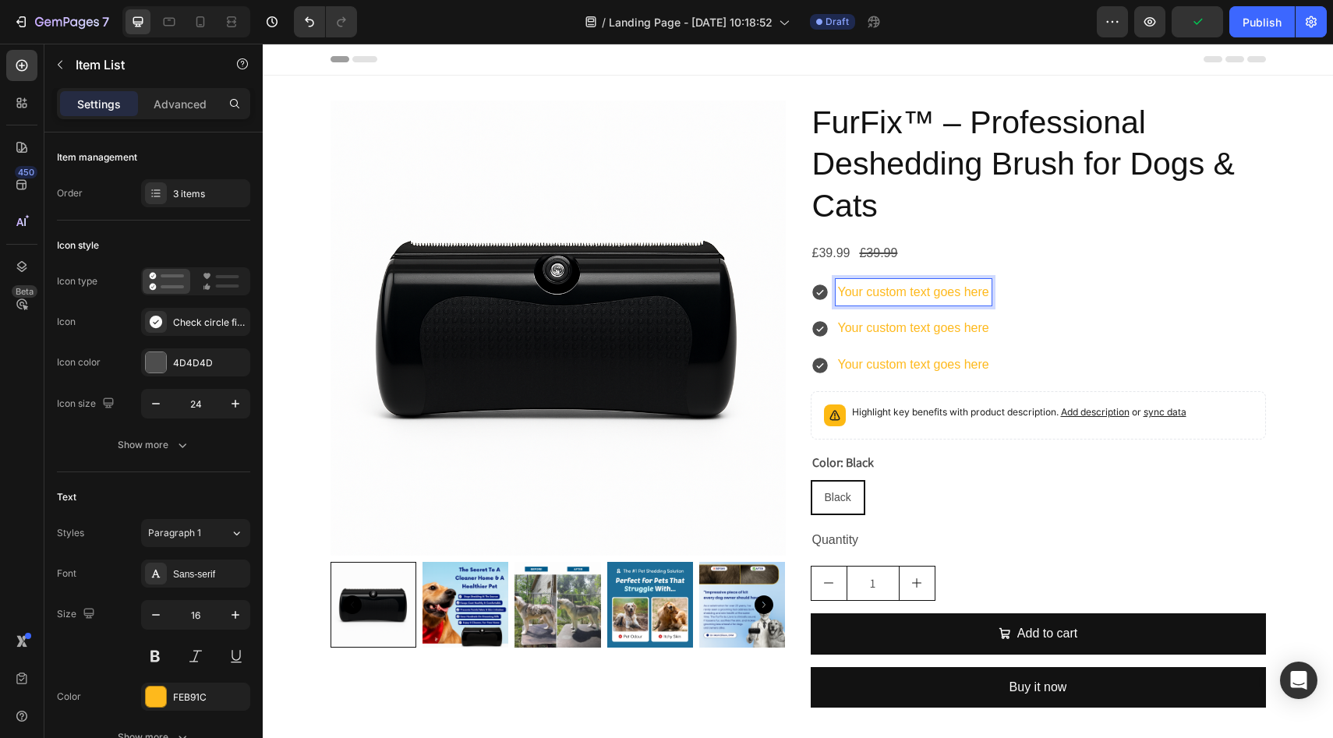
click at [927, 292] on p "Your custom text goes here" at bounding box center [913, 292] width 151 height 23
click at [912, 331] on p "Your custom text goes here" at bounding box center [971, 328] width 267 height 23
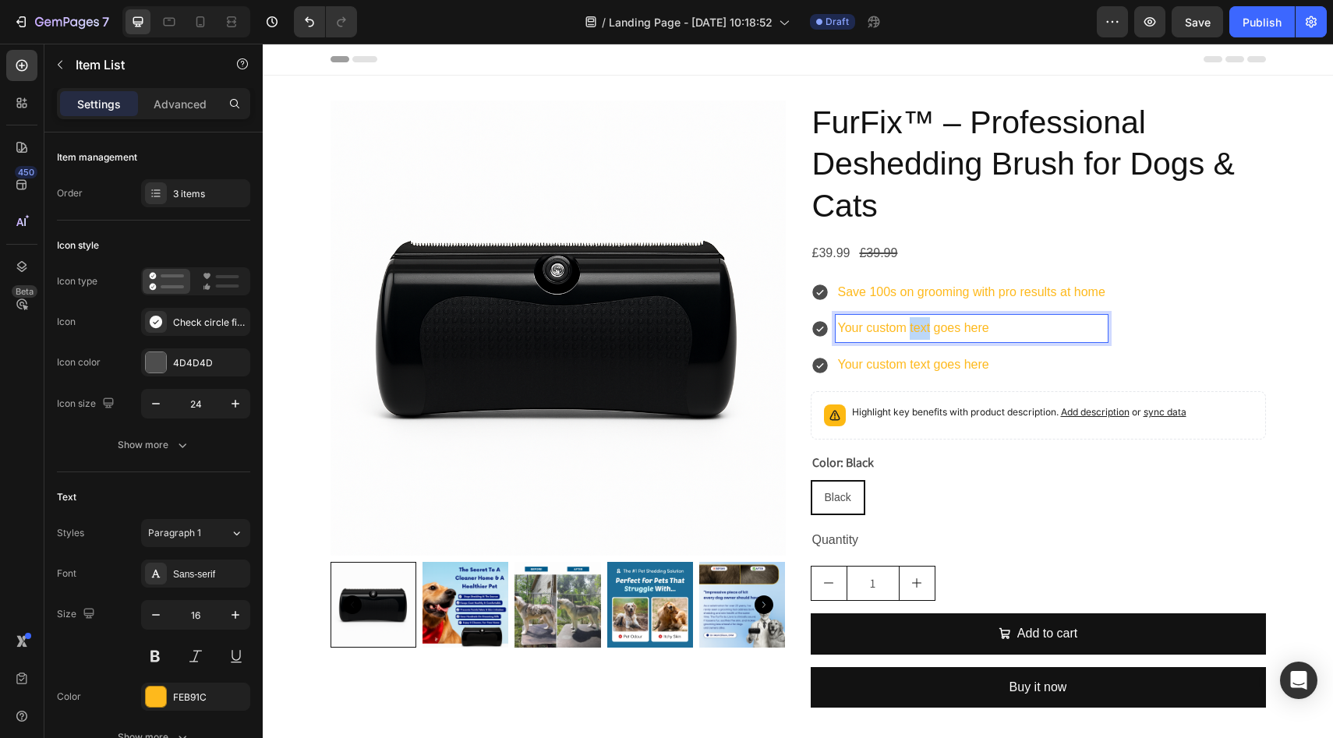
click at [912, 331] on p "Your custom text goes here" at bounding box center [971, 328] width 267 height 23
click at [935, 369] on p "Your custom text goes here" at bounding box center [971, 365] width 267 height 23
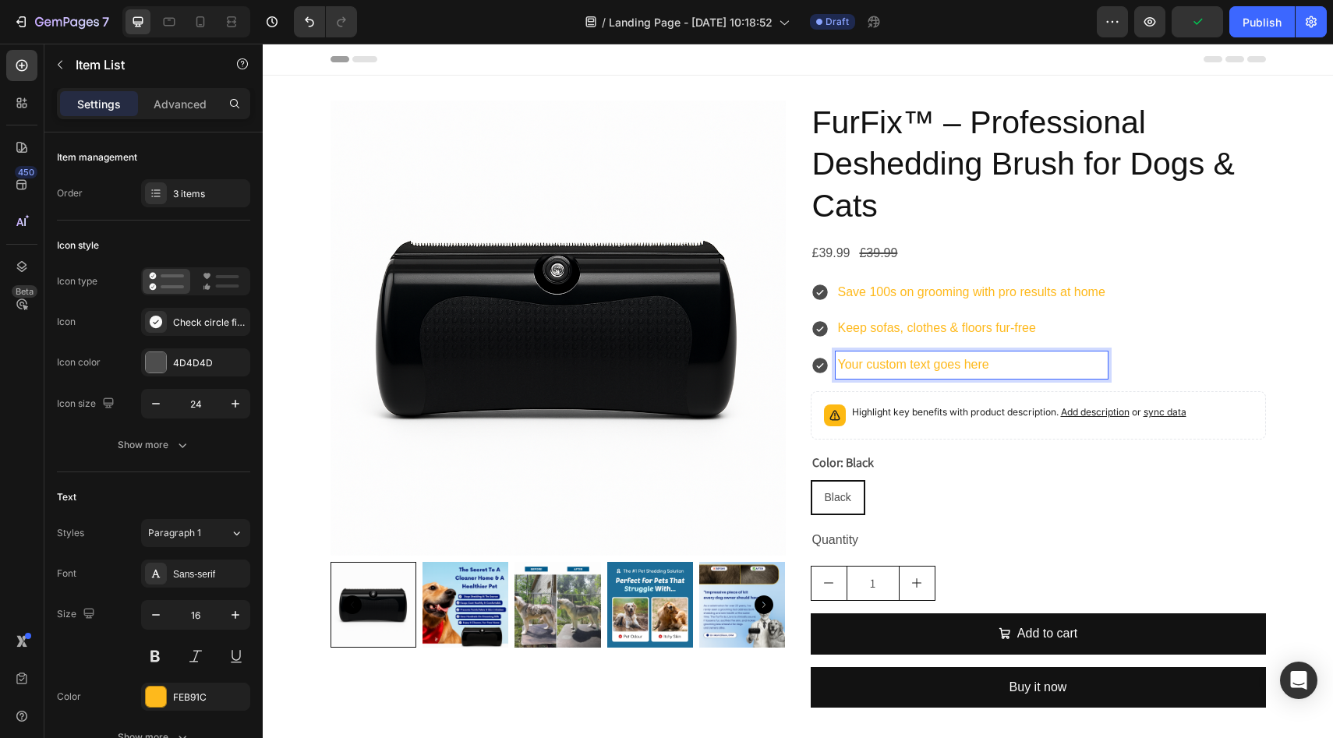
click at [958, 366] on p "Your custom text goes here" at bounding box center [971, 365] width 267 height 23
click at [957, 366] on p "Your custom text goes here" at bounding box center [971, 365] width 267 height 23
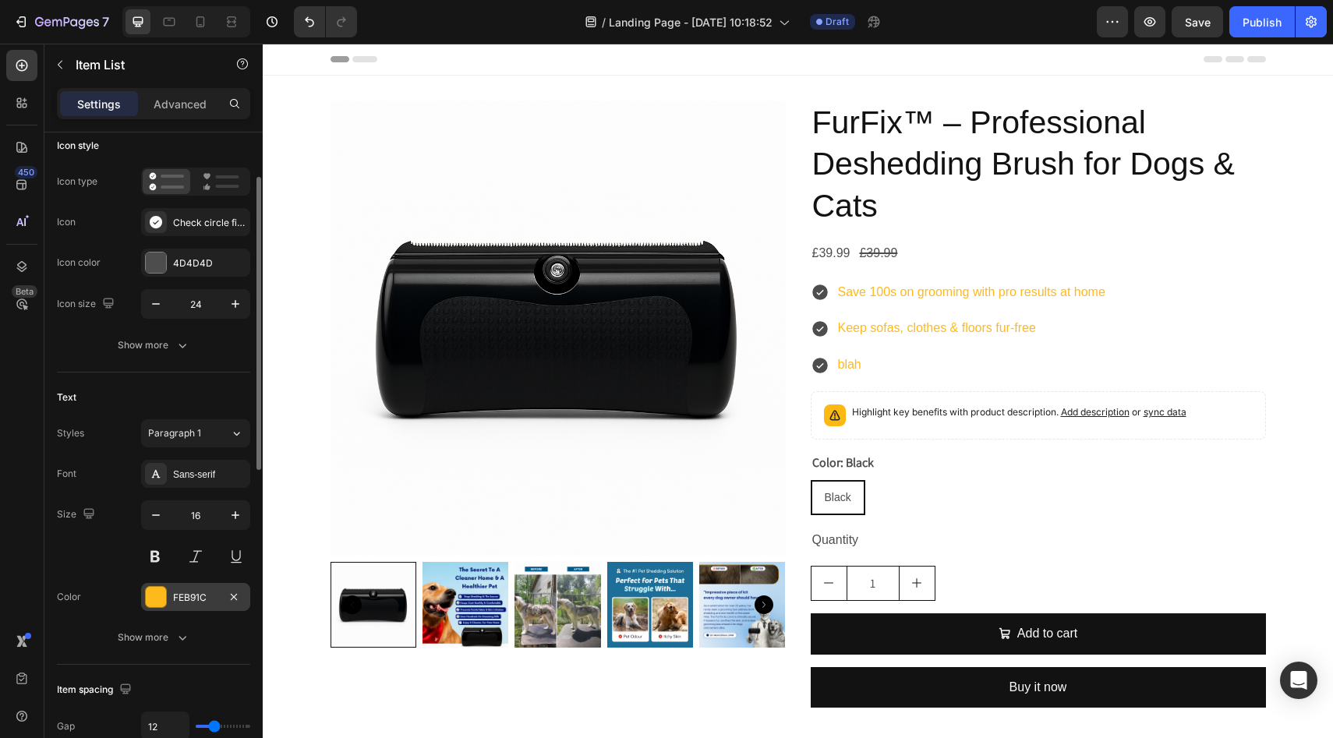
click at [152, 596] on div at bounding box center [156, 597] width 20 height 20
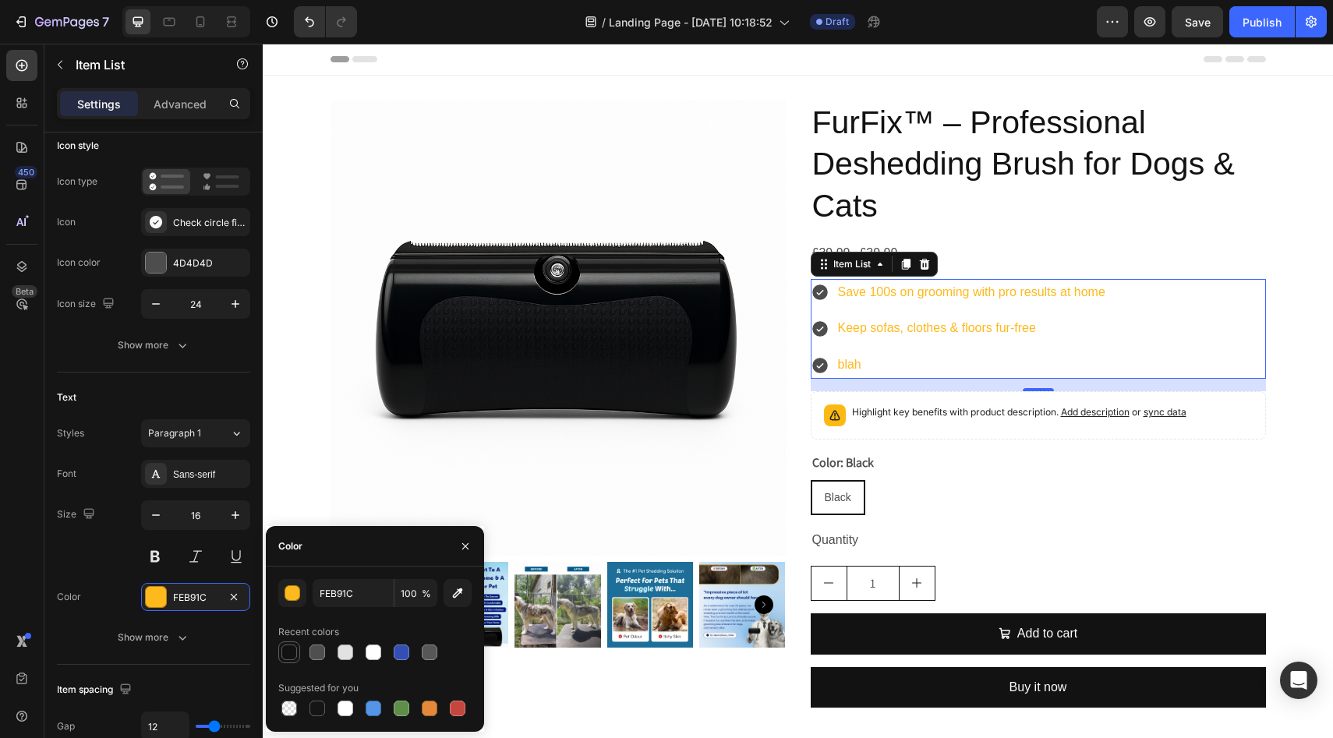
click at [285, 651] on div at bounding box center [289, 653] width 16 height 16
type input "121212"
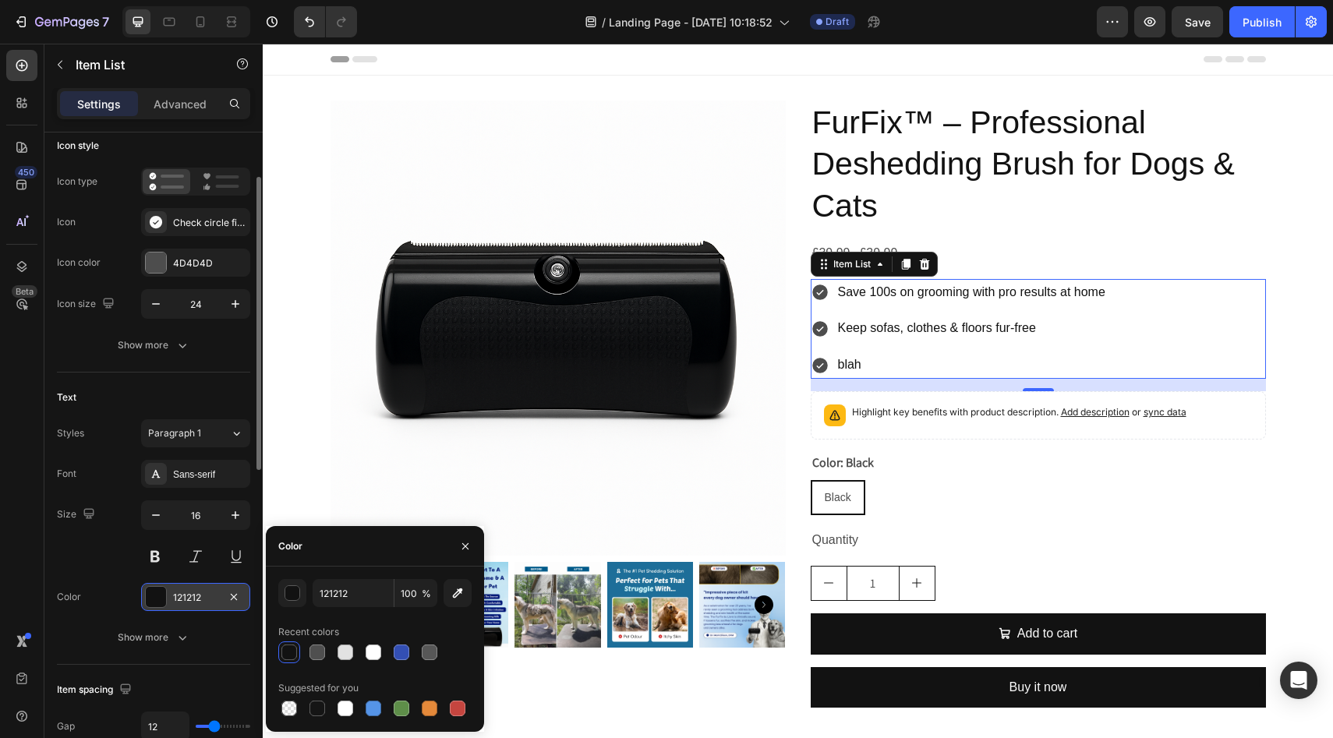
click at [156, 596] on div at bounding box center [156, 597] width 20 height 20
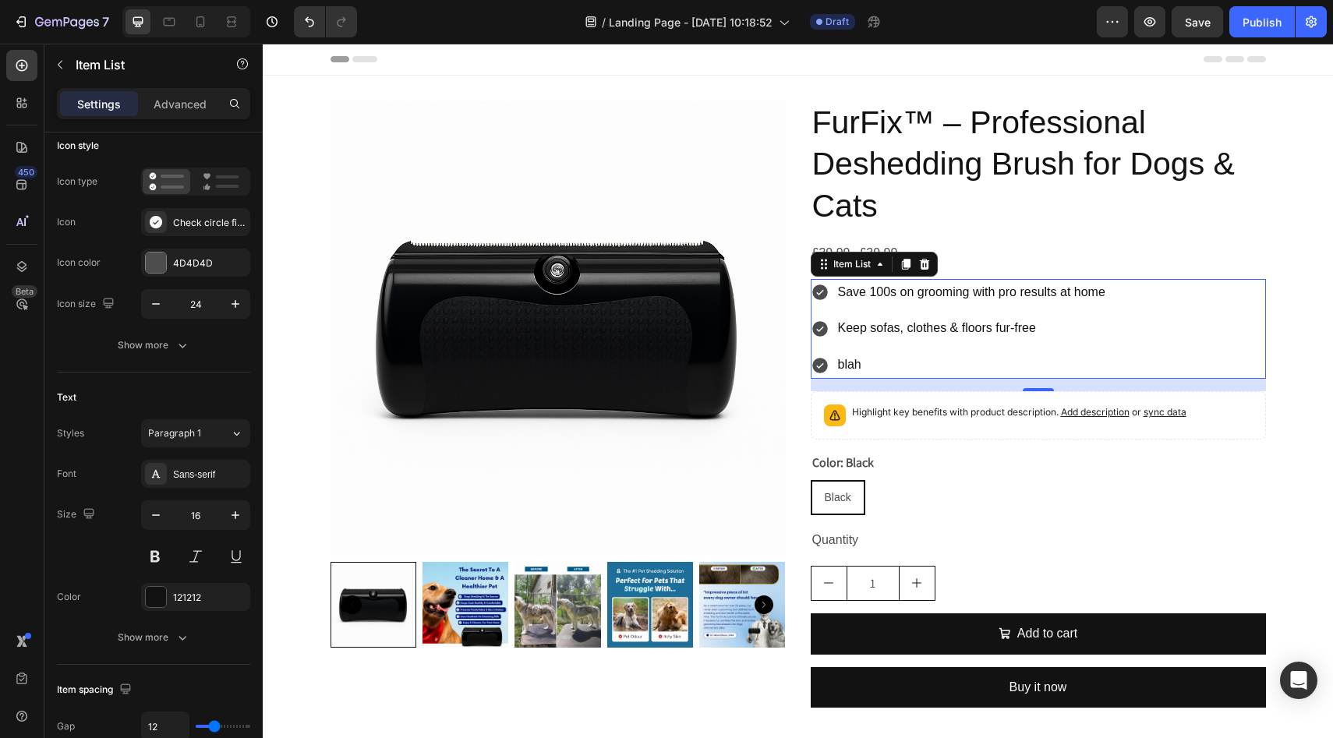
click at [815, 332] on icon at bounding box center [820, 329] width 16 height 16
click at [815, 330] on icon at bounding box center [820, 329] width 19 height 19
click at [161, 264] on div at bounding box center [156, 263] width 20 height 20
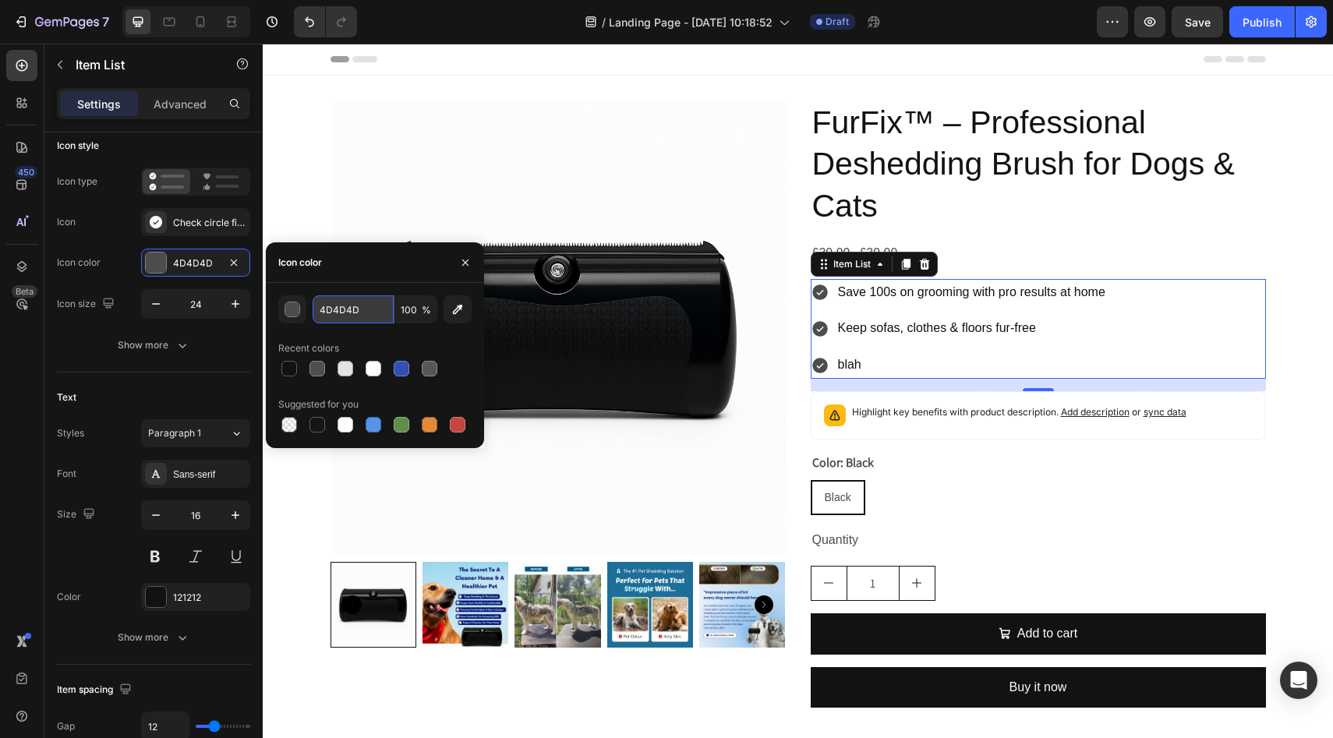
click at [347, 310] on input "4D4D4D" at bounding box center [353, 309] width 81 height 28
paste input "#015A8A"
click at [326, 309] on input "#015A8A" at bounding box center [353, 309] width 81 height 28
type input "015A8A"
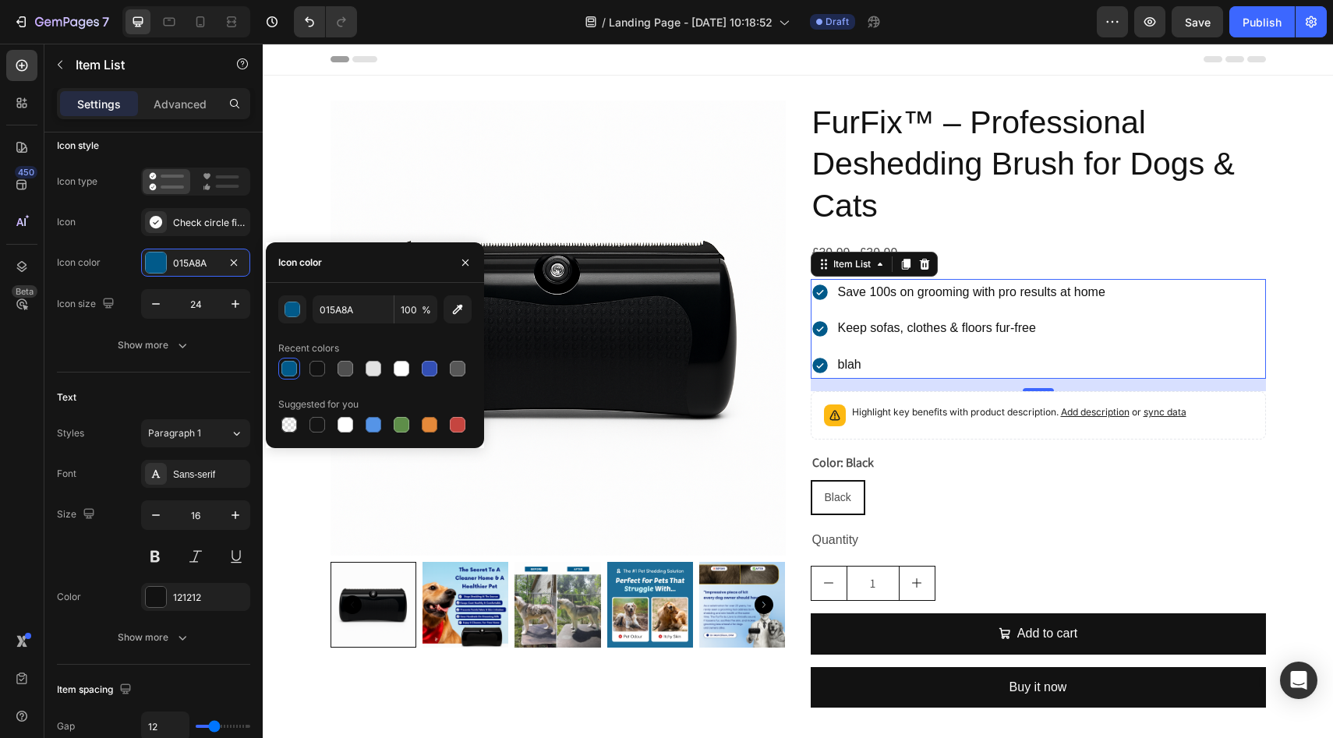
click at [378, 263] on div "Icon color" at bounding box center [375, 262] width 218 height 41
drag, startPoint x: 464, startPoint y: 259, endPoint x: 206, endPoint y: 221, distance: 260.7
click at [464, 259] on icon "button" at bounding box center [465, 262] width 12 height 12
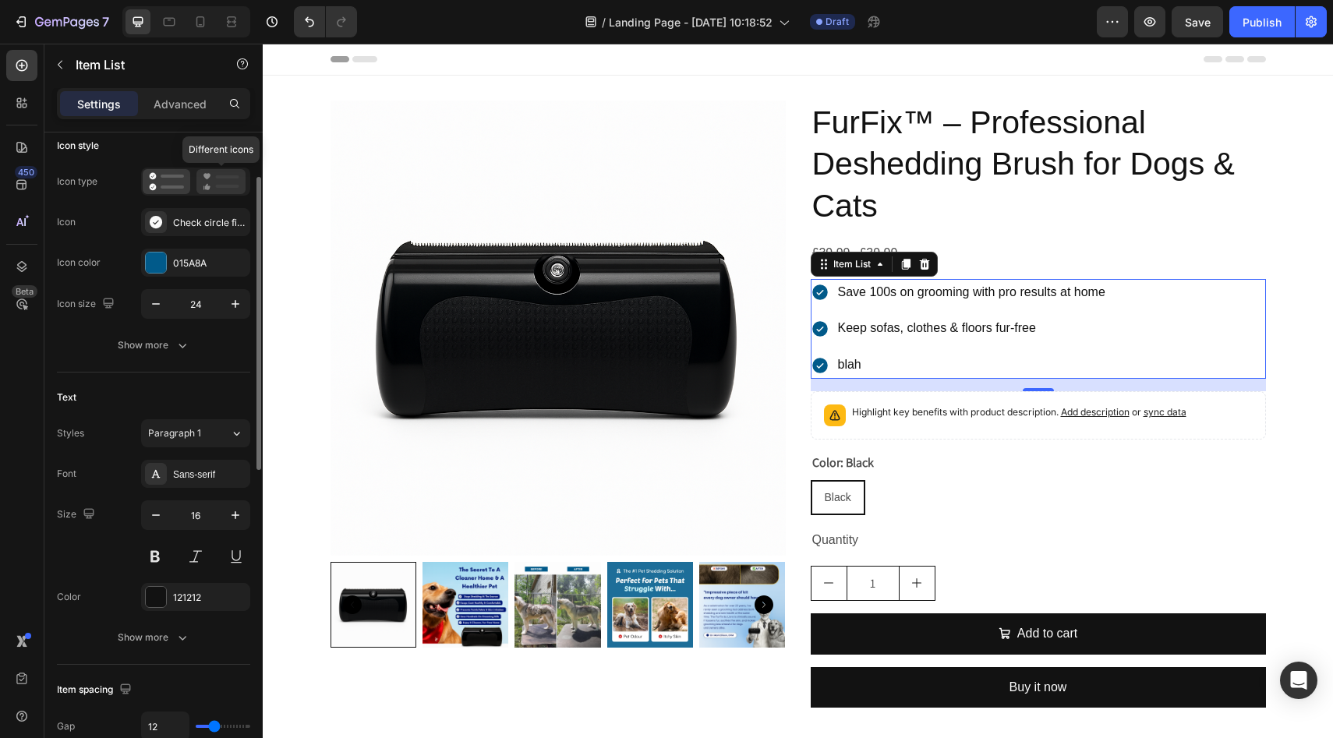
click at [211, 179] on icon at bounding box center [221, 181] width 37 height 19
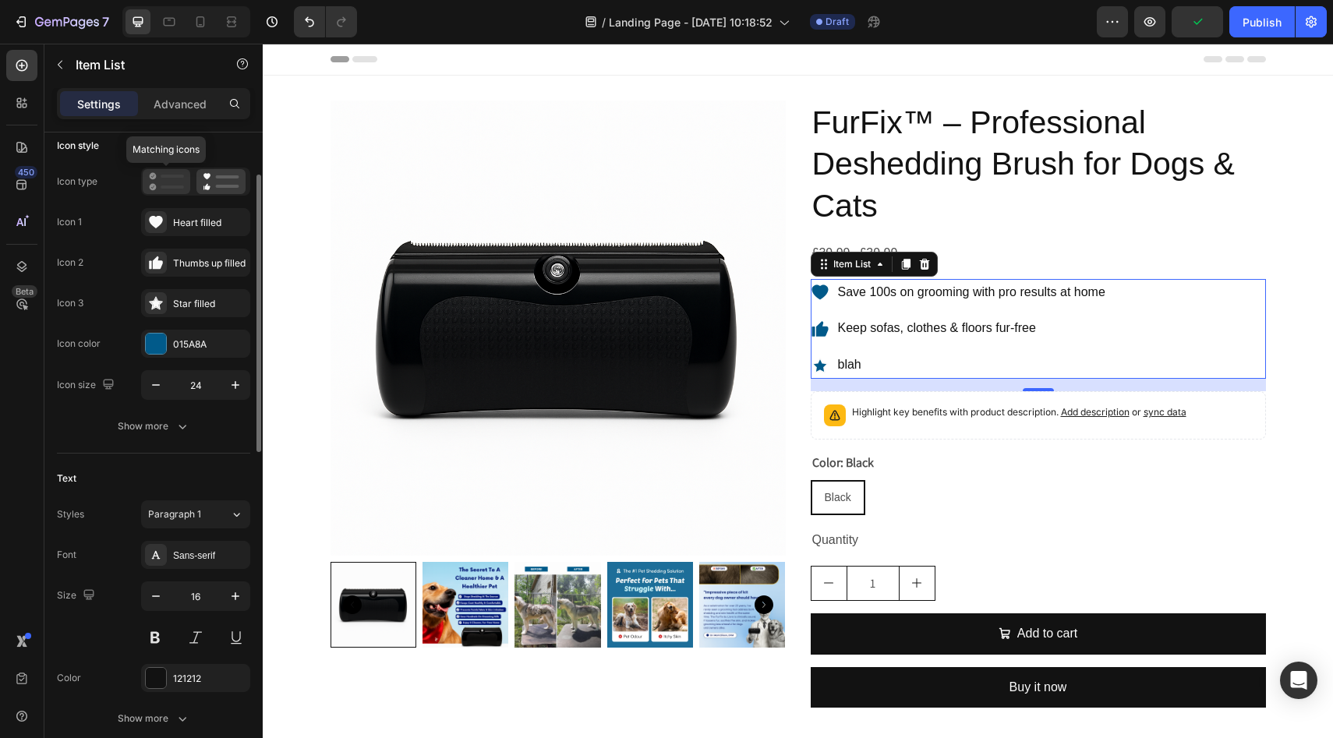
click at [170, 181] on icon at bounding box center [166, 181] width 35 height 19
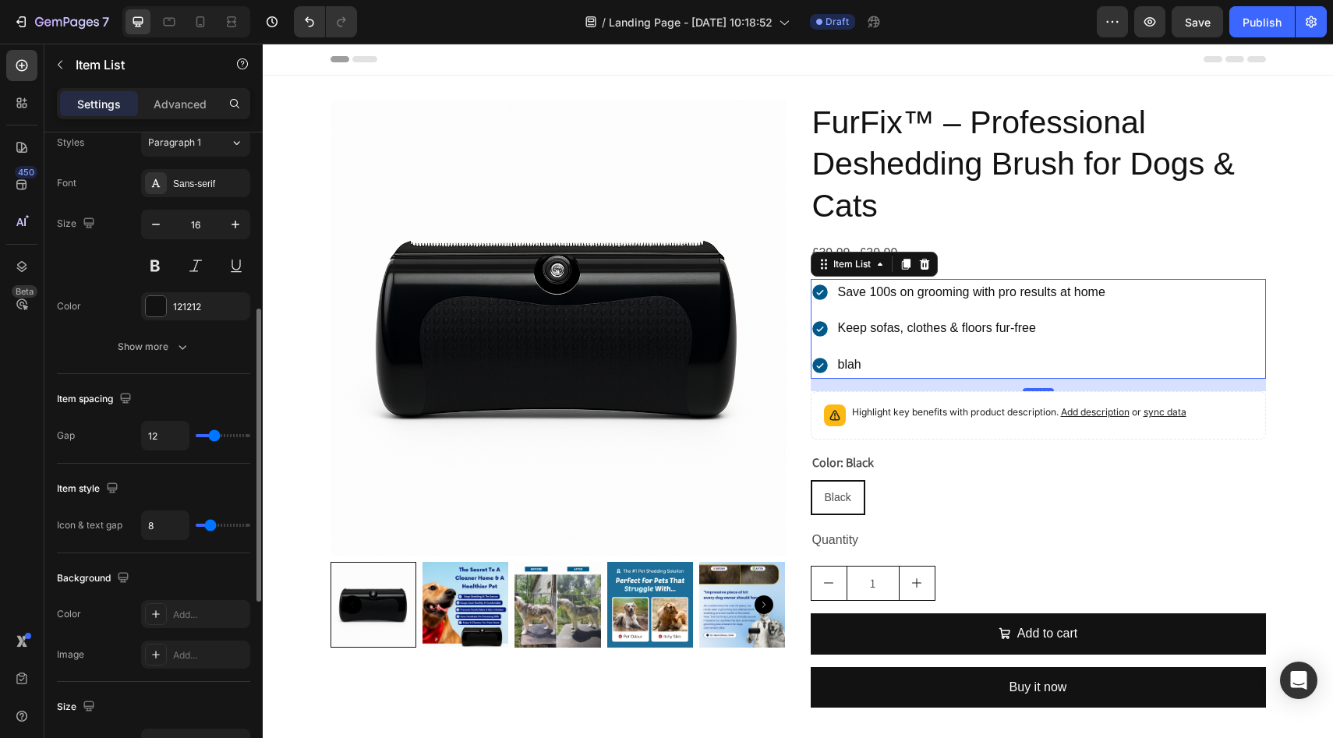
scroll to position [0, 0]
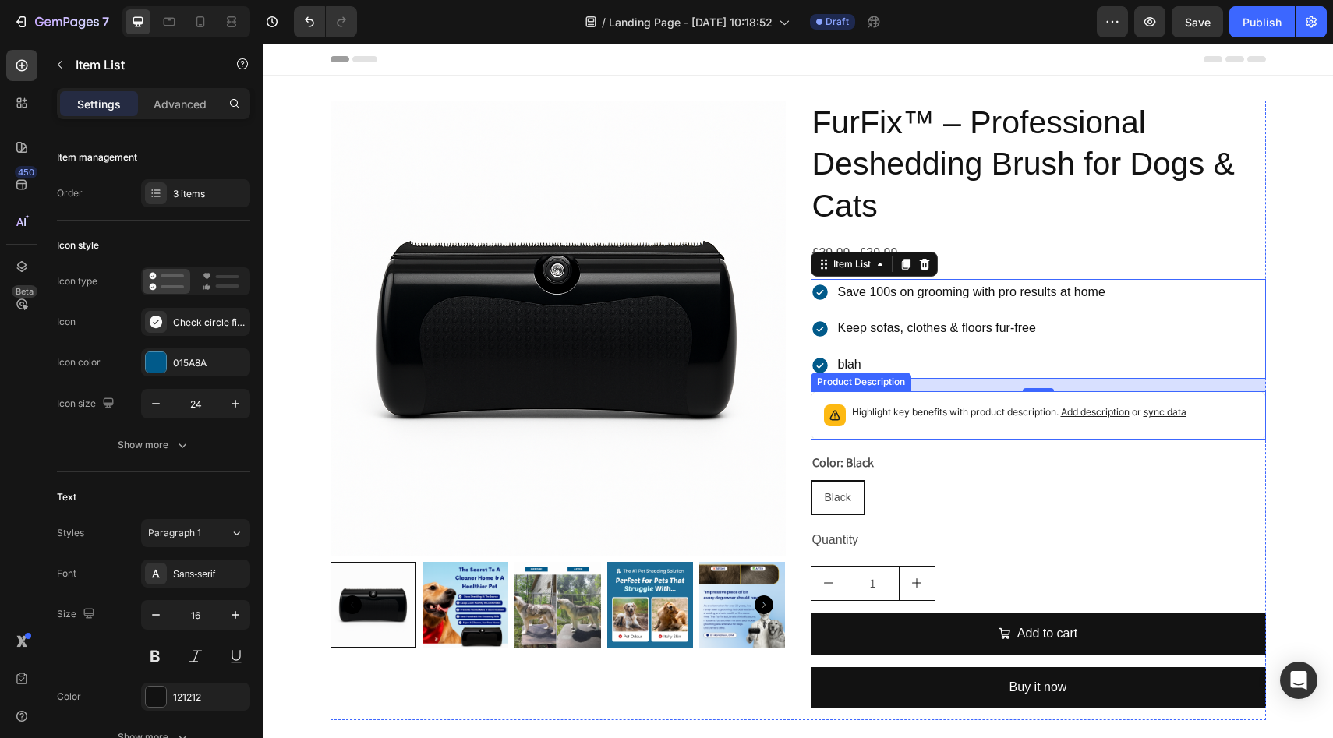
click at [982, 426] on div "Highlight key benefits with product description. Add description or sync data" at bounding box center [1038, 415] width 441 height 34
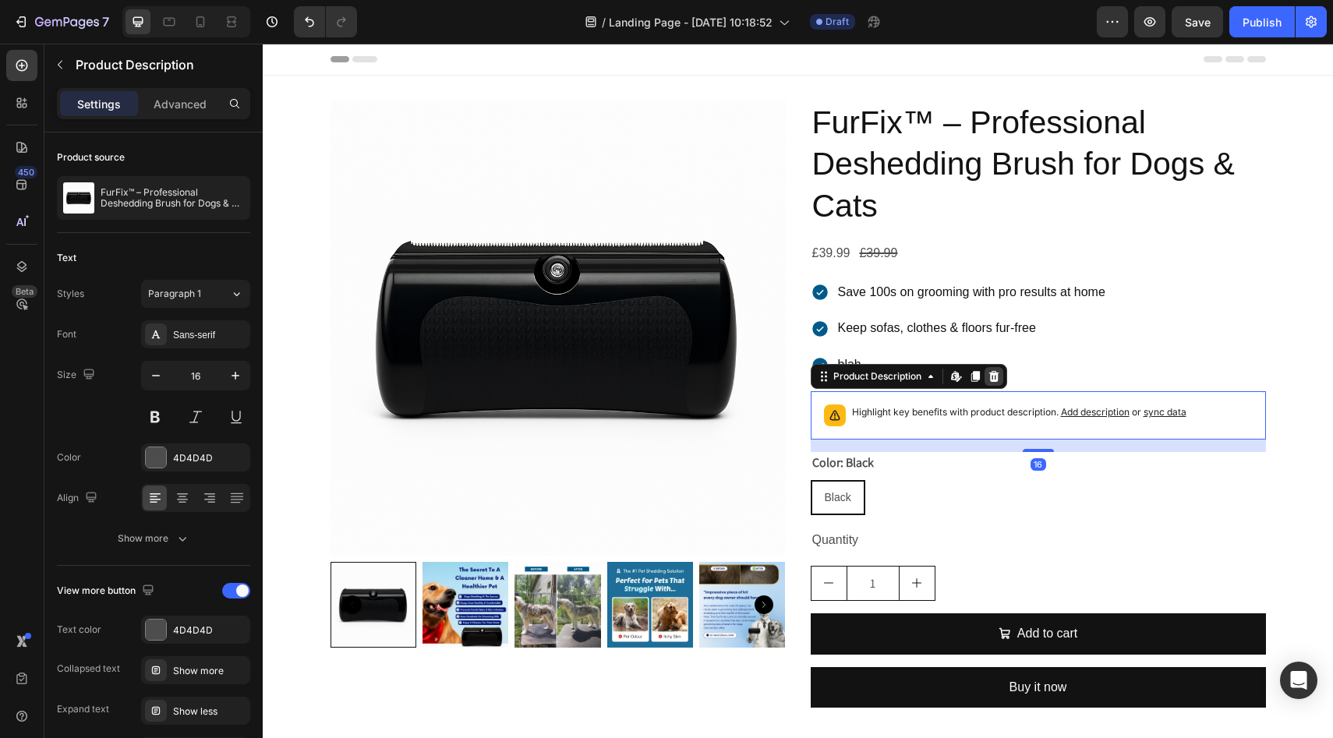
click at [989, 376] on icon at bounding box center [994, 376] width 12 height 12
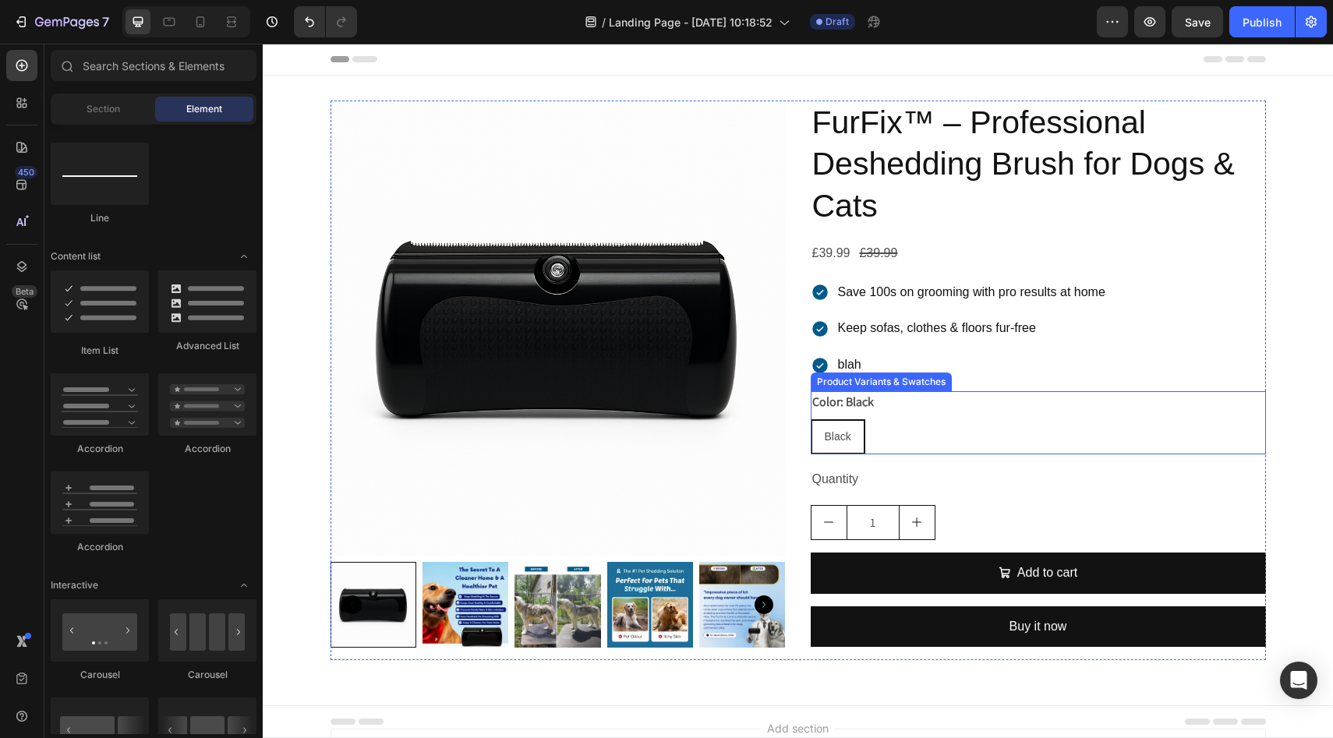
click at [868, 410] on legend "Color: Black" at bounding box center [843, 402] width 65 height 22
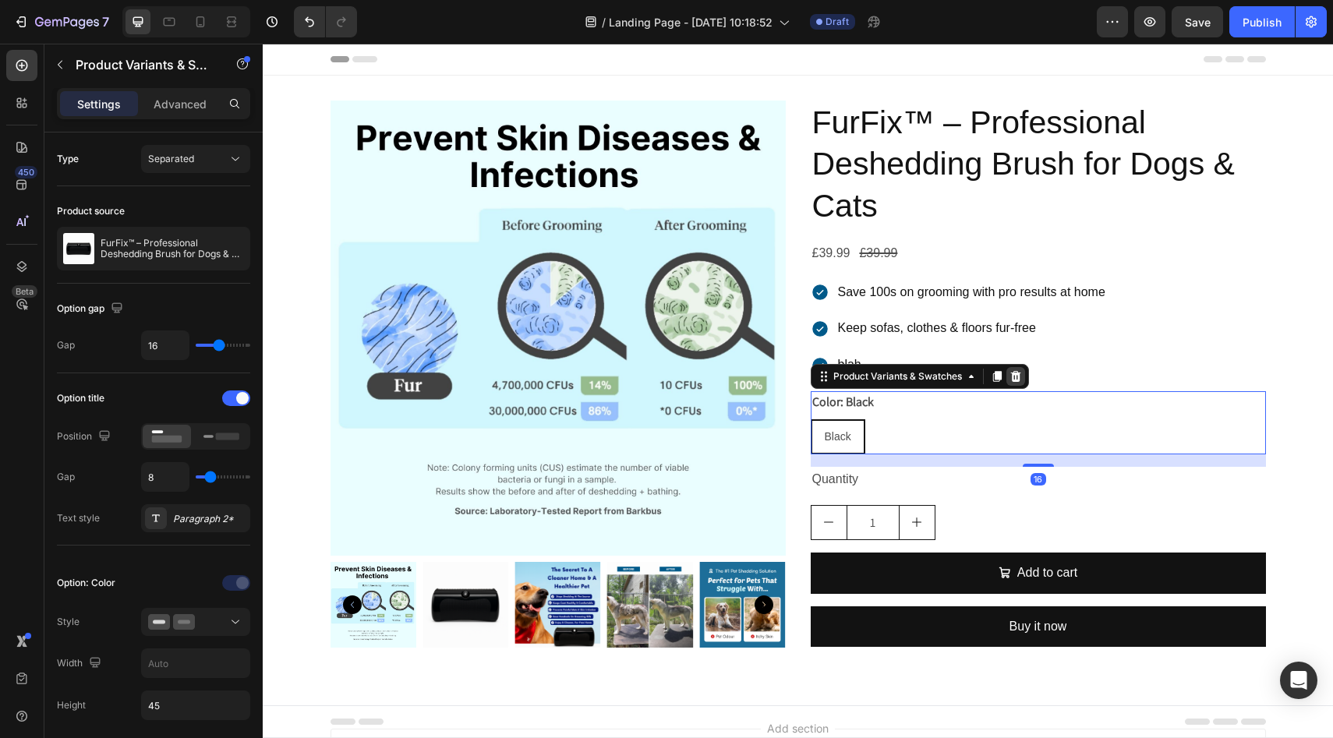
click at [1015, 382] on icon at bounding box center [1015, 376] width 12 height 12
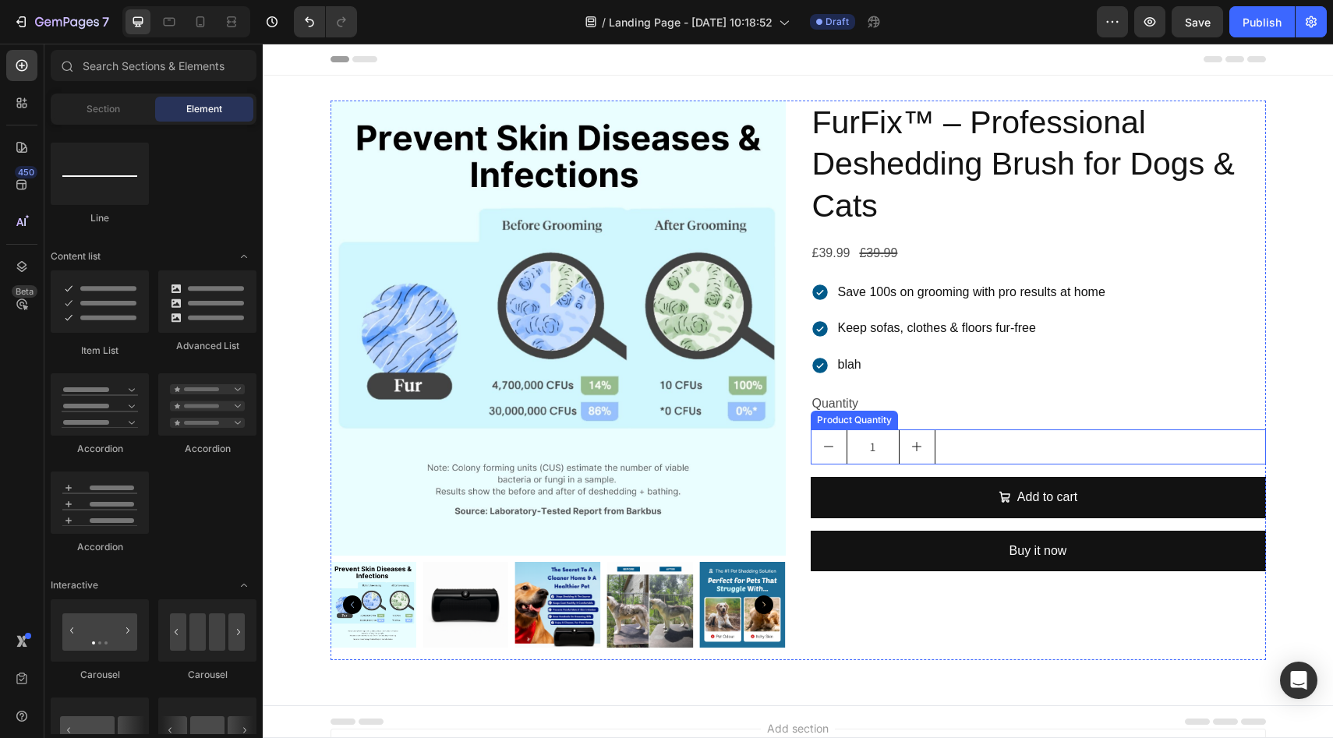
click at [941, 448] on div "1" at bounding box center [1038, 447] width 455 height 35
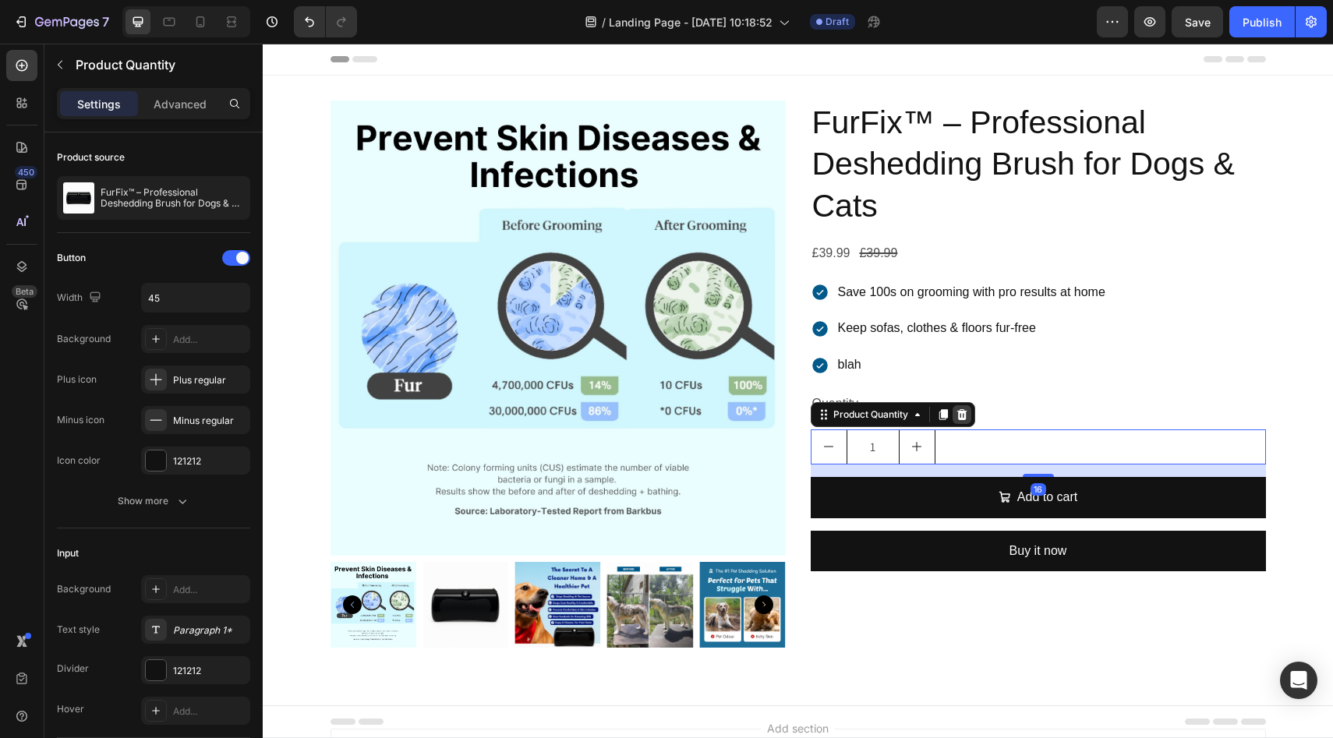
click at [956, 416] on icon at bounding box center [962, 414] width 12 height 12
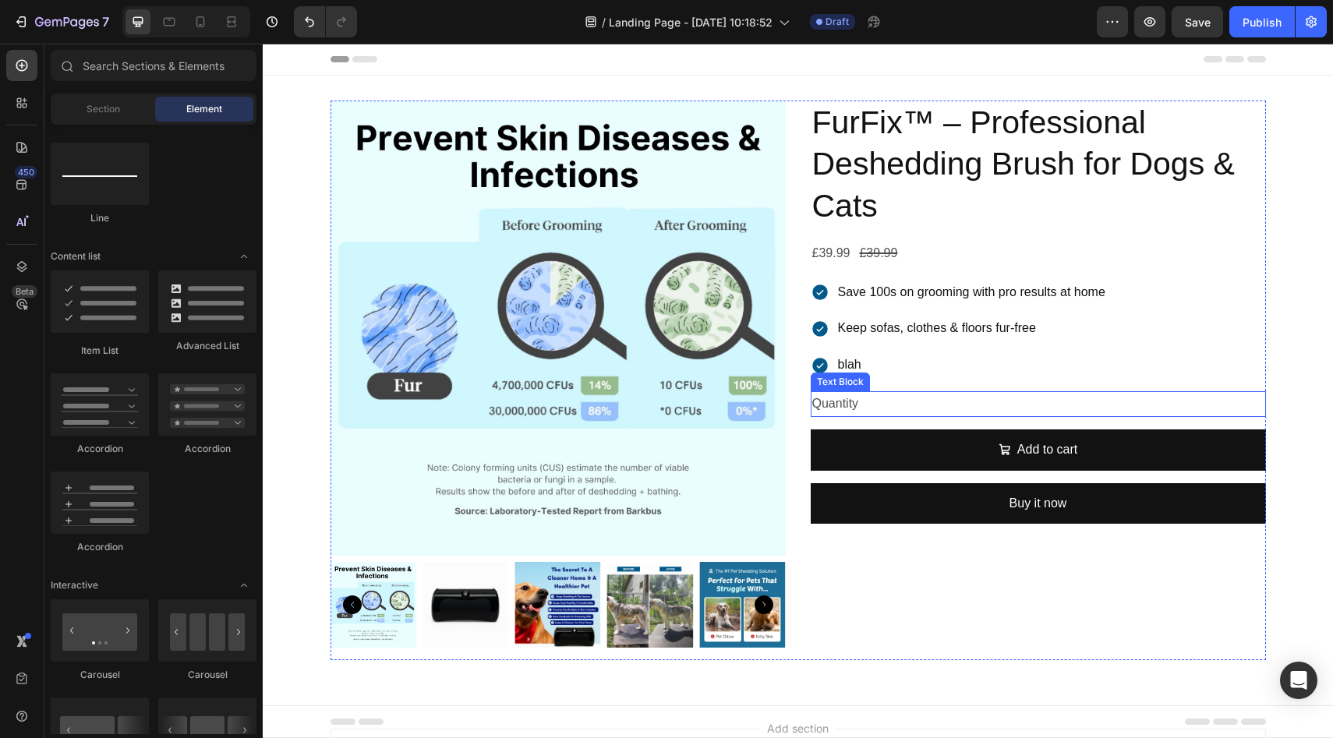
click at [890, 406] on div "Quantity" at bounding box center [1038, 404] width 455 height 26
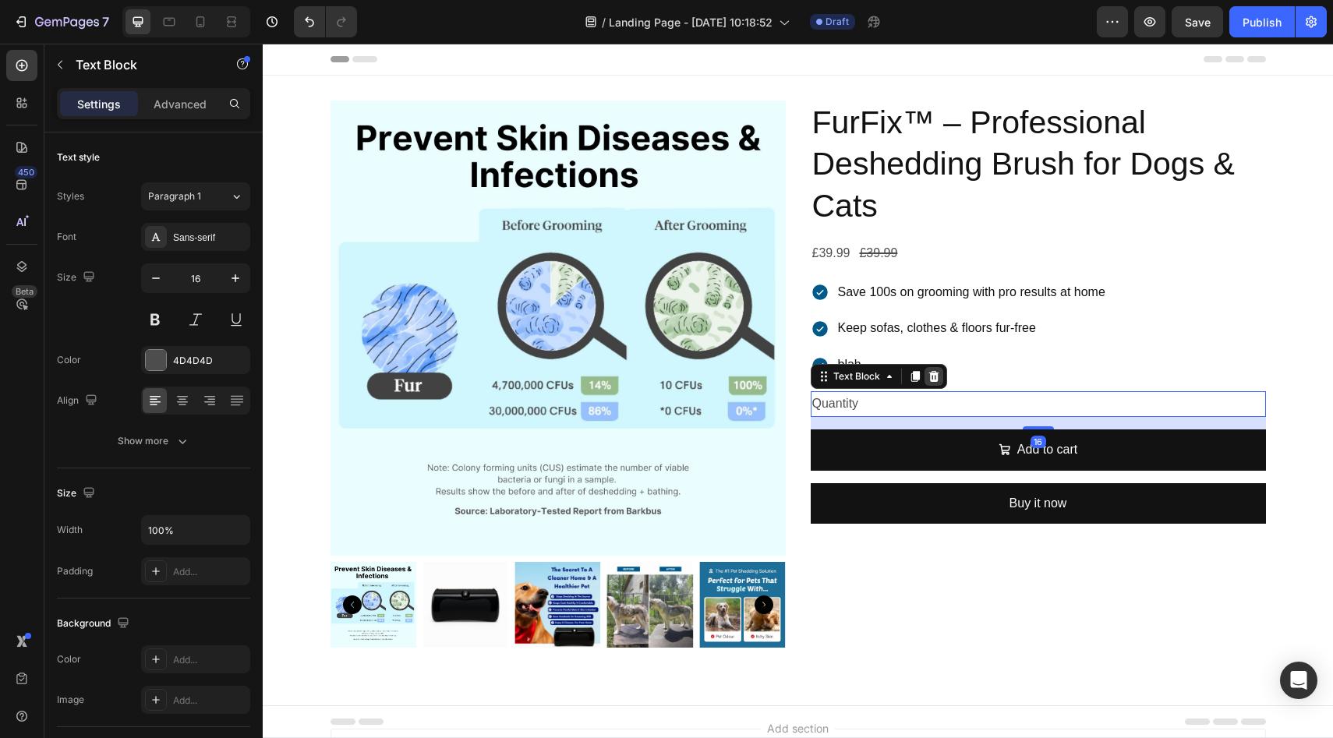
click at [931, 377] on icon at bounding box center [934, 376] width 12 height 12
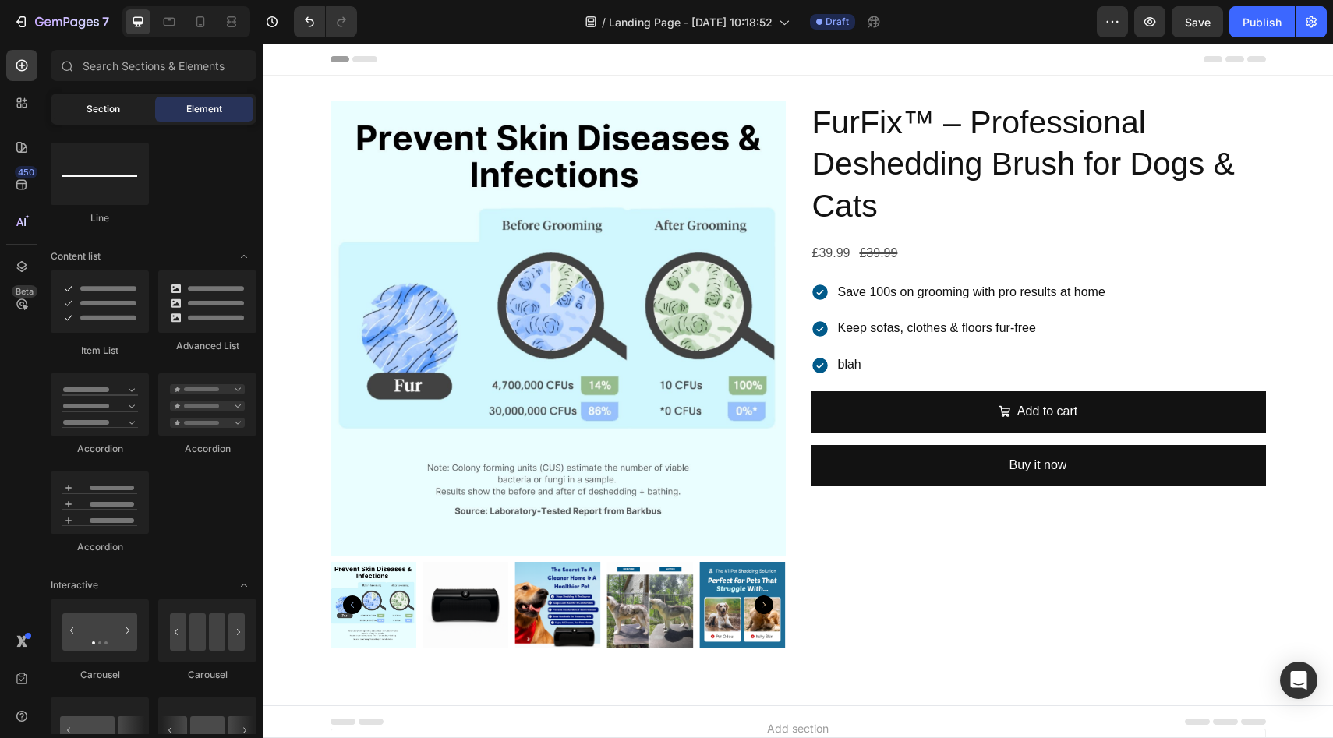
click at [91, 111] on span "Section" at bounding box center [104, 109] width 34 height 14
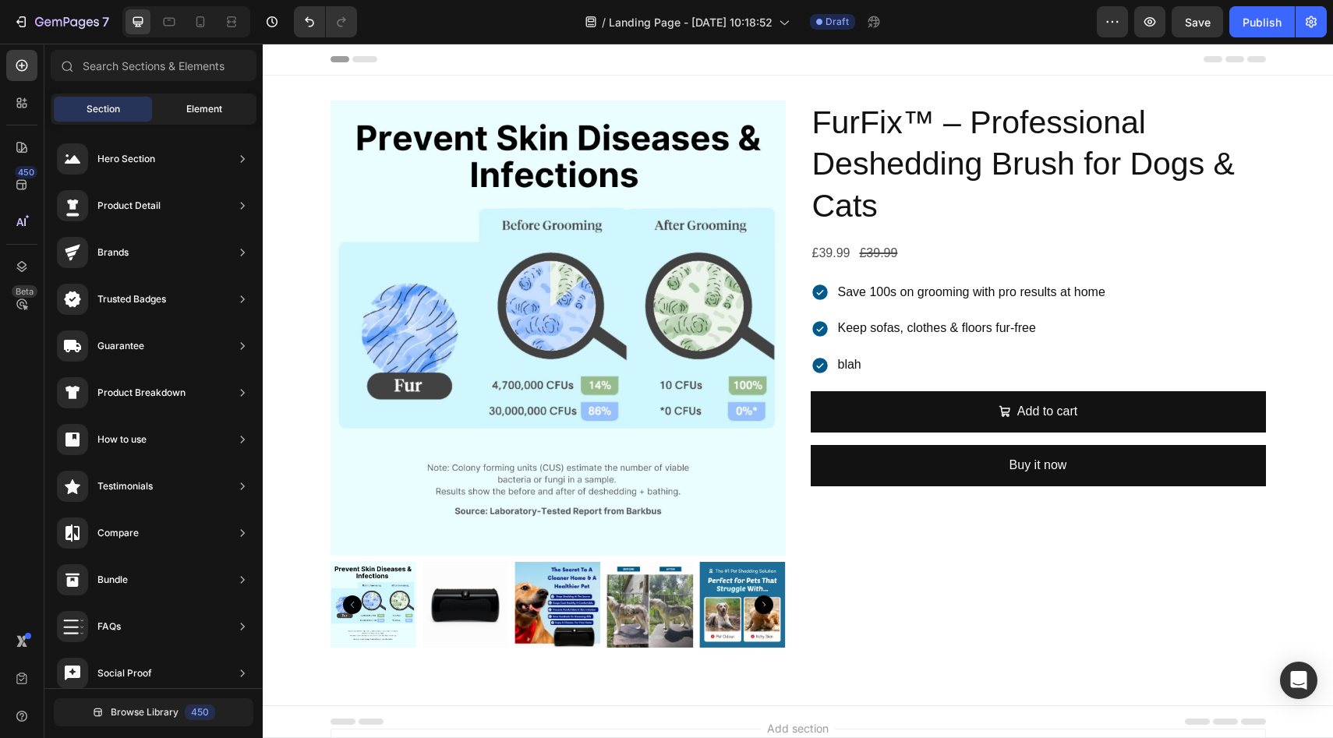
click at [193, 111] on span "Element" at bounding box center [204, 109] width 36 height 14
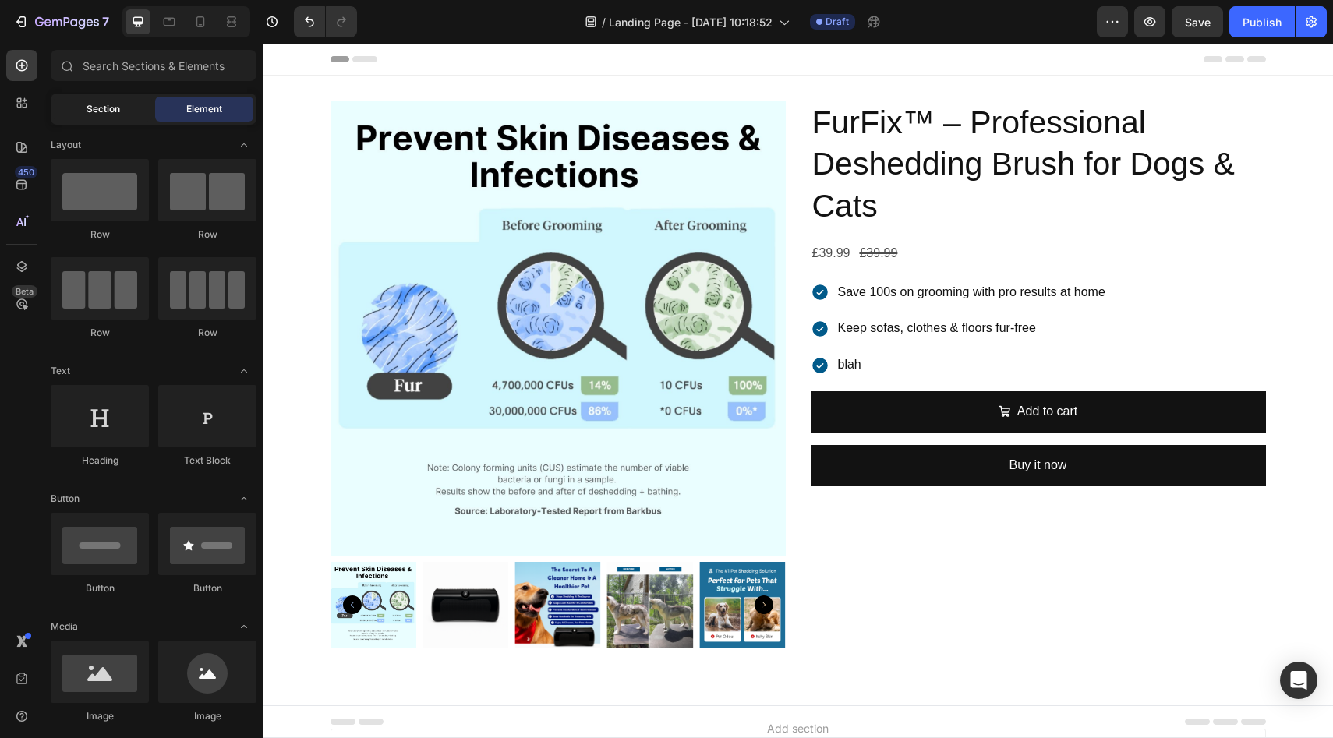
click at [105, 111] on span "Section" at bounding box center [104, 109] width 34 height 14
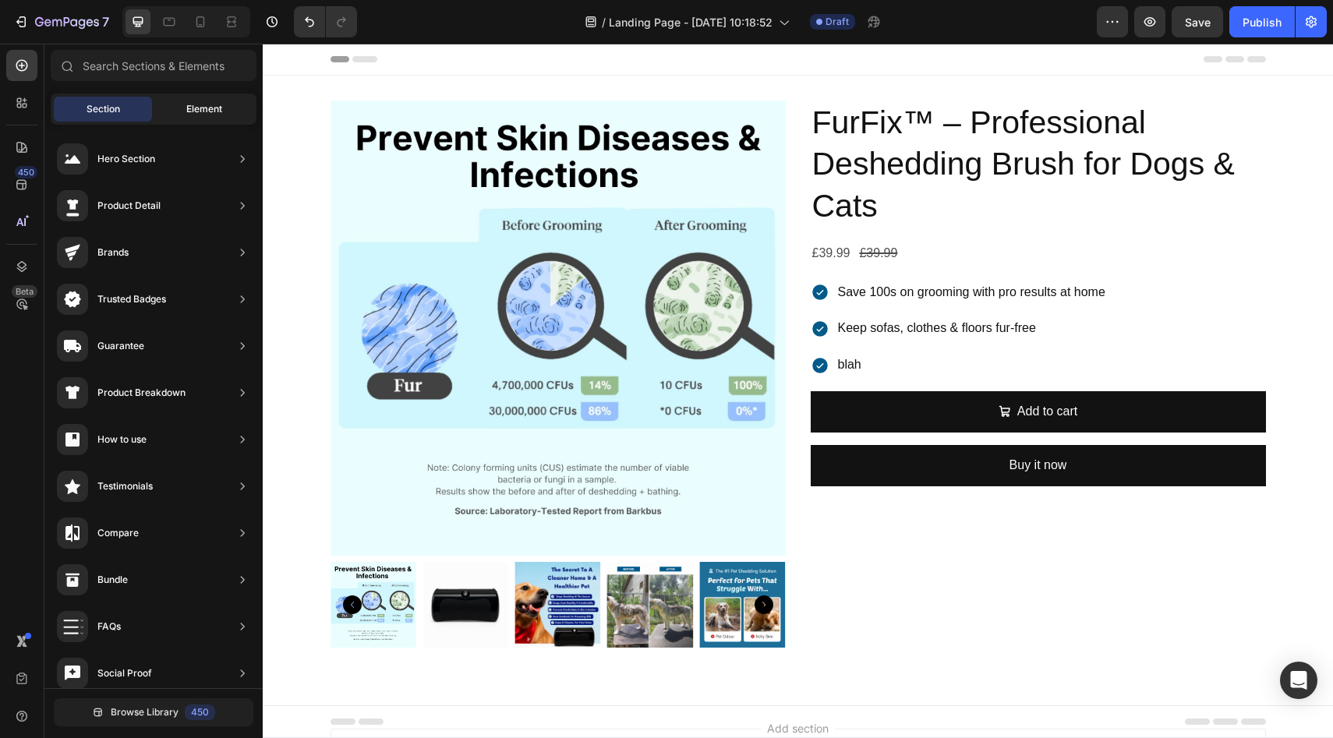
click at [201, 107] on span "Element" at bounding box center [204, 109] width 36 height 14
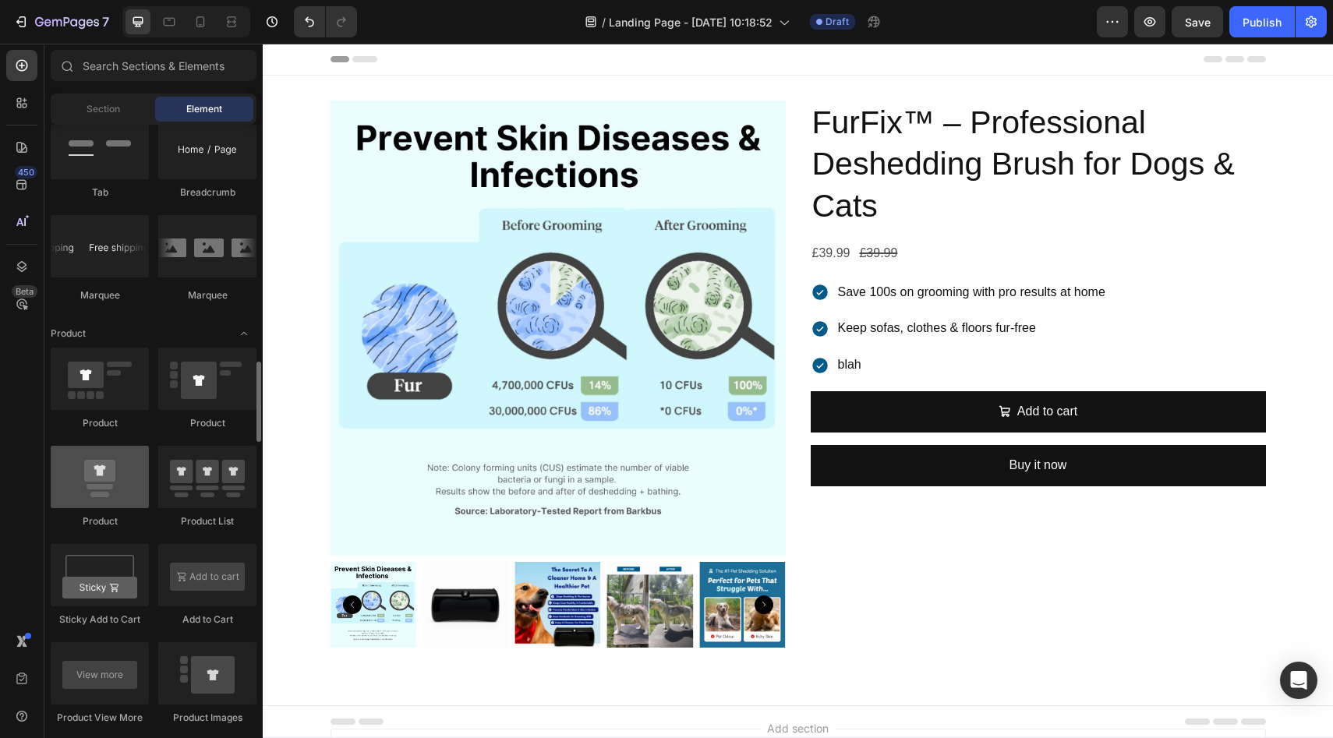
scroll to position [1896, 0]
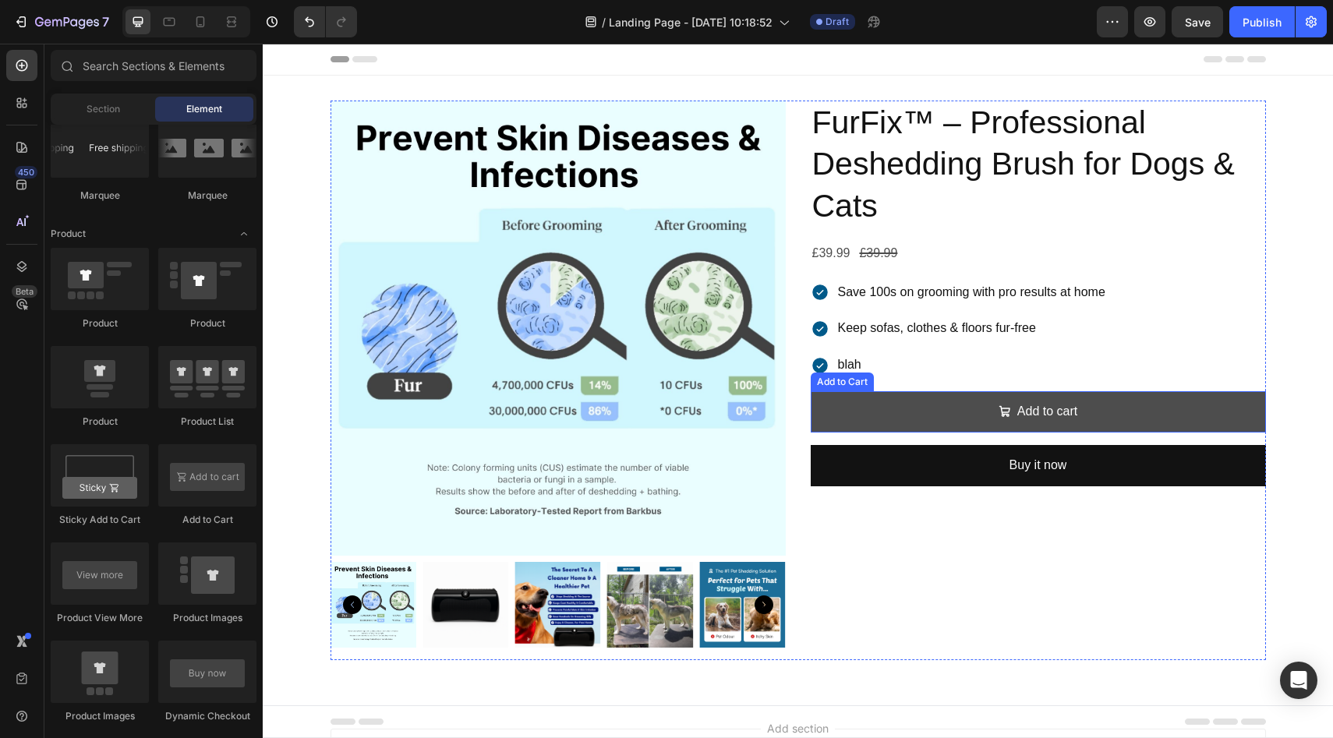
click at [931, 404] on button "Add to cart" at bounding box center [1038, 411] width 455 height 41
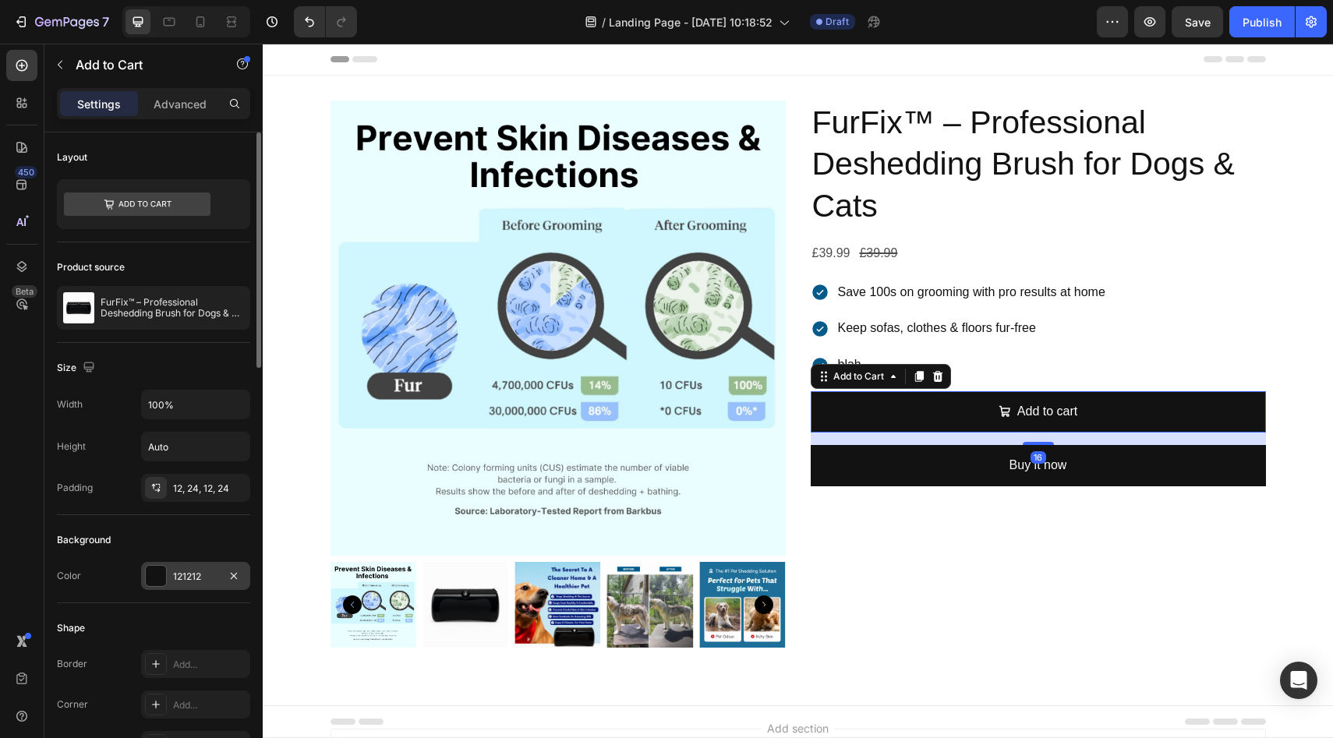
click at [156, 575] on div at bounding box center [156, 576] width 20 height 20
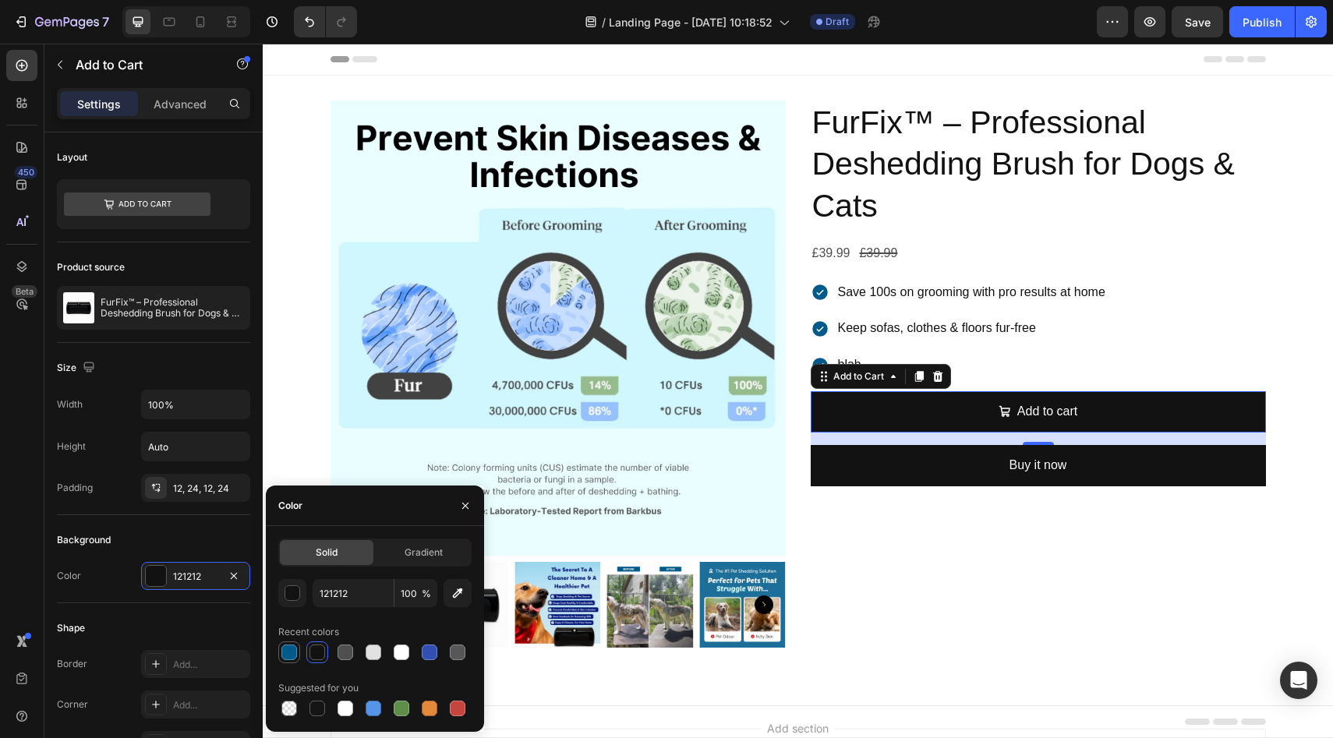
click at [286, 651] on div at bounding box center [289, 653] width 16 height 16
type input "015A8A"
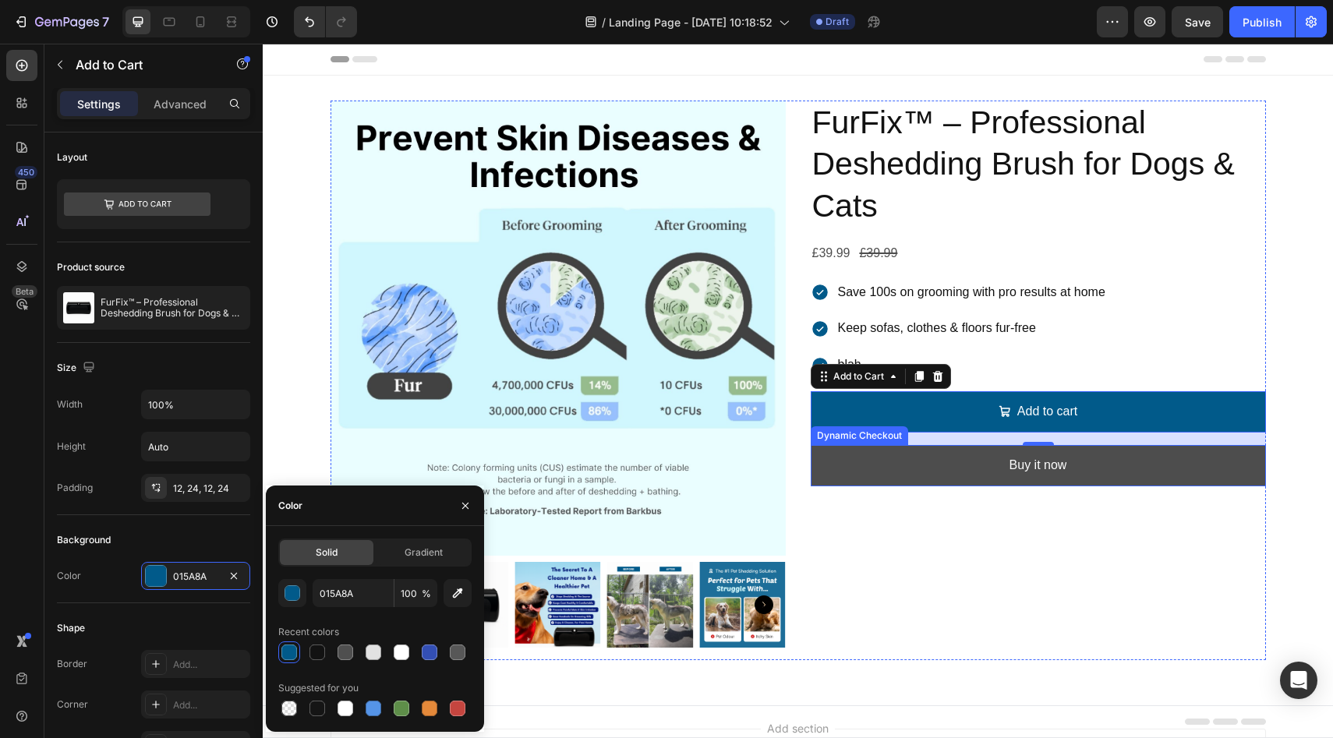
click at [917, 470] on button "Buy it now" at bounding box center [1038, 465] width 455 height 41
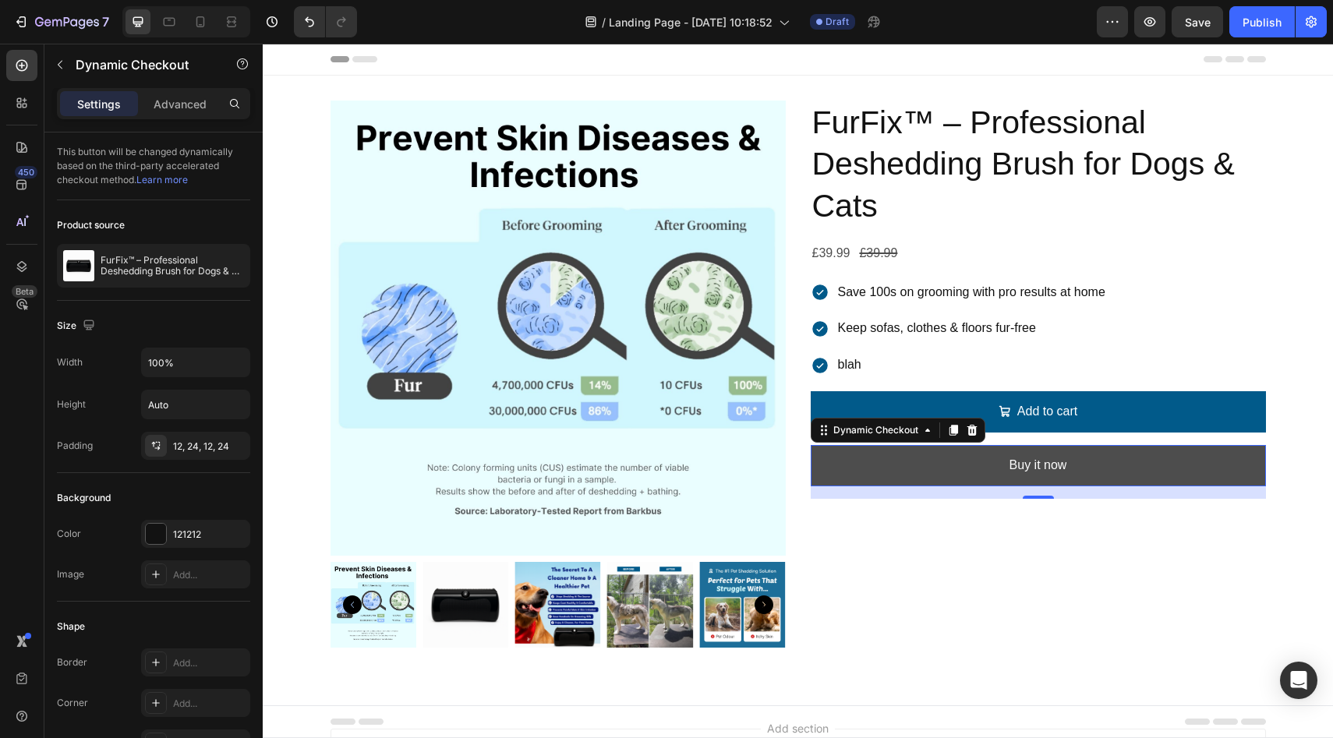
click at [970, 472] on button "Buy it now" at bounding box center [1038, 465] width 455 height 41
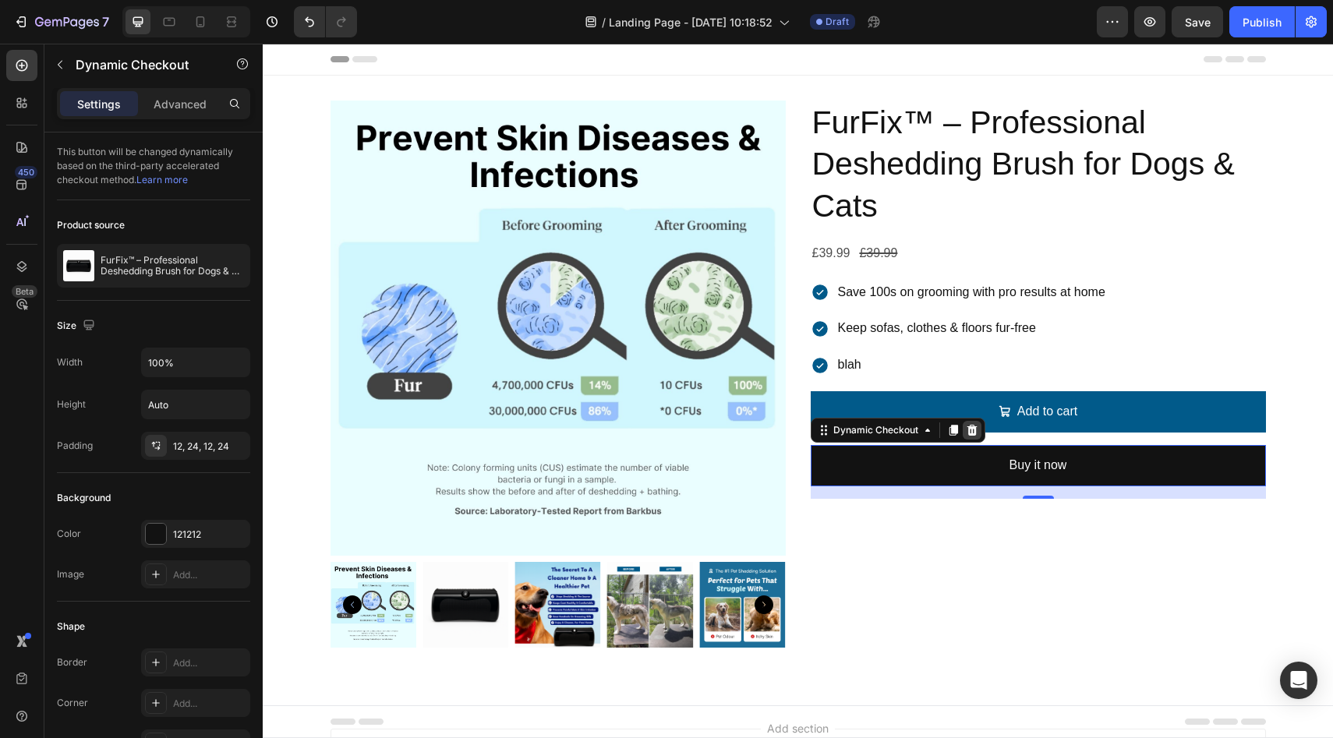
click at [967, 430] on icon at bounding box center [972, 430] width 12 height 12
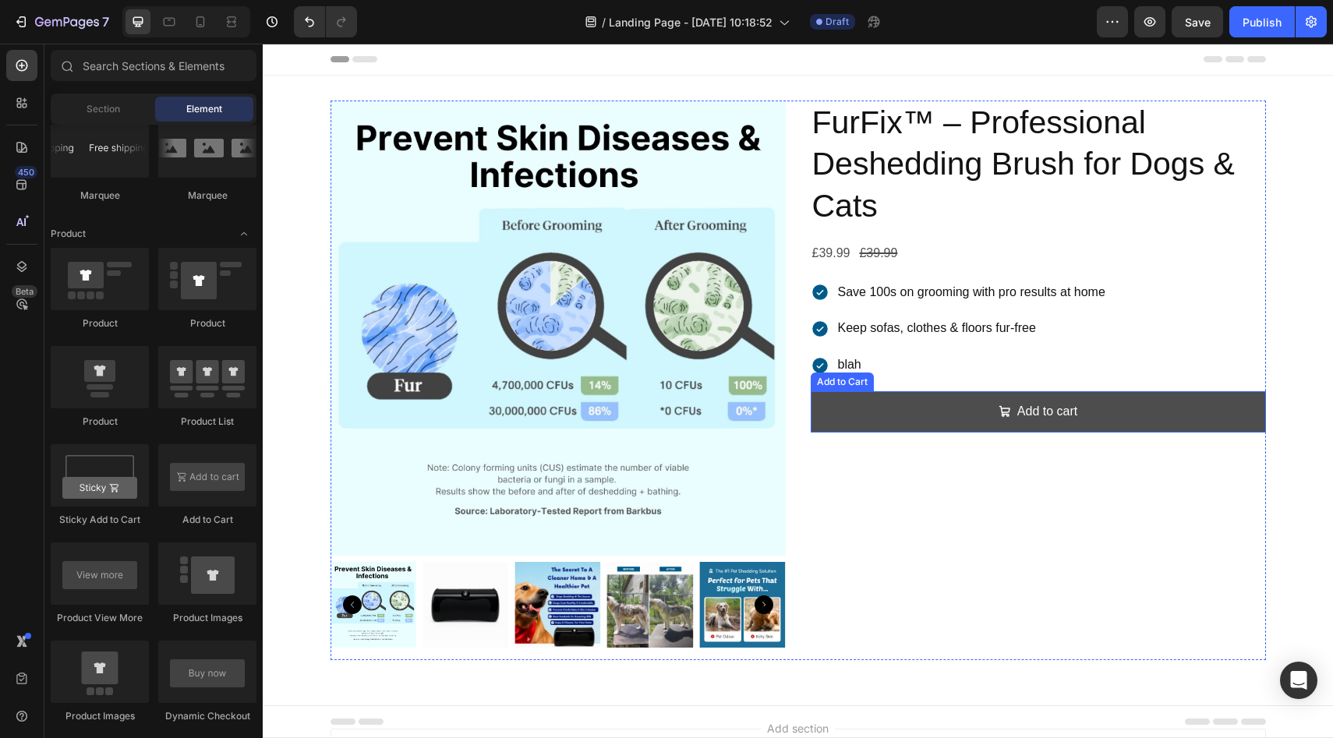
click at [999, 407] on icon "Add to cart" at bounding box center [1005, 411] width 12 height 12
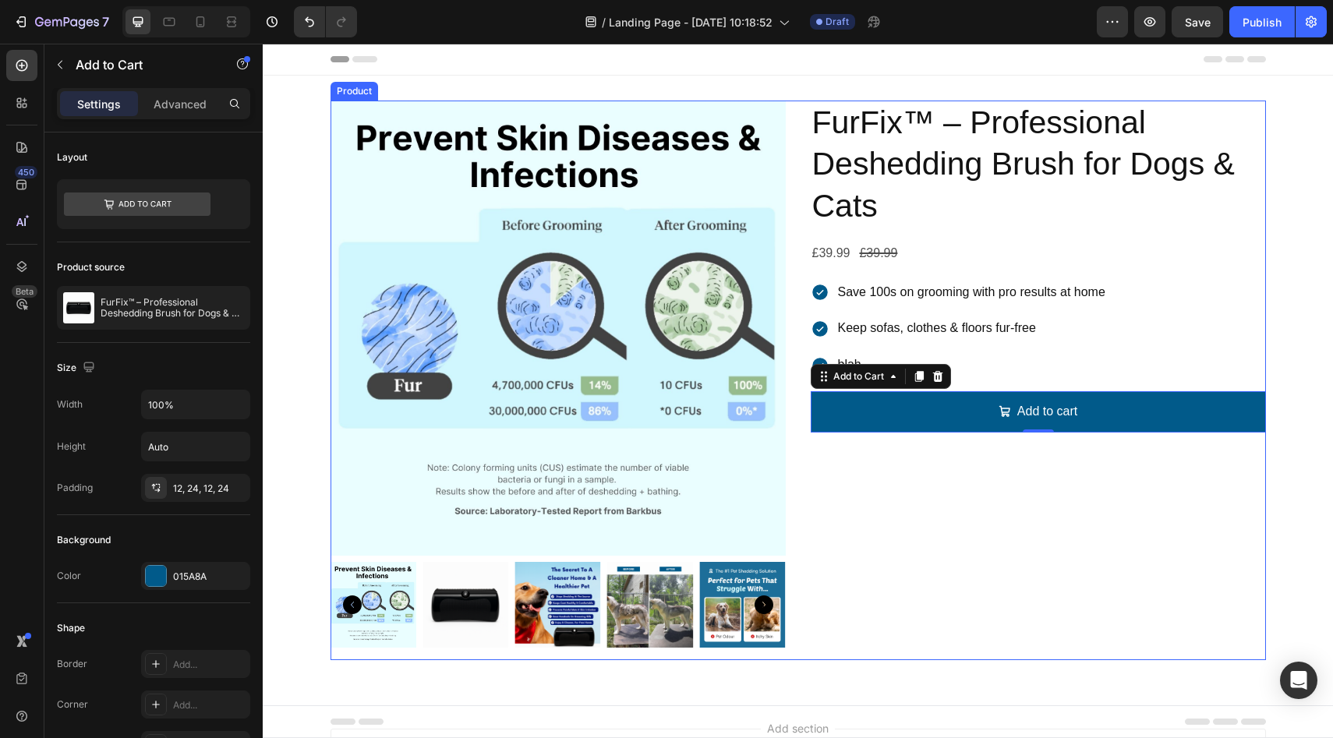
click at [461, 624] on img at bounding box center [465, 605] width 86 height 86
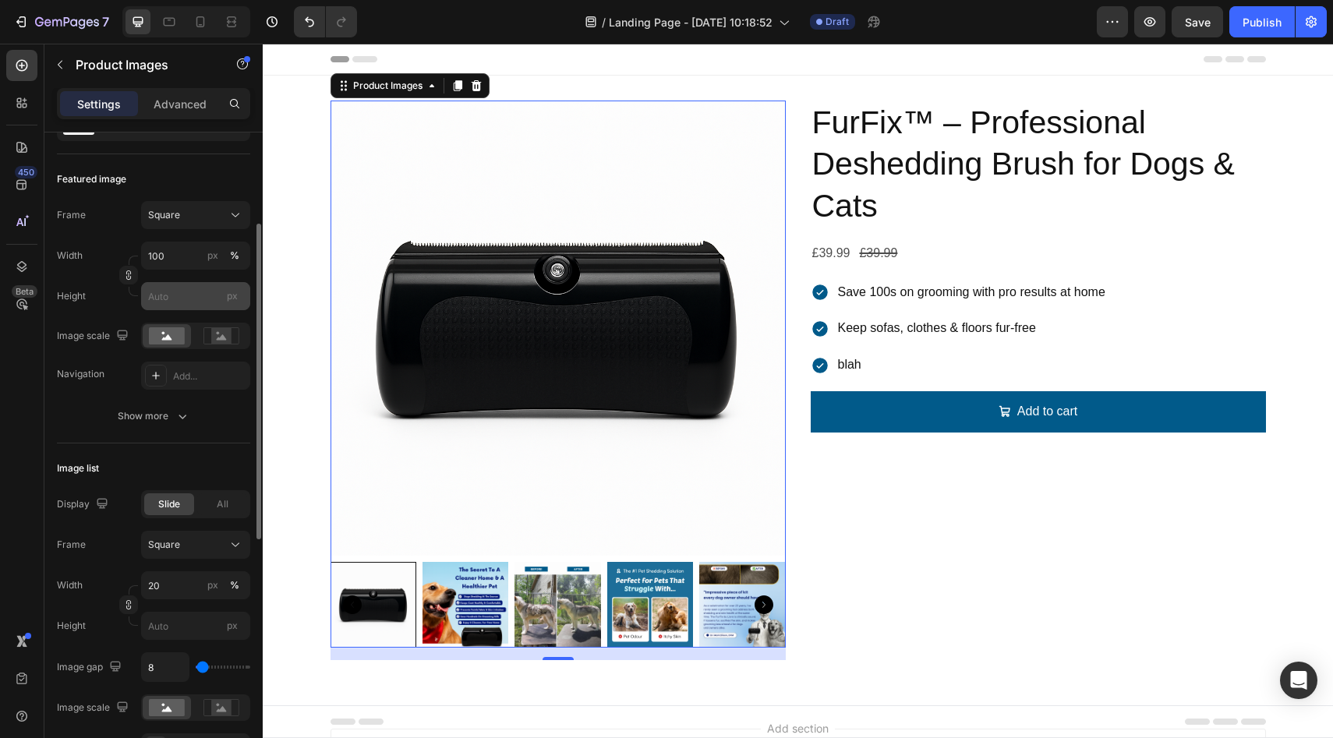
scroll to position [0, 0]
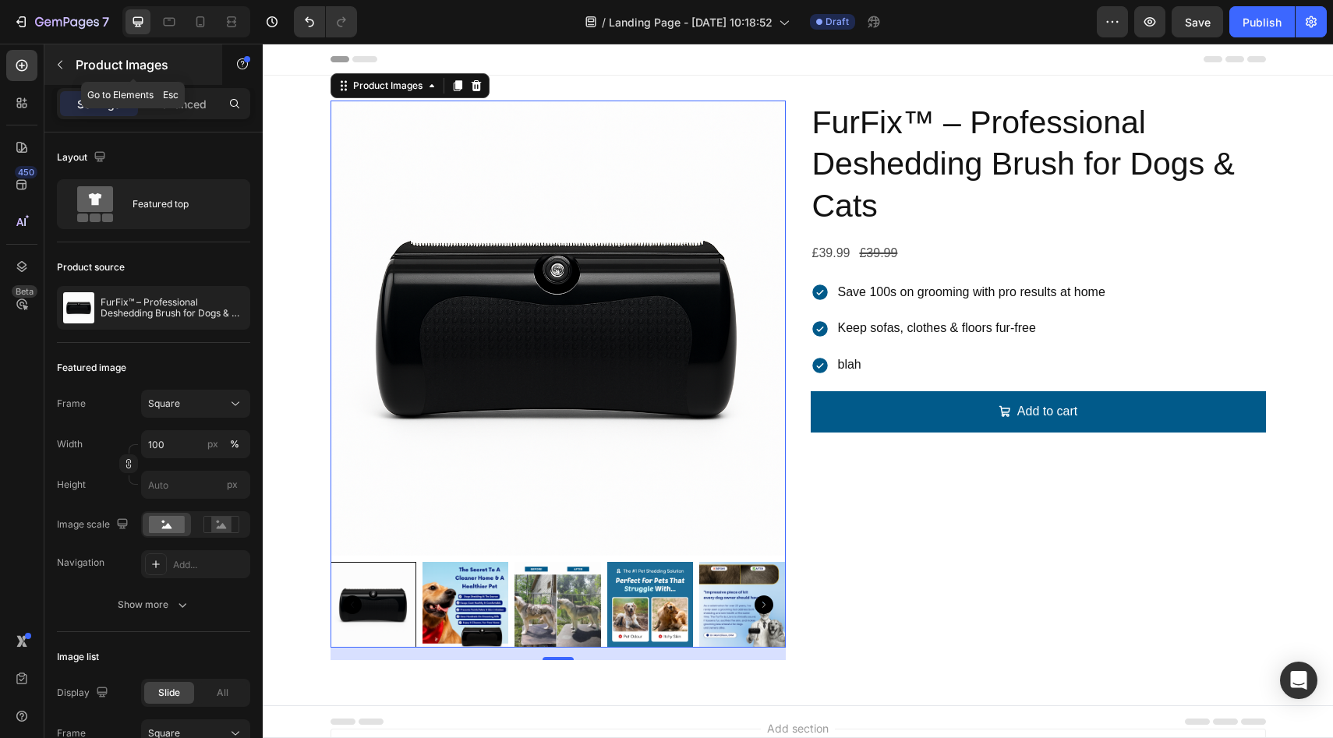
click at [63, 65] on icon "button" at bounding box center [60, 64] width 12 height 12
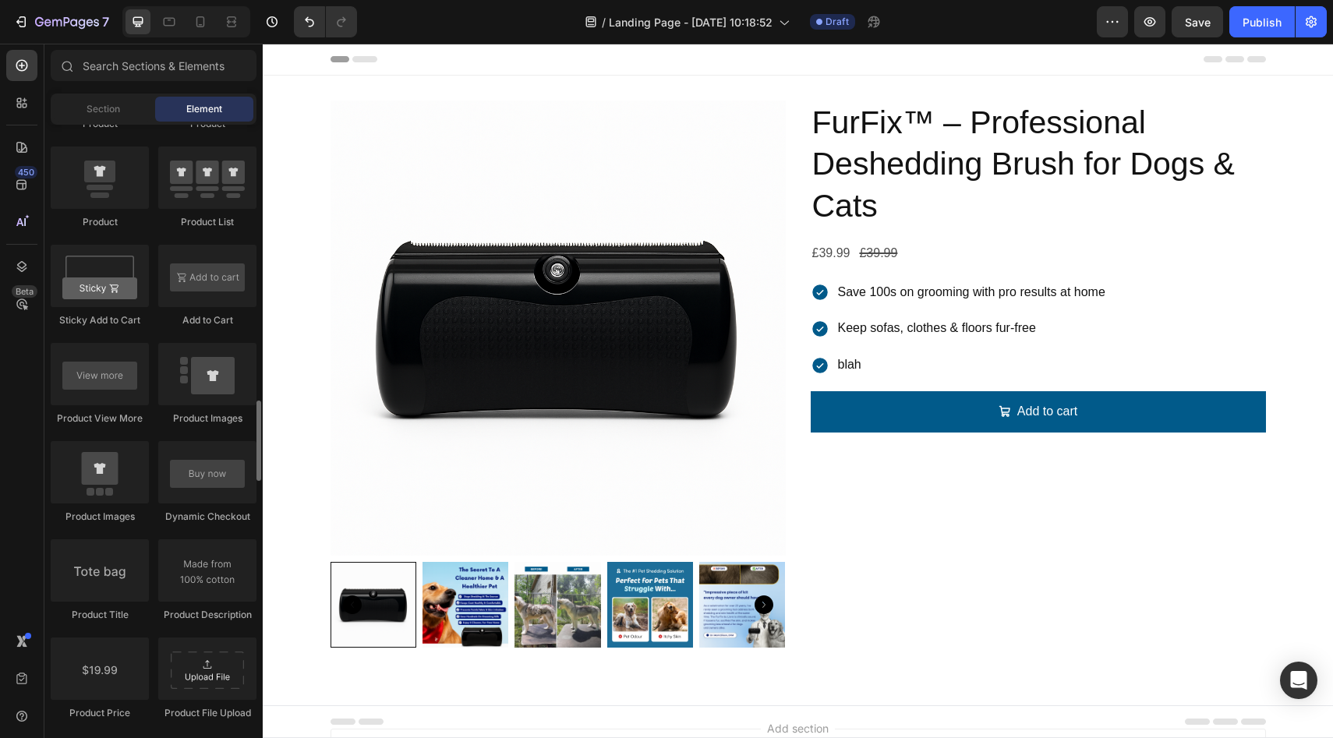
scroll to position [1996, 0]
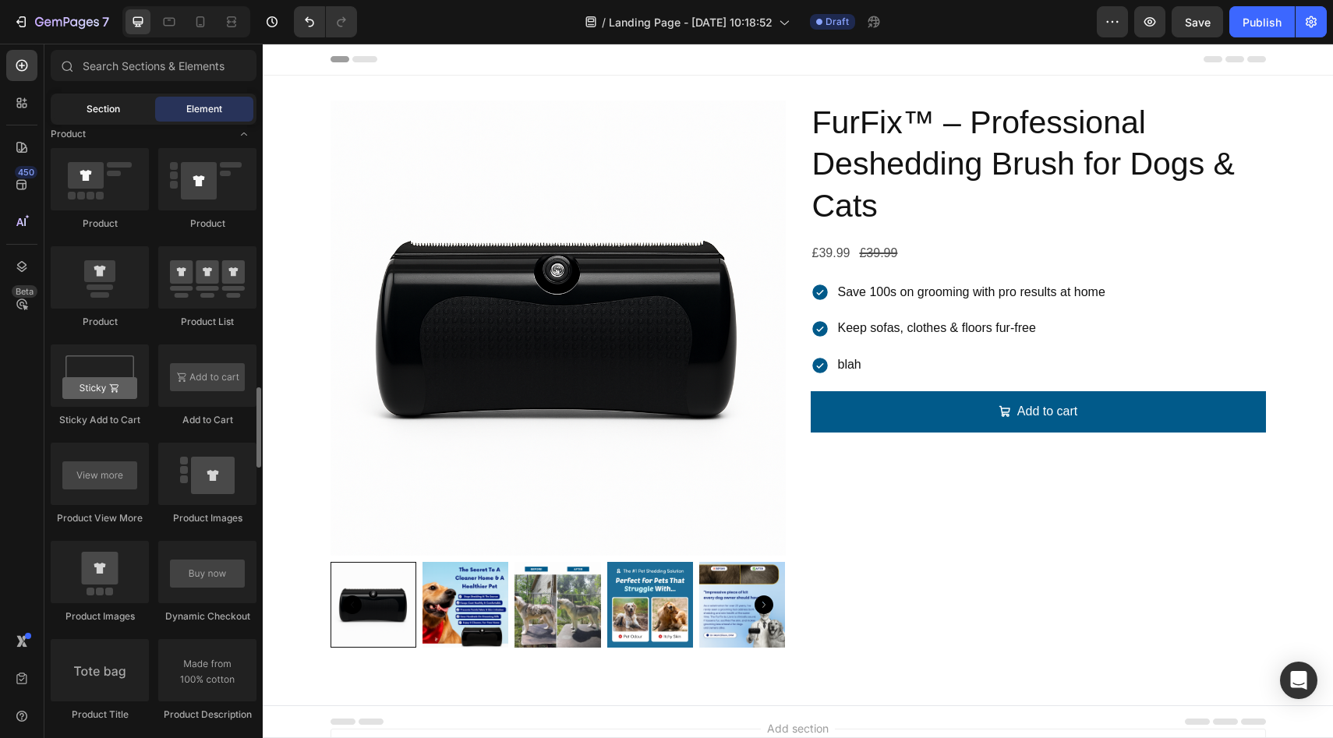
click at [111, 117] on div "Section" at bounding box center [103, 109] width 98 height 25
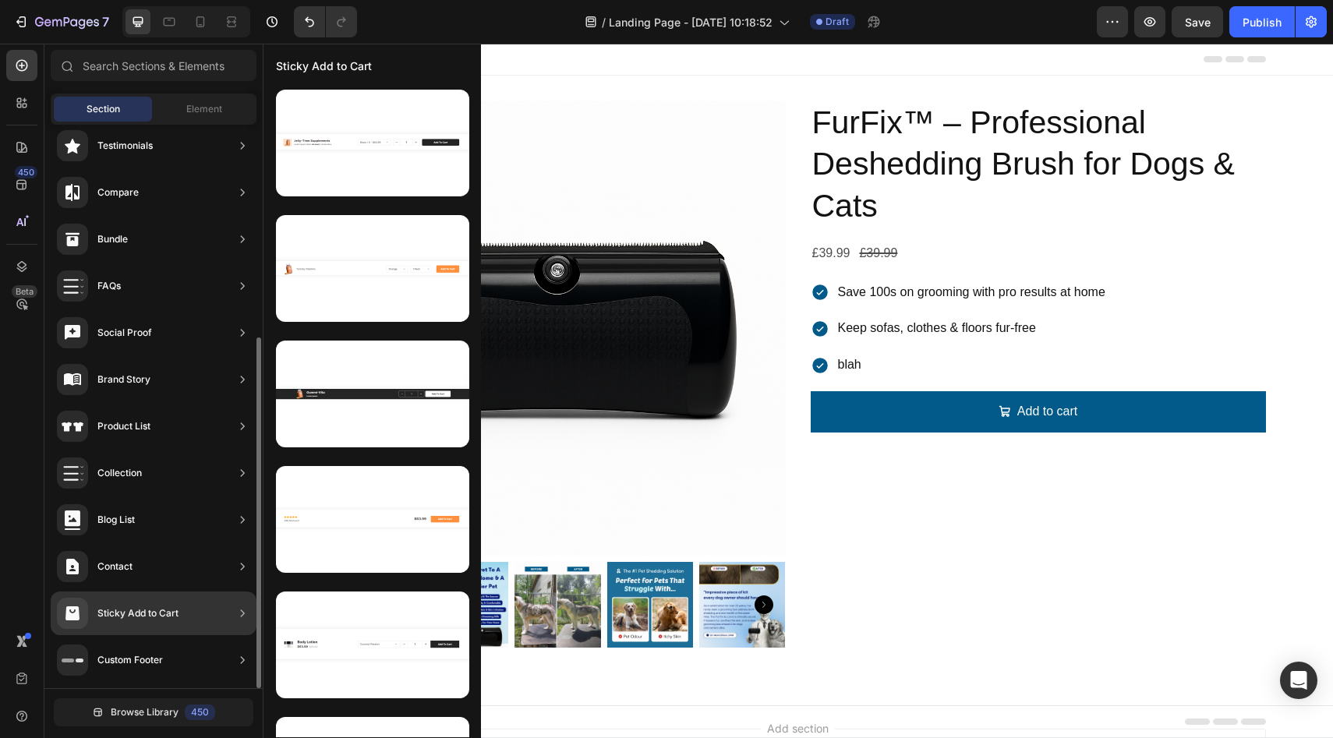
scroll to position [0, 0]
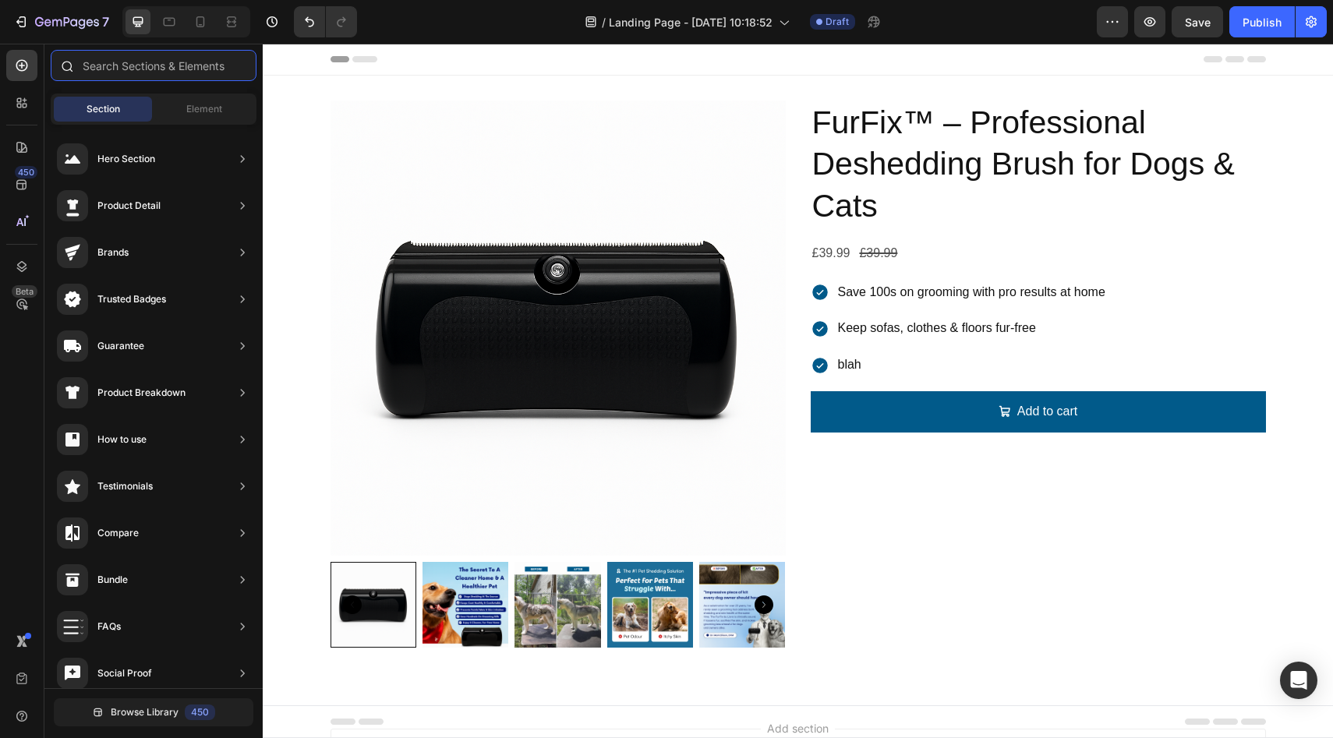
click at [150, 69] on input "text" at bounding box center [154, 65] width 206 height 31
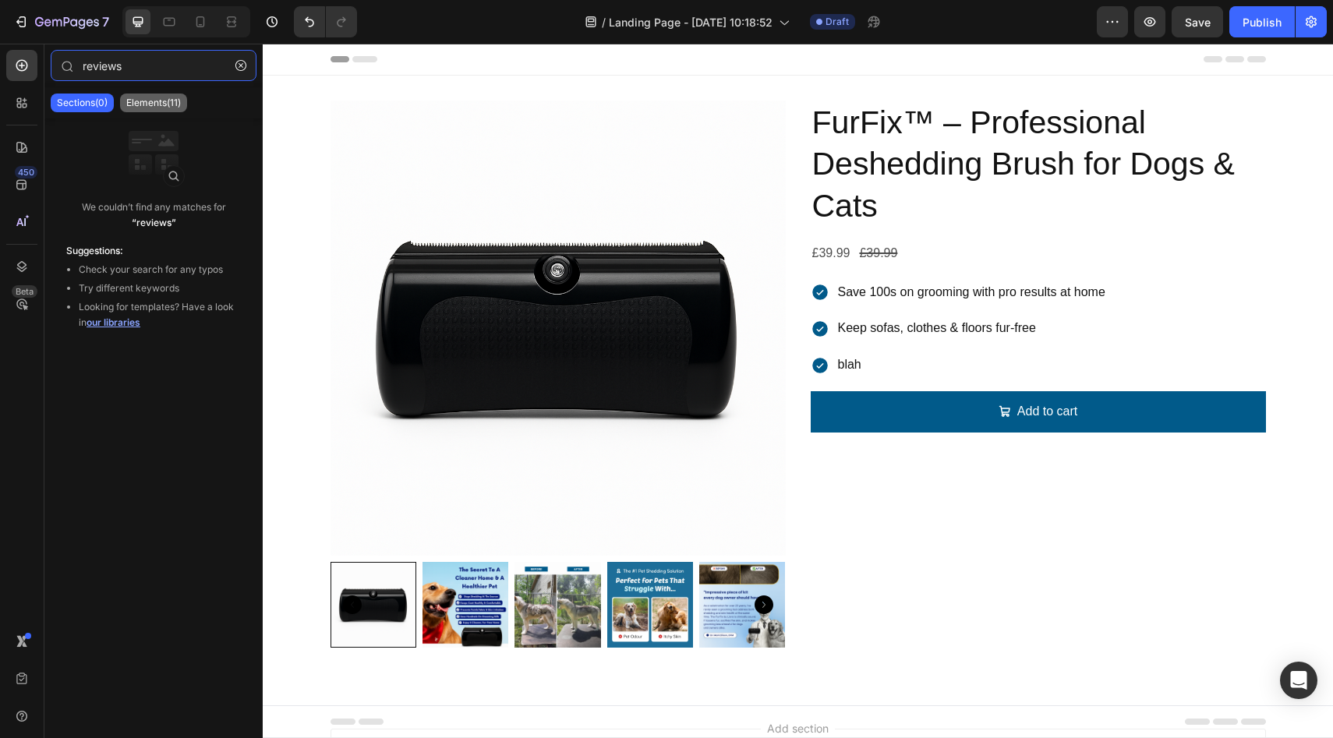
type input "reviews"
click at [140, 110] on div "Elements(11)" at bounding box center [153, 103] width 67 height 19
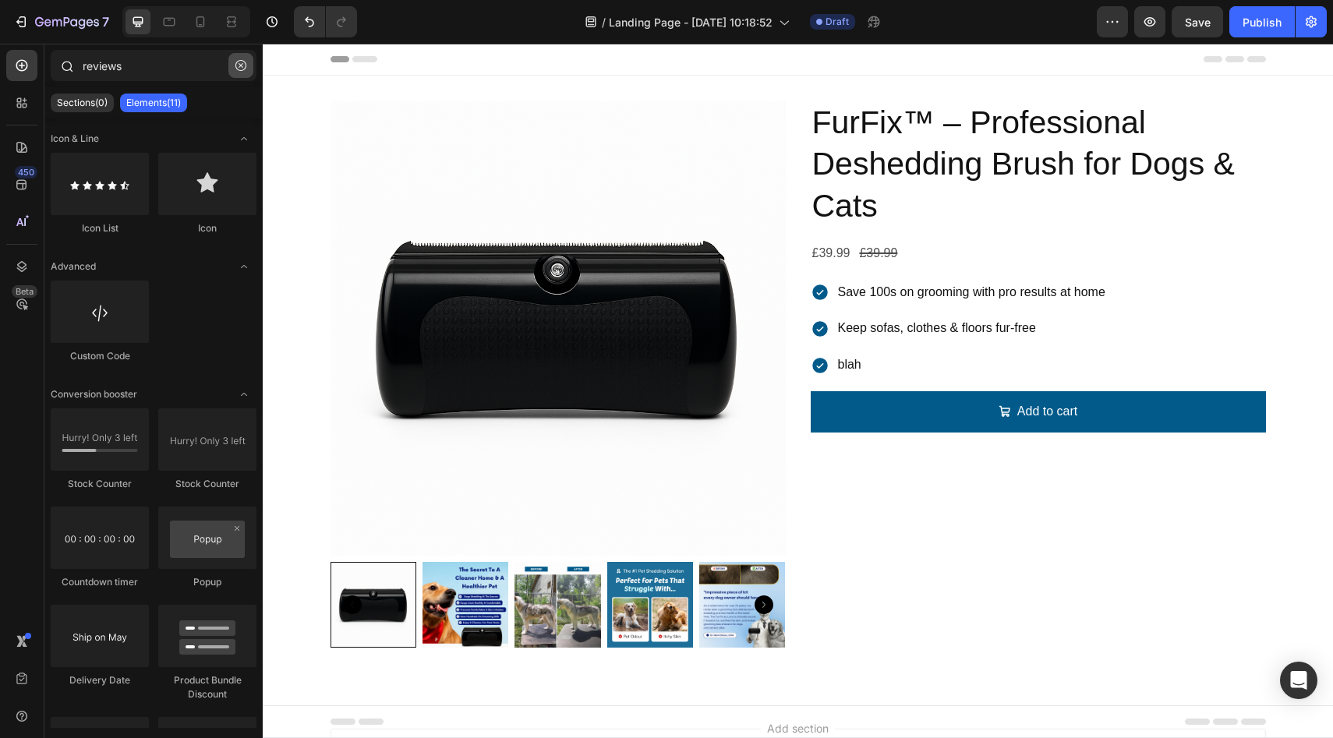
click at [239, 65] on icon "button" at bounding box center [240, 65] width 11 height 11
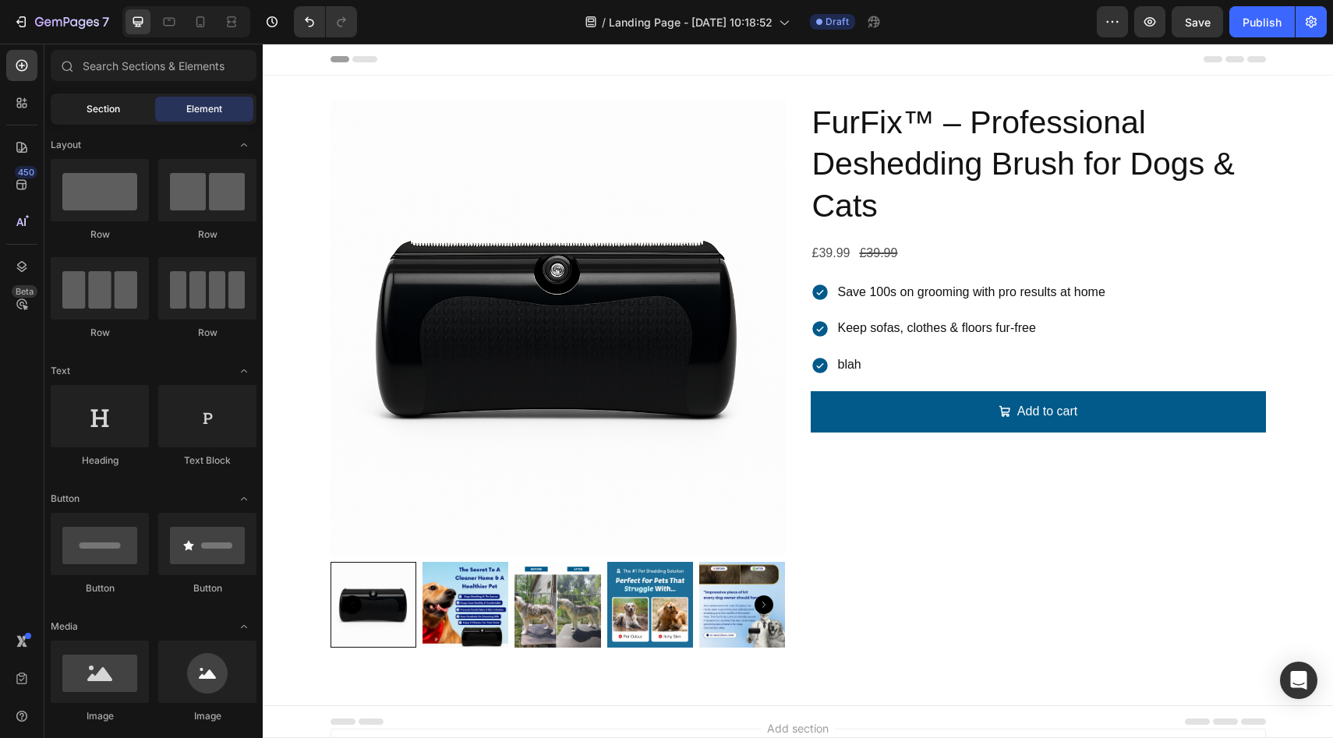
click at [94, 115] on span "Section" at bounding box center [104, 109] width 34 height 14
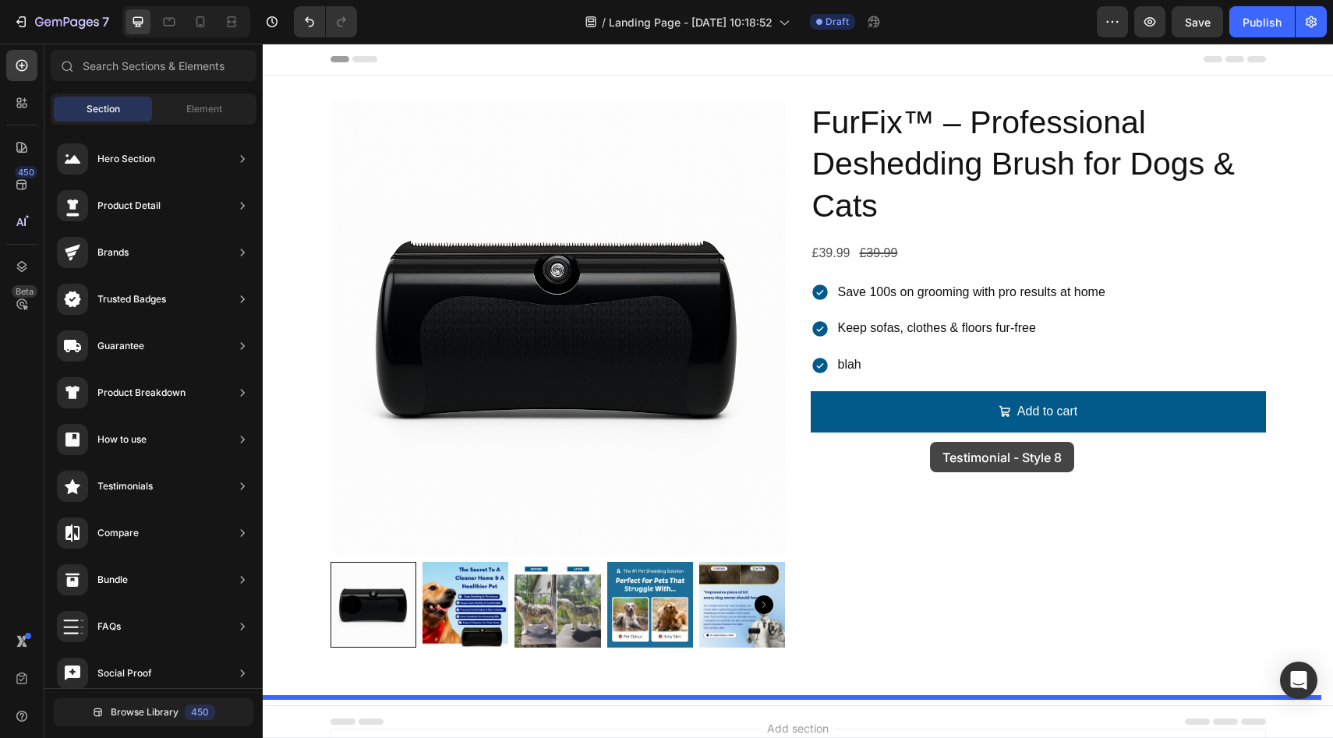
drag, startPoint x: 589, startPoint y: 558, endPoint x: 932, endPoint y: 474, distance: 353.9
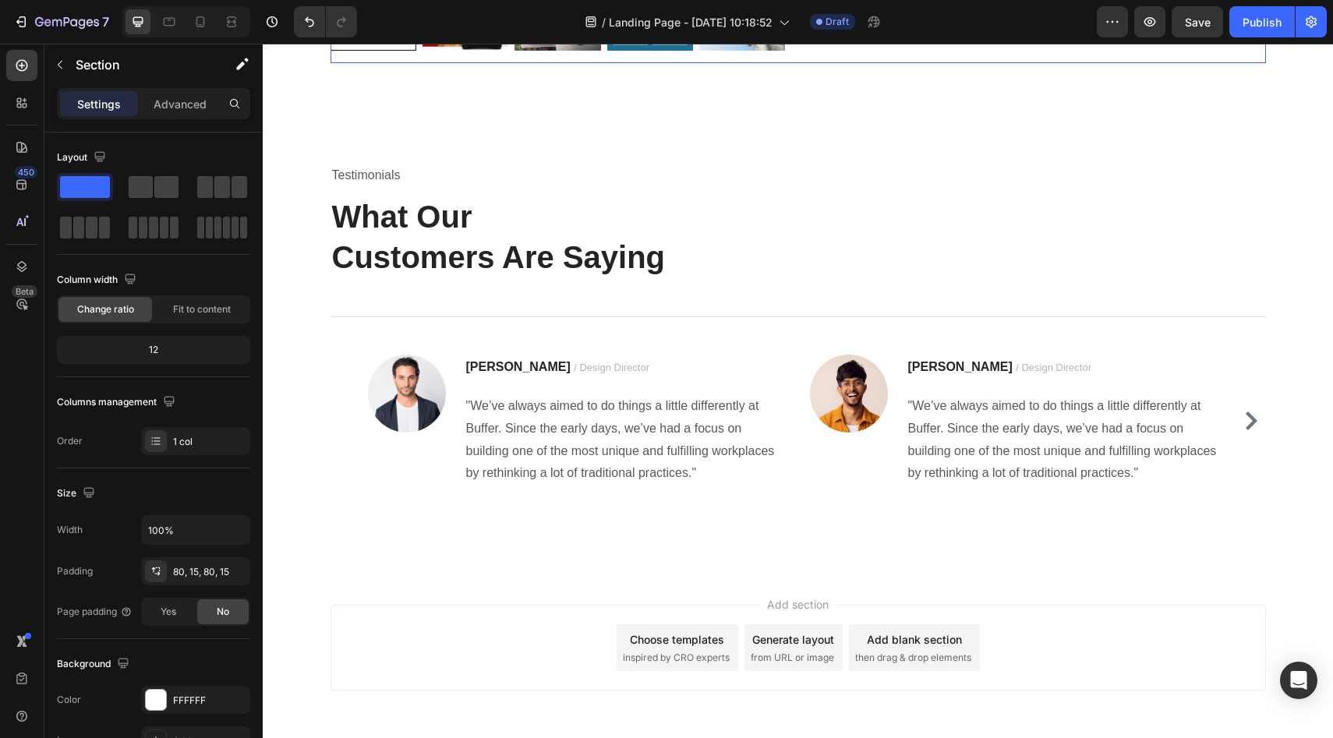
scroll to position [599, 0]
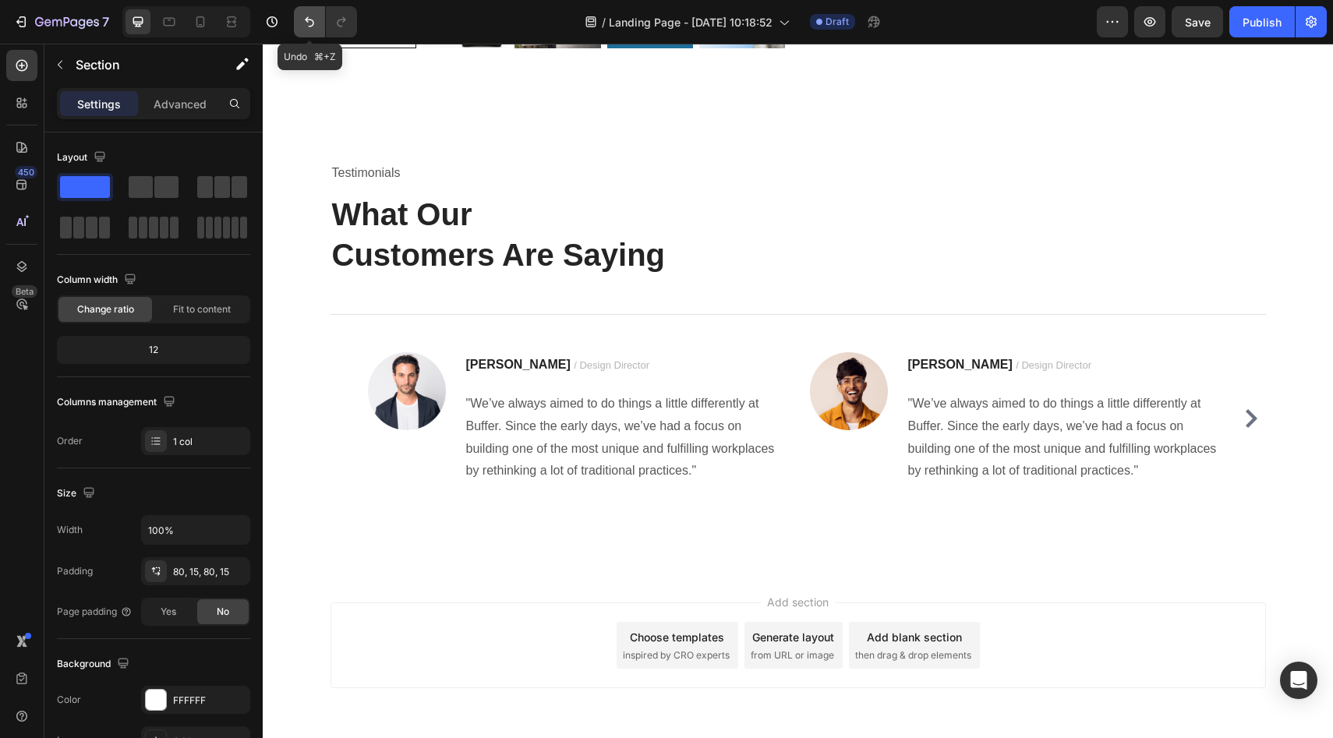
click at [315, 21] on icon "Undo/Redo" at bounding box center [310, 22] width 16 height 16
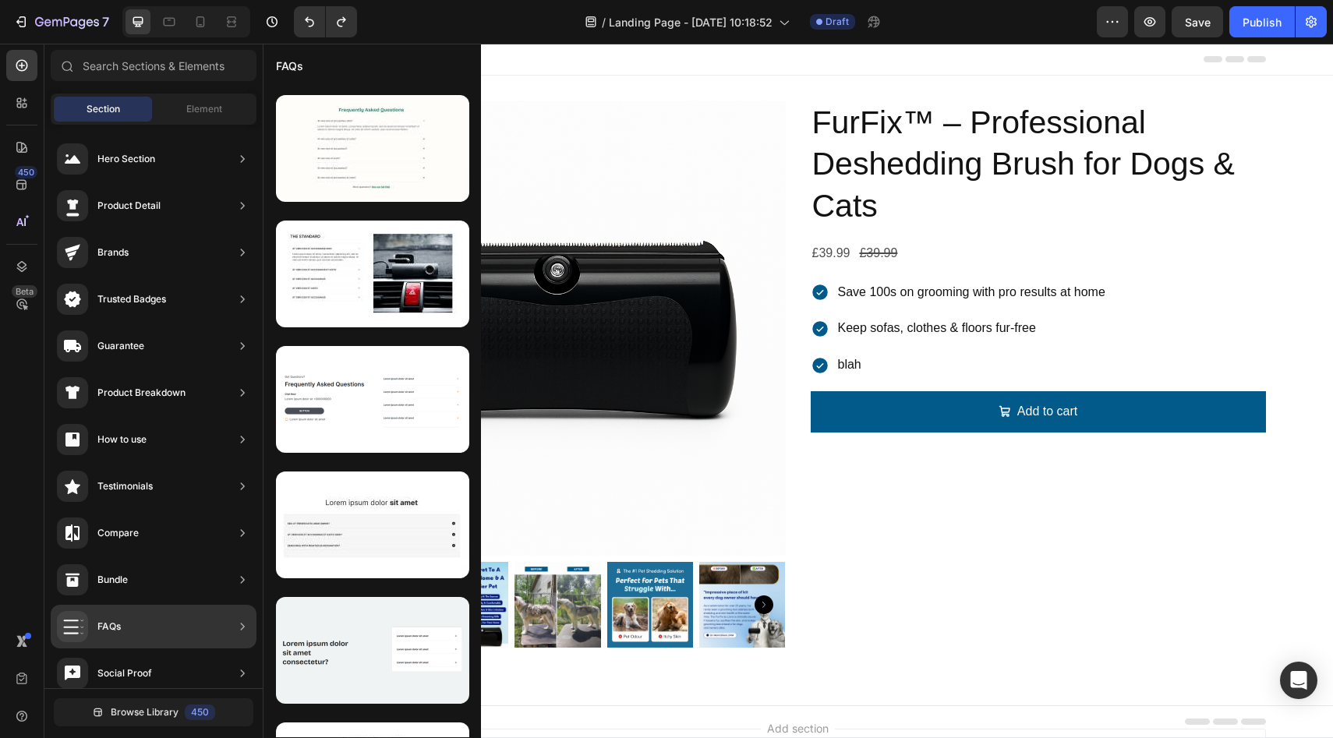
scroll to position [0, 0]
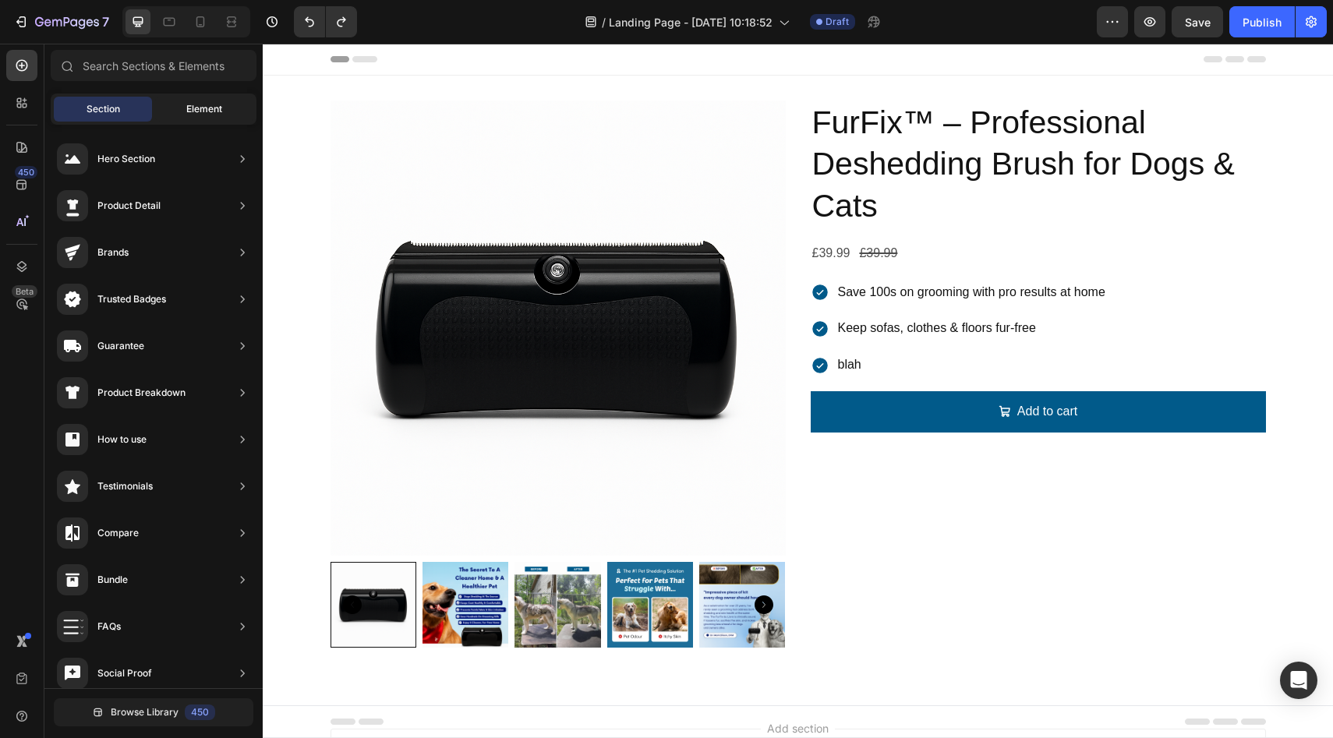
click at [214, 118] on div "Element" at bounding box center [204, 109] width 98 height 25
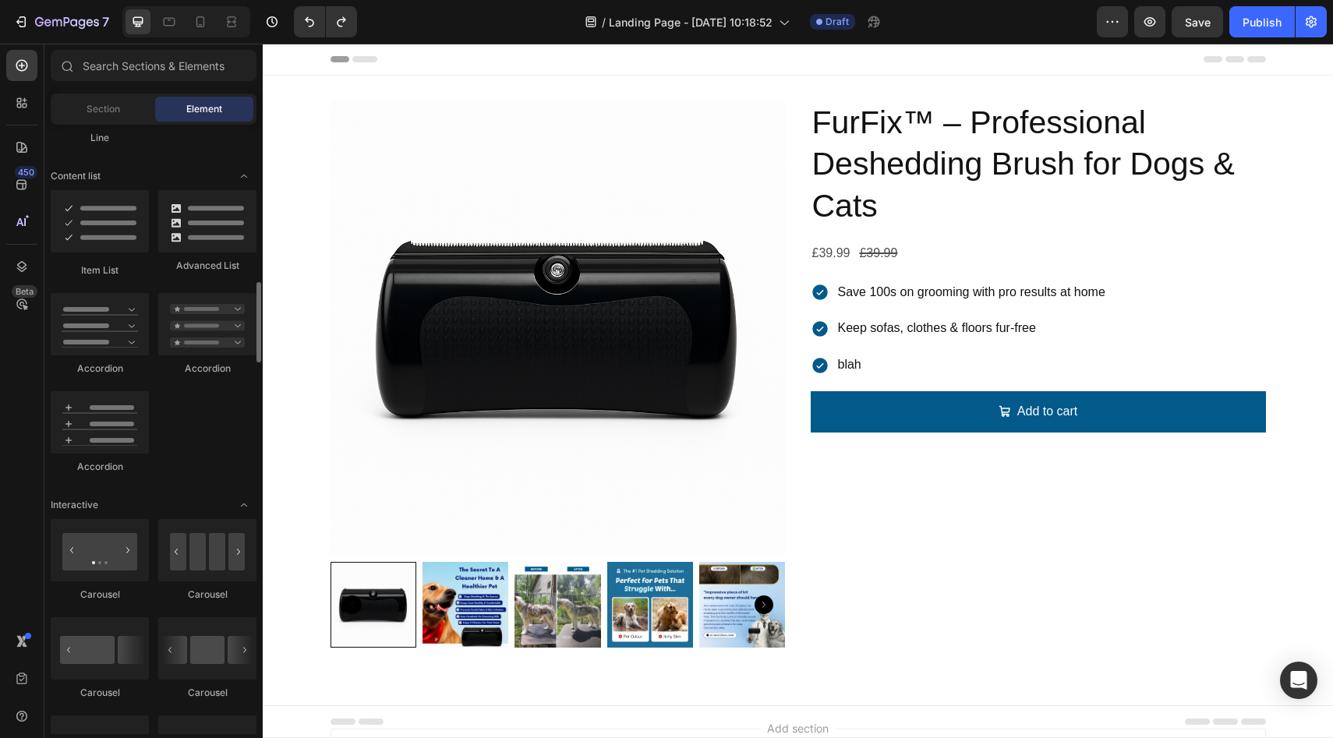
scroll to position [1397, 0]
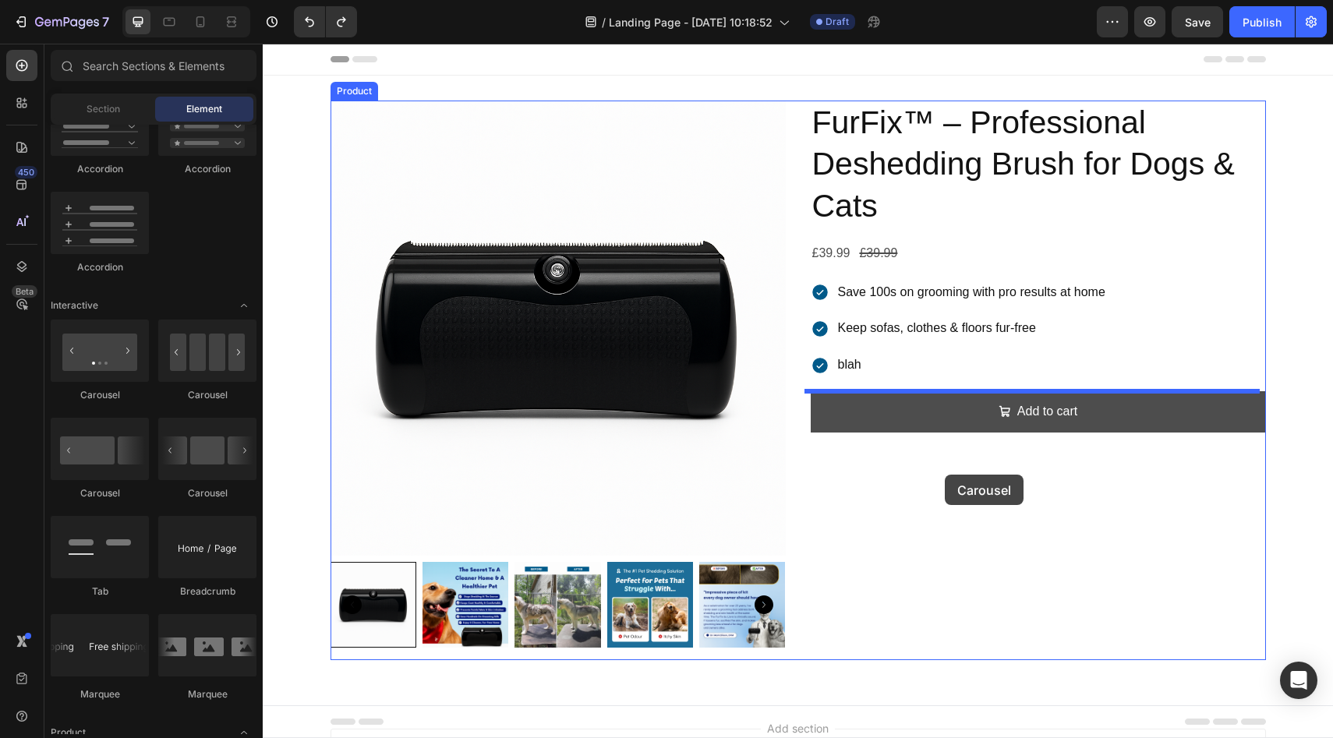
drag, startPoint x: 359, startPoint y: 398, endPoint x: 950, endPoint y: 471, distance: 595.4
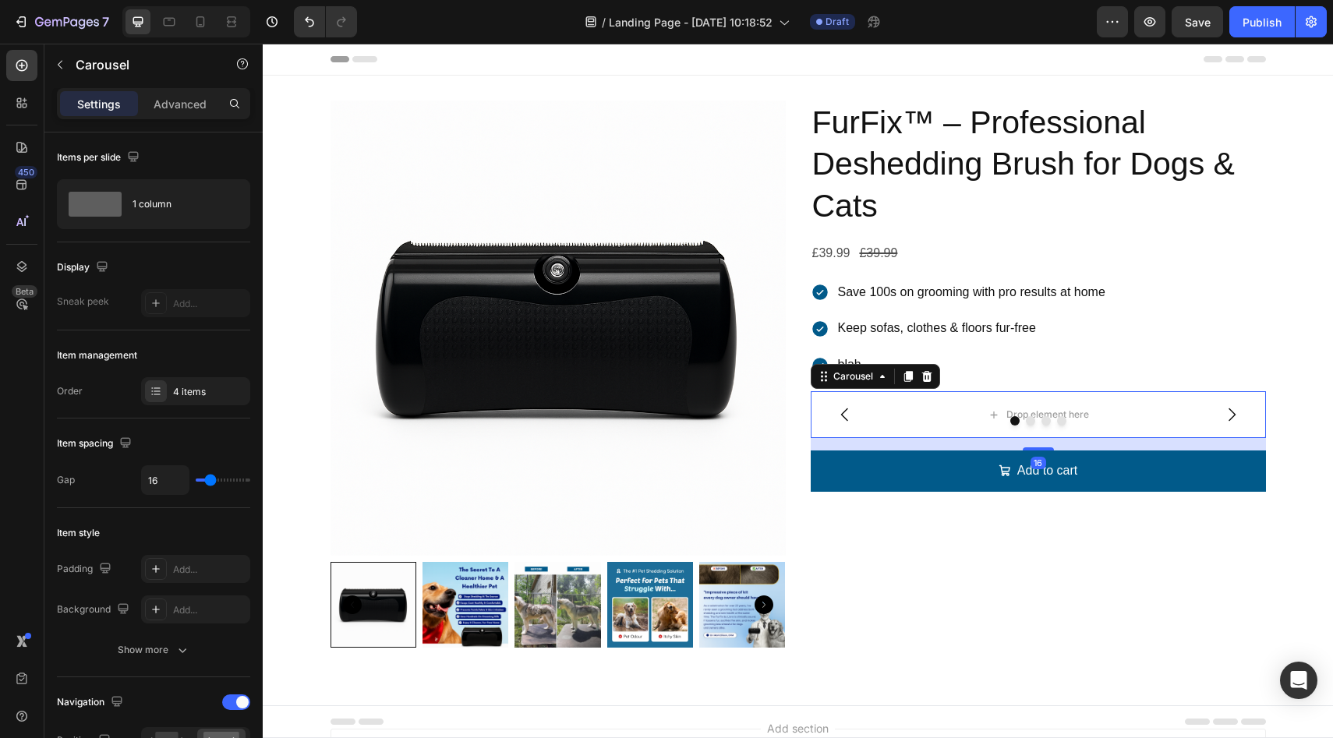
click at [1222, 413] on icon "Carousel Next Arrow" at bounding box center [1231, 414] width 19 height 19
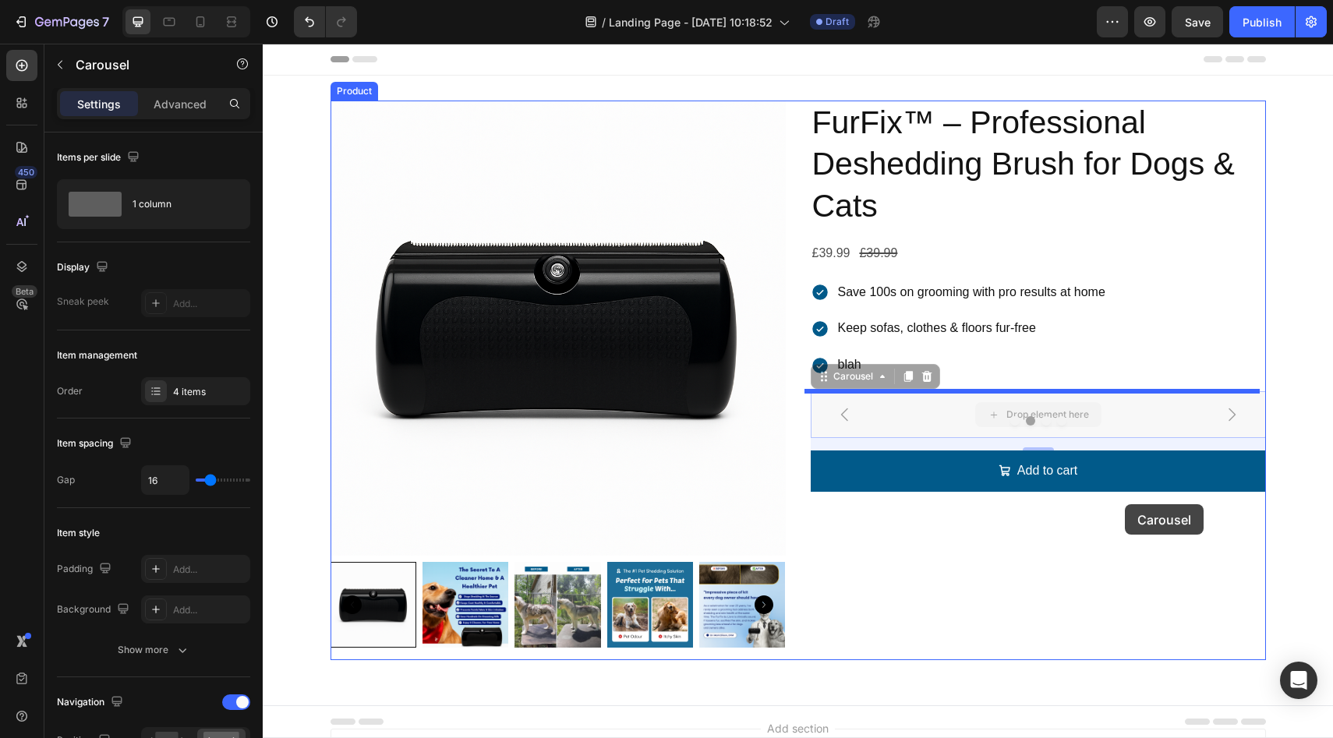
drag, startPoint x: 1119, startPoint y: 414, endPoint x: 1123, endPoint y: 506, distance: 92.1
click at [1124, 504] on div "Header Product Images FurFix™ – Professional Deshedding Brush for Dogs & Cats P…" at bounding box center [798, 467] width 1070 height 846
drag, startPoint x: 1129, startPoint y: 426, endPoint x: 998, endPoint y: 511, distance: 156.3
click at [998, 511] on div "Header Product Images FurFix™ – Professional Deshedding Brush for Dogs & Cats P…" at bounding box center [798, 467] width 1070 height 846
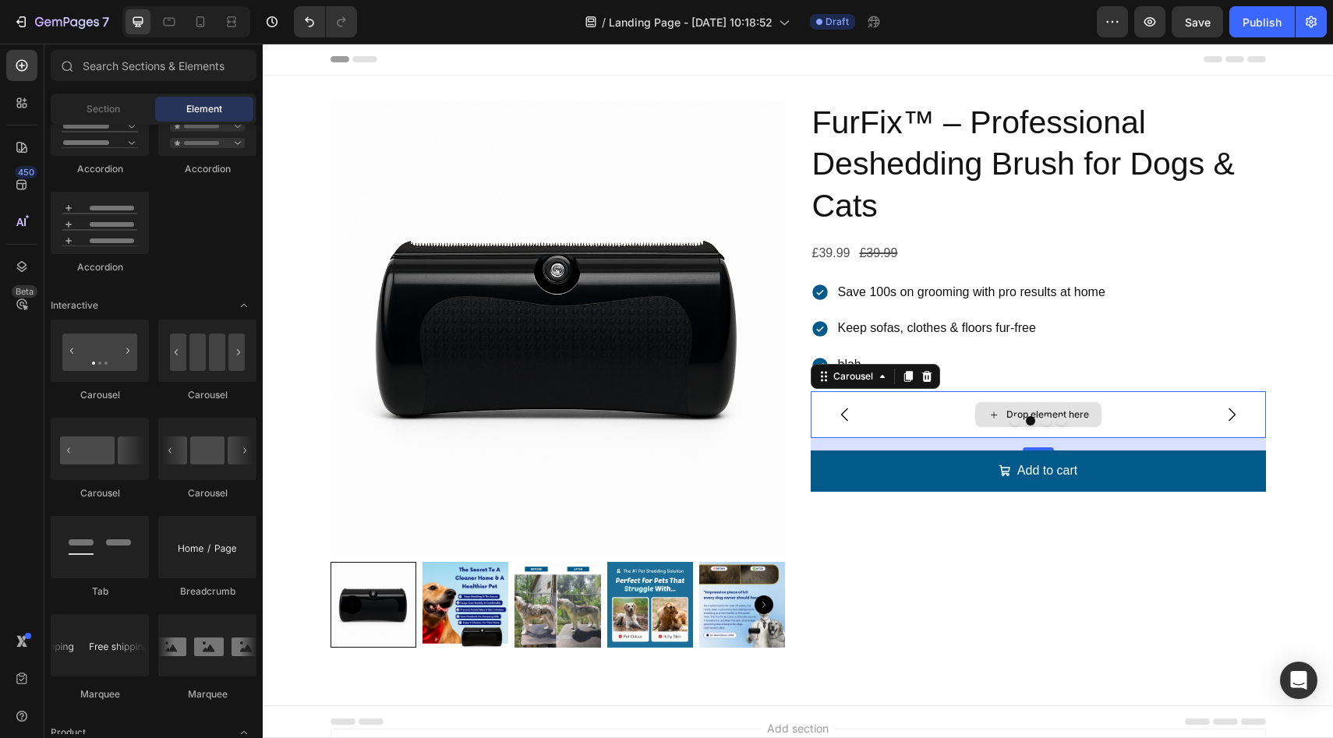
click at [1062, 415] on div "Drop element here" at bounding box center [1047, 414] width 83 height 12
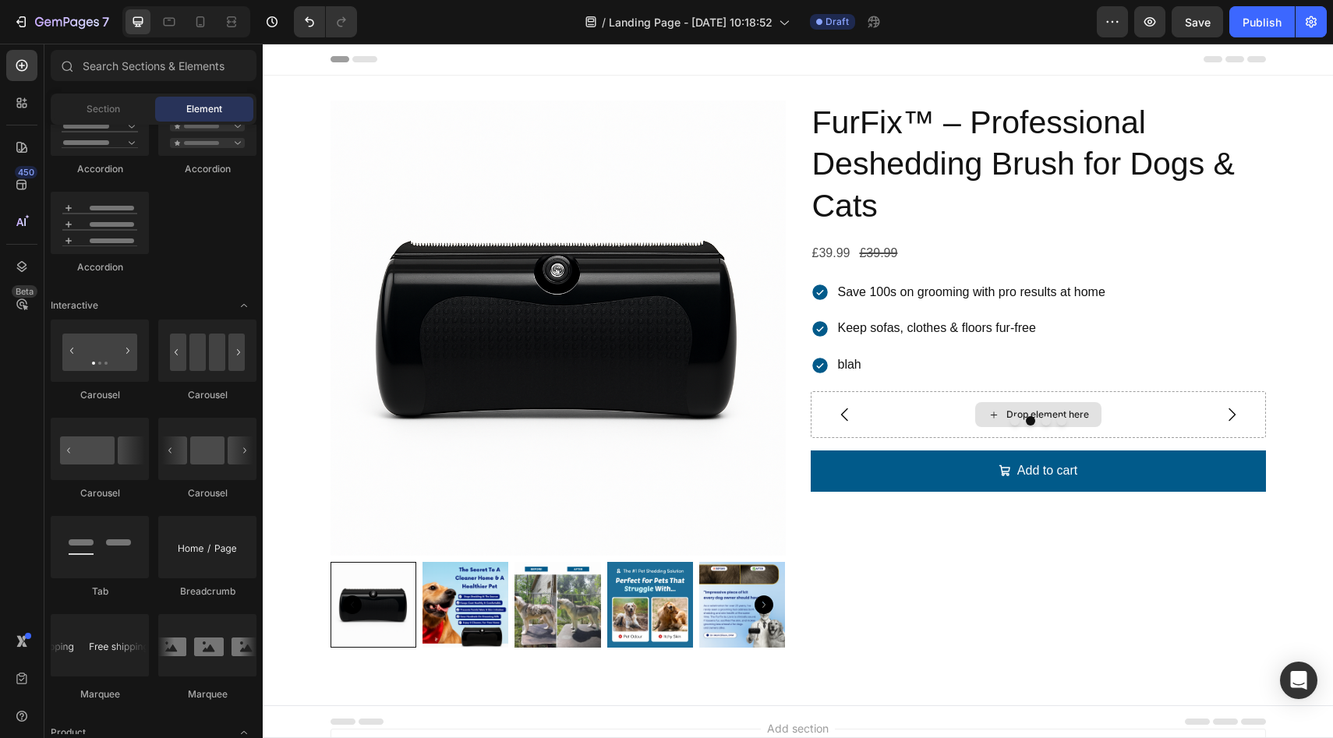
click at [1062, 415] on div "Drop element here" at bounding box center [1047, 414] width 83 height 12
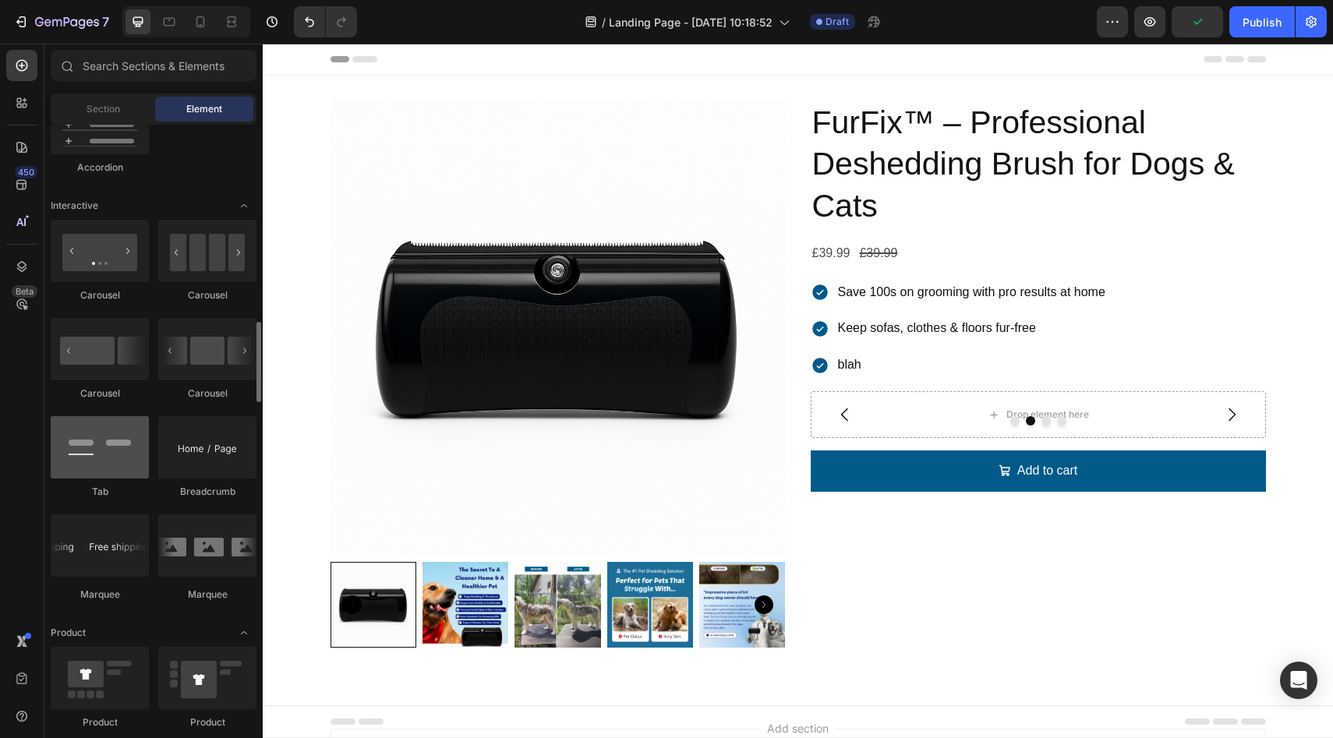
scroll to position [1596, 0]
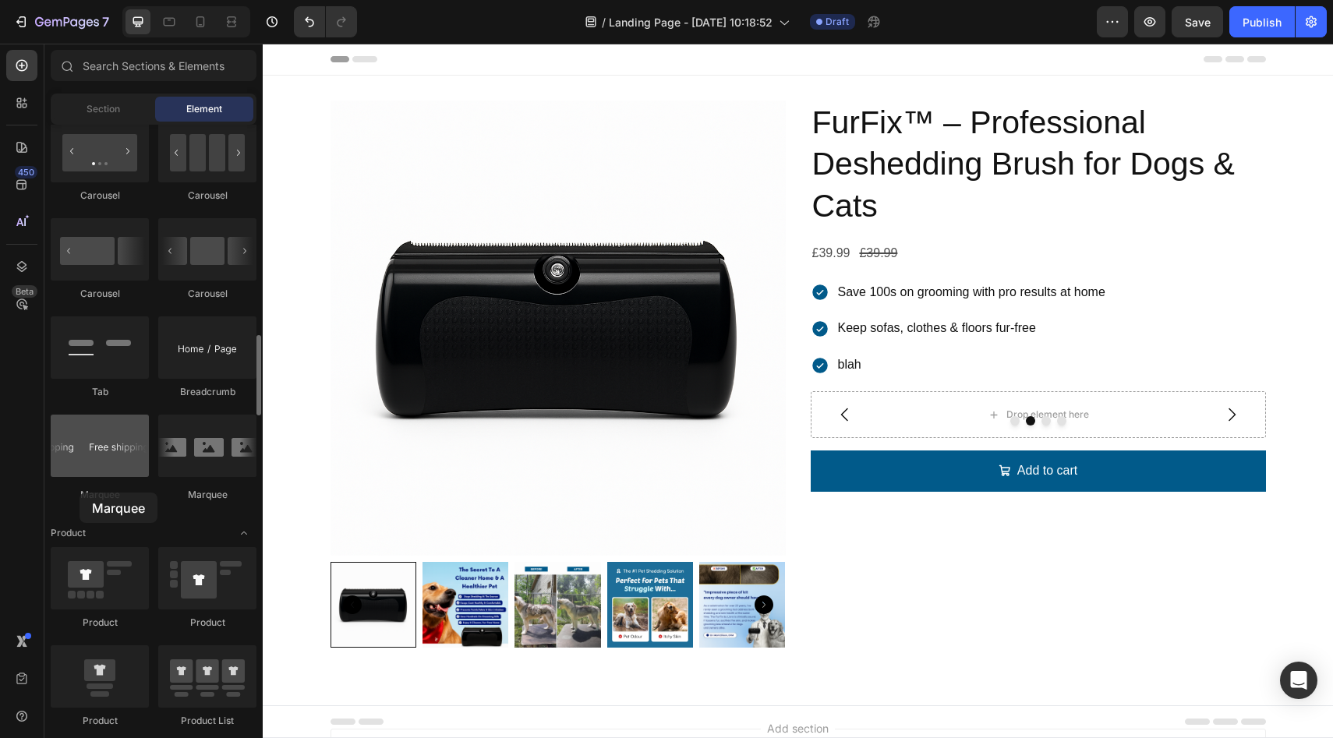
drag, startPoint x: 115, startPoint y: 431, endPoint x: 85, endPoint y: 473, distance: 51.5
click at [85, 476] on div at bounding box center [100, 446] width 98 height 62
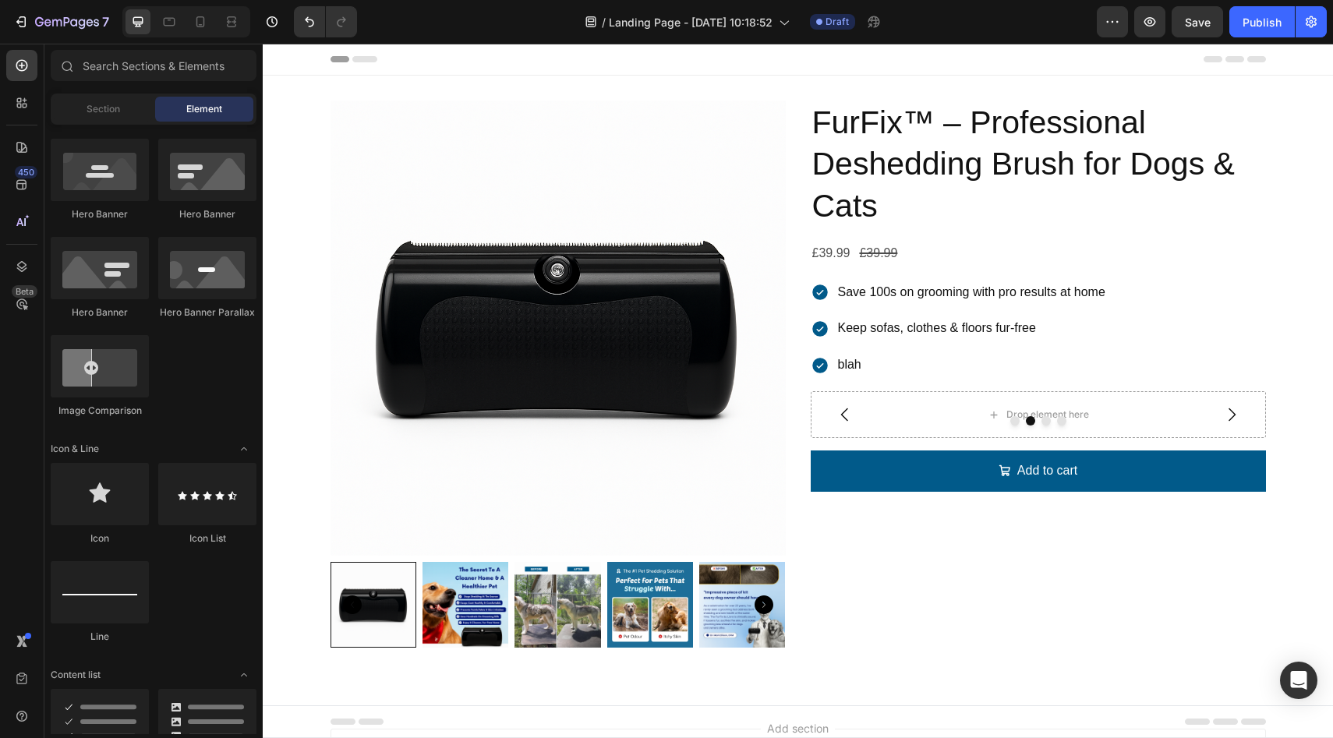
scroll to position [299, 0]
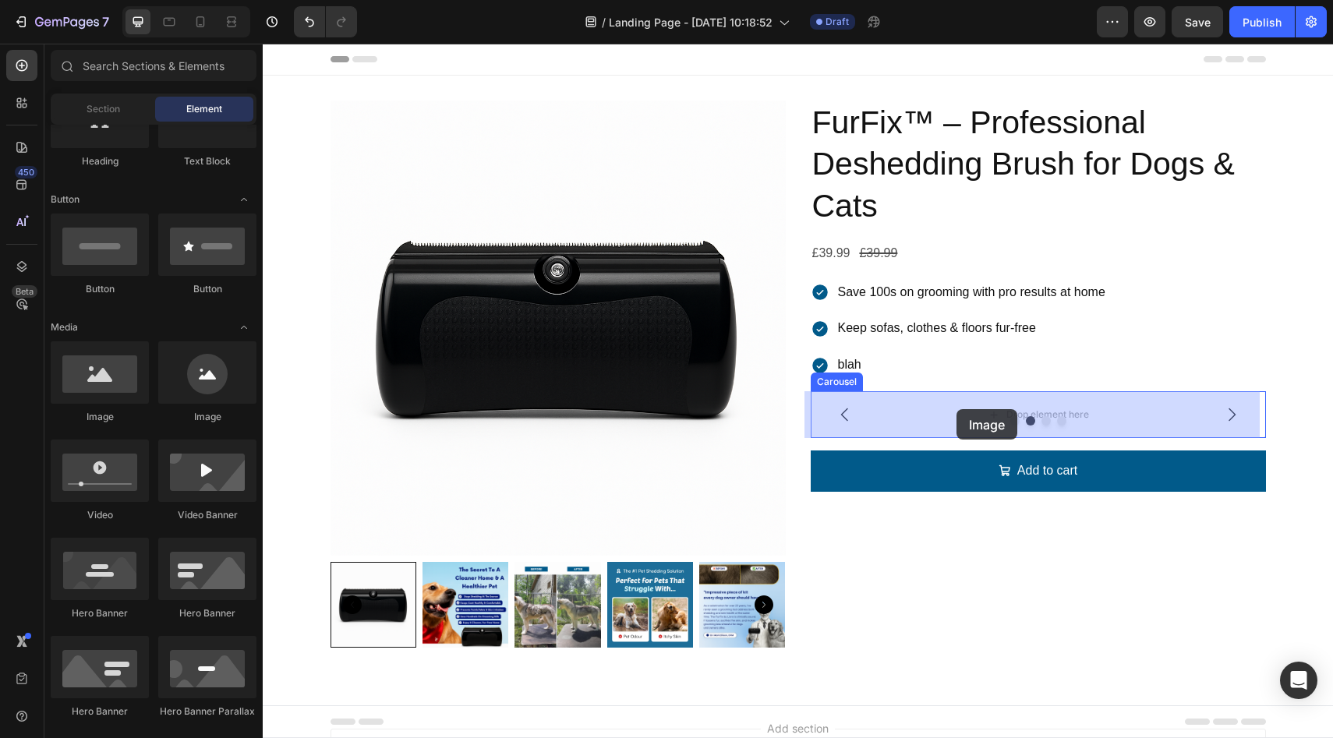
drag, startPoint x: 370, startPoint y: 422, endPoint x: 960, endPoint y: 425, distance: 590.1
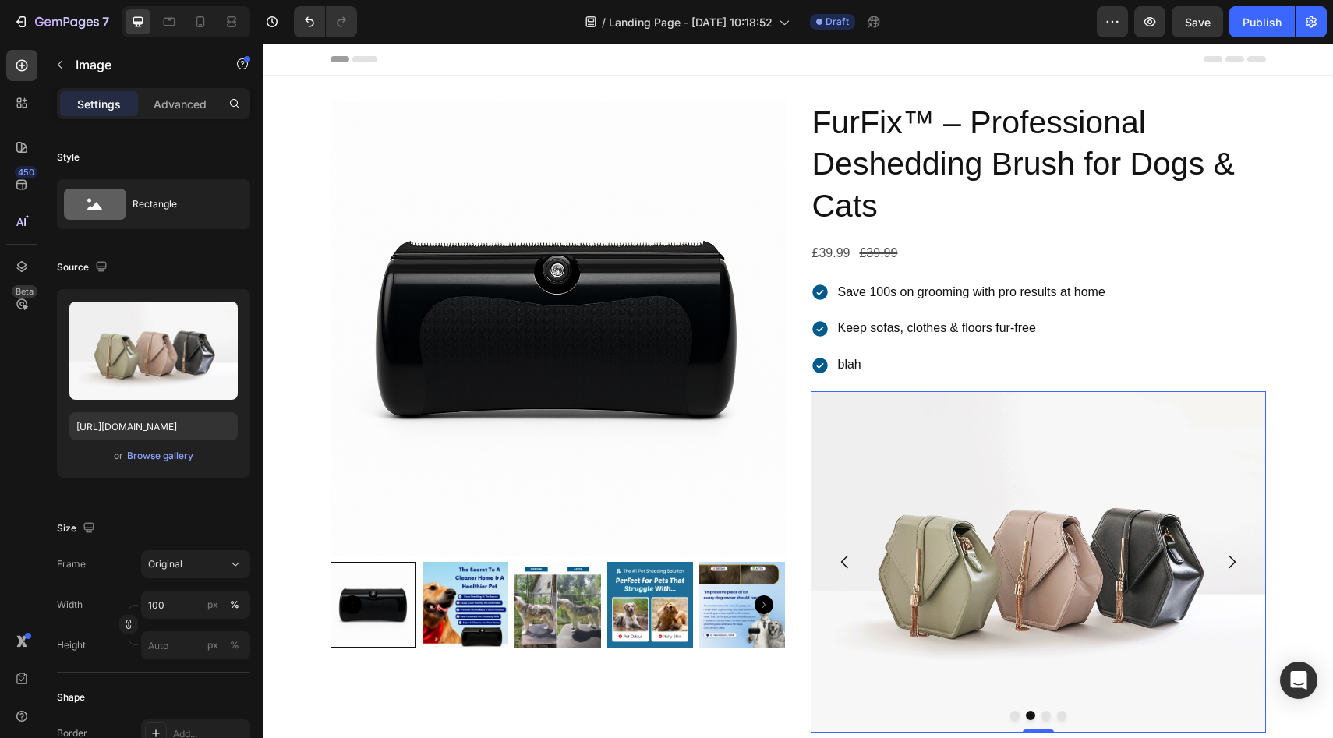
scroll to position [200, 0]
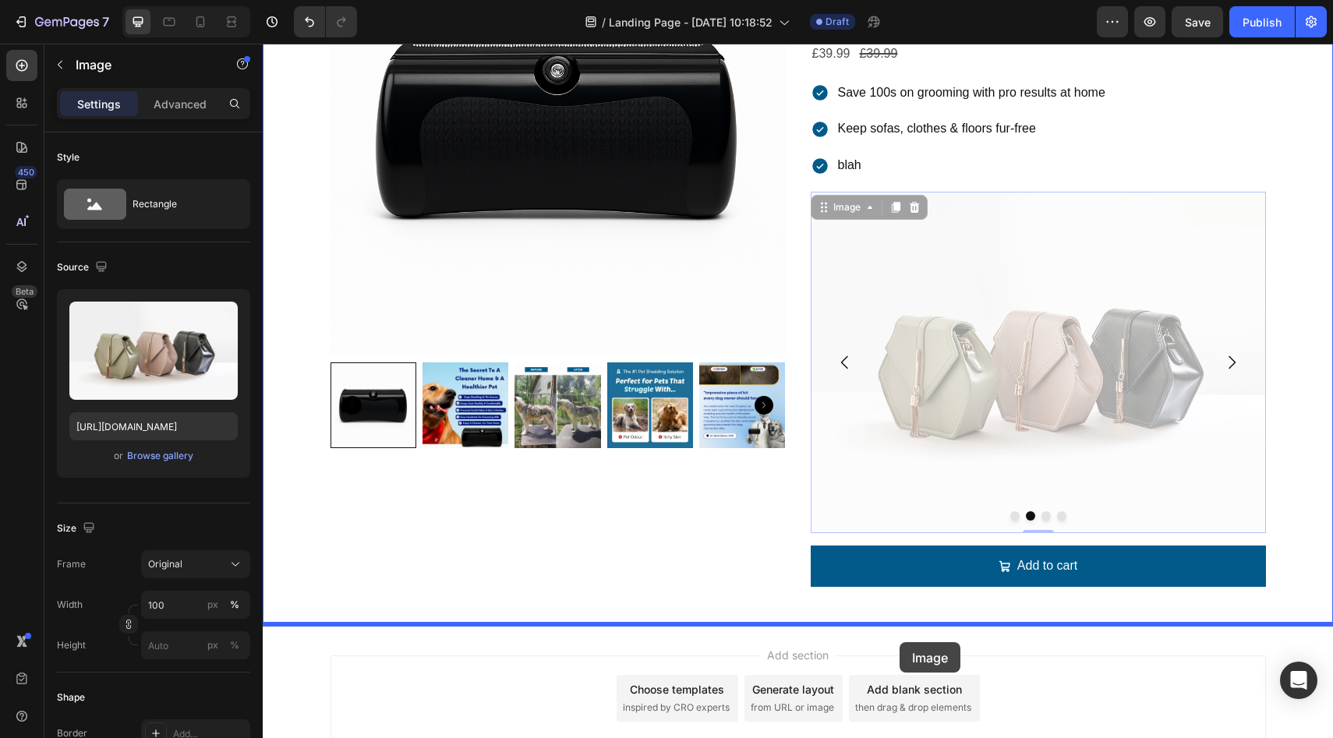
drag, startPoint x: 893, startPoint y: 335, endPoint x: 900, endPoint y: 642, distance: 307.2
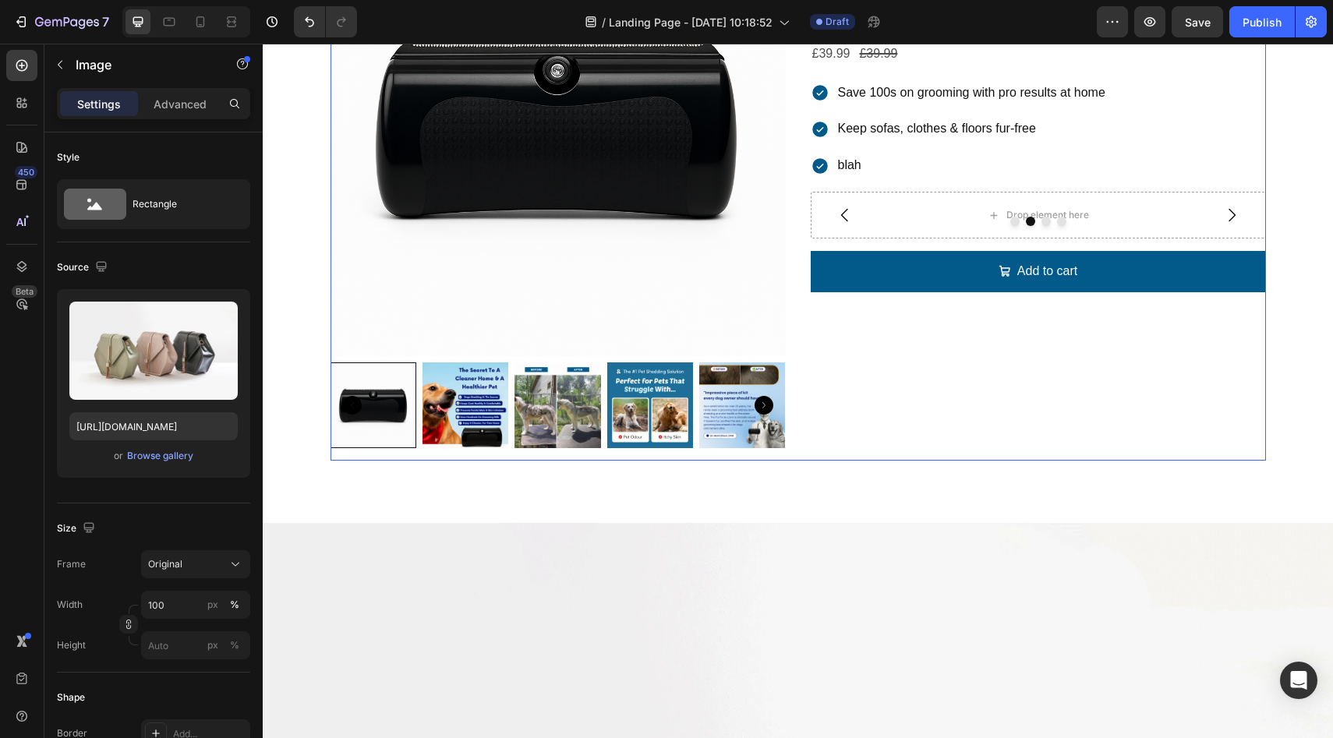
scroll to position [499, 0]
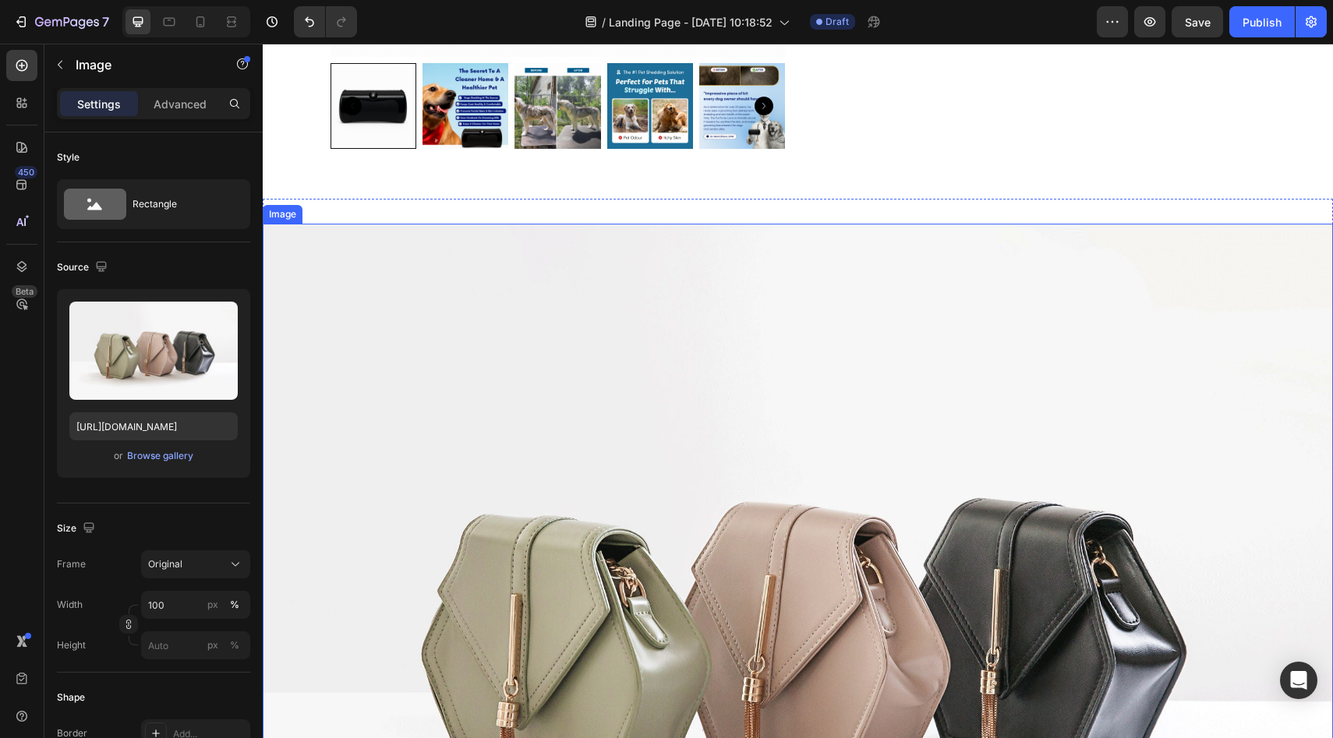
click at [862, 399] on img at bounding box center [798, 625] width 1070 height 803
click at [368, 213] on icon at bounding box center [367, 208] width 10 height 11
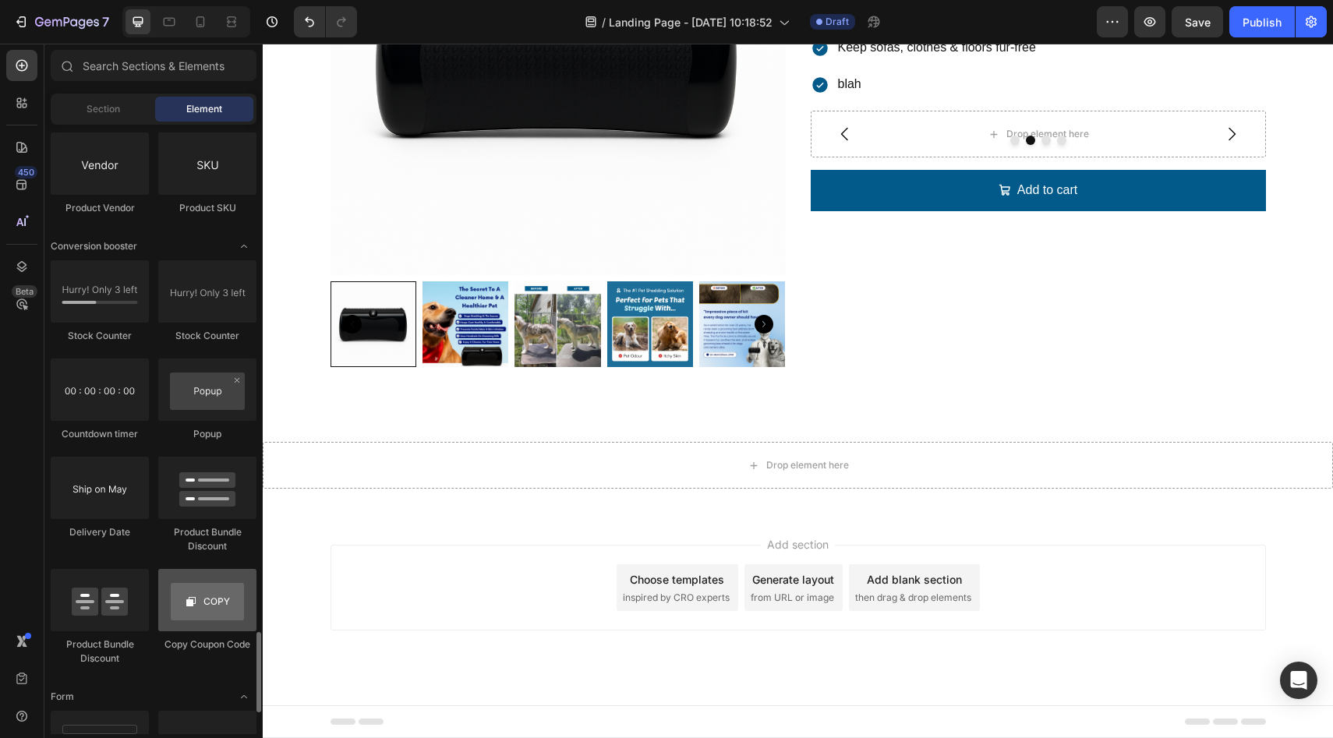
scroll to position [3193, 0]
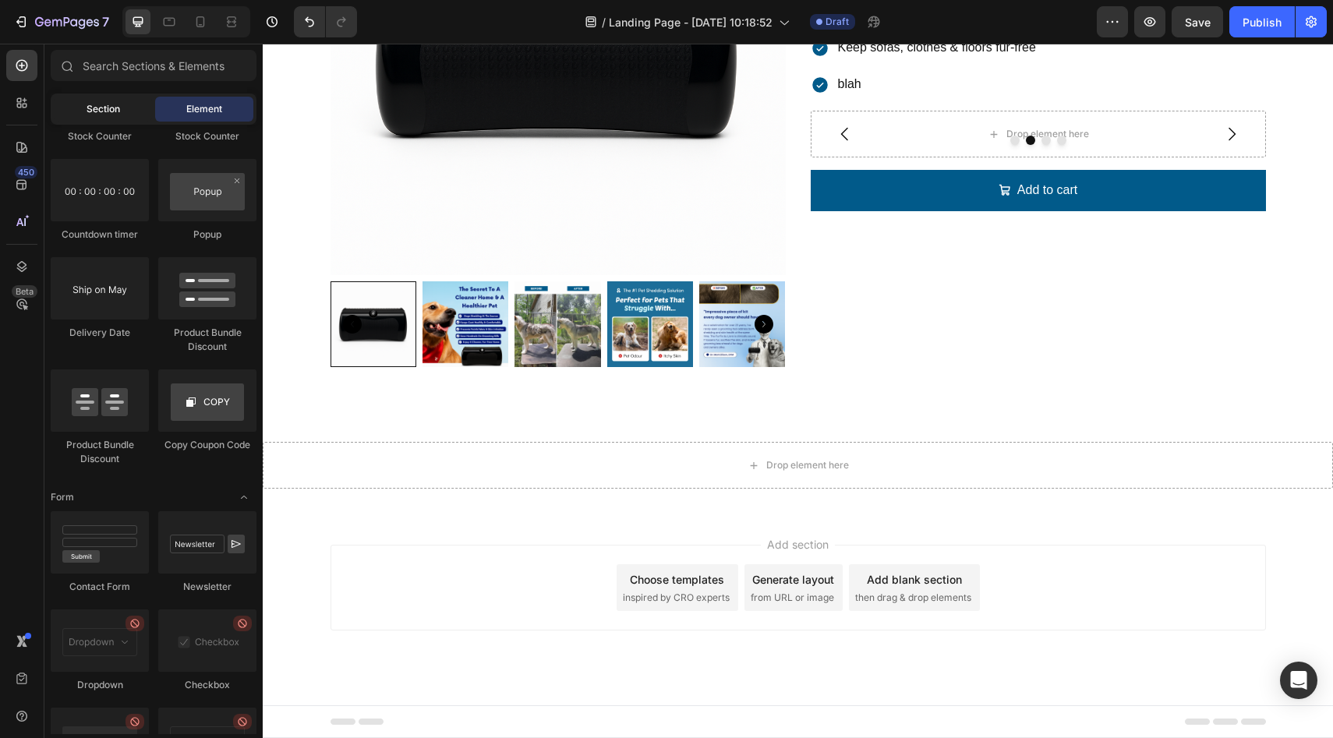
click at [80, 108] on div "Section" at bounding box center [103, 109] width 98 height 25
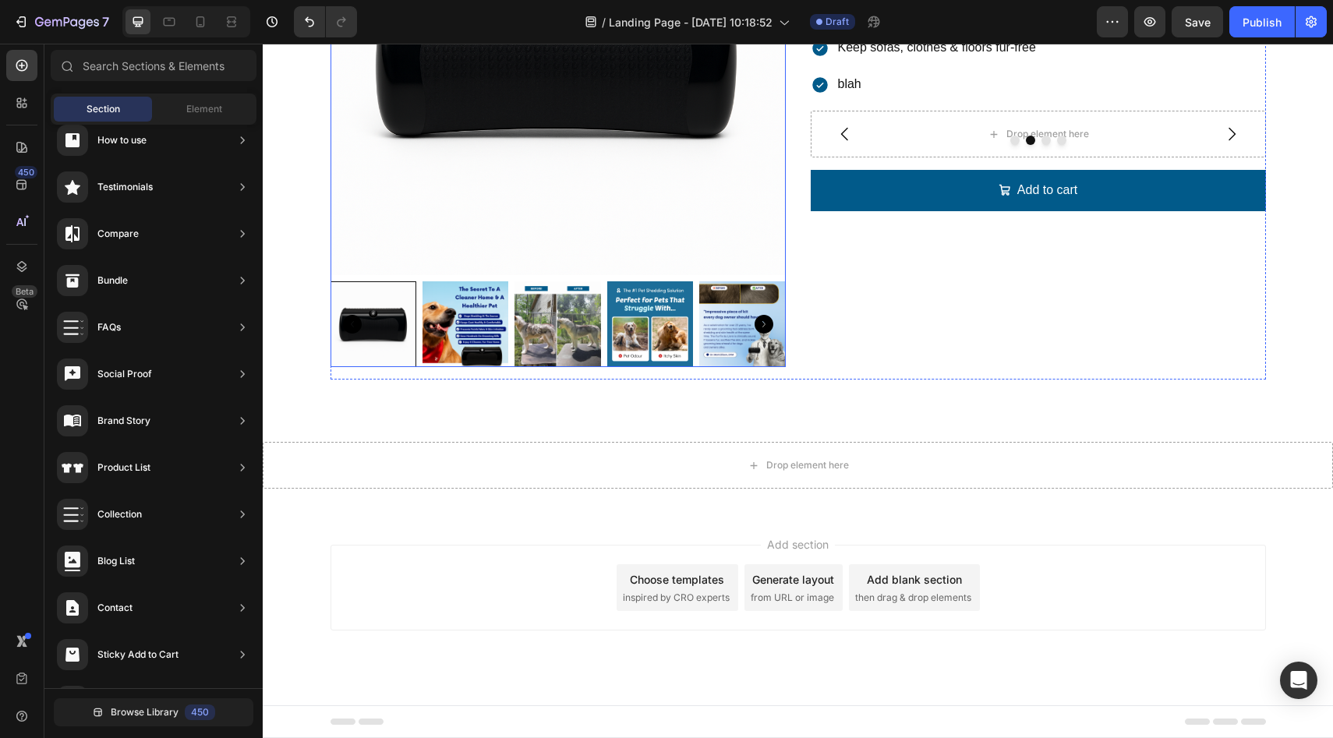
scroll to position [0, 0]
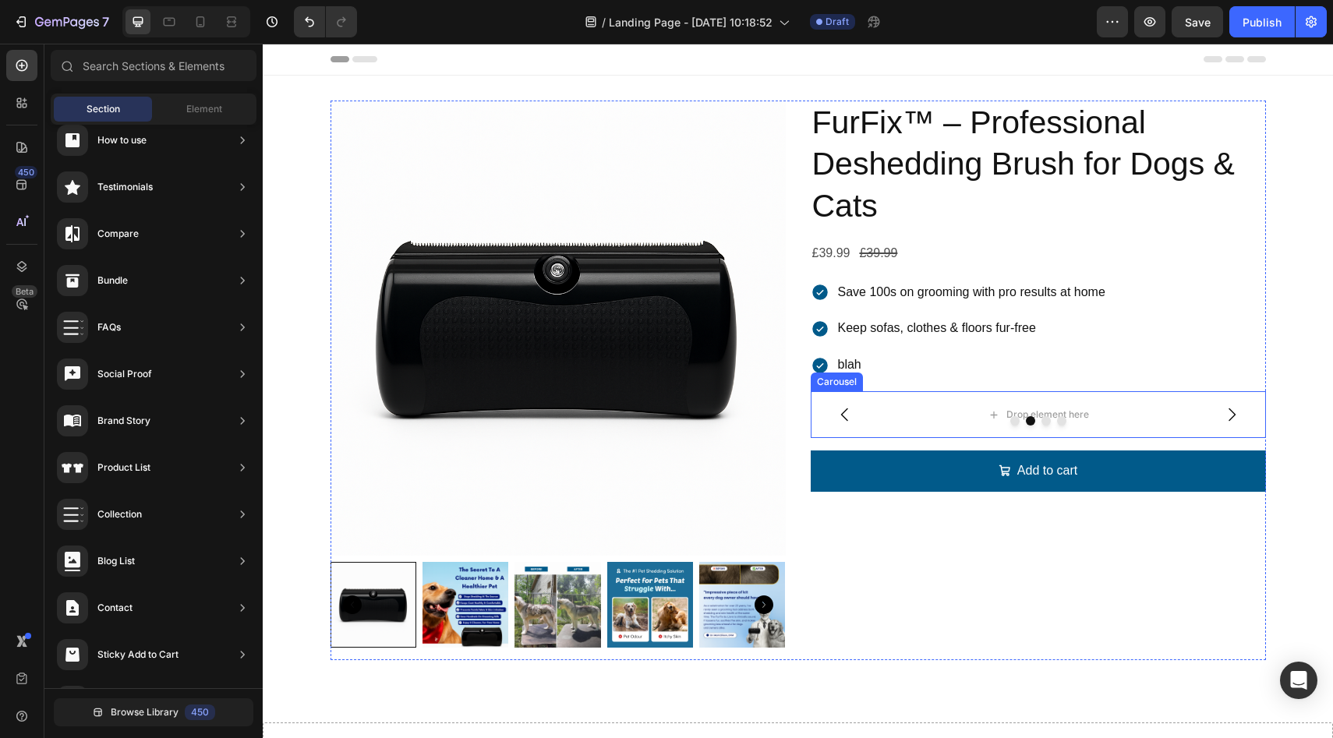
click at [949, 419] on div at bounding box center [1038, 420] width 455 height 9
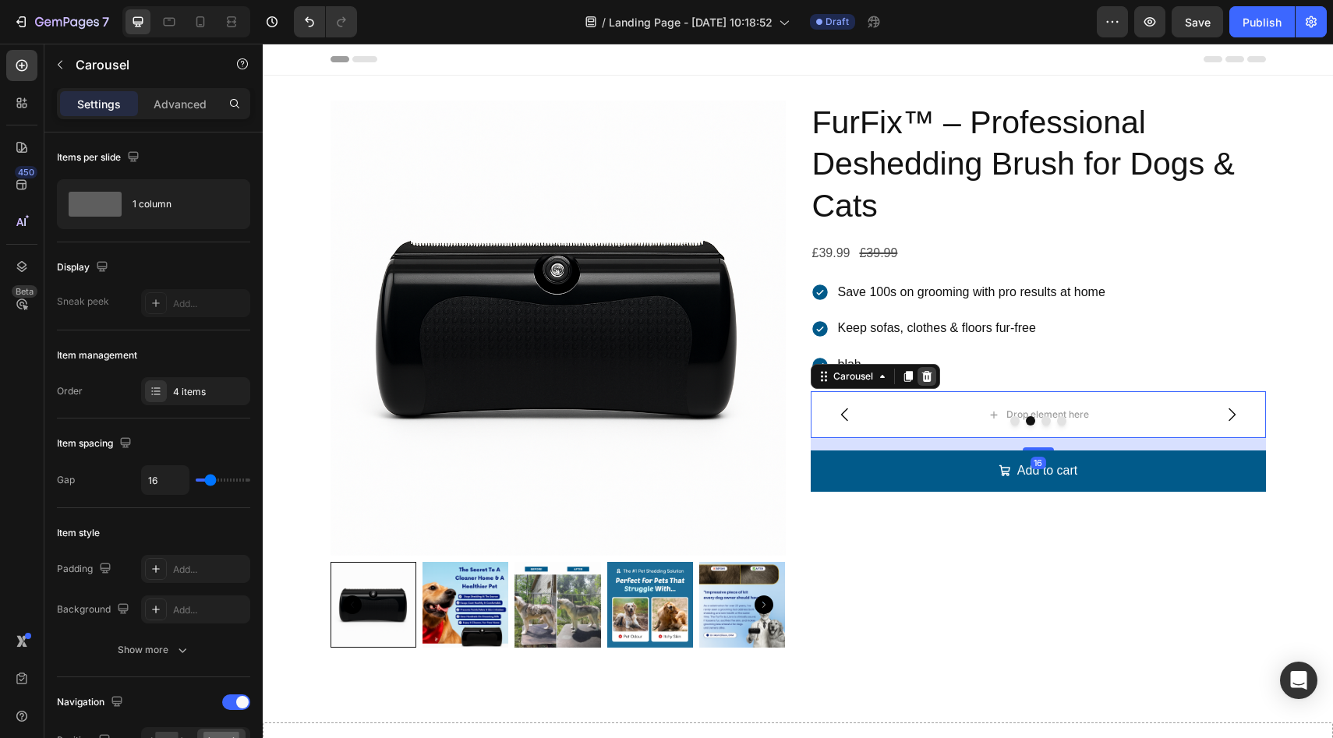
click at [921, 380] on icon at bounding box center [926, 376] width 10 height 11
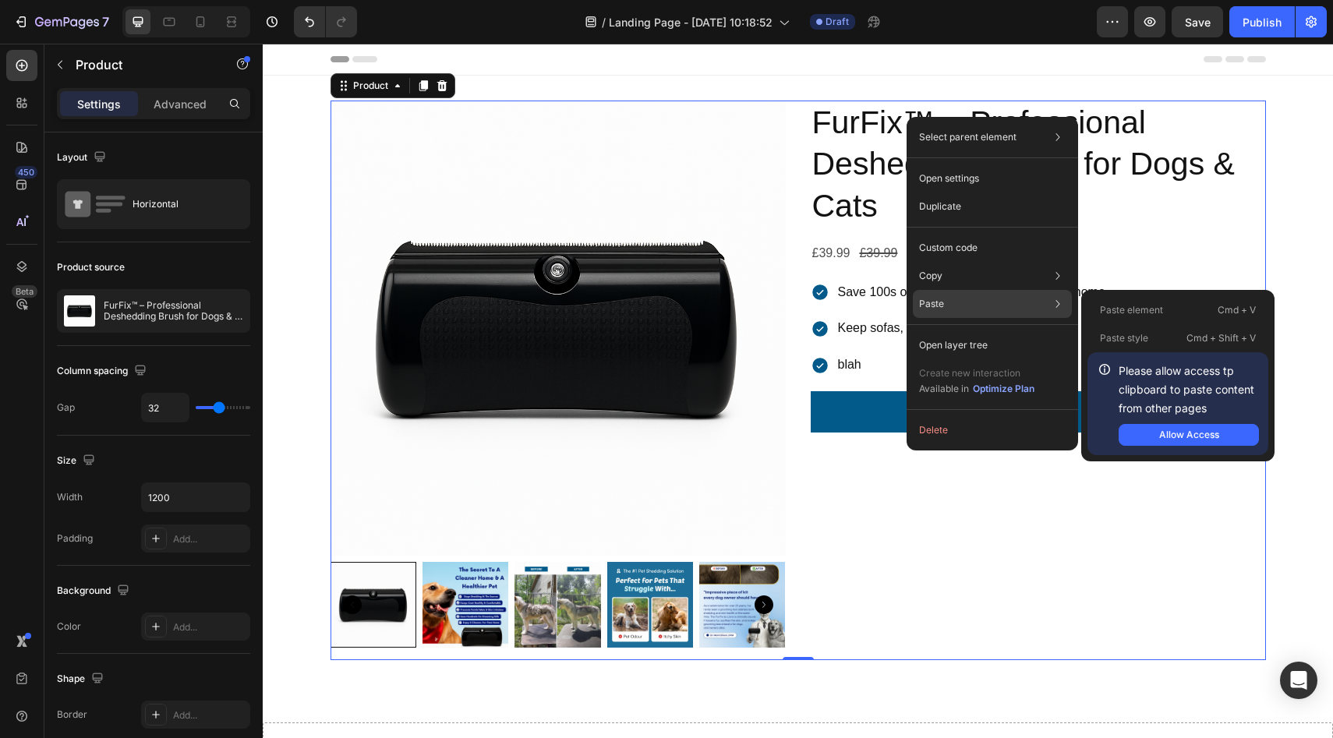
click at [1116, 369] on div "Please allow access tp clipboard to paste content from other pages Allow Access" at bounding box center [1178, 404] width 162 height 84
click at [1108, 369] on icon at bounding box center [1105, 370] width 16 height 16
click at [1165, 437] on div "Allow Access" at bounding box center [1189, 435] width 60 height 14
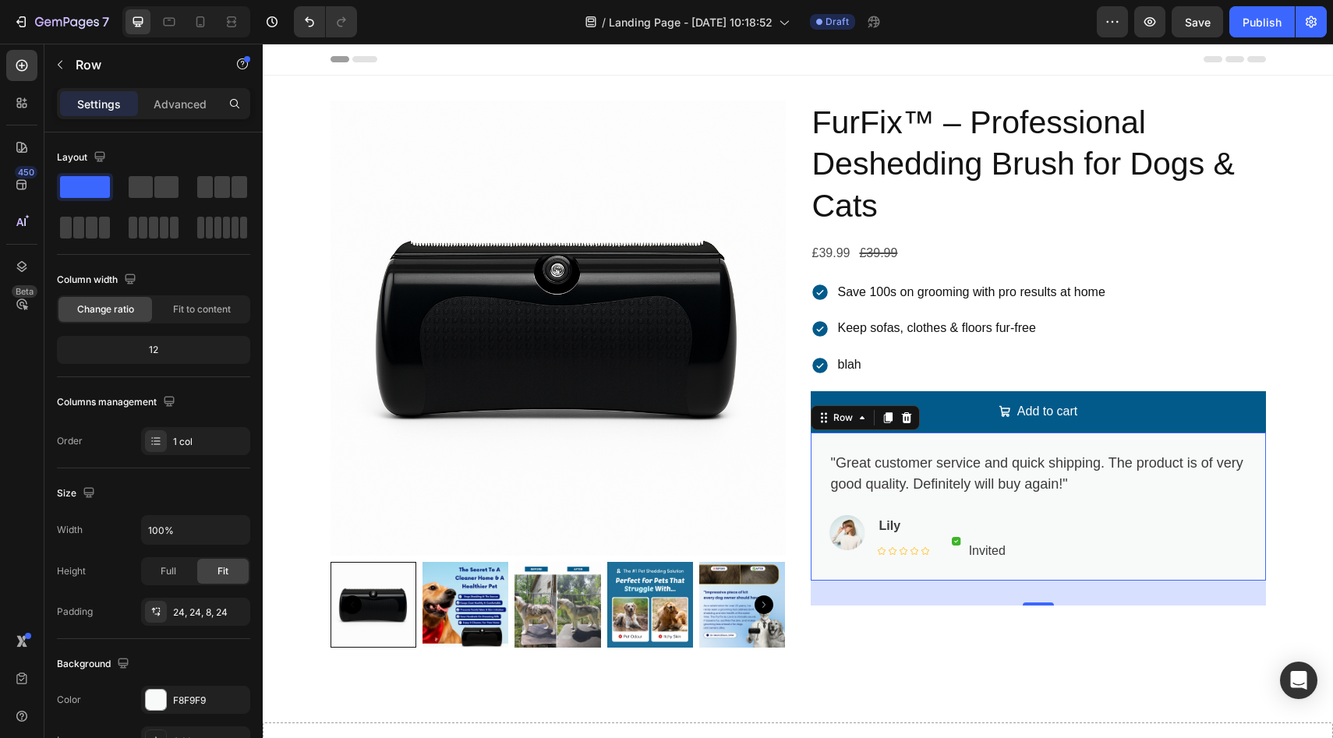
click at [532, 58] on div "Header" at bounding box center [798, 59] width 935 height 31
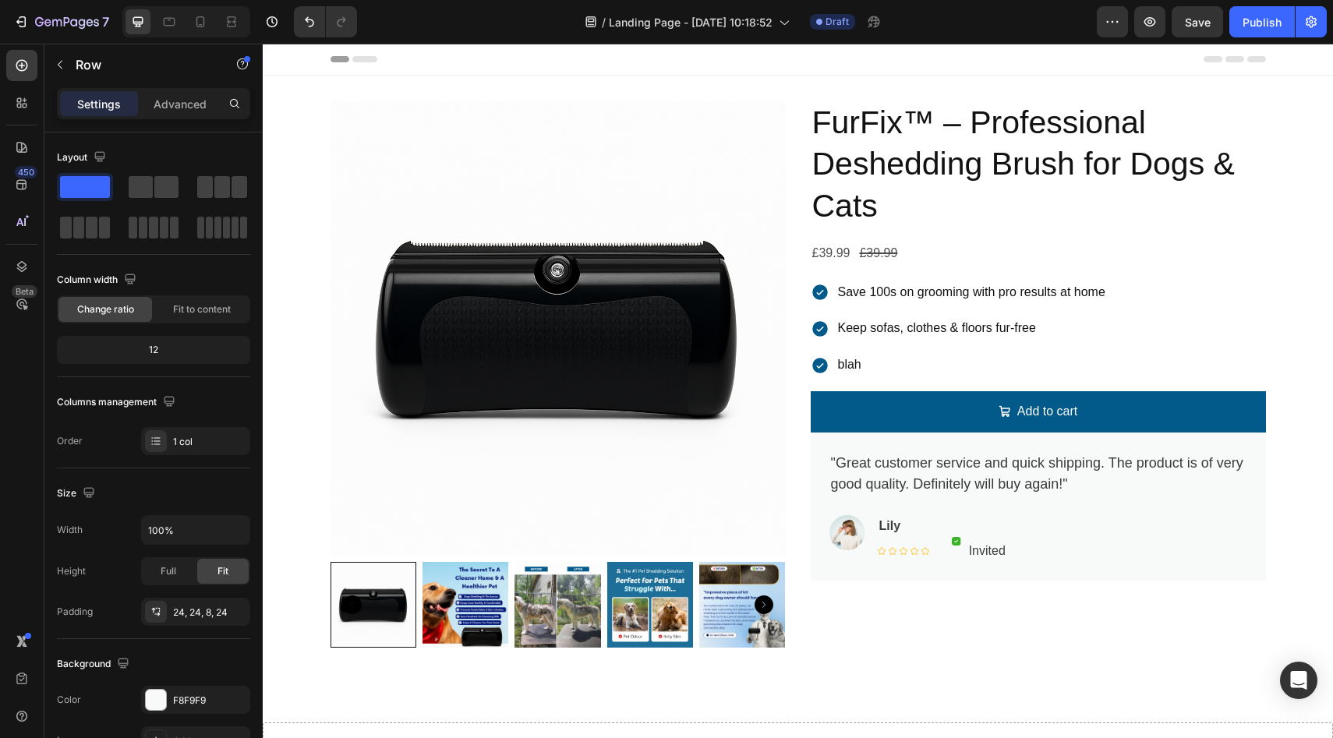
click at [532, 58] on div "Header" at bounding box center [798, 59] width 935 height 31
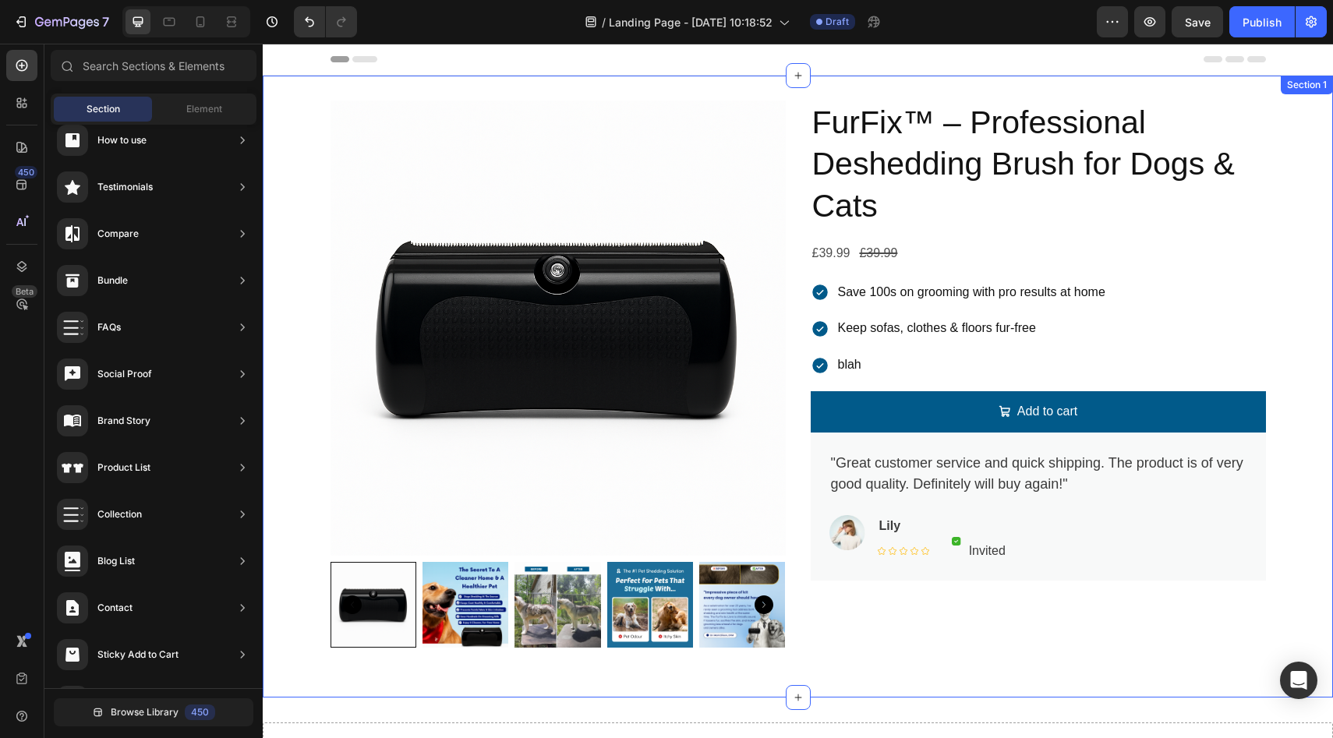
click at [545, 90] on div "Product Images FurFix™ – Professional Deshedding Brush for Dogs & Cats Product …" at bounding box center [798, 387] width 1070 height 622
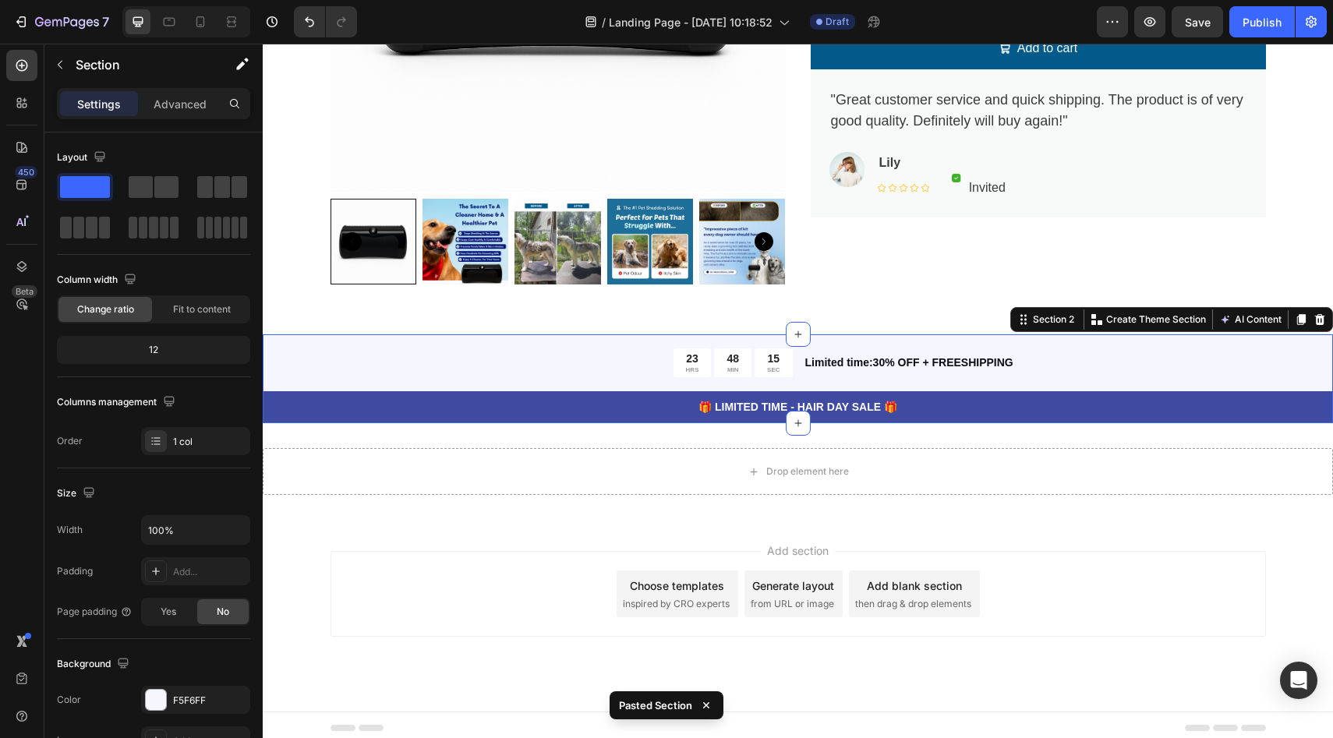
scroll to position [369, 0]
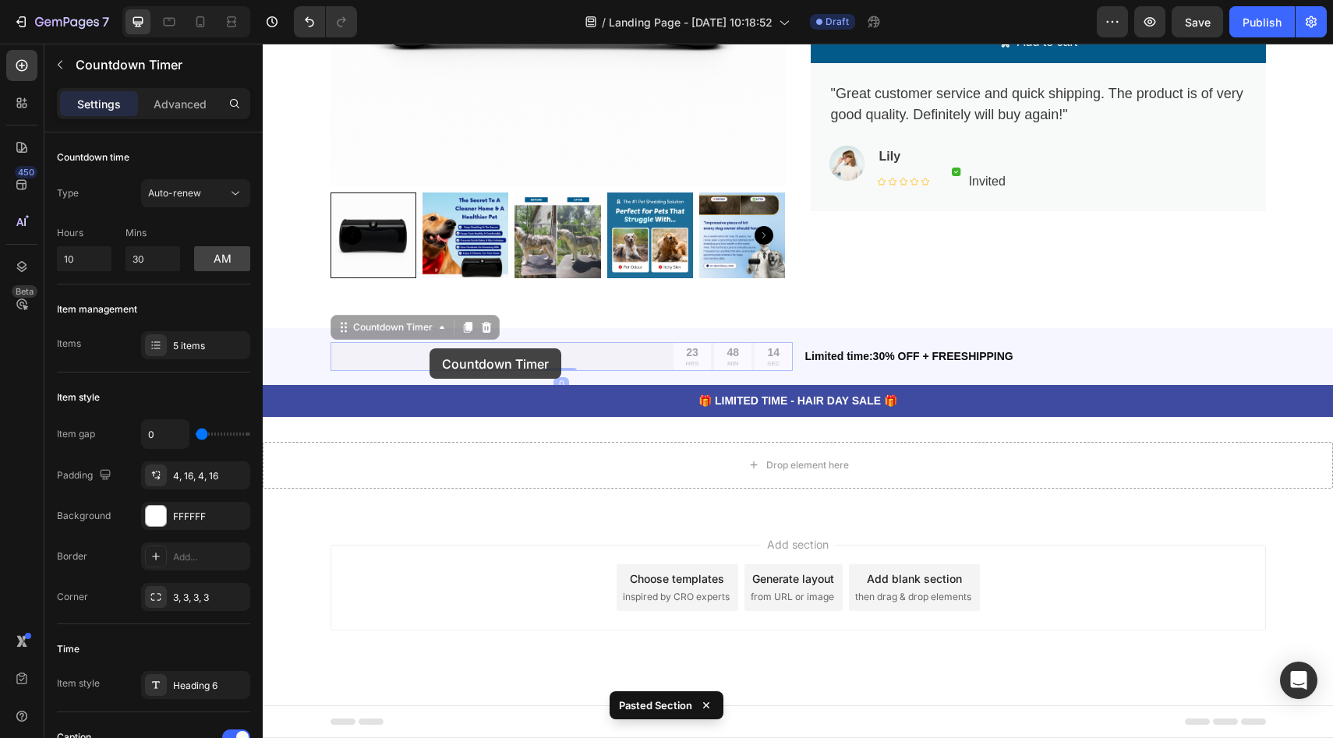
drag, startPoint x: 430, startPoint y: 348, endPoint x: 432, endPoint y: 322, distance: 26.6
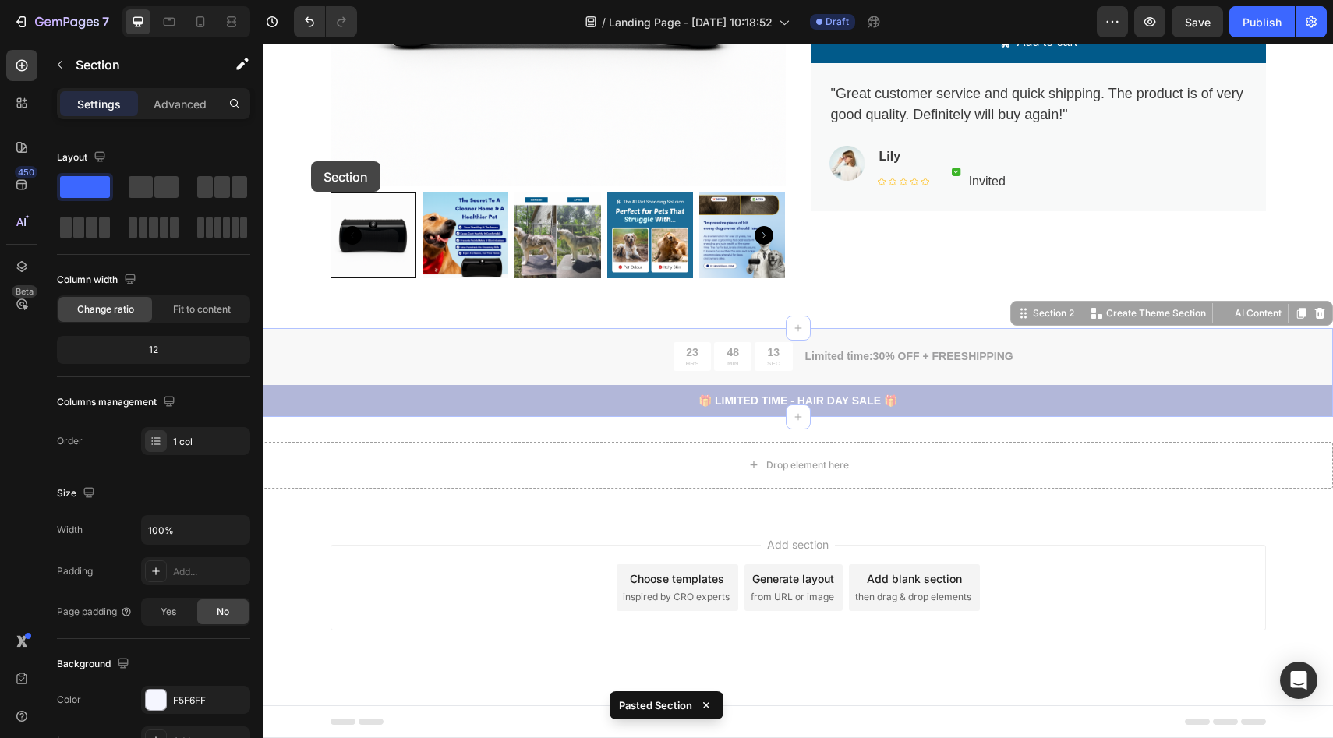
scroll to position [0, 0]
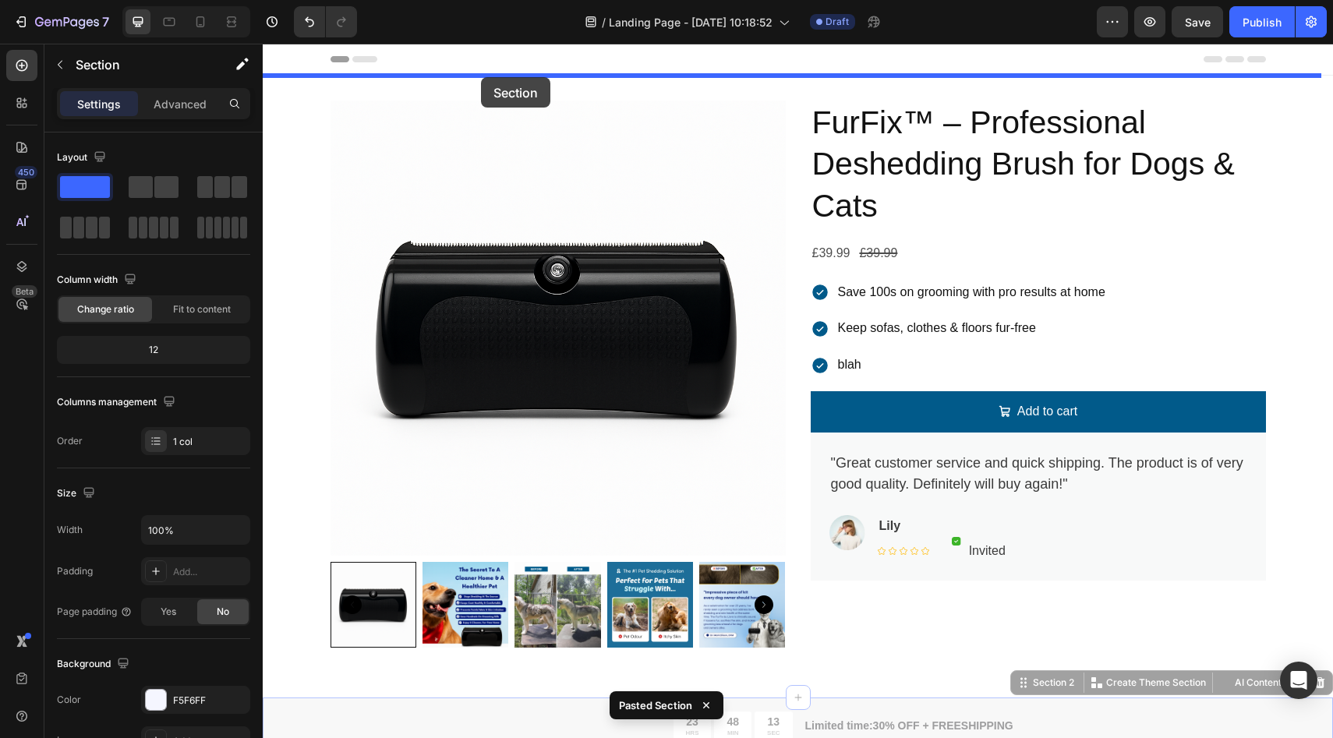
drag, startPoint x: 304, startPoint y: 356, endPoint x: 481, endPoint y: 77, distance: 330.4
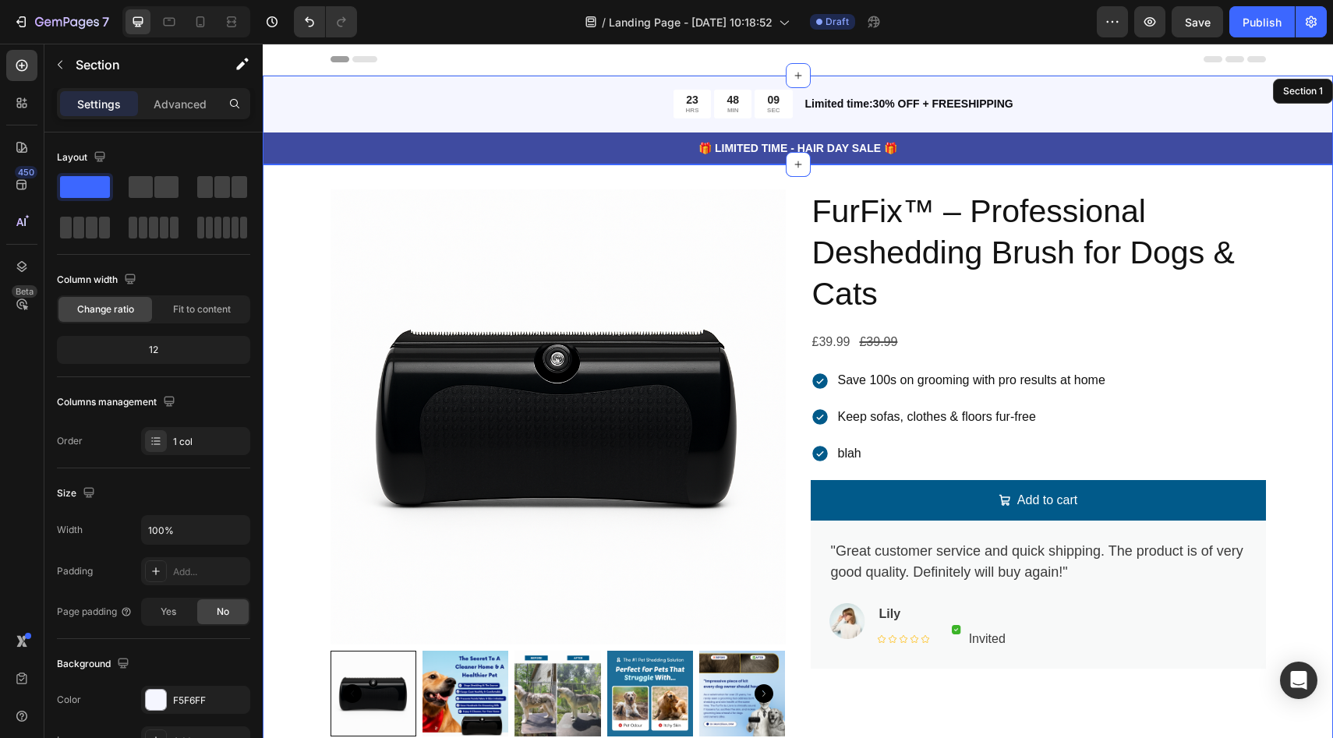
click at [1302, 302] on div "Product Images FurFix™ – Professional Deshedding Brush for Dogs & Cats Product …" at bounding box center [798, 475] width 1070 height 572
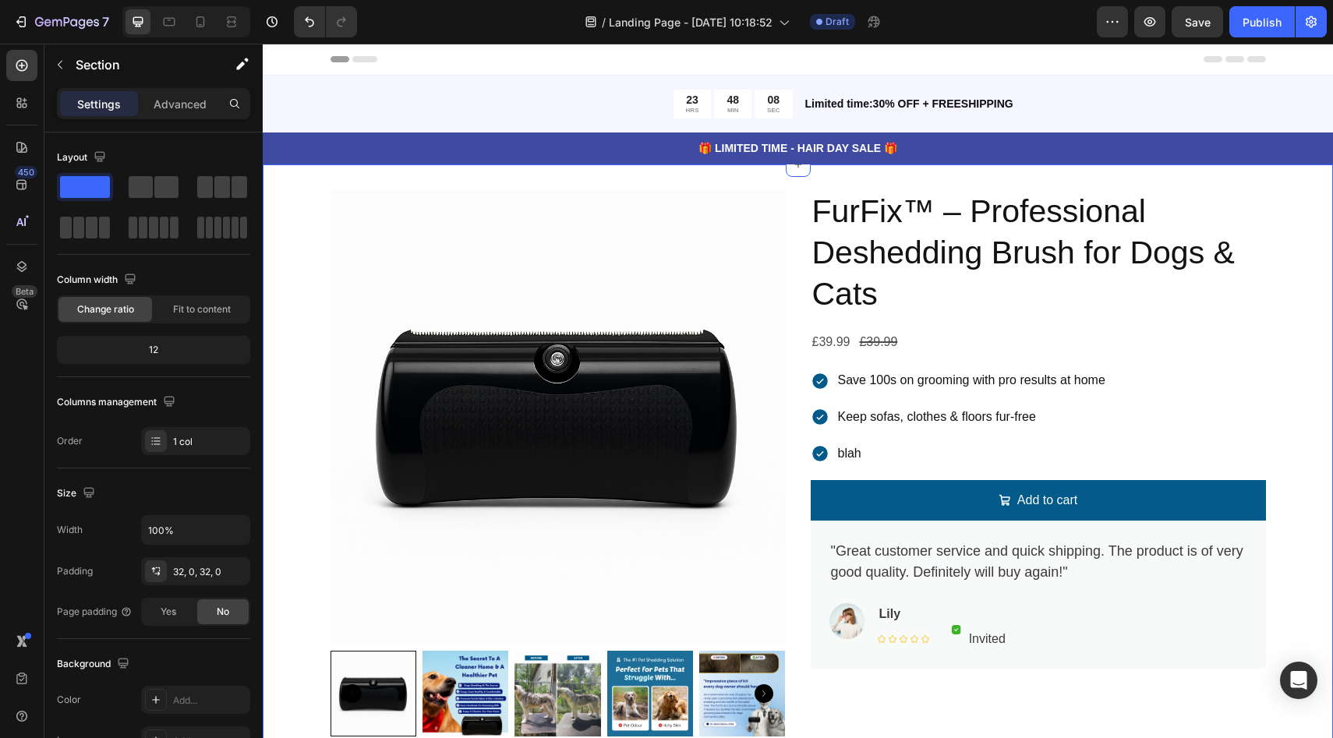
click at [594, 62] on div "Header" at bounding box center [798, 59] width 935 height 31
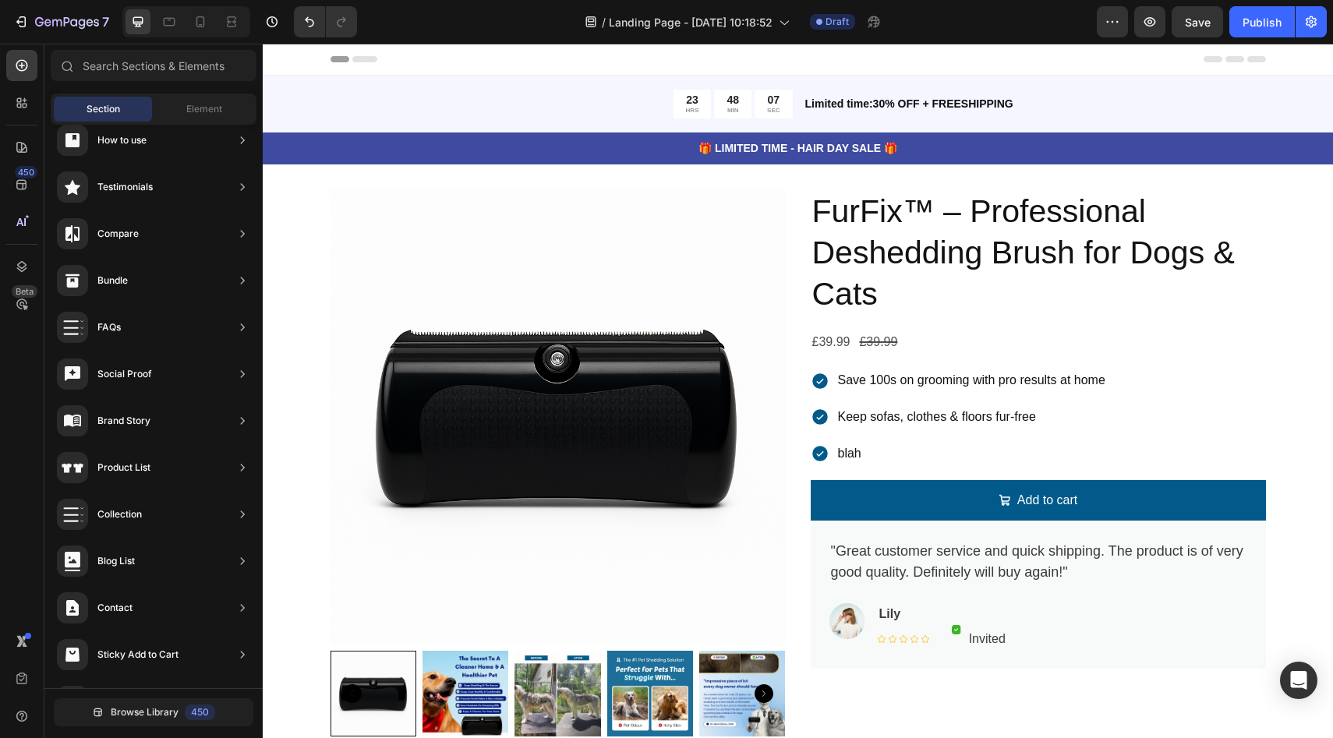
click at [274, 62] on div "Header" at bounding box center [301, 59] width 58 height 19
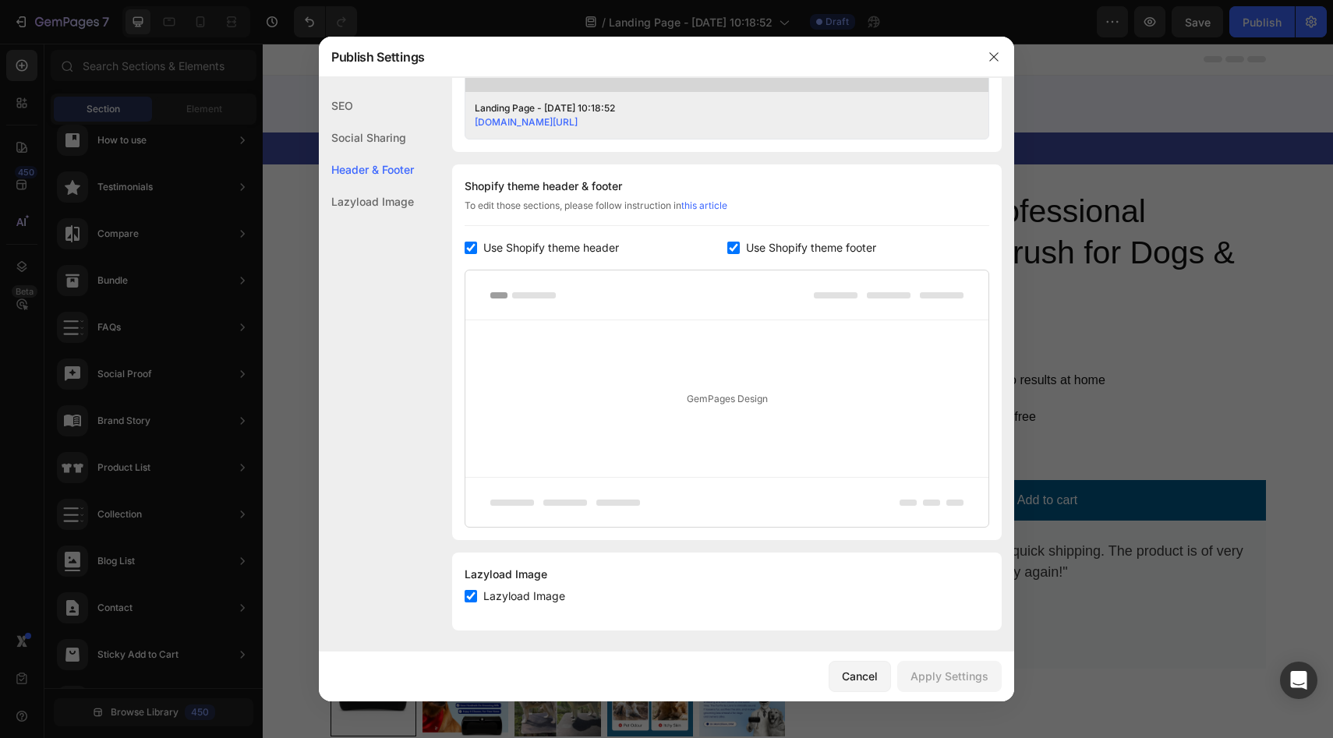
scroll to position [663, 0]
click at [1003, 55] on button "button" at bounding box center [993, 56] width 25 height 25
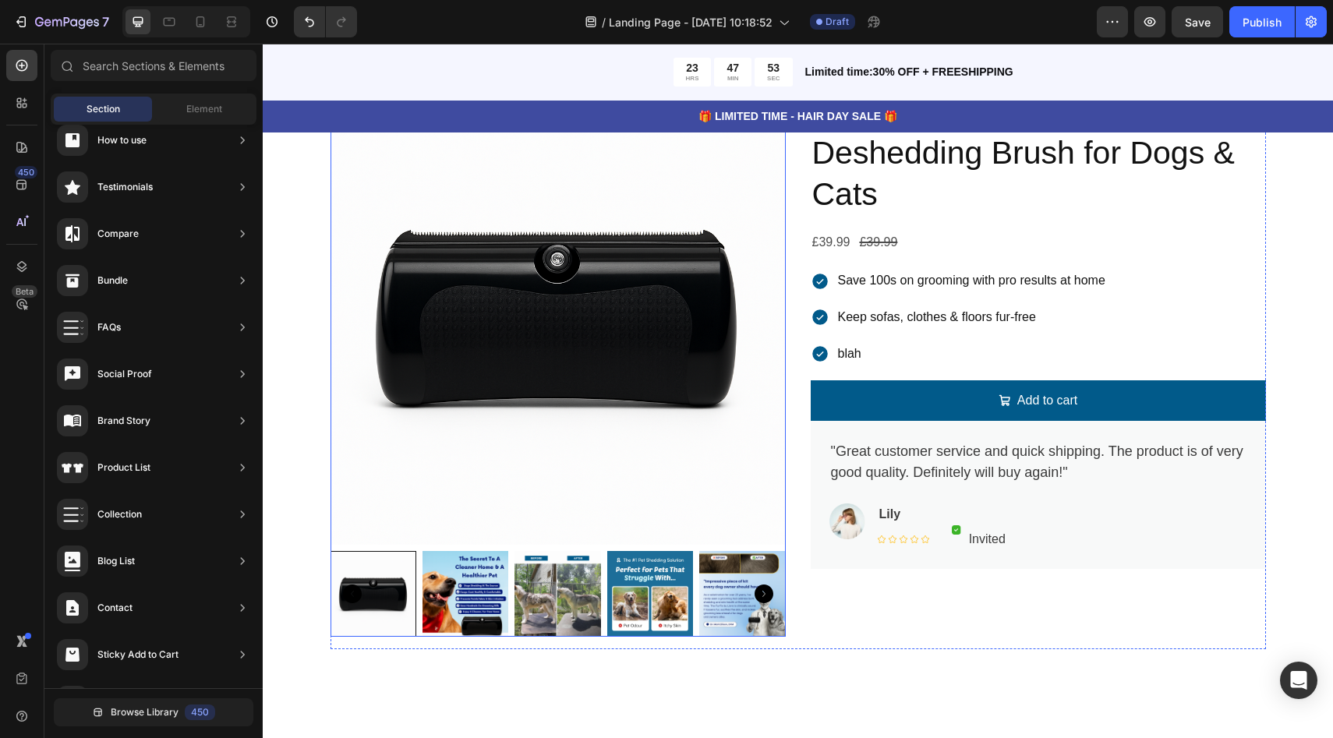
scroll to position [0, 0]
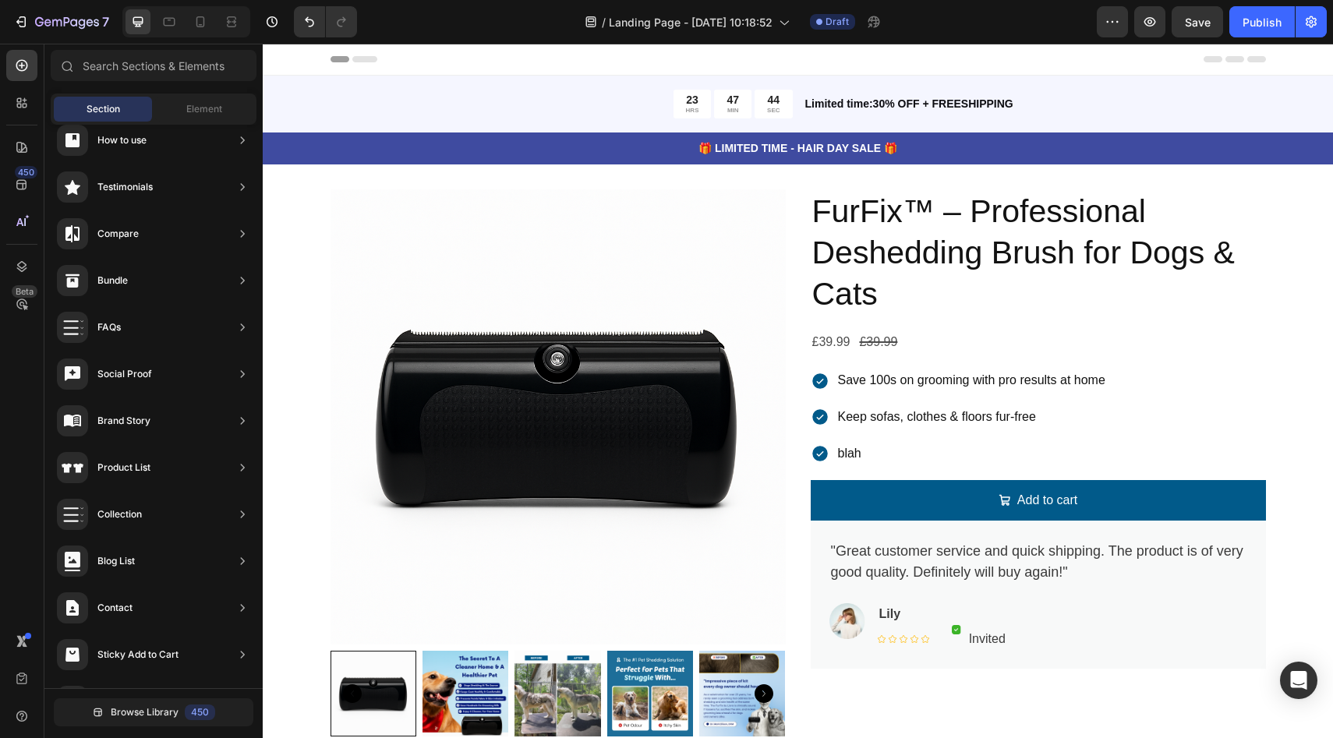
click at [454, 59] on div "Header" at bounding box center [798, 59] width 935 height 31
click at [15, 224] on icon at bounding box center [22, 222] width 16 height 16
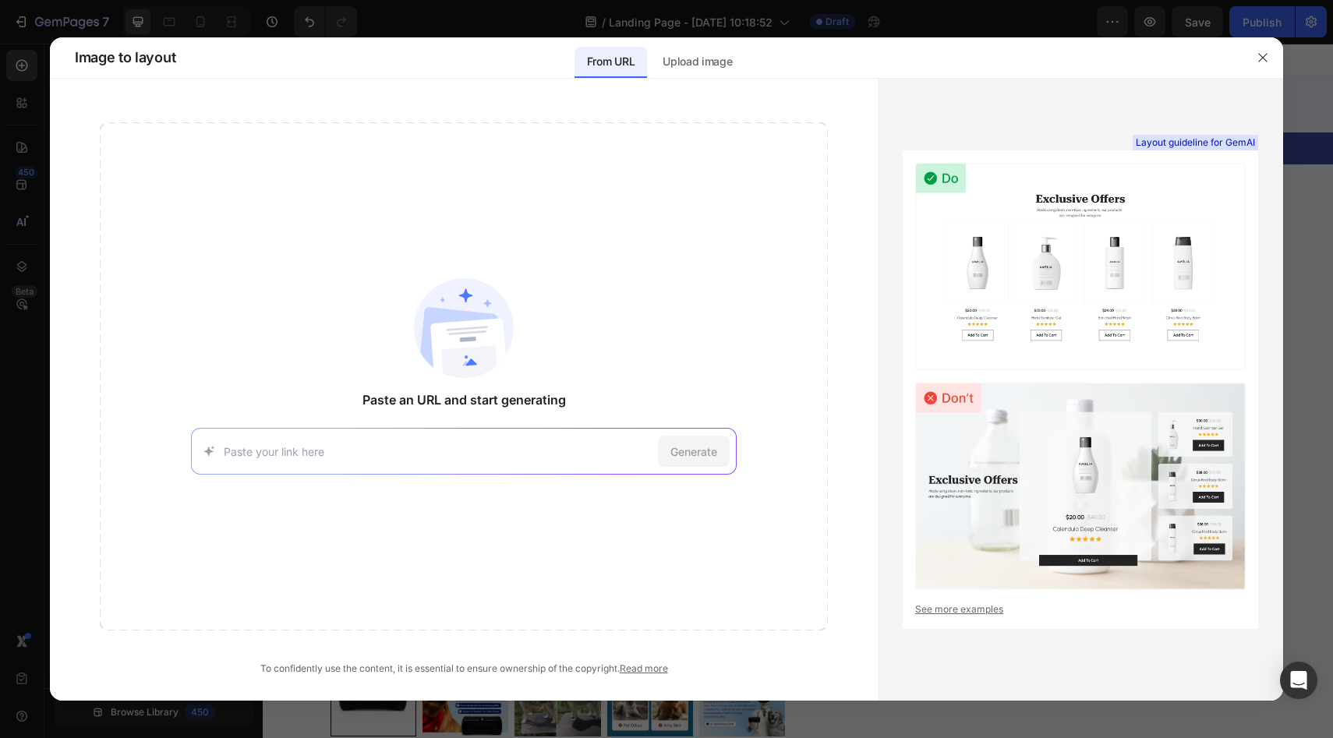
click at [942, 608] on link "See more examples" at bounding box center [1080, 610] width 331 height 14
click at [411, 441] on div "Generate" at bounding box center [464, 451] width 546 height 47
click at [414, 452] on input at bounding box center [438, 452] width 429 height 16
paste input "https://getrenu.com/products/brush?srsltid=AfmBOorG-n6lr3U_U2ZQRnKJ5FIg4cKxV8PL…"
type input "https://getrenu.com/products/brush?srsltid=AfmBOorG-n6lr3U_U2ZQRnKJ5FIg4cKxV8PL…"
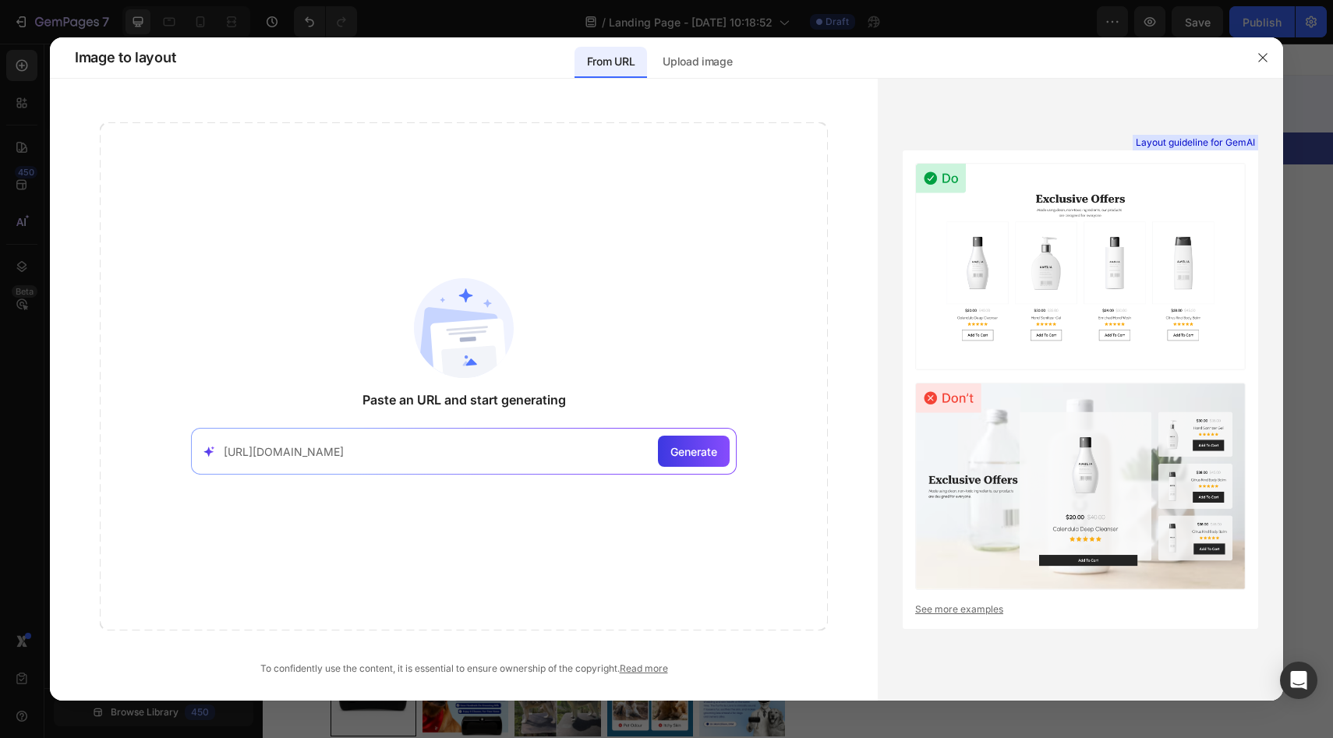
scroll to position [0, 148]
click at [670, 447] on span "Generate" at bounding box center [693, 452] width 47 height 16
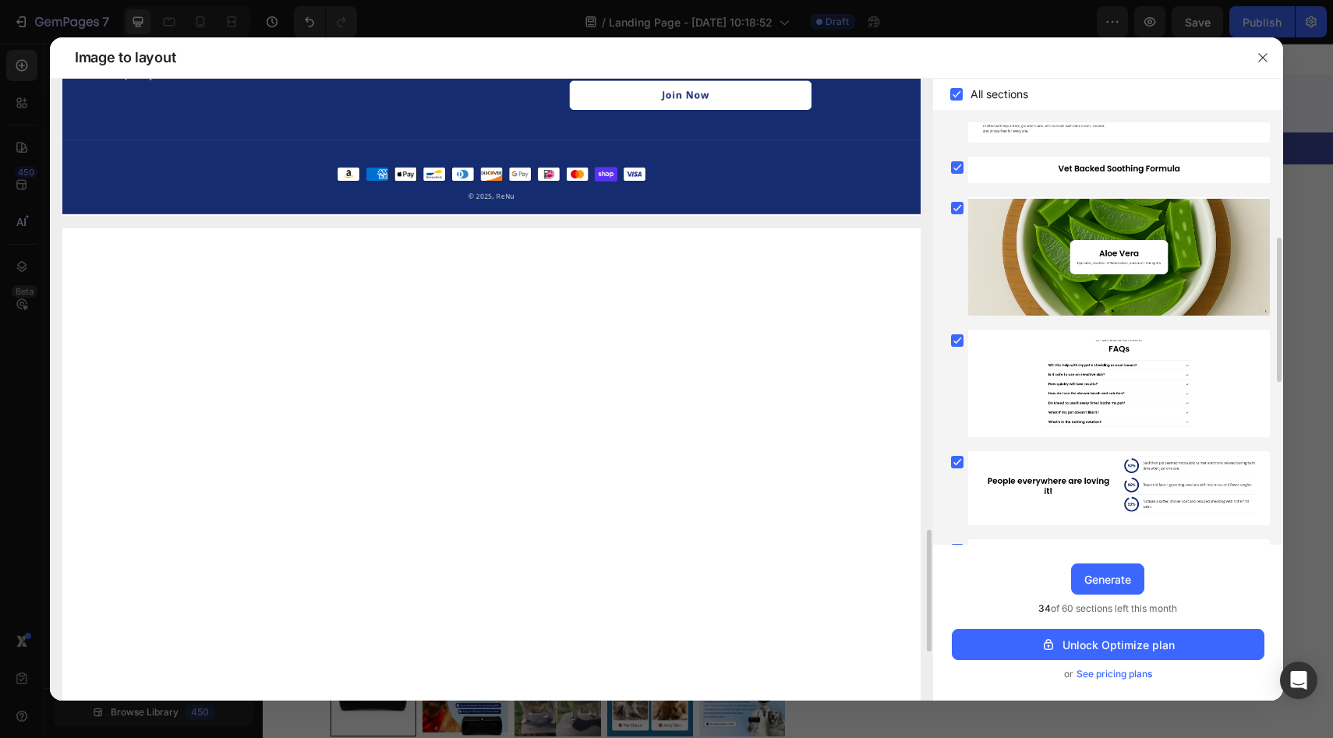
scroll to position [0, 0]
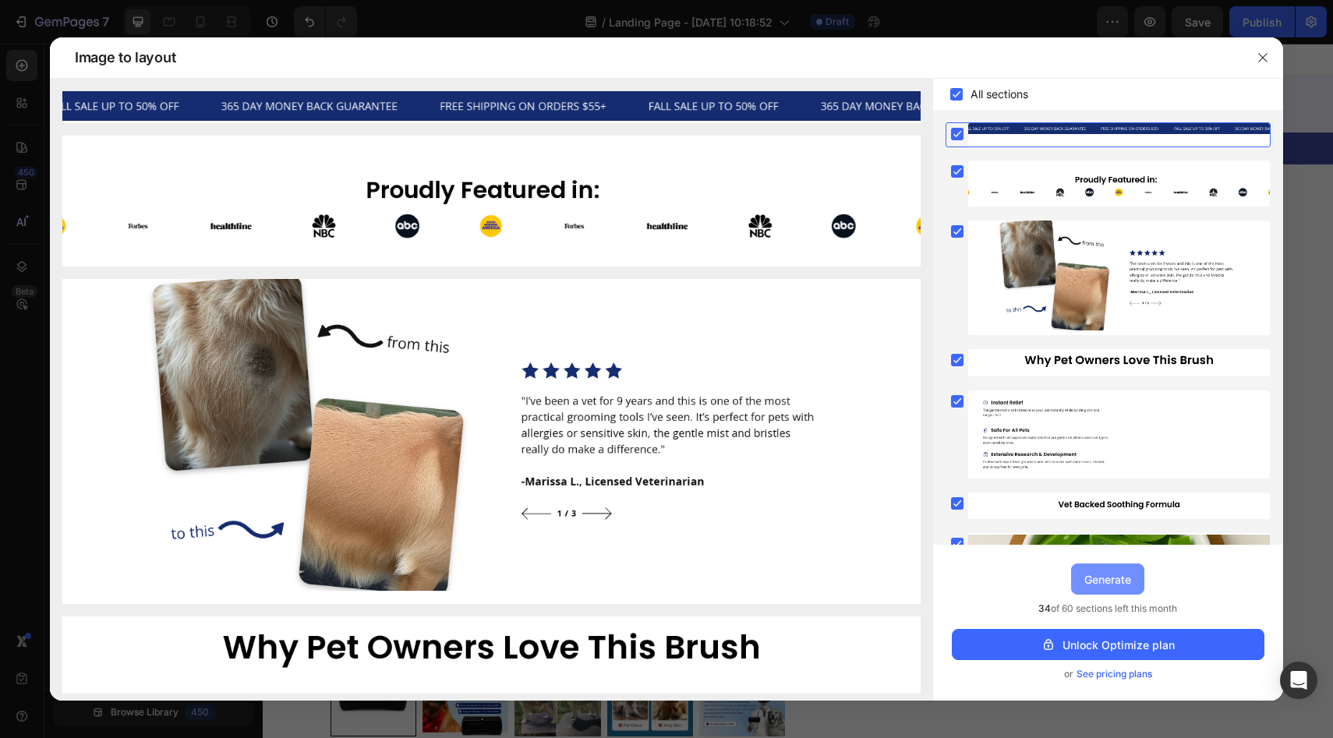
click at [1111, 580] on div "Generate" at bounding box center [1107, 579] width 47 height 16
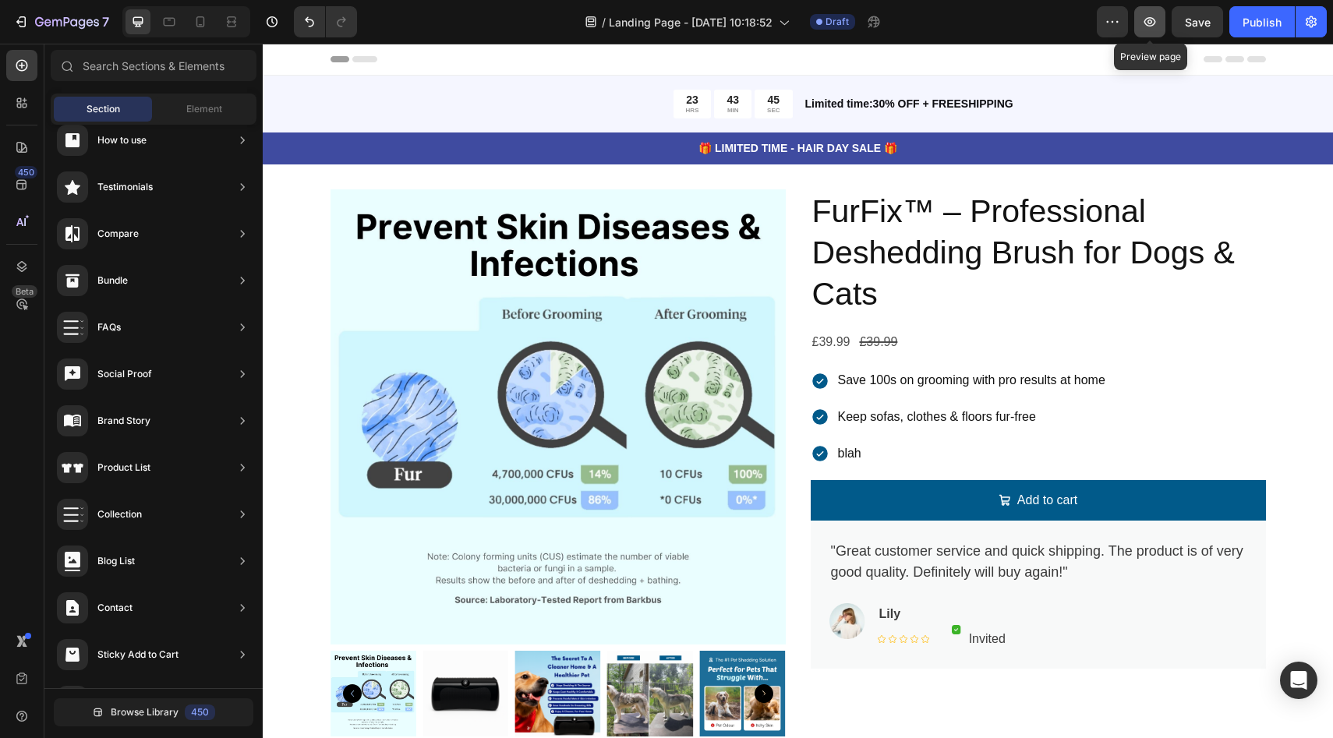
click at [1144, 33] on button "button" at bounding box center [1149, 21] width 31 height 31
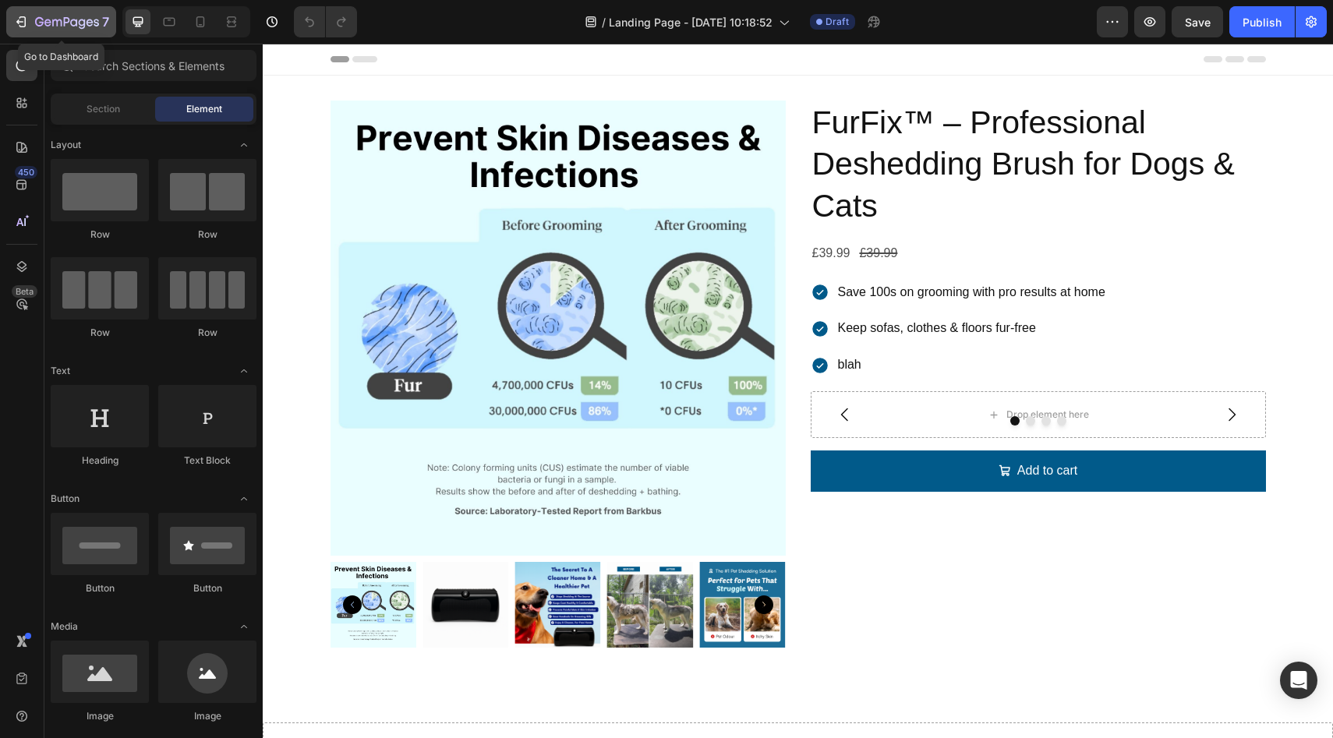
click at [37, 23] on icon "button" at bounding box center [67, 22] width 64 height 13
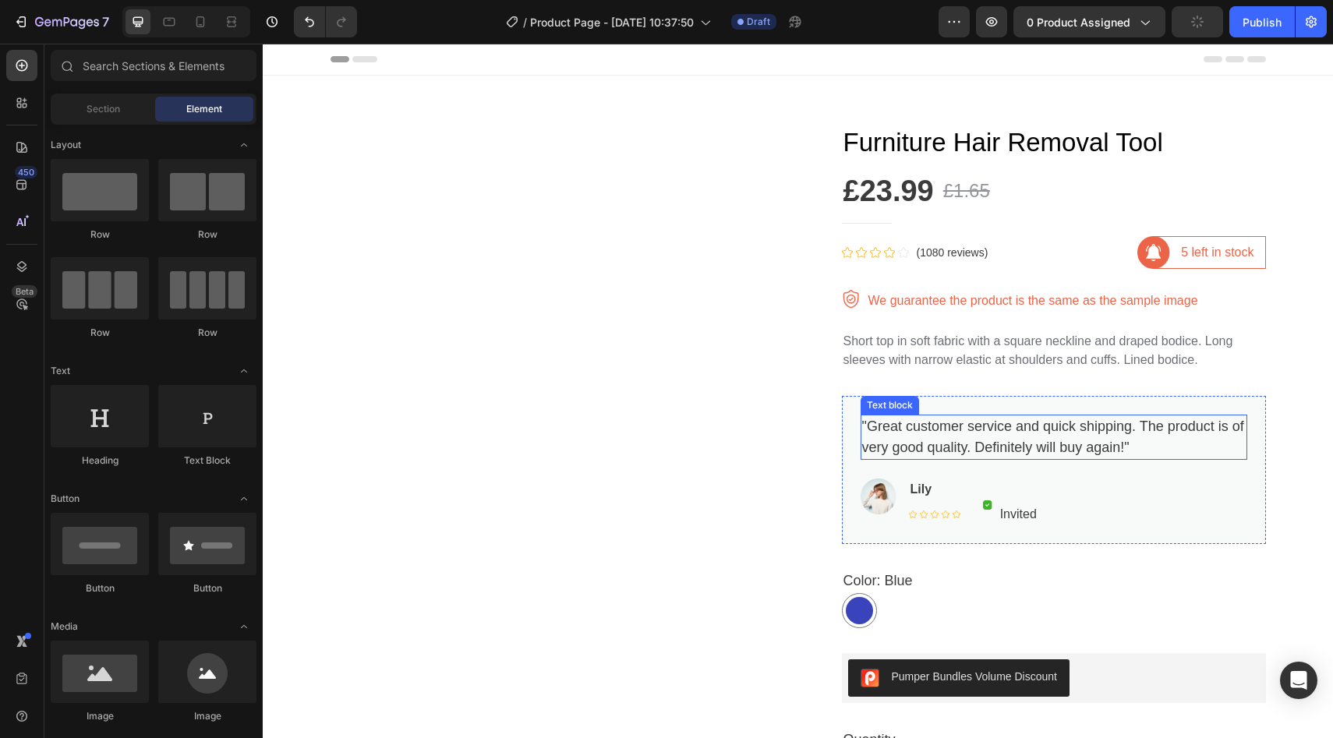
scroll to position [100, 0]
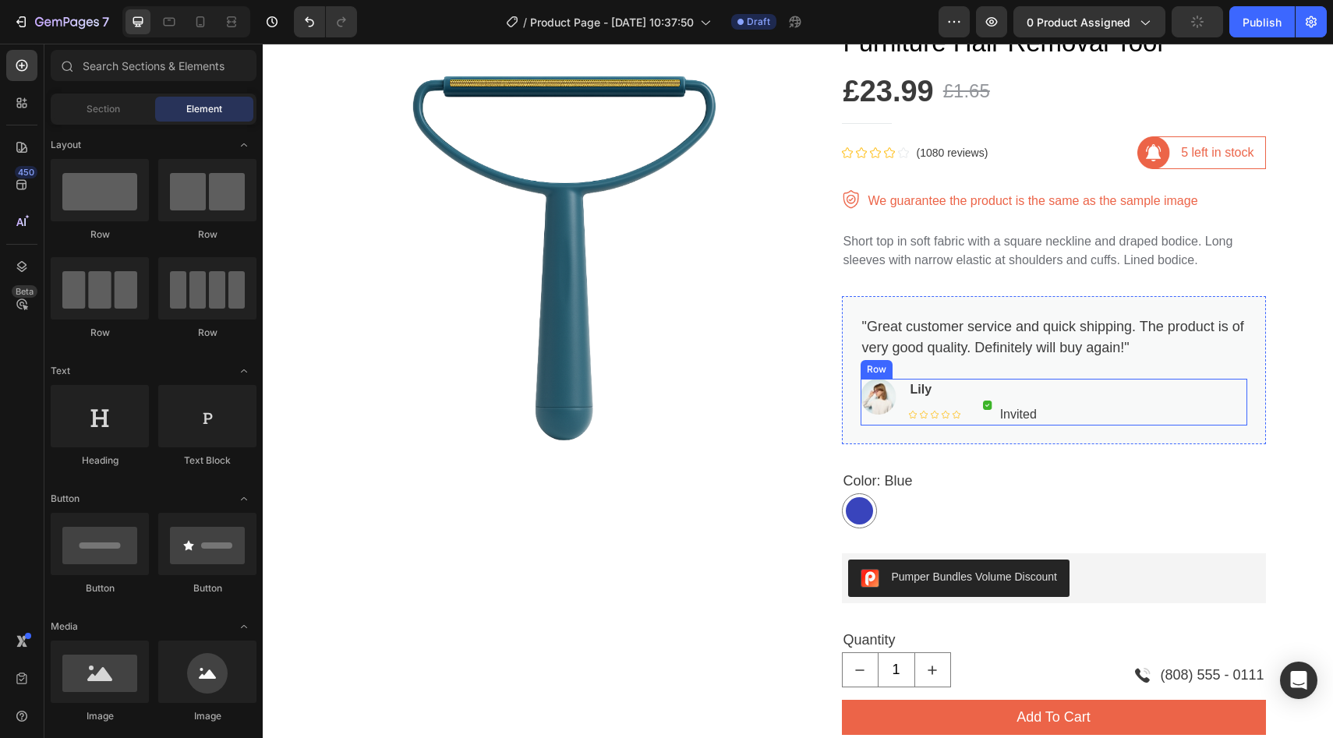
click at [1089, 401] on div "Image Lily Text block Icon Icon Icon Icon Icon Icon List Hoz Image Invited Text…" at bounding box center [1054, 402] width 387 height 47
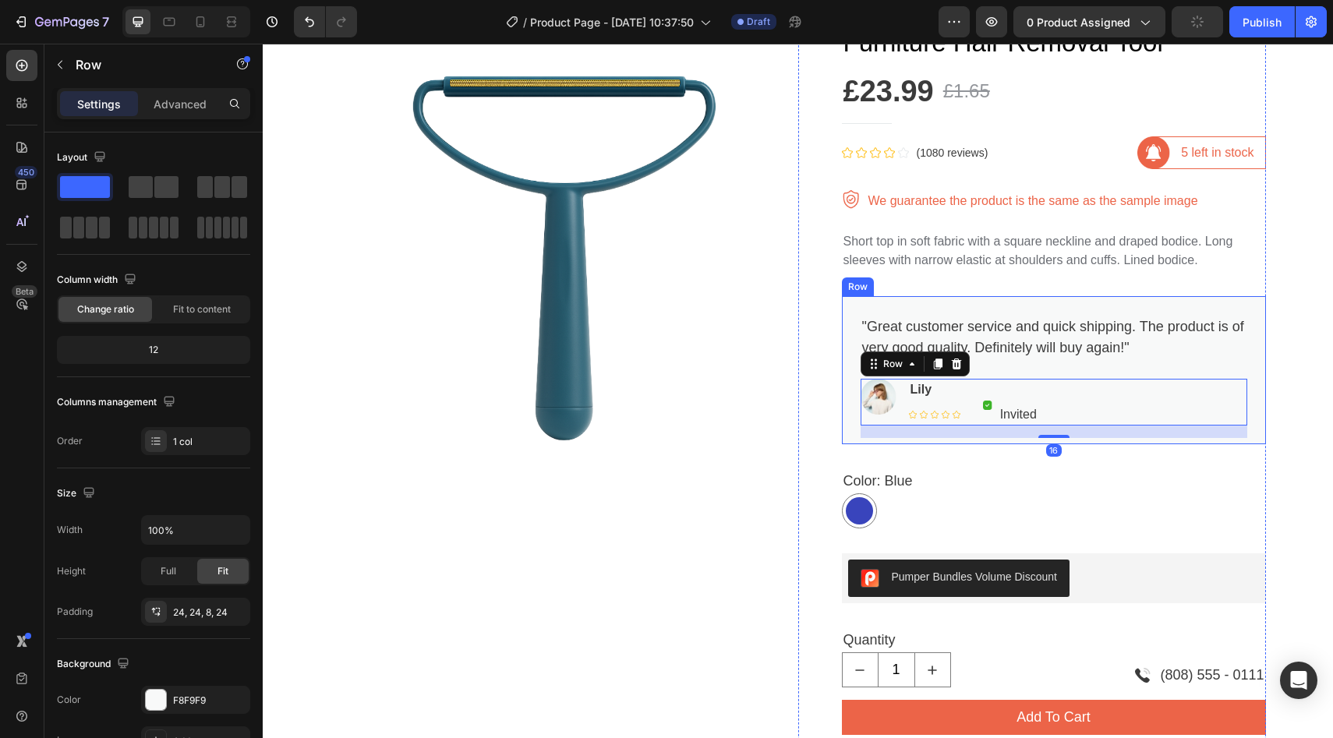
click at [1073, 308] on div ""Great customer service and quick shipping. The product is of very good quality…" at bounding box center [1054, 370] width 424 height 148
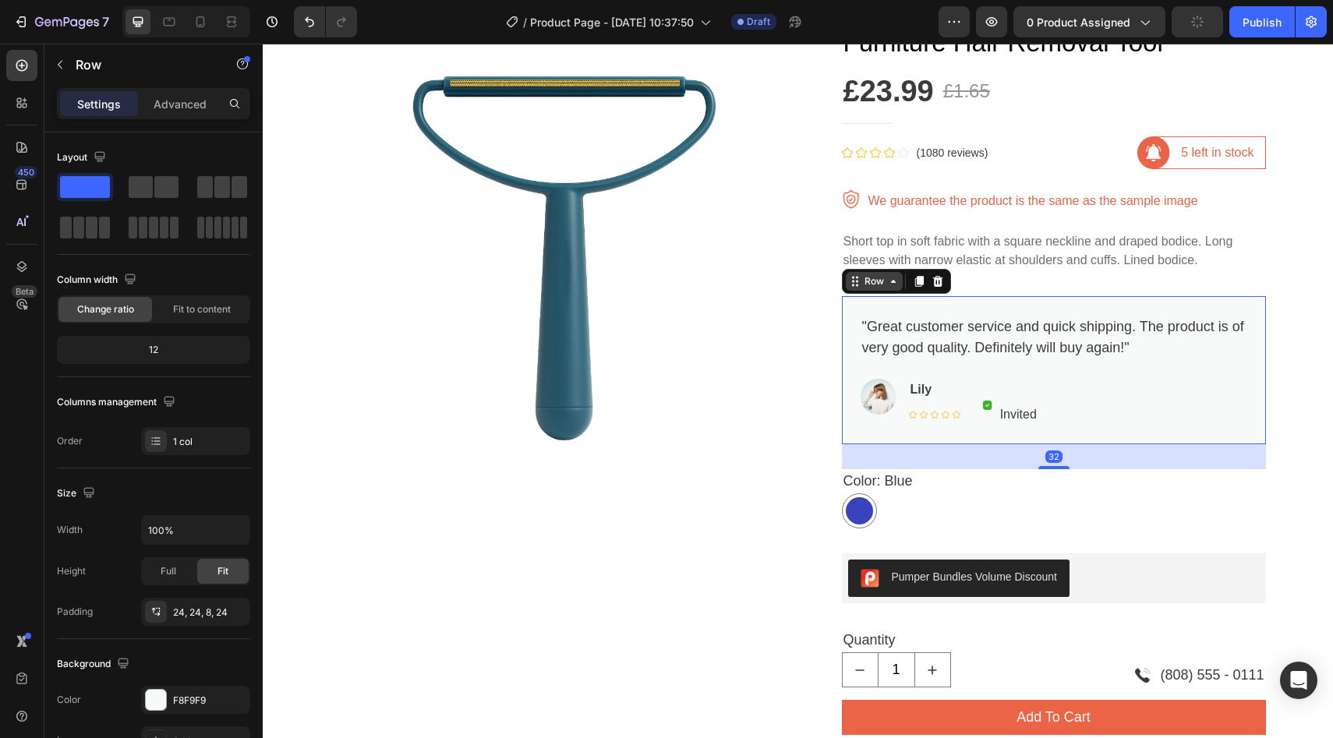
click at [887, 285] on icon at bounding box center [893, 281] width 12 height 12
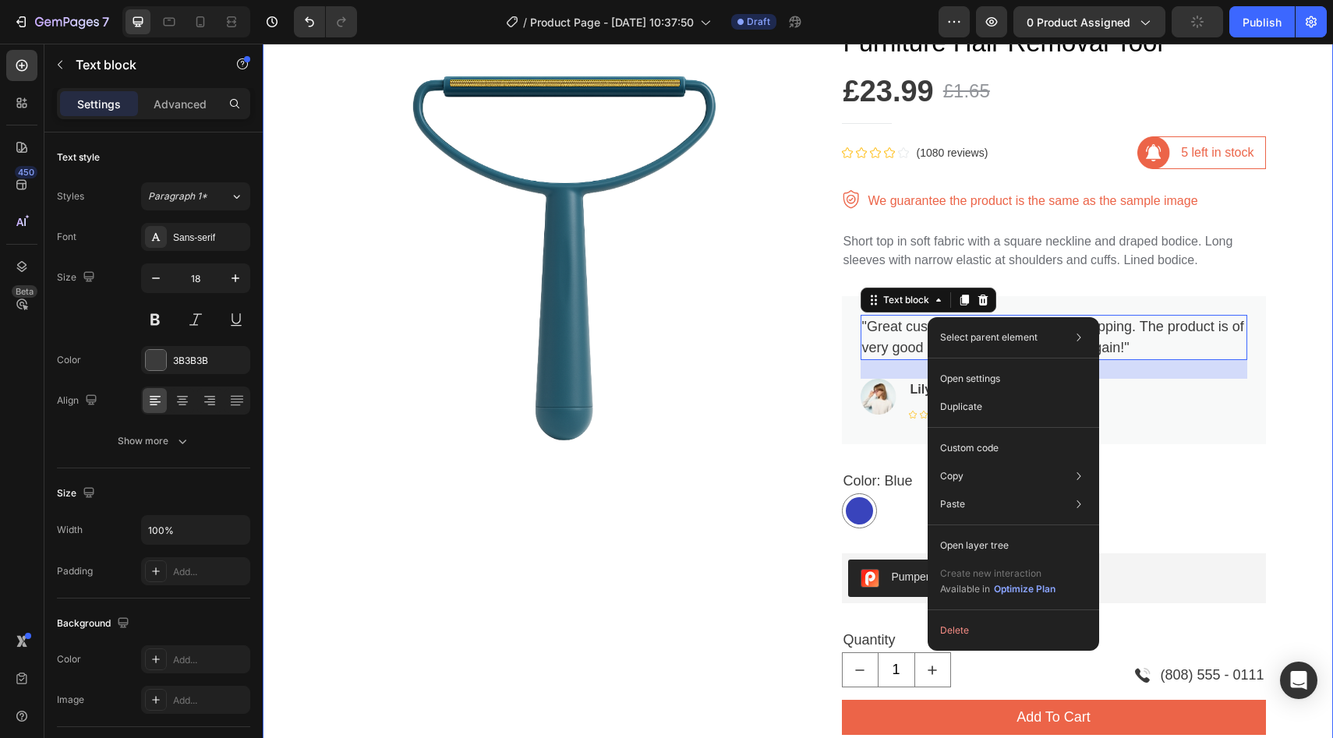
click at [1307, 388] on div "Product Images Furniture Hair Removal Tool Product Title £23.99 Product Price P…" at bounding box center [797, 575] width 1047 height 1124
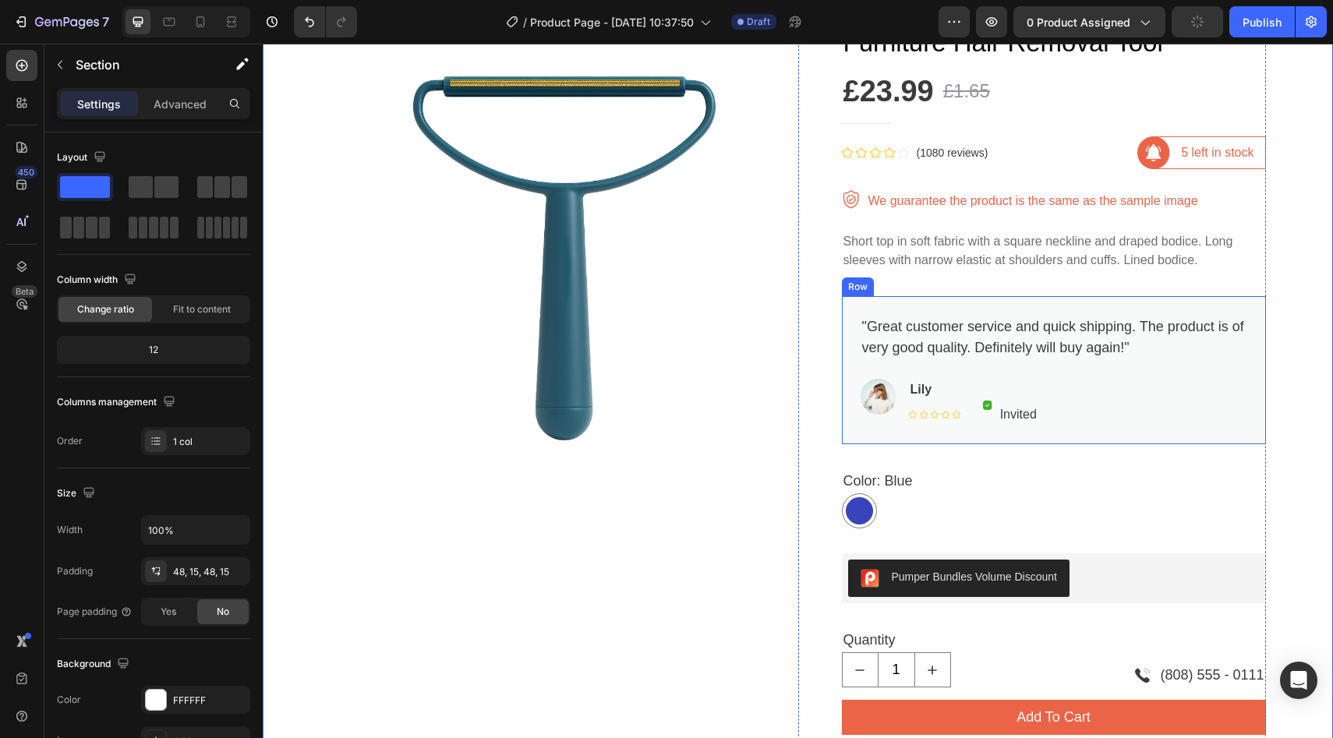
click at [1245, 306] on div ""Great customer service and quick shipping. The product is of very good quality…" at bounding box center [1054, 370] width 424 height 148
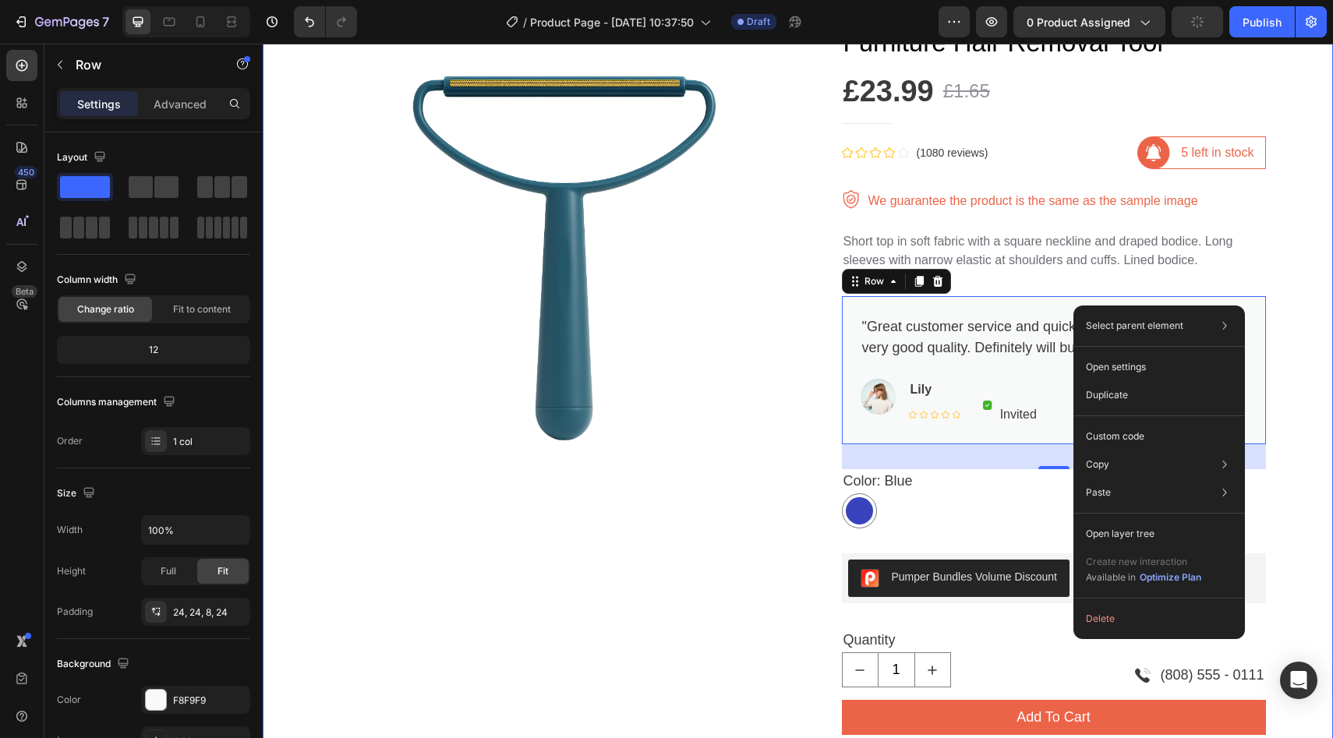
click at [1294, 255] on div "Product Images Furniture Hair Removal Tool Product Title £23.99 Product Price P…" at bounding box center [797, 575] width 1047 height 1124
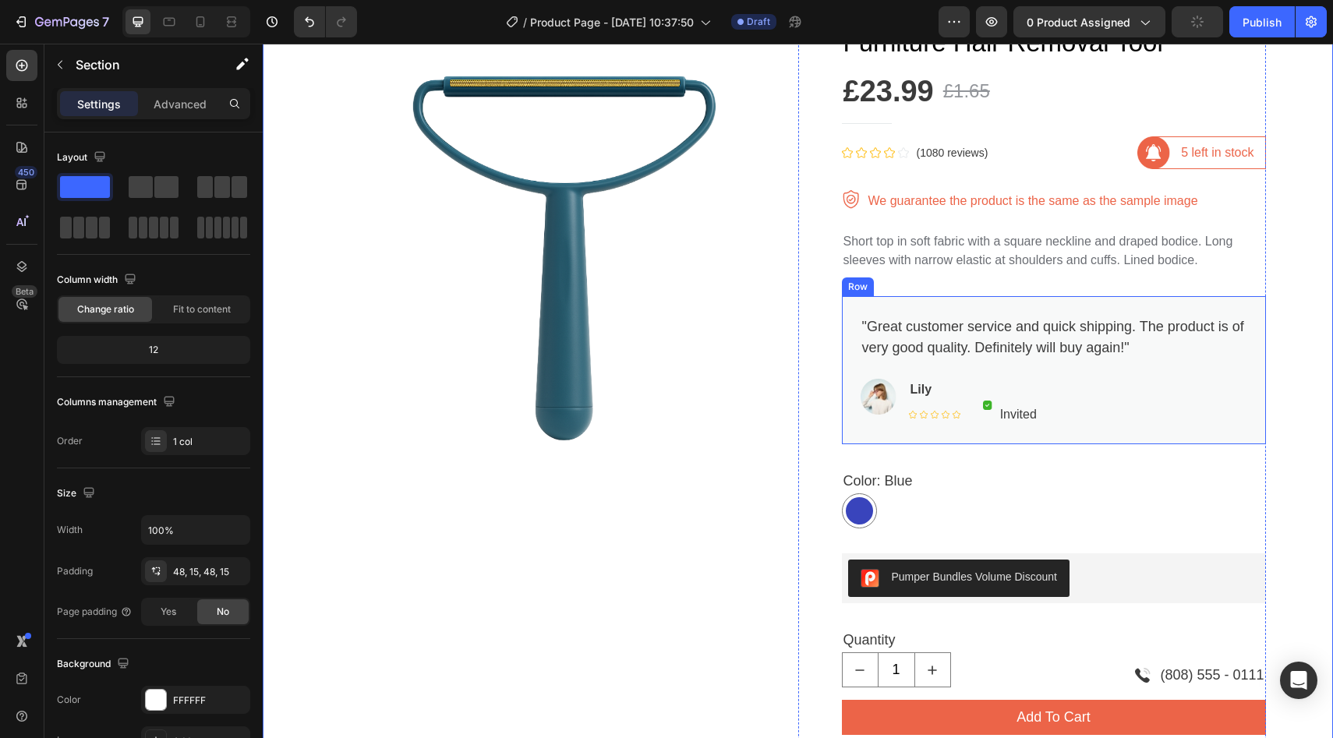
click at [1198, 436] on div ""Great customer service and quick shipping. The product is of very good quality…" at bounding box center [1054, 376] width 387 height 123
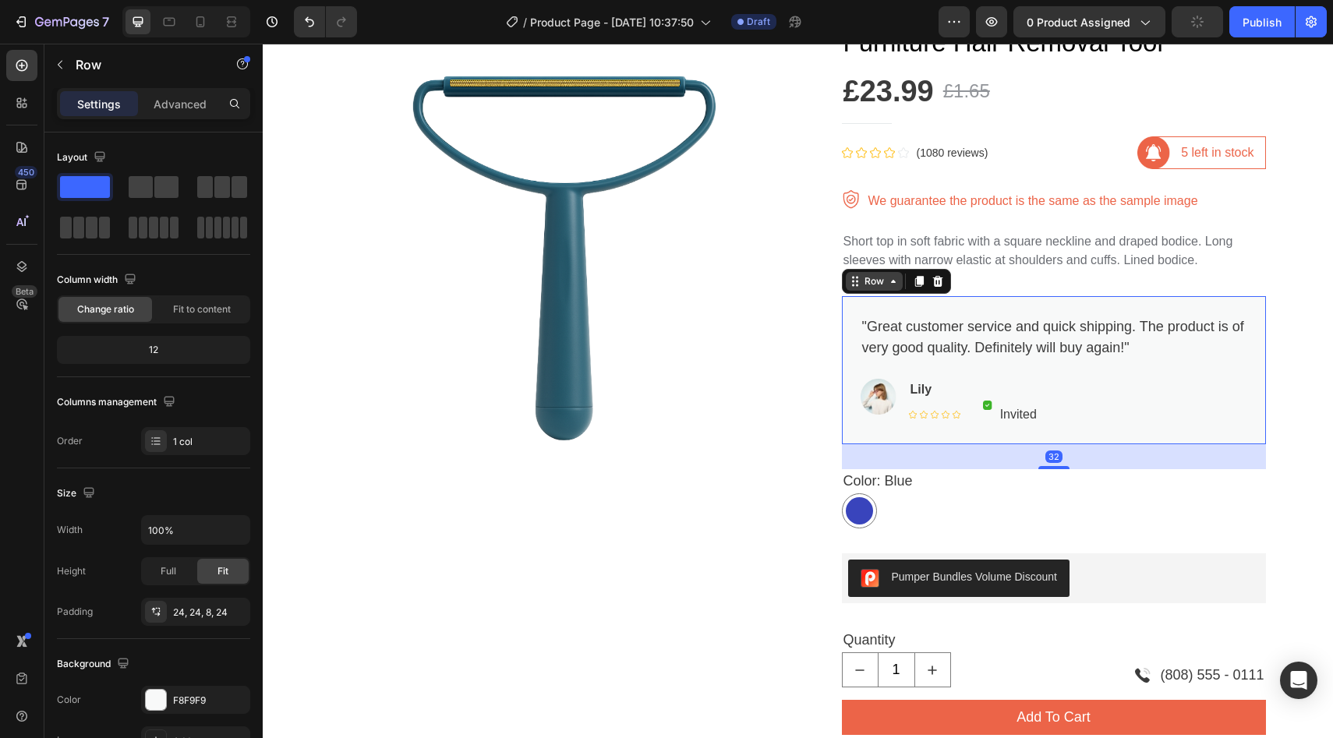
click at [888, 280] on icon at bounding box center [893, 281] width 12 height 12
click at [891, 280] on icon at bounding box center [893, 281] width 5 height 3
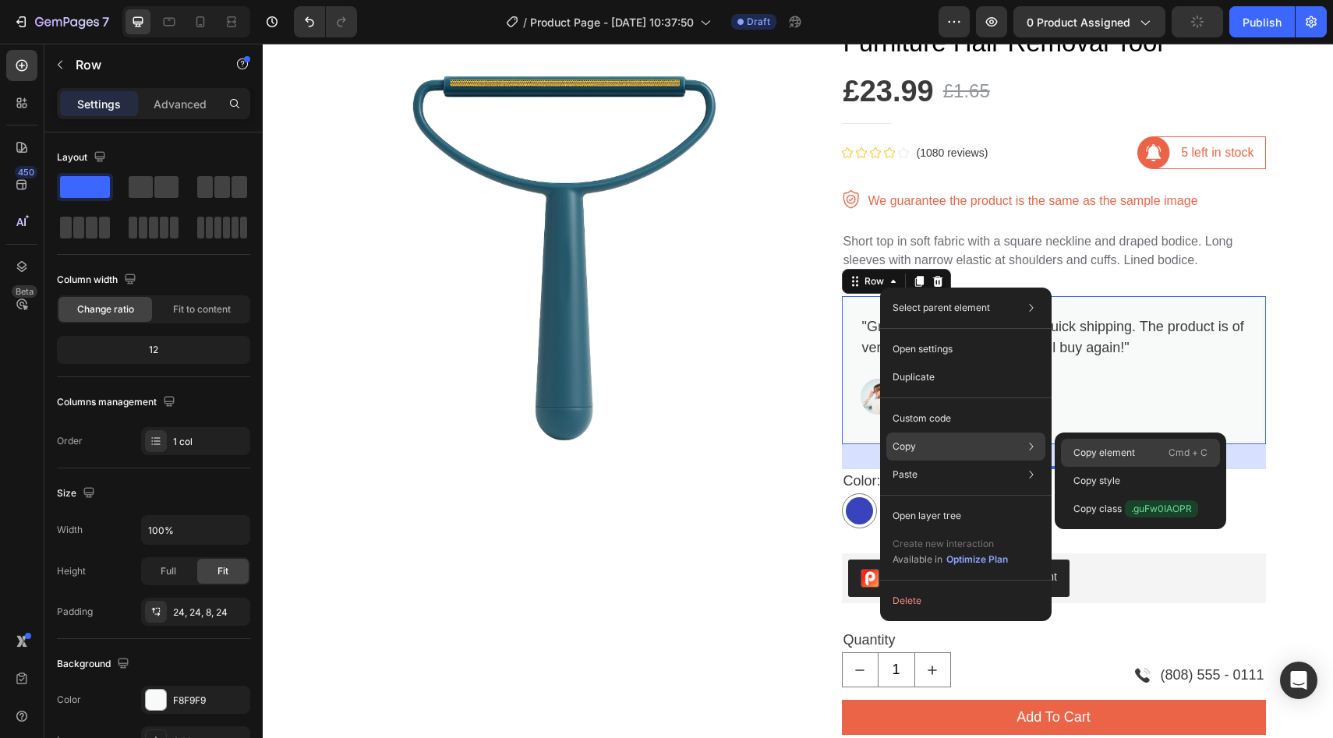
click at [1153, 449] on div "Copy element Cmd + C" at bounding box center [1140, 453] width 159 height 28
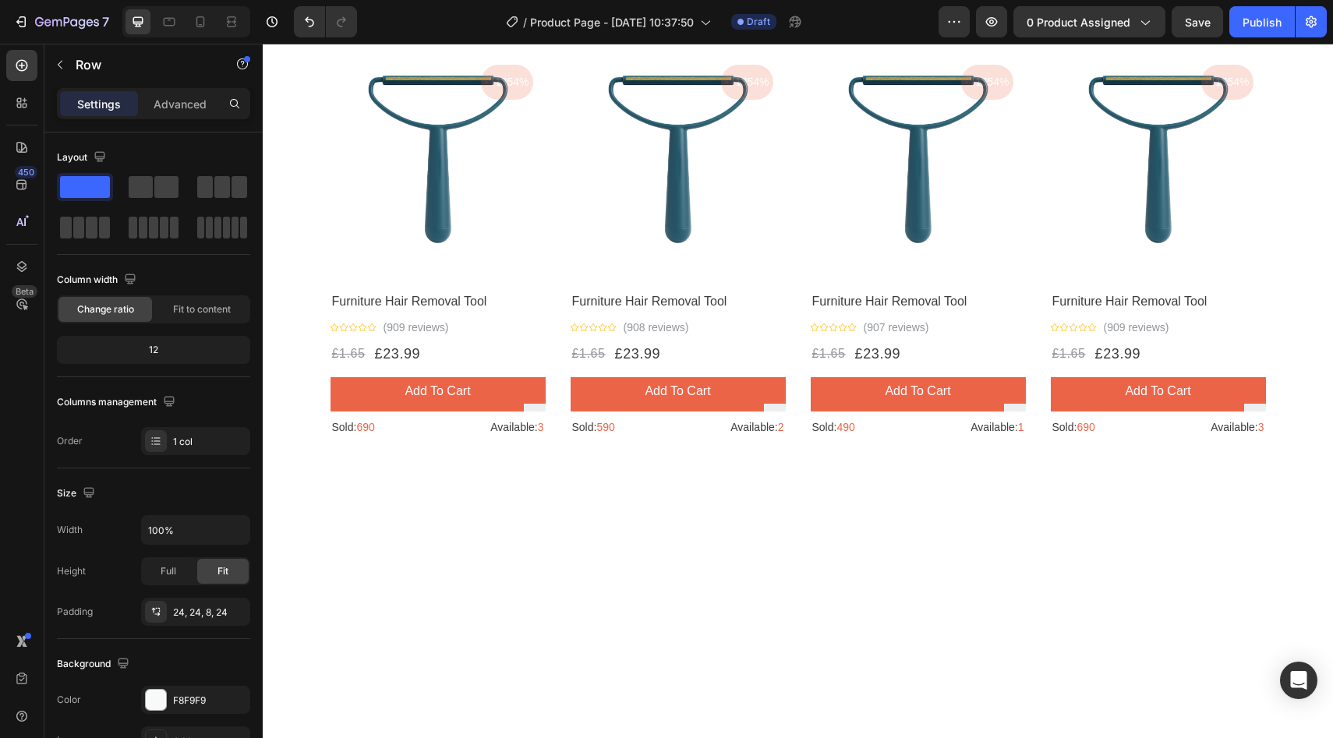
scroll to position [1098, 0]
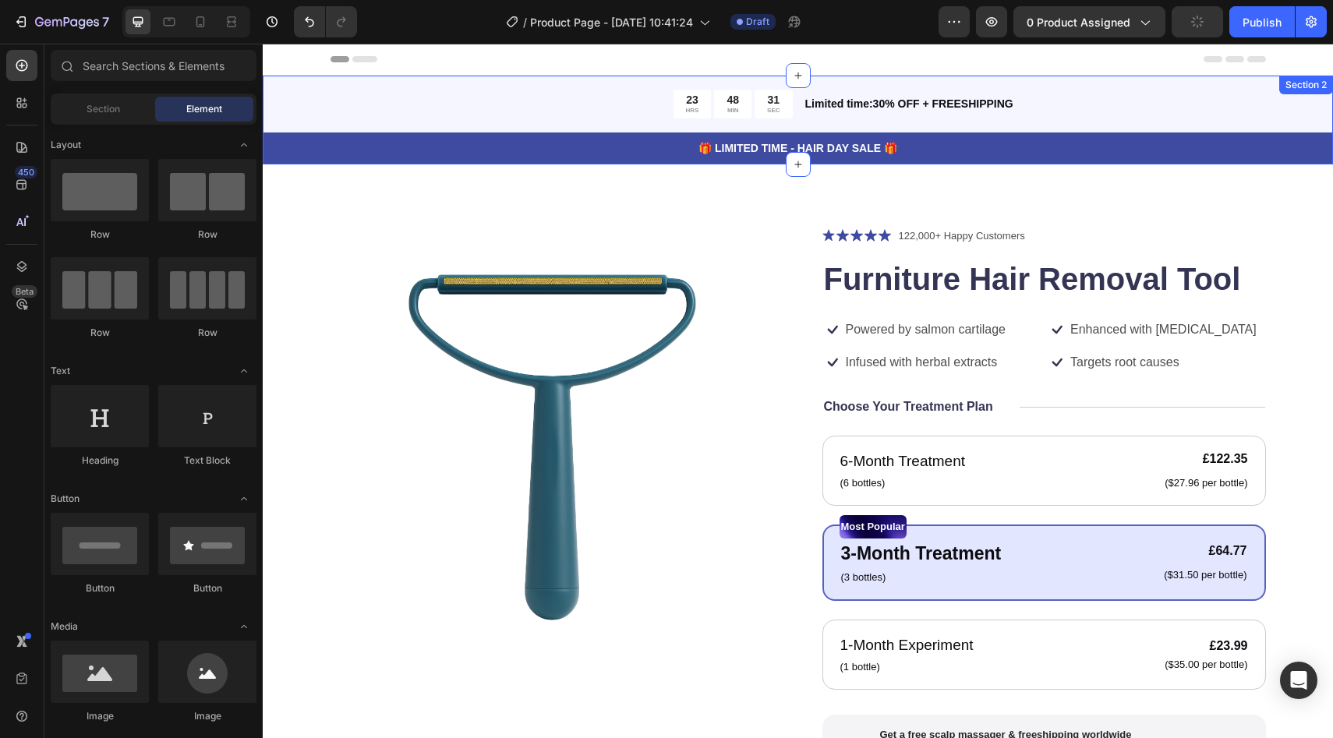
click at [1280, 112] on div "23 HRS 48 MIN 31 SEC Countdown Timer Limited time:30% OFF + FREESHIPPING Text B…" at bounding box center [798, 120] width 1070 height 89
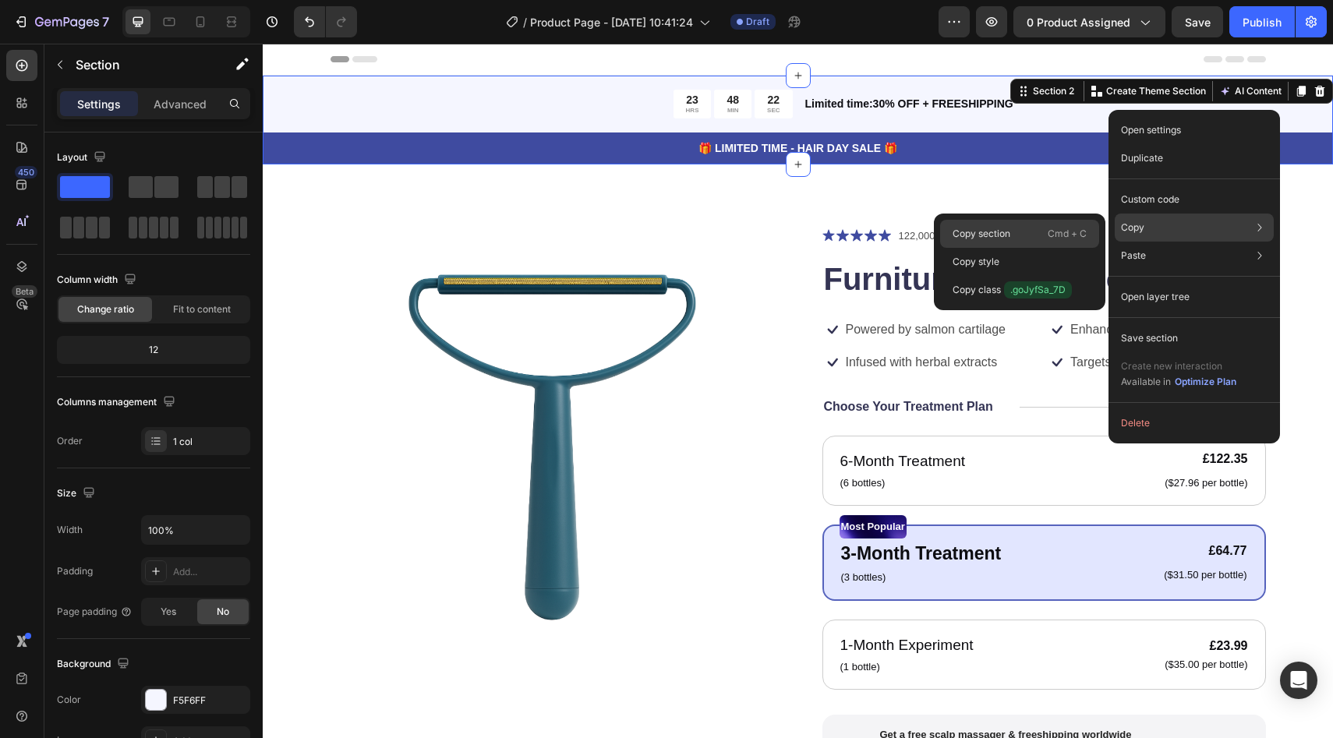
click at [1023, 234] on div "Copy section Cmd + C" at bounding box center [1019, 234] width 159 height 28
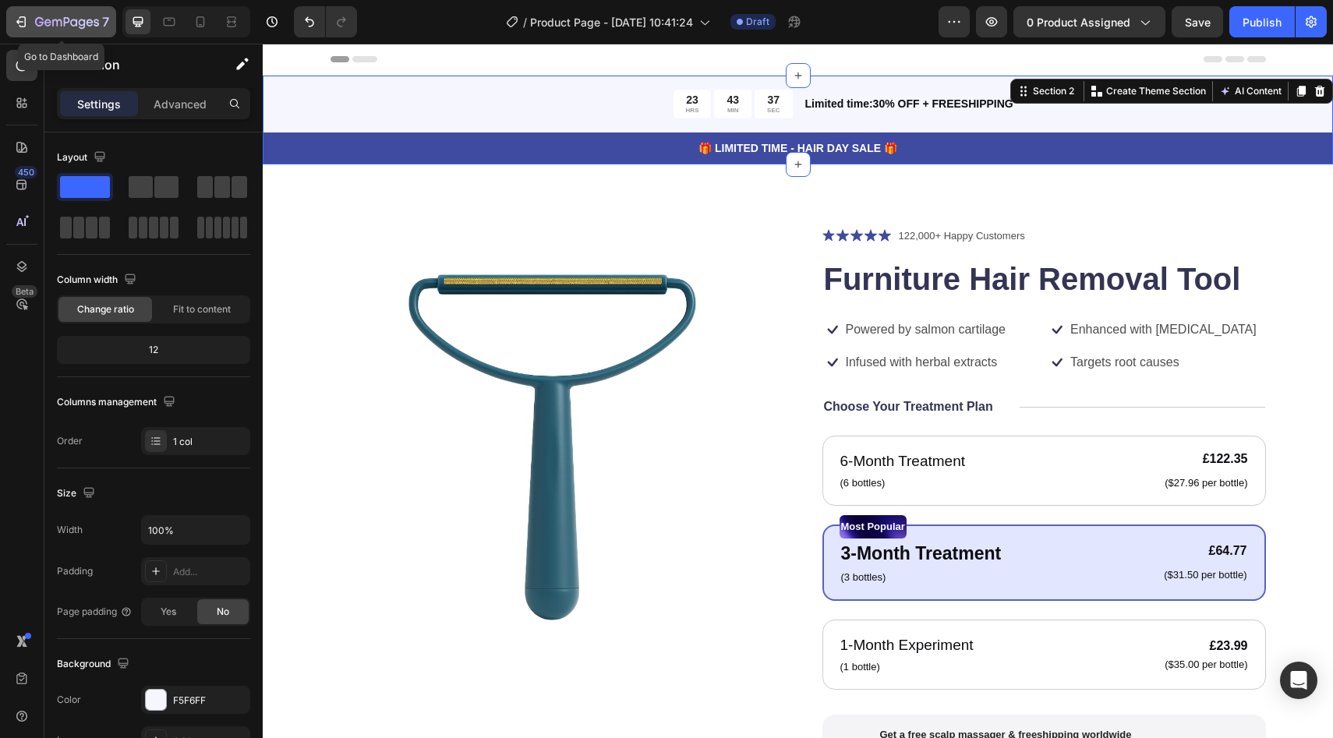
click at [25, 16] on icon "button" at bounding box center [21, 22] width 16 height 16
